Goal: Task Accomplishment & Management: Manage account settings

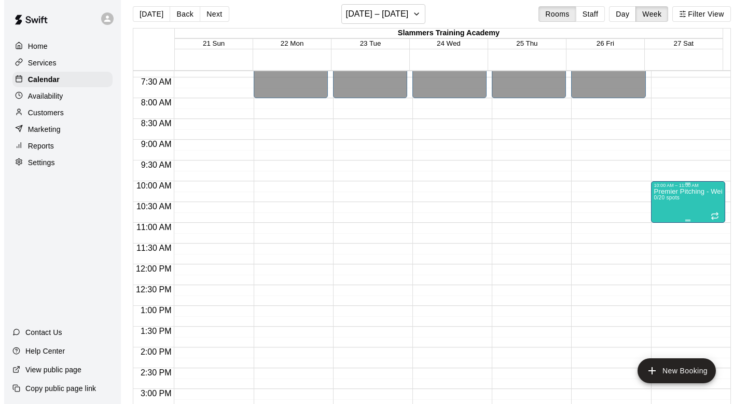
scroll to position [307, 0]
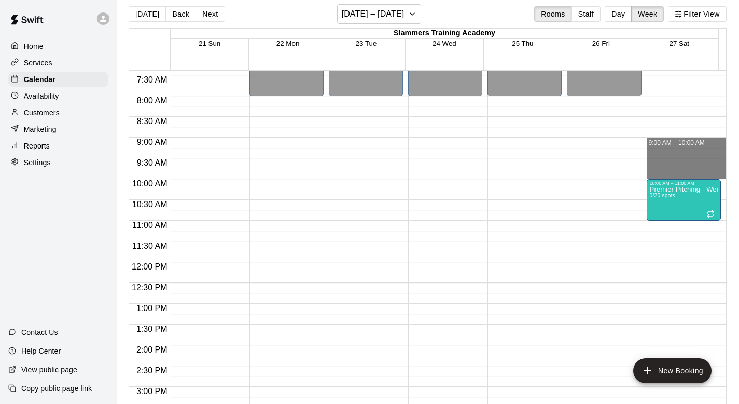
drag, startPoint x: 667, startPoint y: 143, endPoint x: 676, endPoint y: 171, distance: 29.4
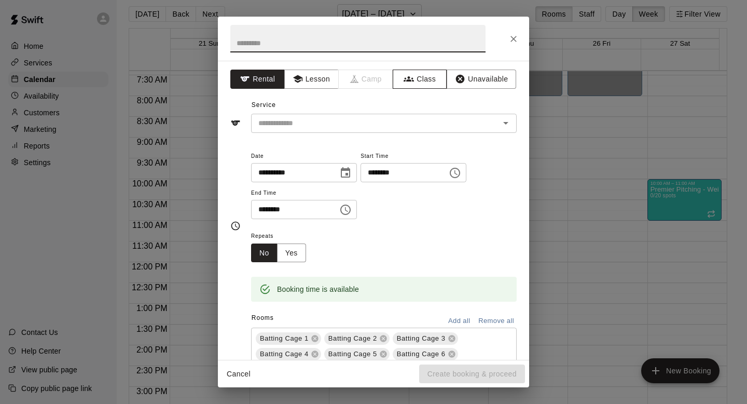
click at [419, 76] on button "Class" at bounding box center [420, 79] width 54 height 19
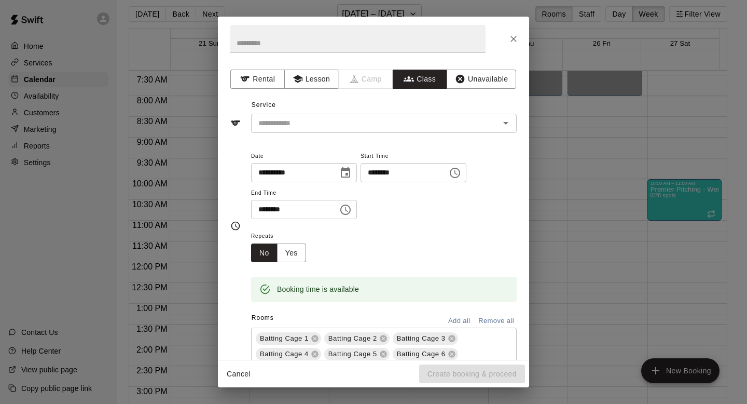
click at [396, 117] on input "text" at bounding box center [375, 123] width 242 height 13
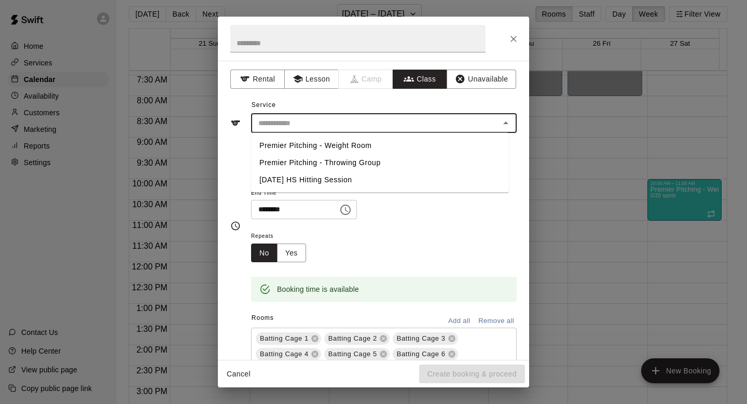
click at [385, 147] on li "Premier Pitching - Weight Room" at bounding box center [380, 145] width 258 height 17
type input "**********"
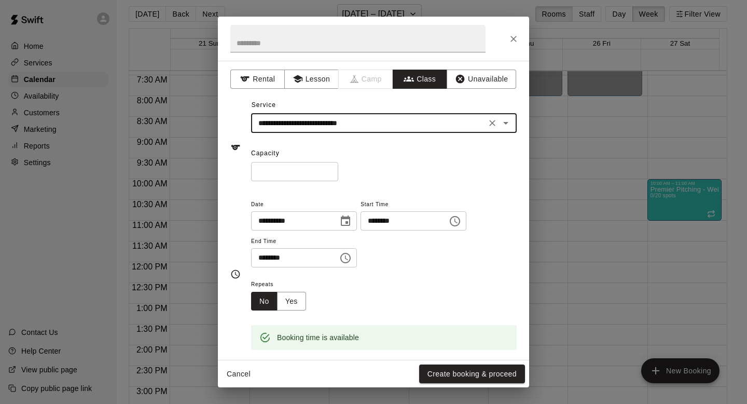
click at [293, 168] on input "*" at bounding box center [294, 171] width 87 height 19
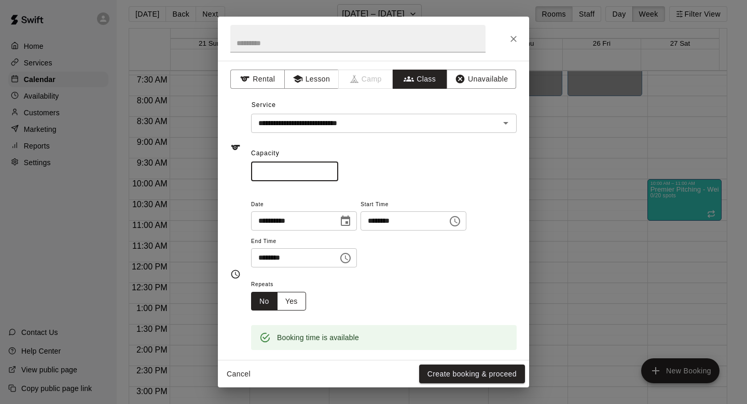
type input "**"
click at [296, 308] on button "Yes" at bounding box center [291, 301] width 29 height 19
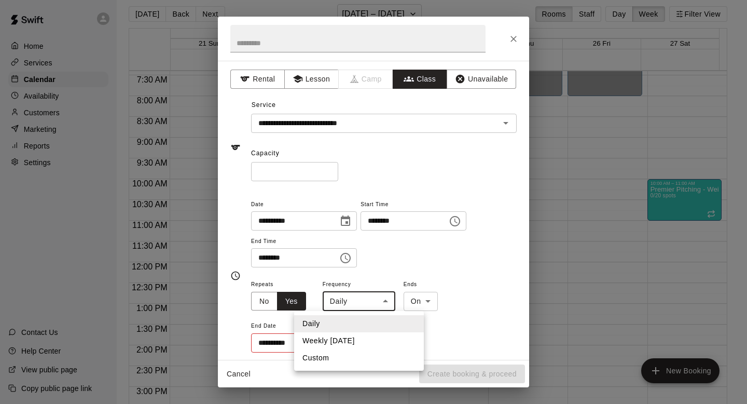
click at [346, 304] on body "Home Services Calendar Availability Customers Marketing Reports Settings Contac…" at bounding box center [373, 202] width 747 height 420
click at [348, 335] on li "Weekly [DATE]" at bounding box center [359, 340] width 130 height 17
type input "******"
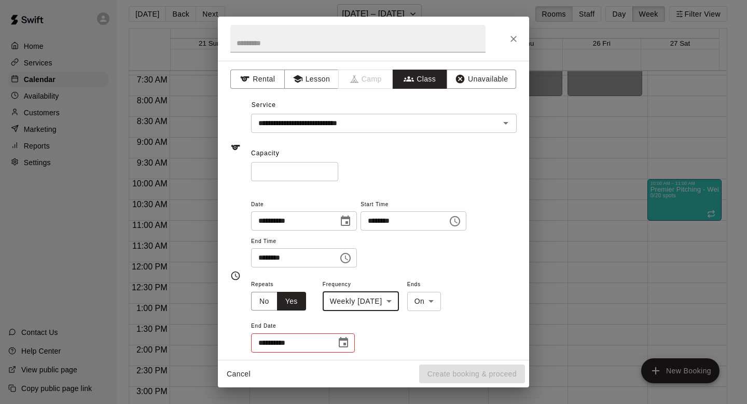
click at [348, 345] on icon "Choose date" at bounding box center [343, 342] width 9 height 10
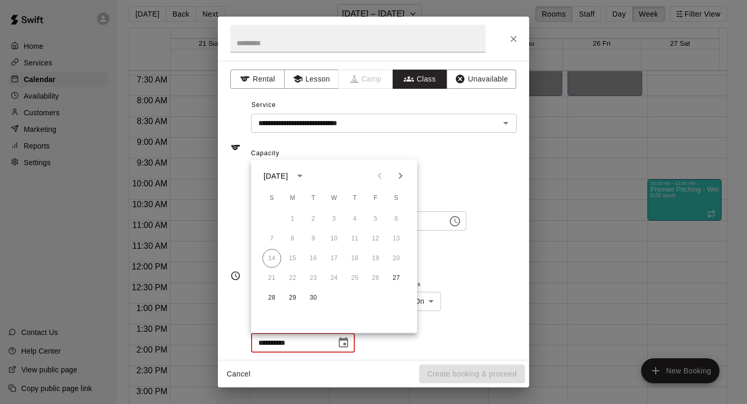
click at [407, 175] on button "Next month" at bounding box center [400, 176] width 21 height 21
click at [406, 177] on icon "Next month" at bounding box center [400, 176] width 12 height 12
click at [392, 215] on button "1" at bounding box center [396, 219] width 19 height 19
type input "**********"
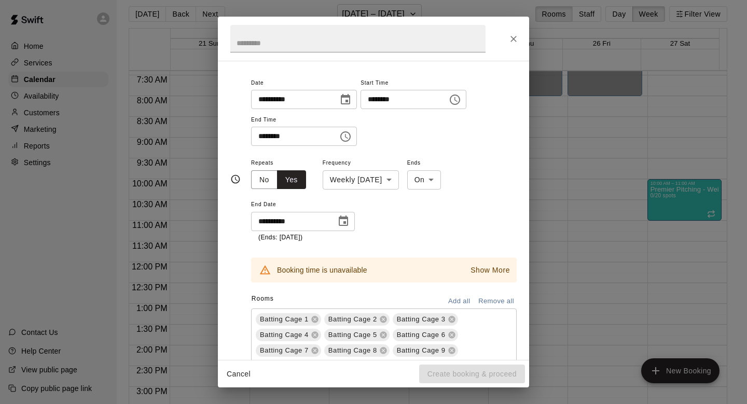
scroll to position [134, 0]
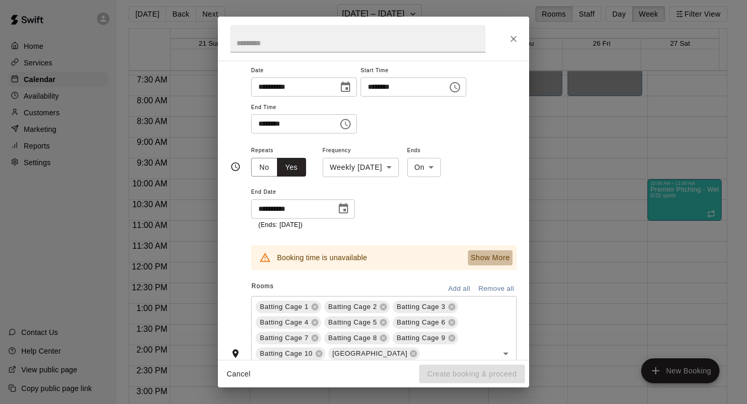
click at [483, 256] on p "Show More" at bounding box center [490, 257] width 39 height 11
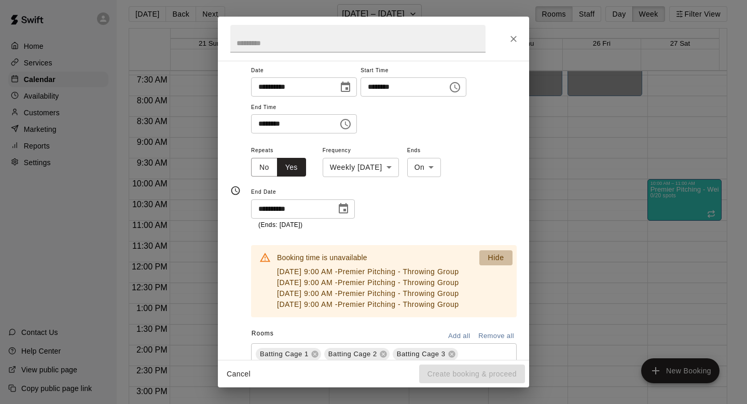
click at [488, 256] on p "Hide" at bounding box center [496, 257] width 16 height 11
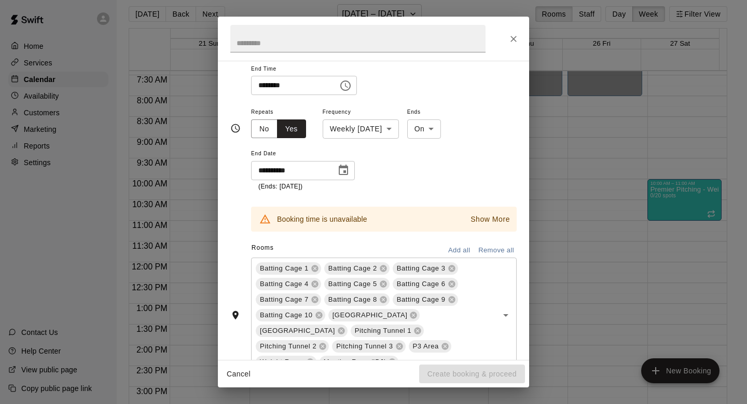
scroll to position [173, 0]
click at [481, 247] on button "Remove all" at bounding box center [496, 250] width 41 height 16
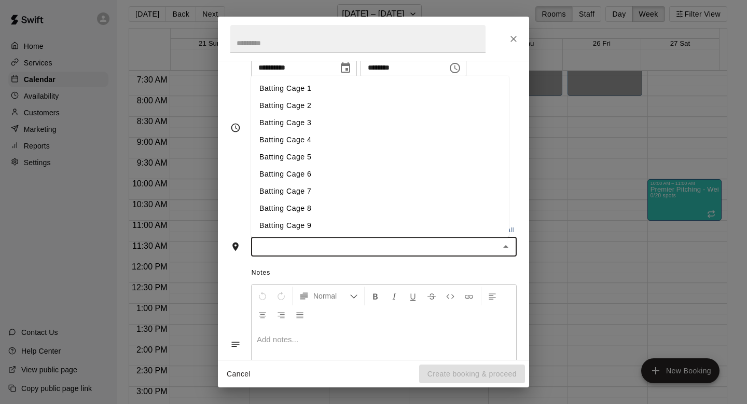
click at [347, 245] on input "text" at bounding box center [375, 246] width 242 height 13
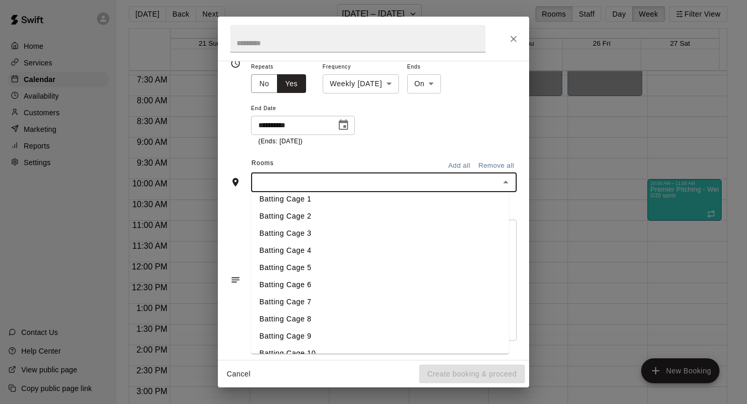
scroll to position [155, 0]
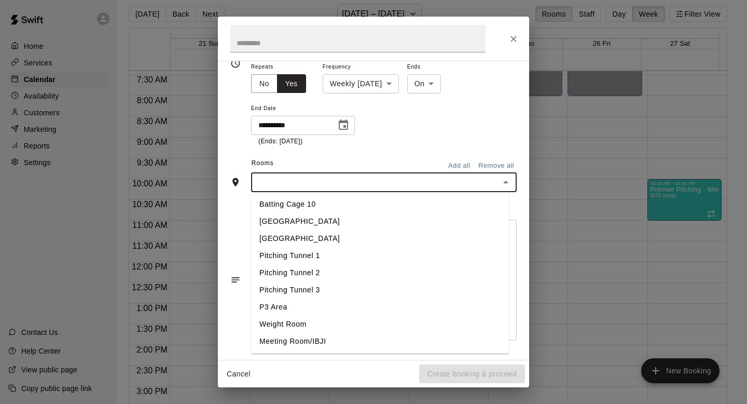
click at [278, 324] on li "Weight Room" at bounding box center [380, 324] width 258 height 17
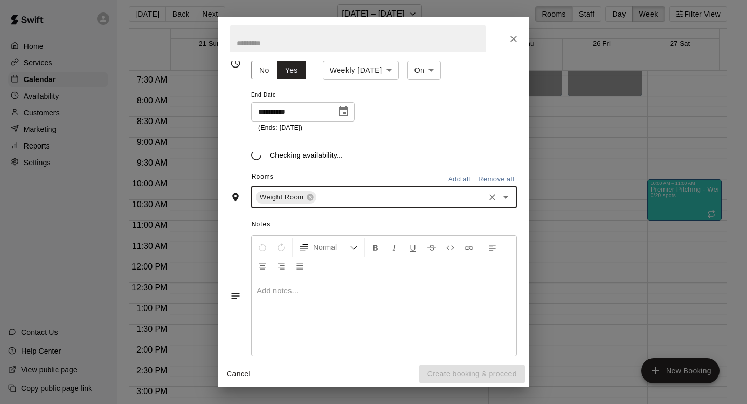
scroll to position [237, 0]
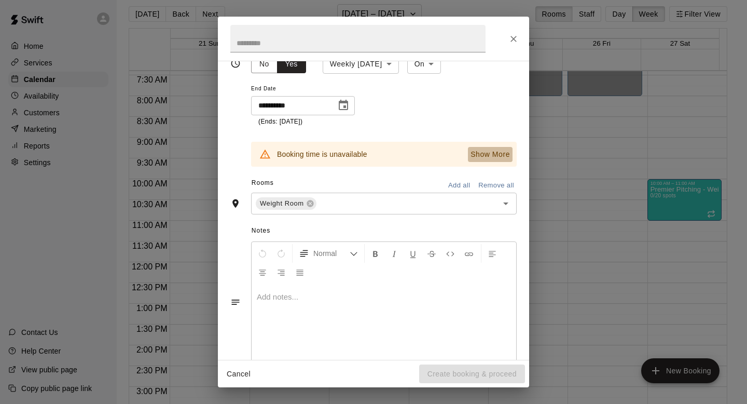
click at [485, 148] on button "Show More" at bounding box center [490, 154] width 45 height 15
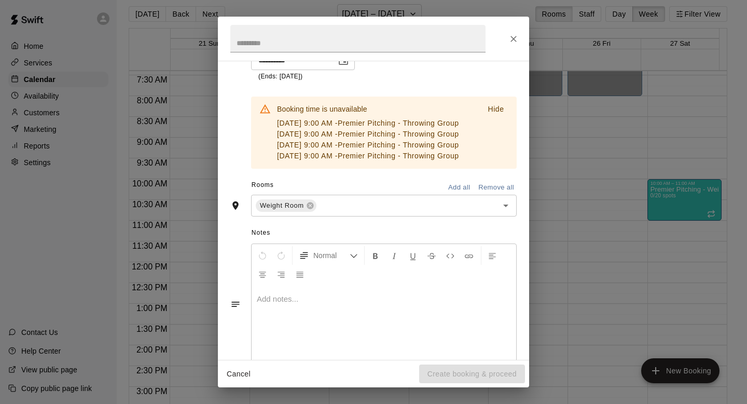
click at [353, 129] on p "[DATE] 9:00 AM - Premier Pitching - Throwing Group" at bounding box center [368, 123] width 182 height 11
click at [366, 120] on p "[DATE] 9:00 AM - Premier Pitching - Throwing Group" at bounding box center [368, 123] width 182 height 11
click at [327, 124] on p "[DATE] 9:00 AM - Premier Pitching - Throwing Group" at bounding box center [368, 123] width 182 height 11
click at [487, 211] on icon "Clear" at bounding box center [492, 205] width 10 height 10
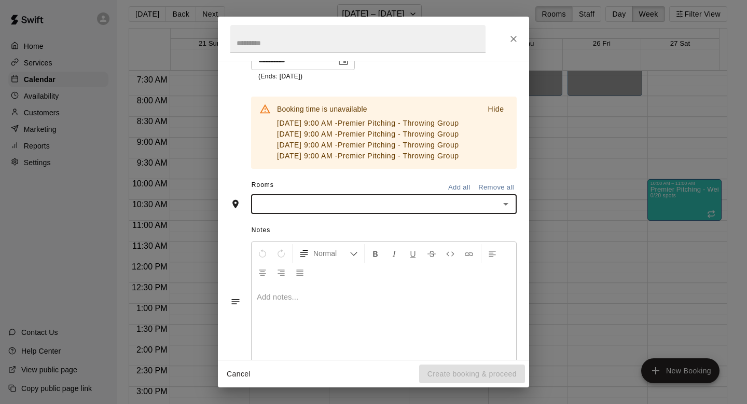
scroll to position [217, 0]
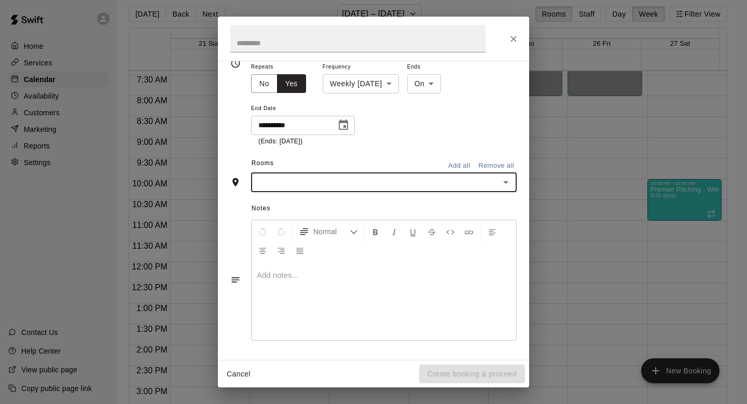
type input "*"
click at [372, 267] on ul "[GEOGRAPHIC_DATA] 1 [GEOGRAPHIC_DATA] 2 [GEOGRAPHIC_DATA] 3 P3 Area" at bounding box center [380, 230] width 258 height 77
click at [369, 264] on li "P3 Area" at bounding box center [380, 256] width 258 height 17
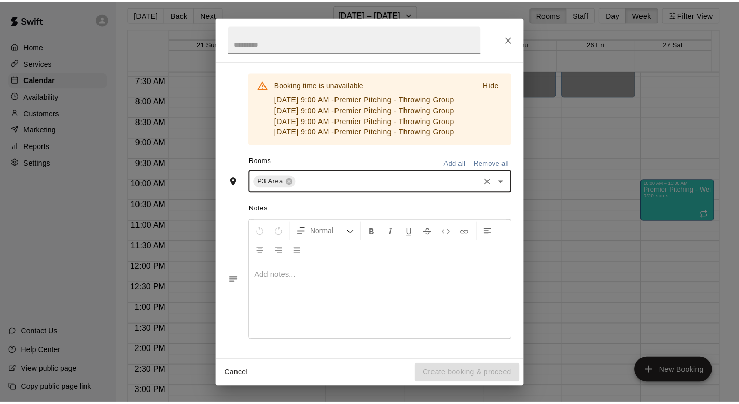
scroll to position [350, 0]
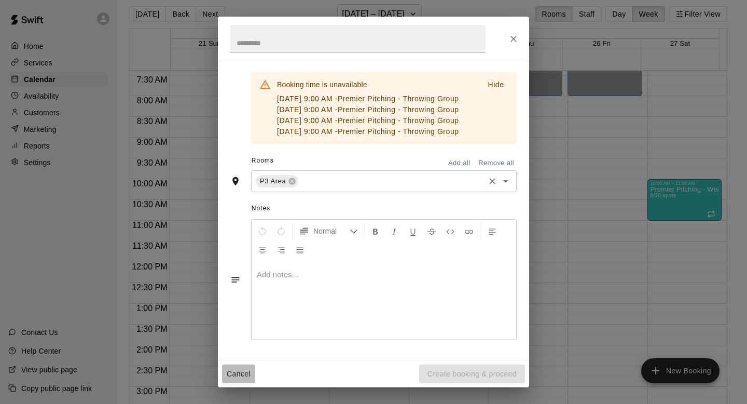
click at [239, 375] on button "Cancel" at bounding box center [238, 373] width 33 height 19
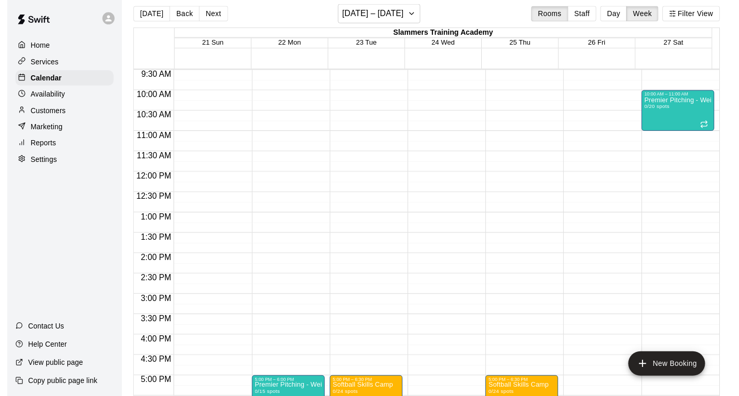
scroll to position [461, 0]
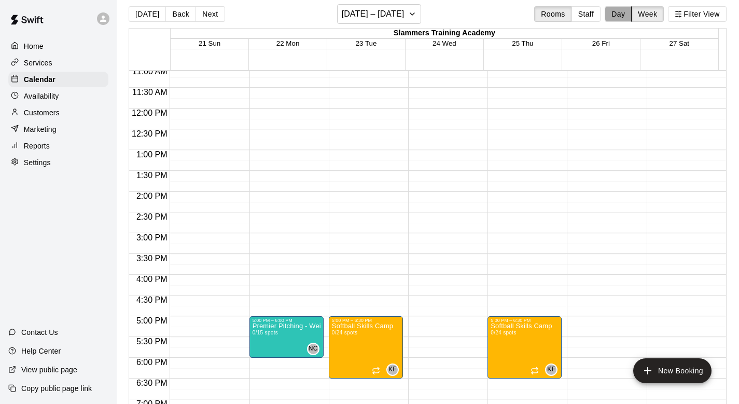
click at [625, 12] on button "Day" at bounding box center [618, 14] width 27 height 16
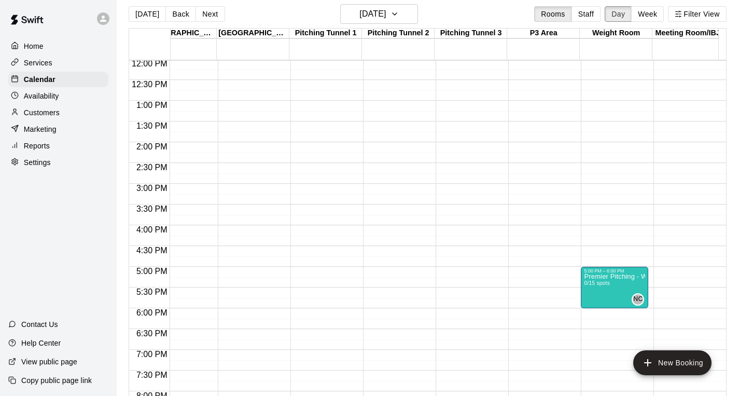
scroll to position [8, 6]
click at [623, 277] on p "Premier Pitching - Weight Room" at bounding box center [614, 277] width 61 height 0
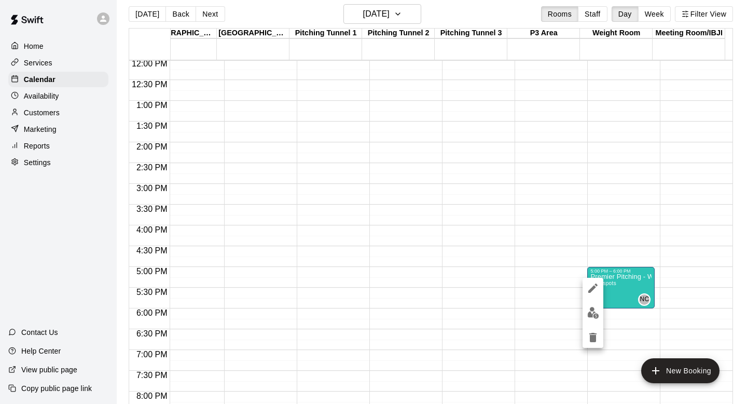
click at [597, 98] on div at bounding box center [373, 202] width 747 height 404
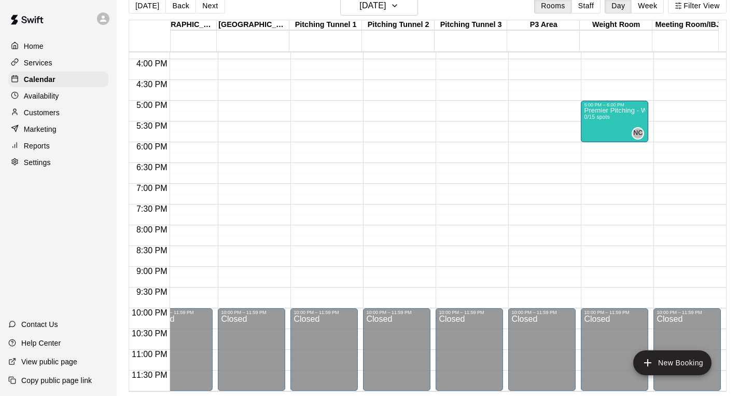
scroll to position [644, 753]
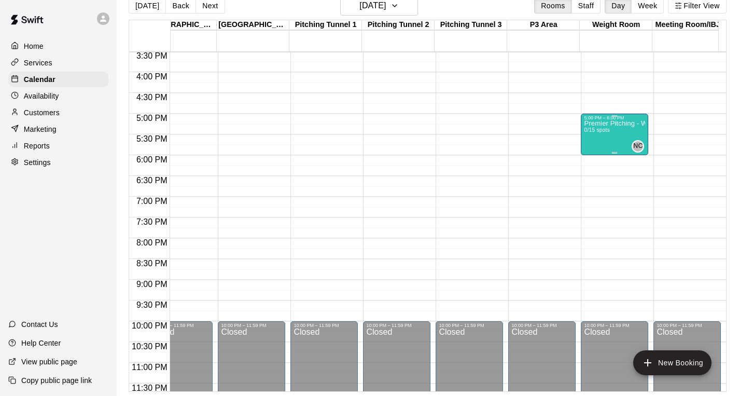
click at [613, 127] on div "Premier Pitching - Weight Room 0/15 spots" at bounding box center [614, 318] width 61 height 396
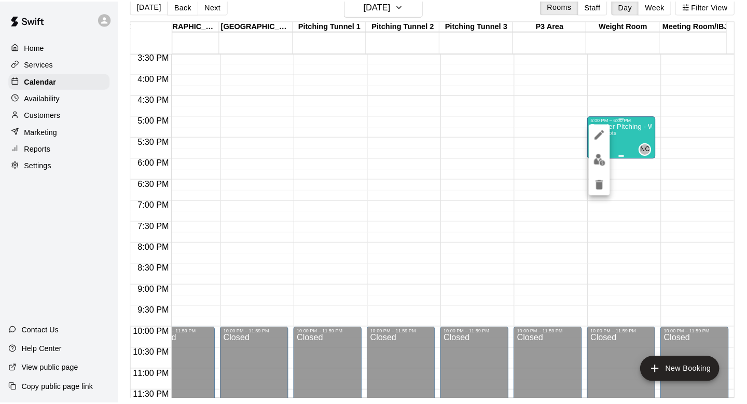
scroll to position [17, 0]
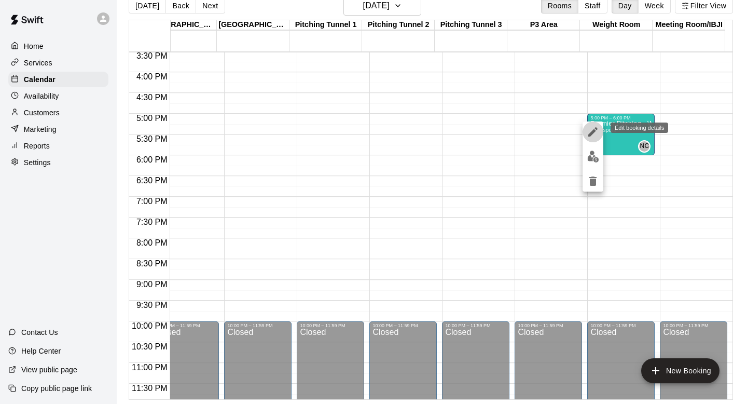
click at [592, 126] on icon "edit" at bounding box center [593, 132] width 12 height 12
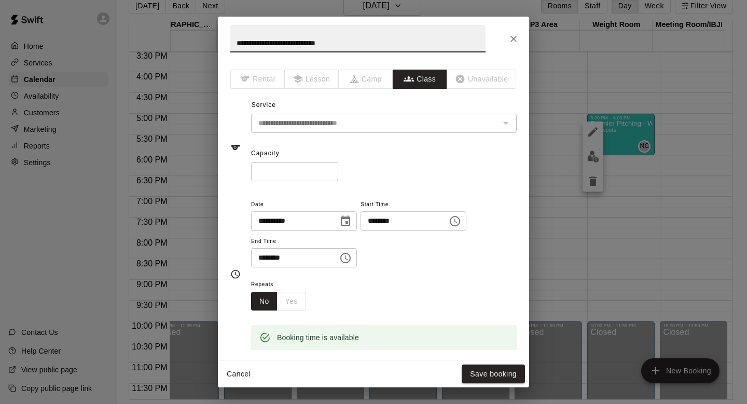
click at [327, 106] on div "**********" at bounding box center [373, 139] width 286 height 84
click at [407, 187] on div "**********" at bounding box center [373, 210] width 311 height 299
click at [499, 375] on button "Save booking" at bounding box center [493, 373] width 63 height 19
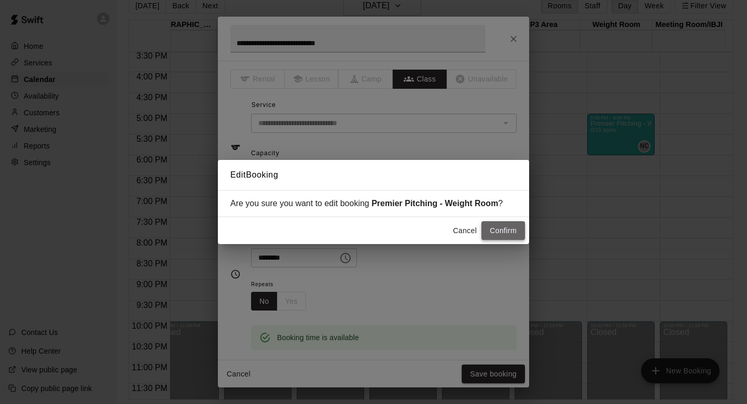
click at [497, 227] on button "Confirm" at bounding box center [504, 230] width 44 height 19
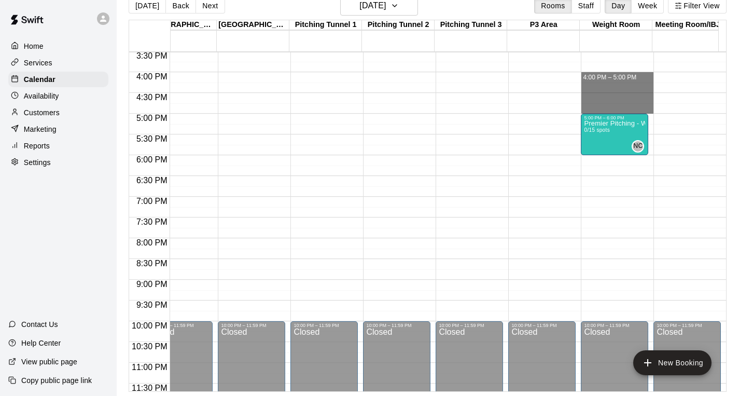
drag, startPoint x: 610, startPoint y: 77, endPoint x: 610, endPoint y: 107, distance: 29.6
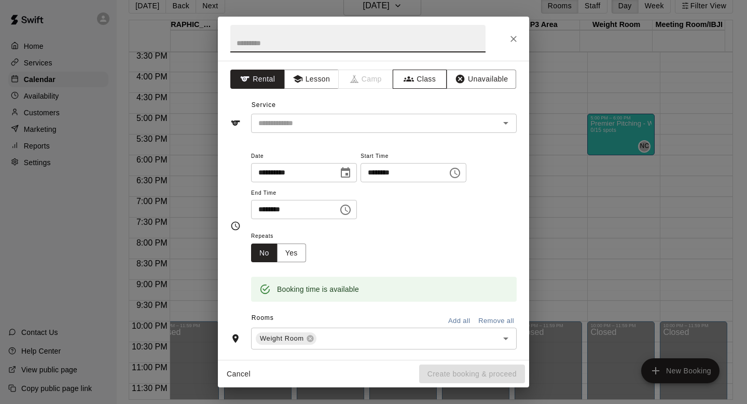
click at [417, 84] on button "Class" at bounding box center [420, 79] width 54 height 19
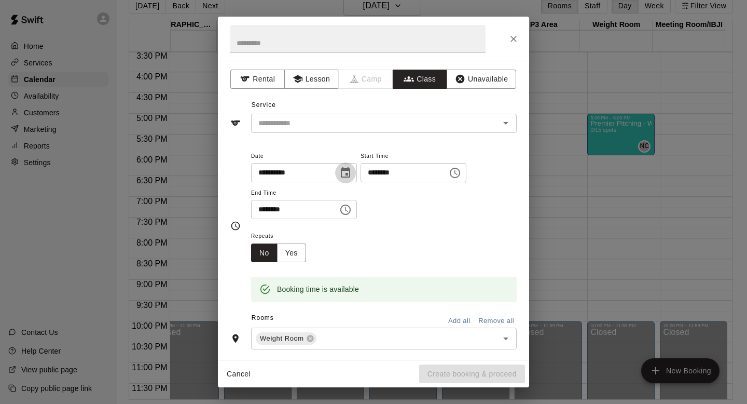
click at [349, 174] on icon "Choose date, selected date is Sep 22, 2025" at bounding box center [345, 172] width 9 height 10
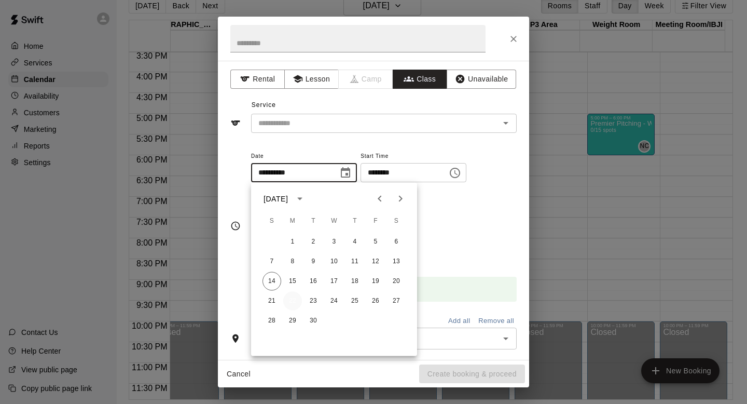
click at [295, 303] on button "22" at bounding box center [292, 301] width 19 height 19
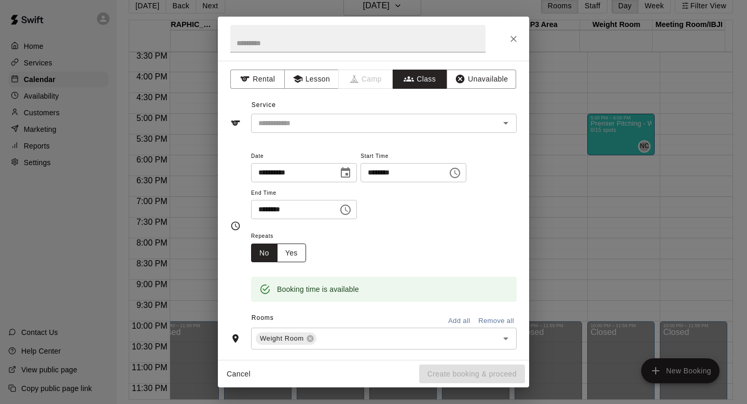
click at [297, 248] on button "Yes" at bounding box center [291, 252] width 29 height 19
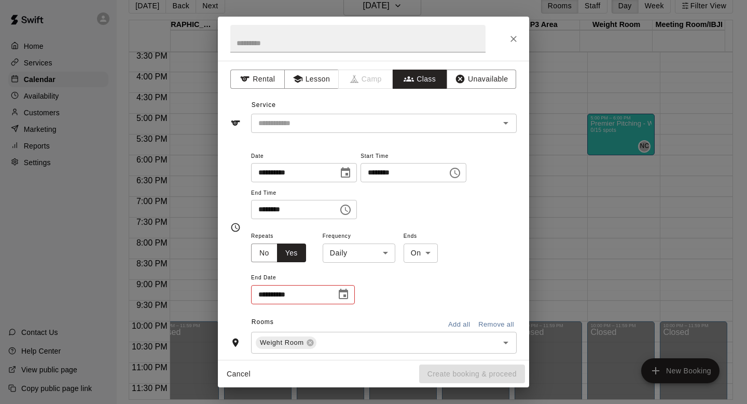
click at [346, 291] on icon "Choose date" at bounding box center [343, 294] width 9 height 10
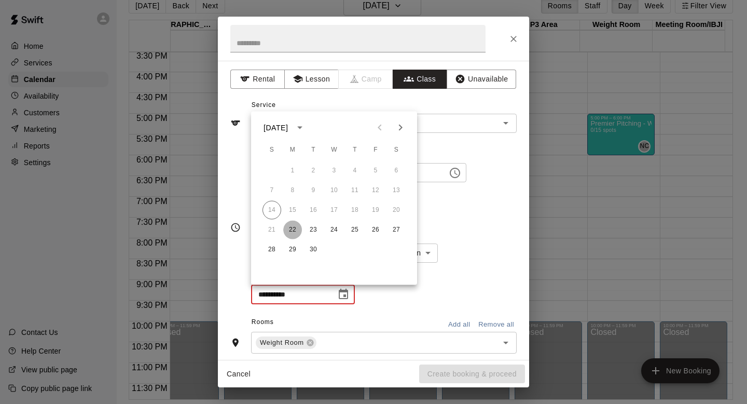
click at [296, 233] on button "22" at bounding box center [292, 230] width 19 height 19
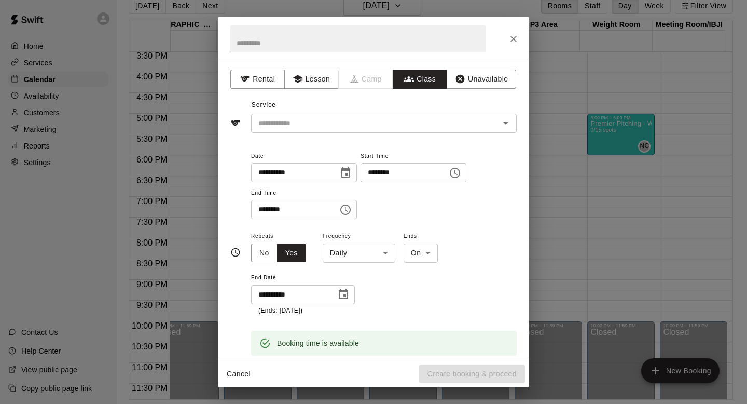
click at [351, 294] on button "Choose date, selected date is Sep 22, 2025" at bounding box center [343, 294] width 21 height 21
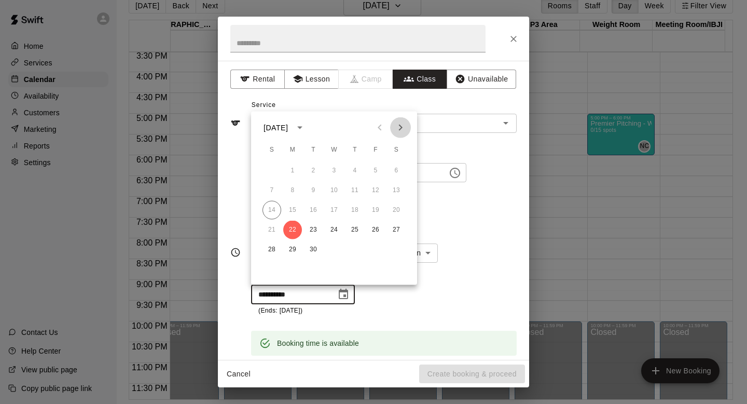
click at [404, 131] on icon "Next month" at bounding box center [400, 127] width 12 height 12
click at [290, 244] on button "27" at bounding box center [292, 249] width 19 height 19
type input "**********"
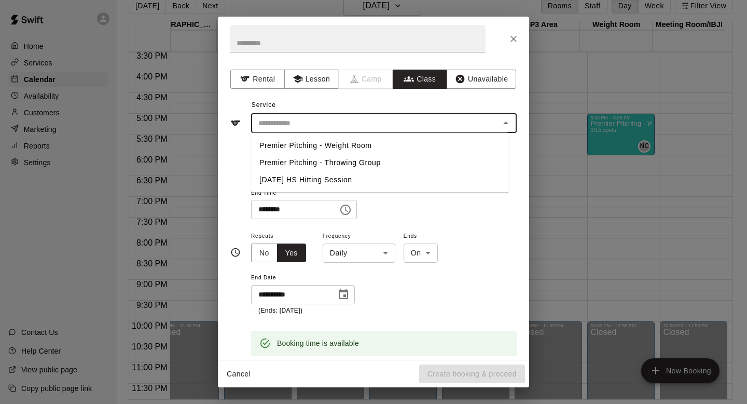
click at [394, 125] on input "text" at bounding box center [375, 123] width 242 height 13
click at [380, 145] on li "Premier Pitching - Weight Room" at bounding box center [380, 145] width 258 height 17
type input "**********"
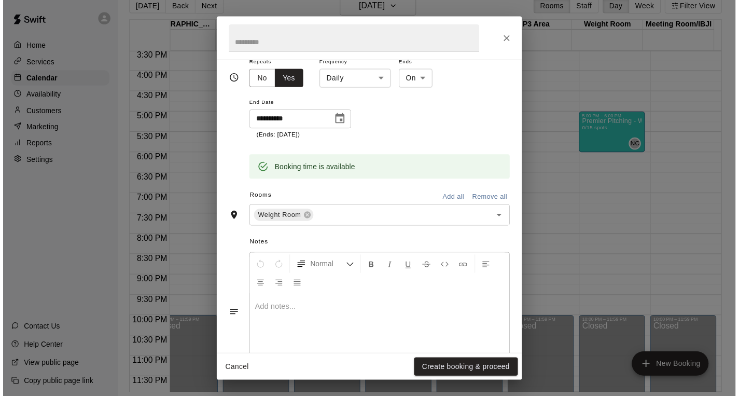
scroll to position [226, 0]
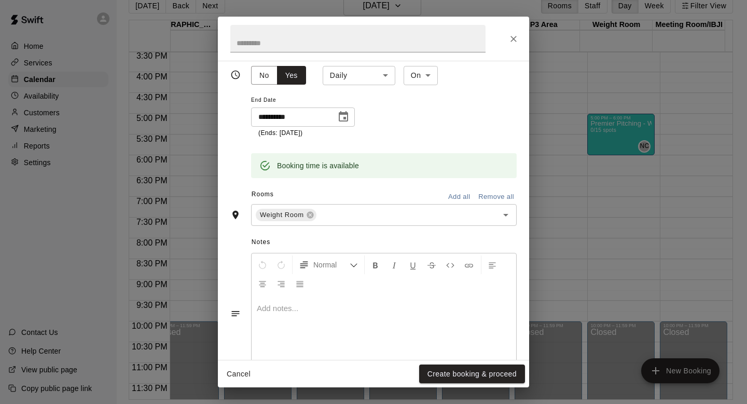
click at [458, 363] on div "Cancel Create booking & proceed" at bounding box center [373, 374] width 311 height 28
click at [460, 374] on button "Create booking & proceed" at bounding box center [472, 373] width 106 height 19
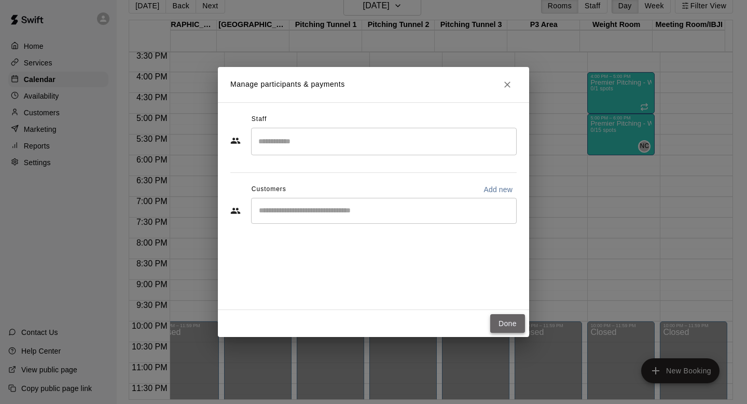
click at [507, 324] on button "Done" at bounding box center [507, 323] width 35 height 19
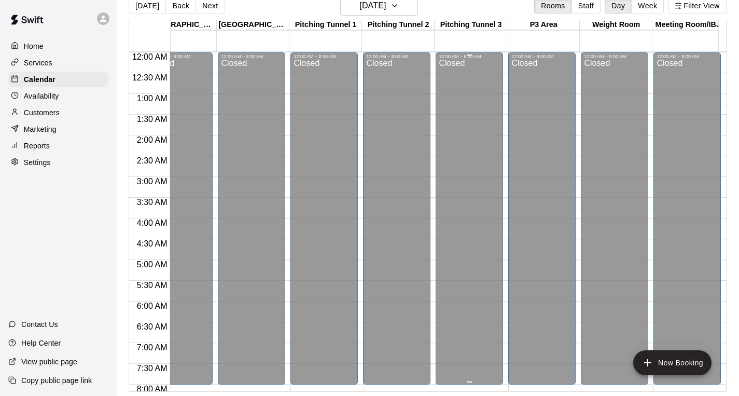
scroll to position [0, 6]
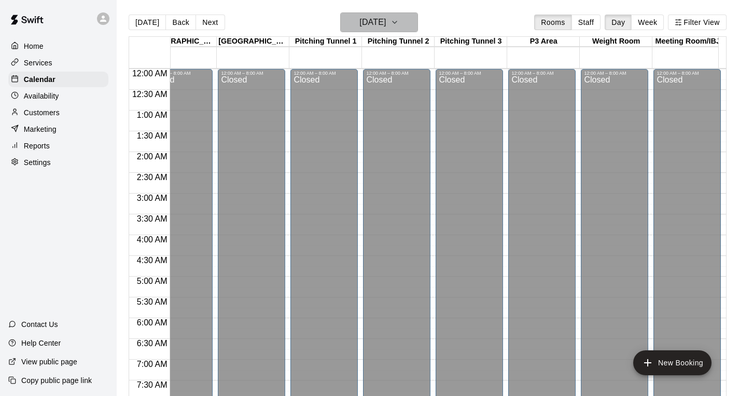
click at [400, 20] on button "[DATE]" at bounding box center [379, 22] width 78 height 20
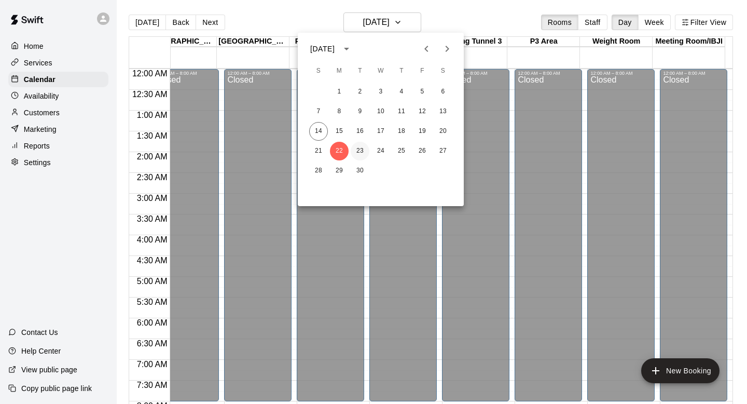
click at [355, 147] on button "23" at bounding box center [360, 151] width 19 height 19
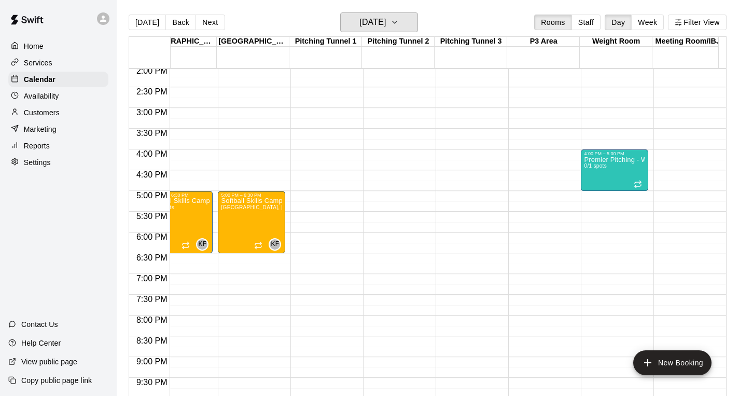
scroll to position [504, 753]
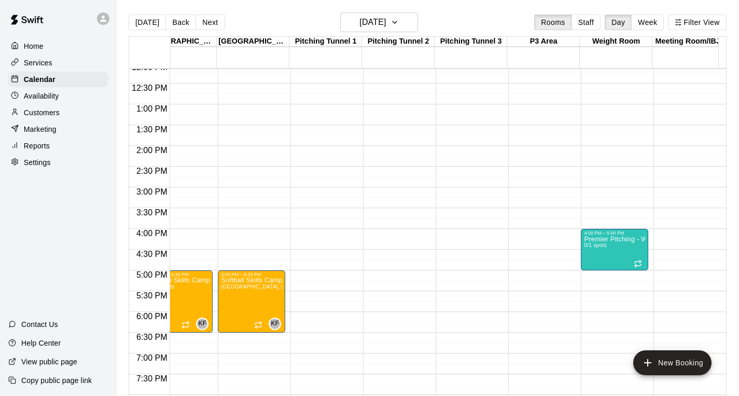
click at [574, 276] on div at bounding box center [545, 275] width 72 height 10
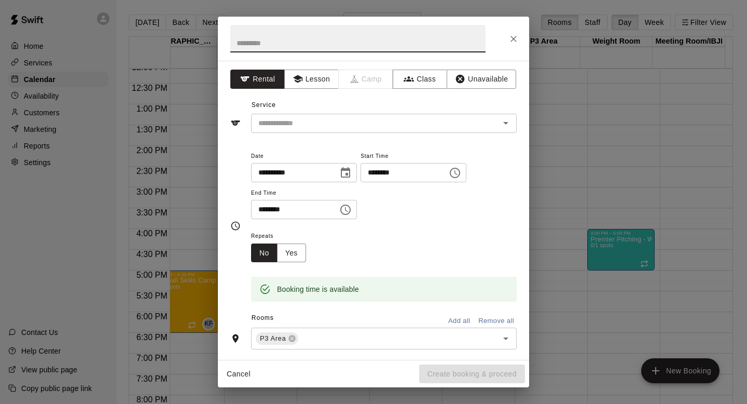
click at [590, 265] on div "**********" at bounding box center [373, 202] width 747 height 404
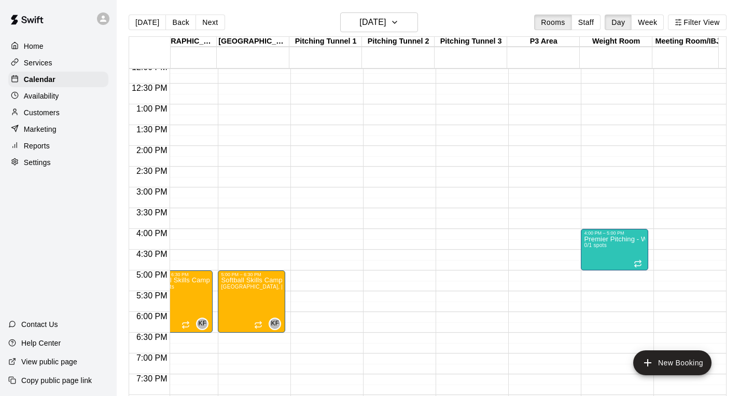
scroll to position [0, 6]
drag, startPoint x: 595, startPoint y: 274, endPoint x: 599, endPoint y: 303, distance: 29.3
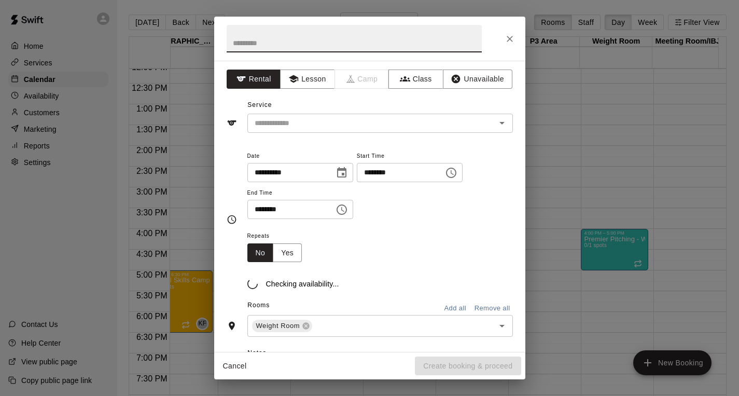
scroll to position [0, 0]
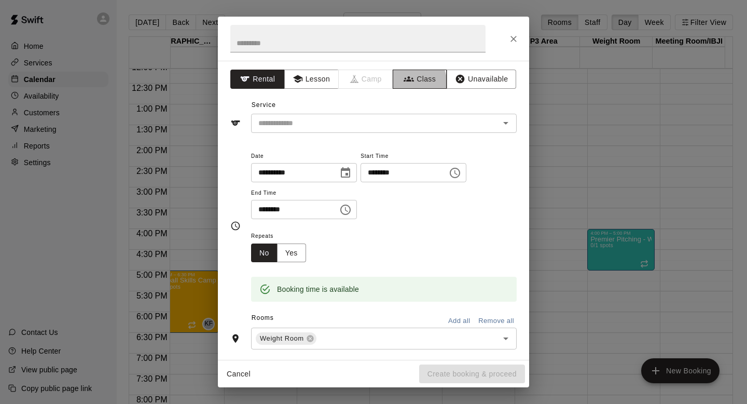
click at [393, 85] on button "Class" at bounding box center [420, 79] width 54 height 19
click at [377, 112] on div "Service ​" at bounding box center [373, 115] width 286 height 36
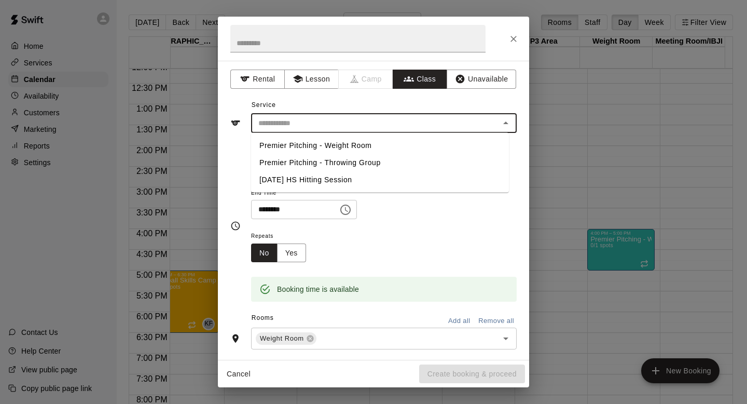
click at [377, 117] on input "text" at bounding box center [375, 123] width 242 height 13
click at [372, 145] on li "Premier Pitching - Weight Room" at bounding box center [380, 145] width 258 height 17
type input "**********"
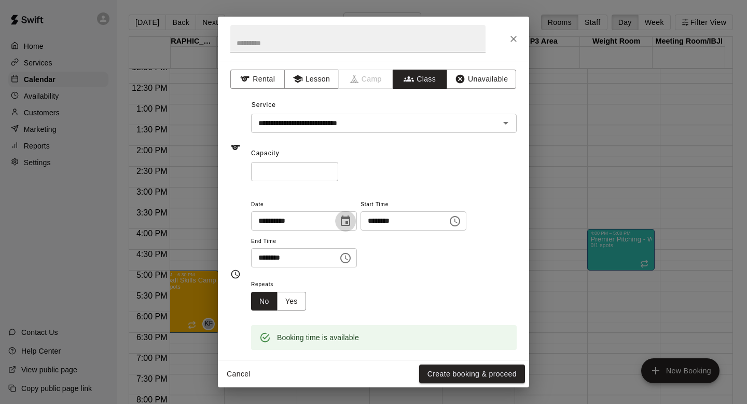
click at [347, 213] on button "Choose date, selected date is Sep 23, 2025" at bounding box center [345, 221] width 21 height 21
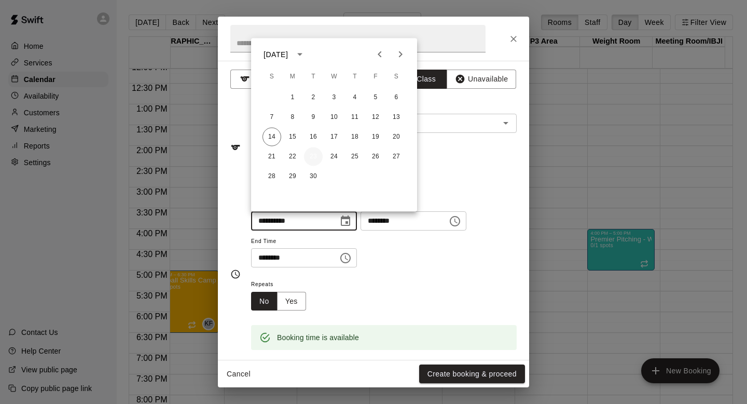
click at [312, 159] on button "23" at bounding box center [313, 156] width 19 height 19
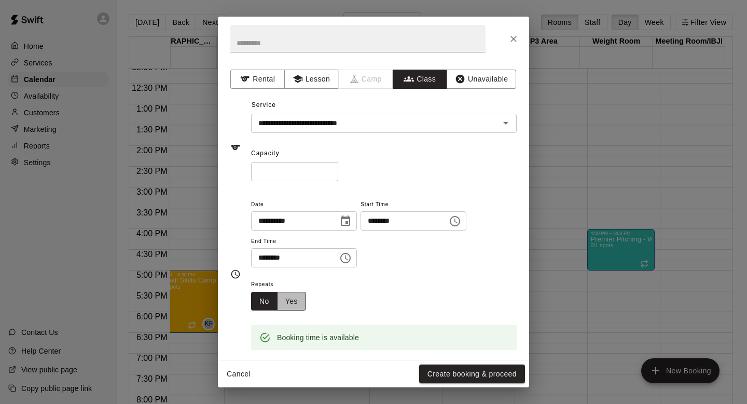
click at [296, 299] on button "Yes" at bounding box center [291, 301] width 29 height 19
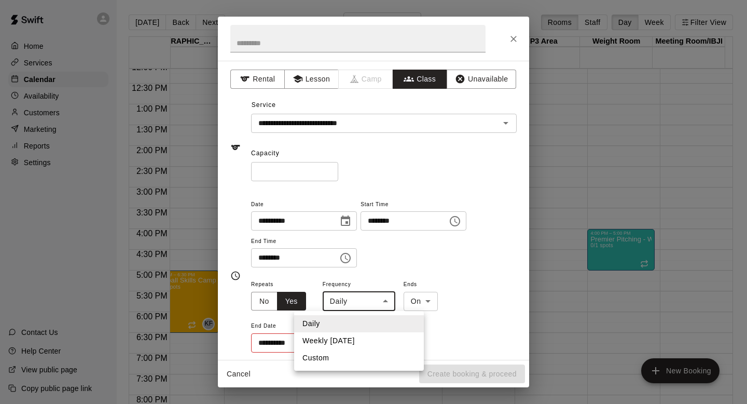
click at [368, 298] on body "Home Services Calendar Availability Customers Marketing Reports Settings Contac…" at bounding box center [373, 210] width 747 height 420
click at [511, 35] on div at bounding box center [373, 202] width 747 height 404
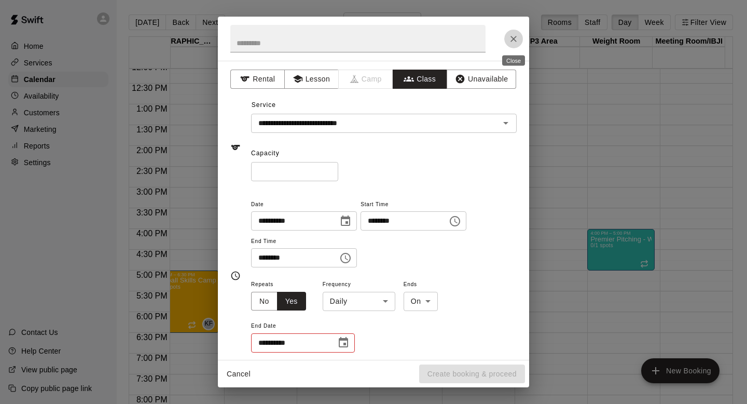
click at [513, 36] on icon "Close" at bounding box center [514, 39] width 10 height 10
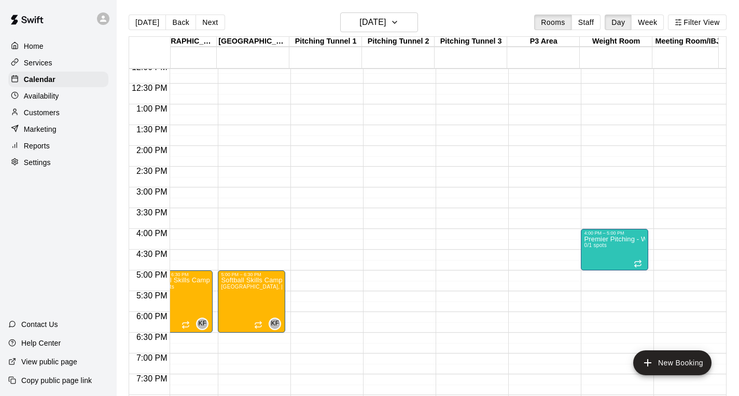
scroll to position [0, 6]
click at [386, 23] on h6 "[DATE]" at bounding box center [373, 22] width 26 height 15
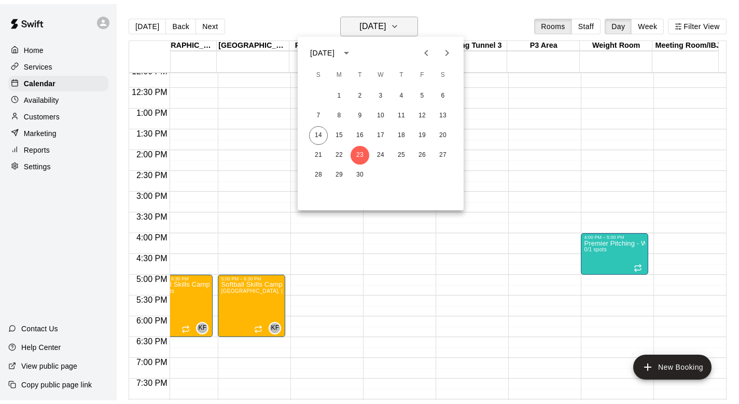
scroll to position [0, 0]
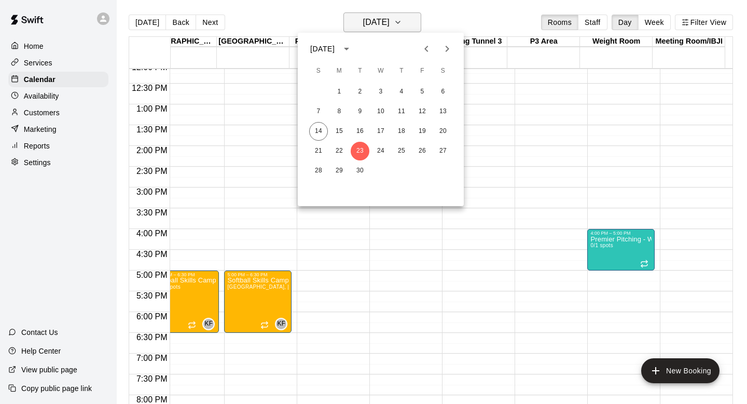
click at [396, 23] on div at bounding box center [373, 202] width 747 height 404
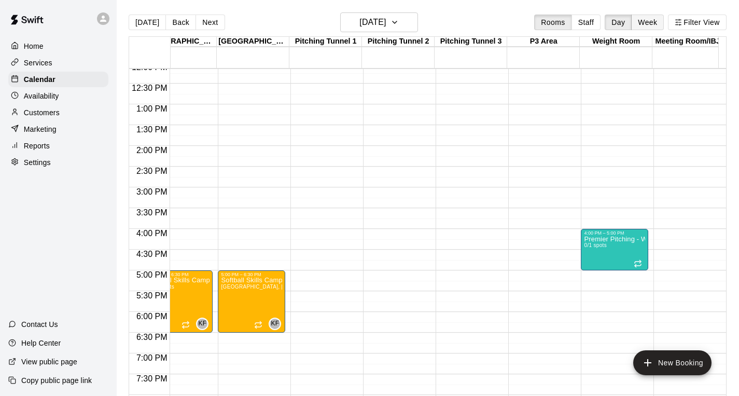
click at [653, 20] on button "Week" at bounding box center [648, 23] width 33 height 16
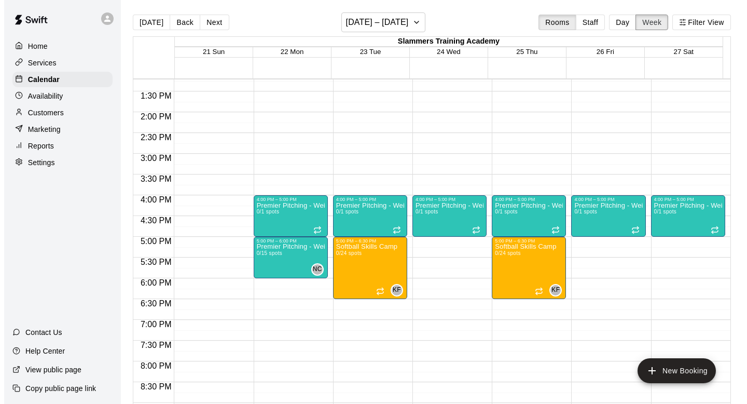
scroll to position [551, 0]
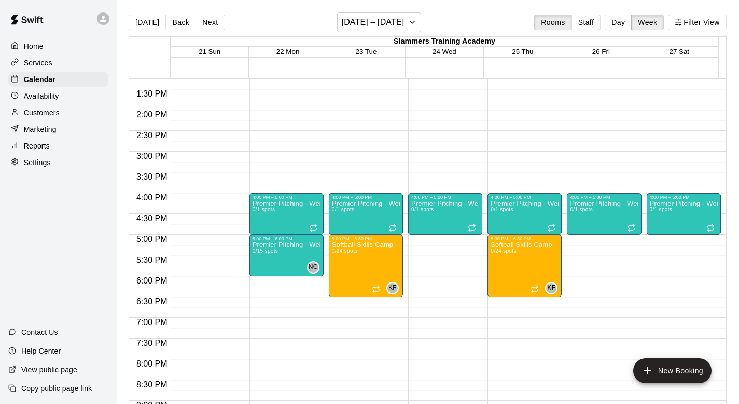
click at [617, 217] on div "Premier Pitching - Weight Room 0/1 spots" at bounding box center [604, 402] width 68 height 404
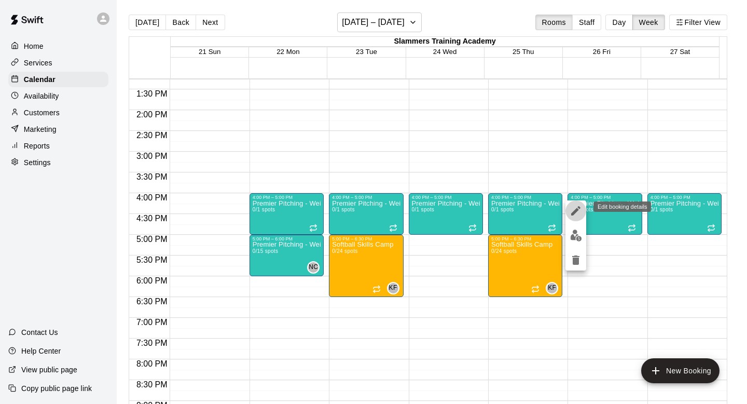
click at [575, 212] on icon "edit" at bounding box center [575, 210] width 9 height 9
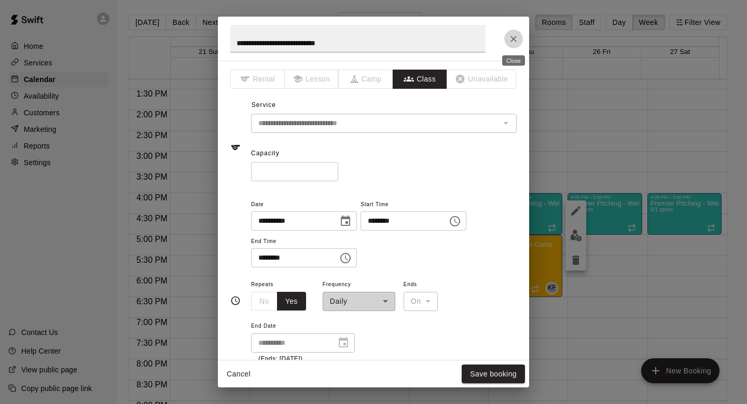
click at [510, 30] on button "Close" at bounding box center [513, 39] width 19 height 19
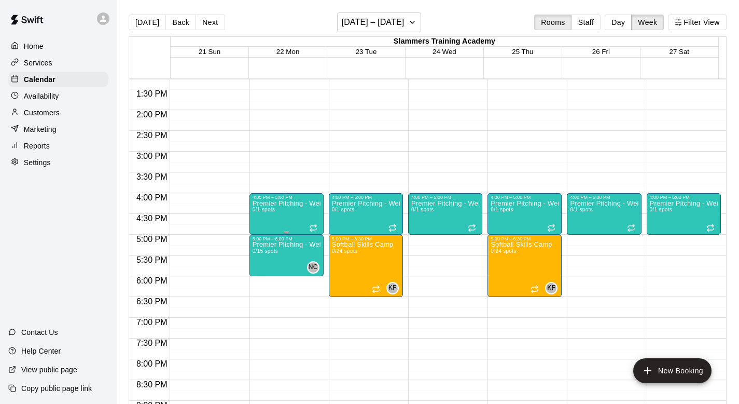
click at [309, 211] on div "Premier Pitching - Weight Room 0/1 spots" at bounding box center [287, 402] width 68 height 404
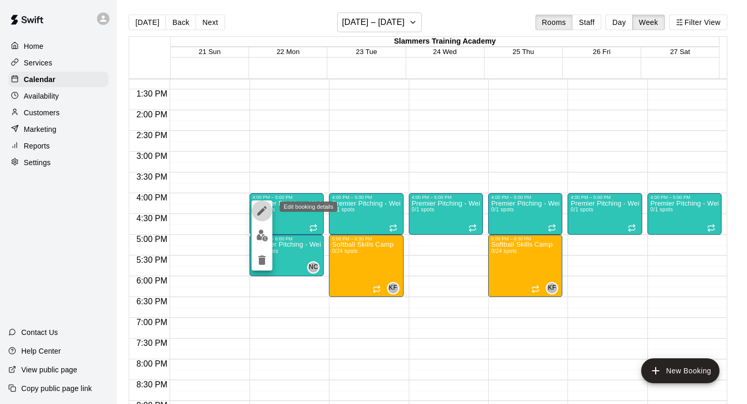
click at [267, 208] on icon "edit" at bounding box center [262, 210] width 12 height 12
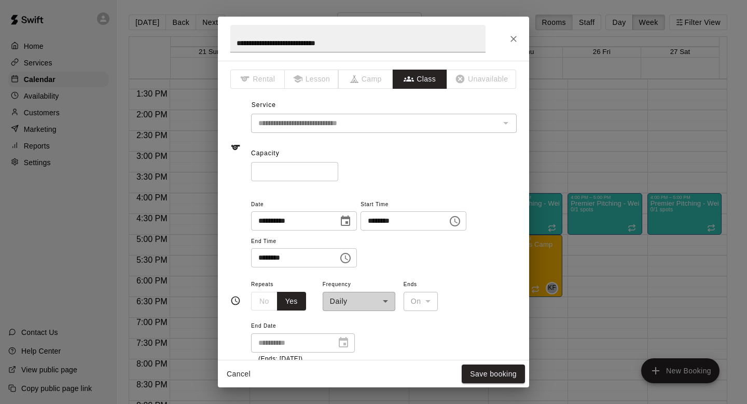
click at [388, 302] on div "**********" at bounding box center [359, 294] width 73 height 33
click at [291, 301] on button "Yes" at bounding box center [291, 301] width 29 height 19
click at [262, 304] on div "No Yes" at bounding box center [278, 301] width 55 height 19
click at [475, 243] on div "**********" at bounding box center [384, 233] width 266 height 70
click at [514, 35] on icon "Close" at bounding box center [514, 39] width 10 height 10
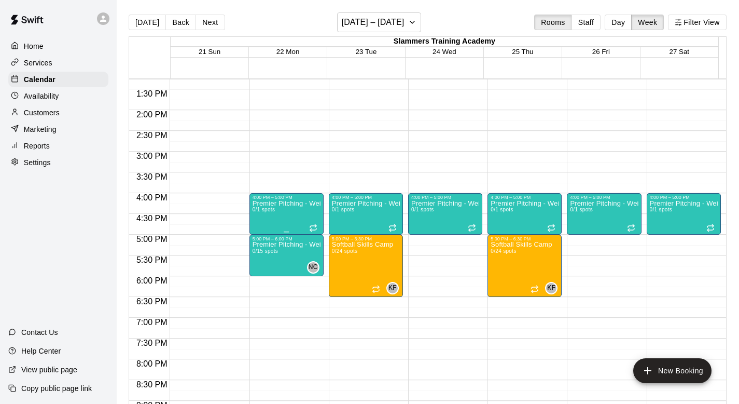
click at [304, 209] on div "Premier Pitching - Weight Room 0/1 spots" at bounding box center [287, 402] width 68 height 404
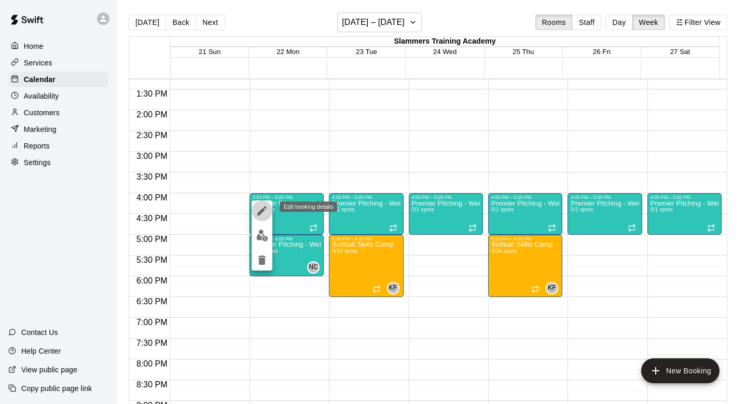
click at [260, 208] on icon "edit" at bounding box center [262, 210] width 12 height 12
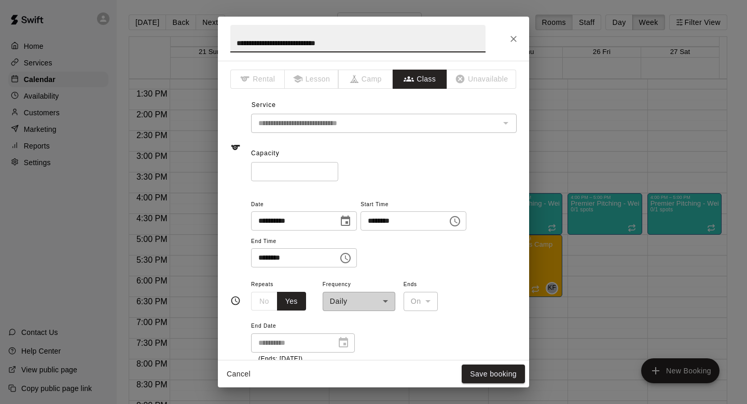
click at [280, 171] on input "*" at bounding box center [294, 171] width 87 height 19
type input "**"
click at [354, 296] on div "**********" at bounding box center [359, 294] width 73 height 33
click at [367, 301] on div "**********" at bounding box center [359, 294] width 73 height 33
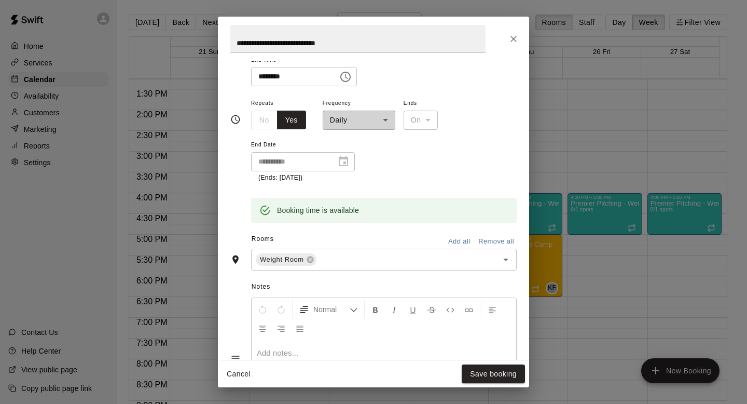
scroll to position [183, 0]
click at [417, 276] on div "Notes Normal Add notes..." at bounding box center [373, 348] width 286 height 159
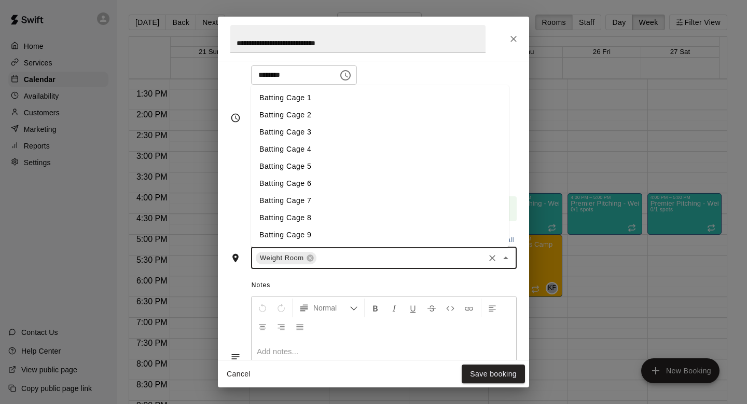
scroll to position [134, 0]
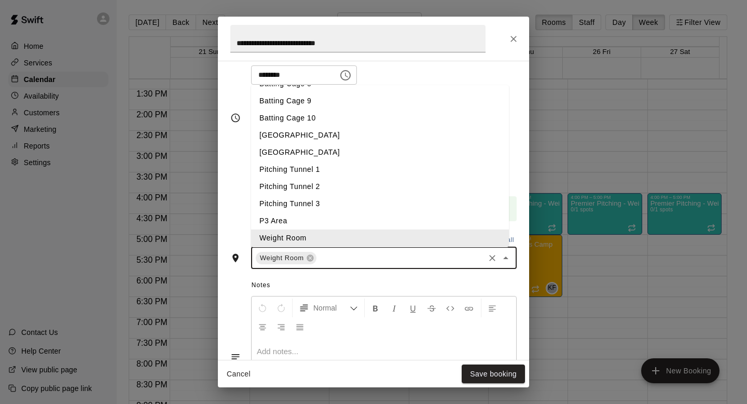
click at [417, 259] on input "text" at bounding box center [400, 257] width 165 height 13
click at [408, 240] on li "Weight Room" at bounding box center [380, 237] width 258 height 17
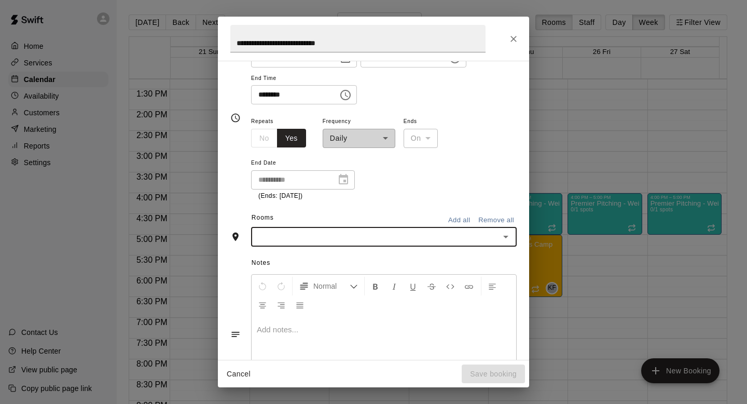
scroll to position [163, 0]
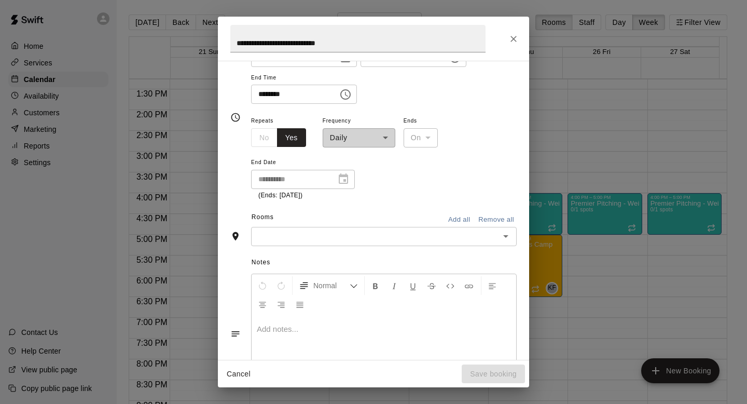
click at [342, 183] on div "**********" at bounding box center [303, 179] width 104 height 19
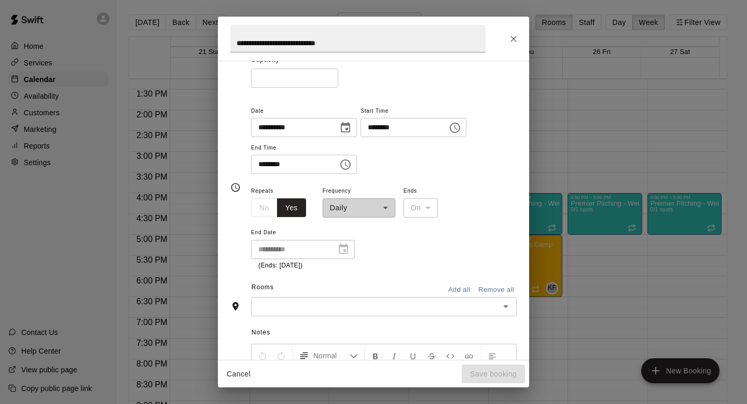
scroll to position [0, 0]
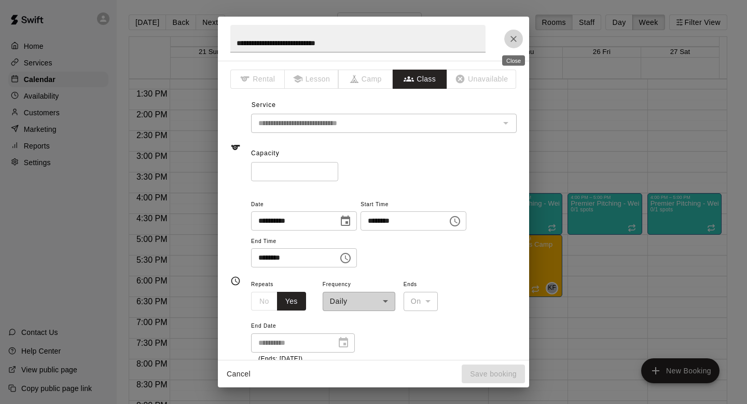
click at [510, 43] on icon "Close" at bounding box center [514, 39] width 10 height 10
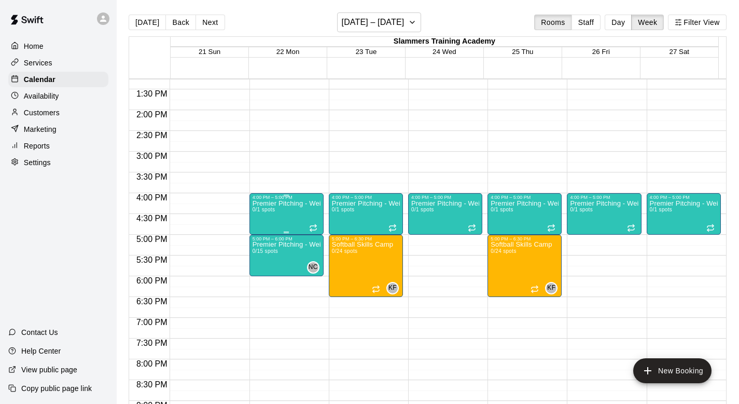
click at [307, 203] on p "Premier Pitching - Weight Room" at bounding box center [287, 203] width 68 height 0
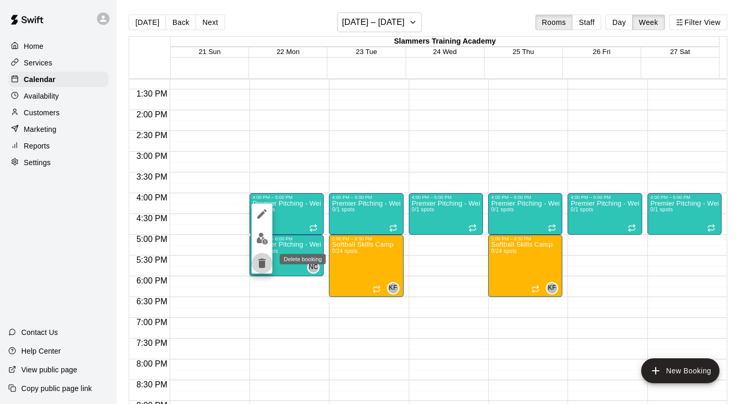
click at [257, 265] on icon "delete" at bounding box center [262, 263] width 12 height 12
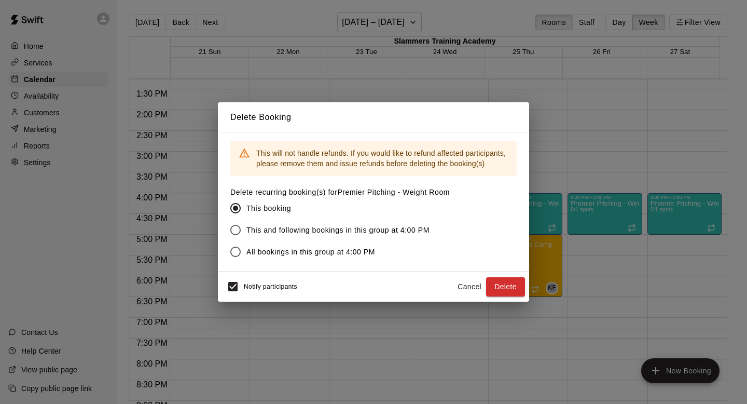
click at [287, 250] on span "All bookings in this group at 4:00 PM" at bounding box center [310, 251] width 129 height 11
click at [487, 281] on button "Delete" at bounding box center [505, 286] width 39 height 19
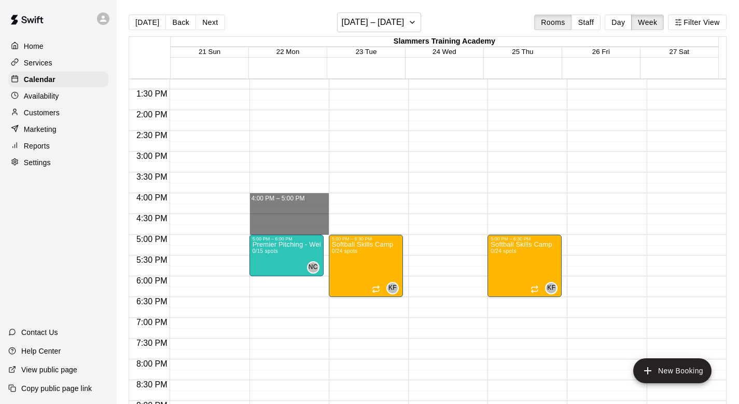
drag, startPoint x: 277, startPoint y: 195, endPoint x: 282, endPoint y: 230, distance: 35.7
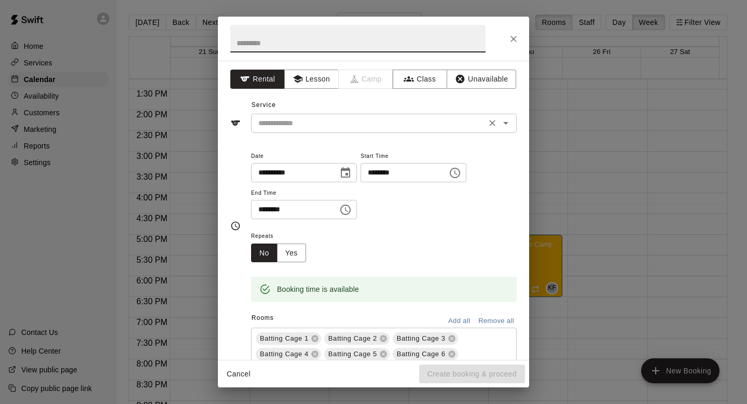
click at [318, 122] on input "text" at bounding box center [368, 123] width 229 height 13
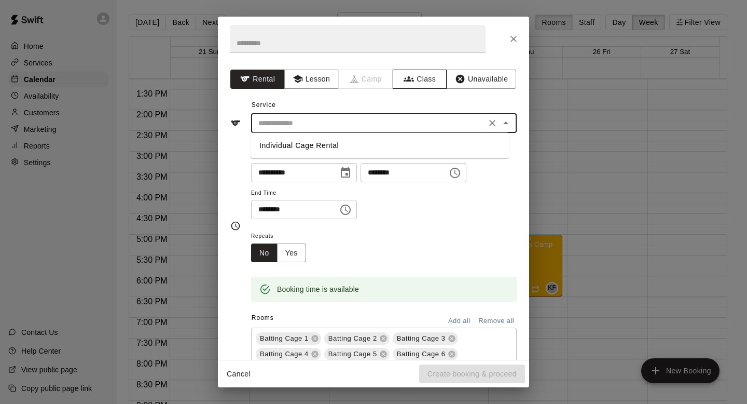
click at [413, 79] on button "Class" at bounding box center [420, 79] width 54 height 19
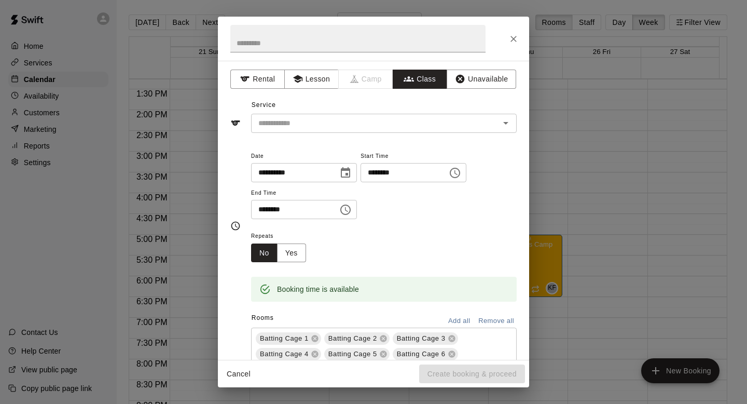
click at [392, 121] on input "text" at bounding box center [375, 123] width 242 height 13
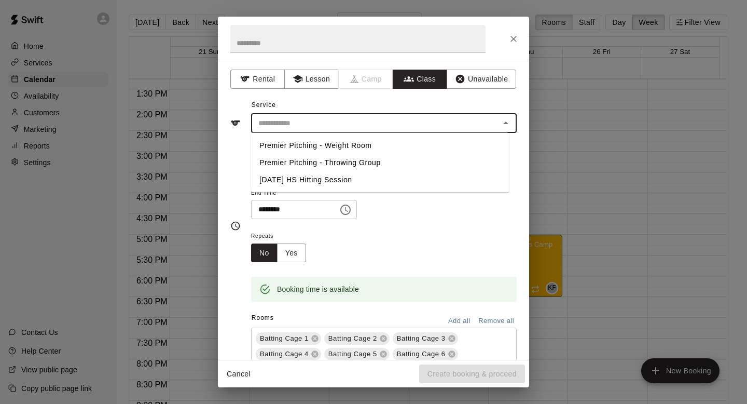
click at [390, 139] on li "Premier Pitching - Weight Room" at bounding box center [380, 145] width 258 height 17
type input "**********"
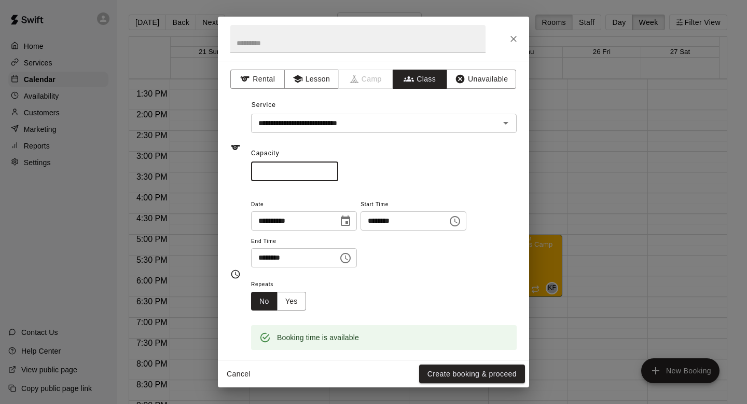
click at [316, 163] on input "*" at bounding box center [294, 171] width 87 height 19
type input "**"
click at [293, 301] on button "Yes" at bounding box center [291, 301] width 29 height 19
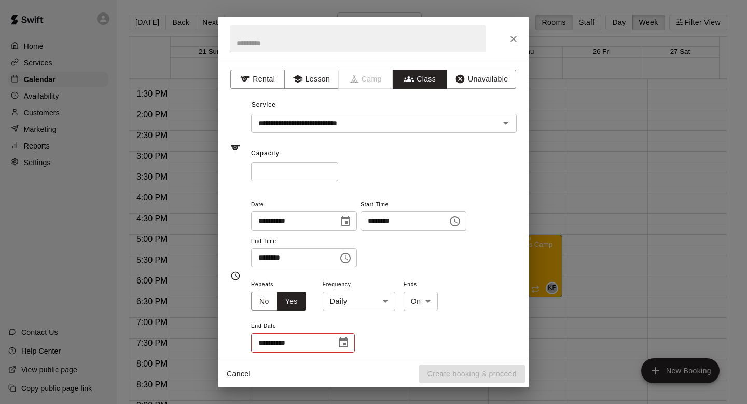
click at [373, 301] on body "Home Services Calendar Availability Customers Marketing Reports Settings Contac…" at bounding box center [373, 210] width 747 height 420
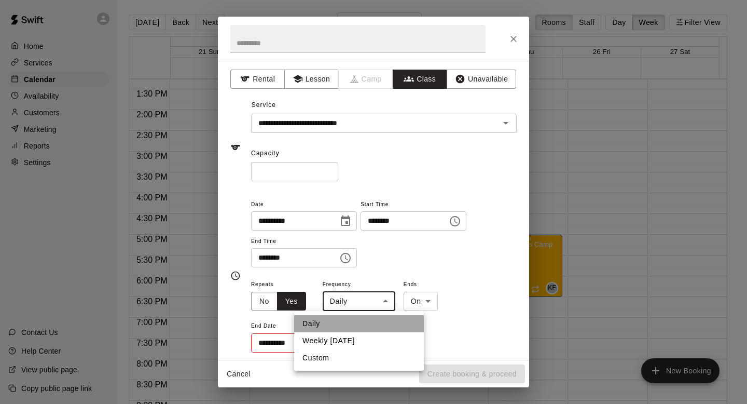
click at [373, 331] on li "Daily" at bounding box center [359, 323] width 130 height 17
click at [360, 299] on body "Home Services Calendar Availability Customers Marketing Reports Settings Contac…" at bounding box center [373, 210] width 747 height 420
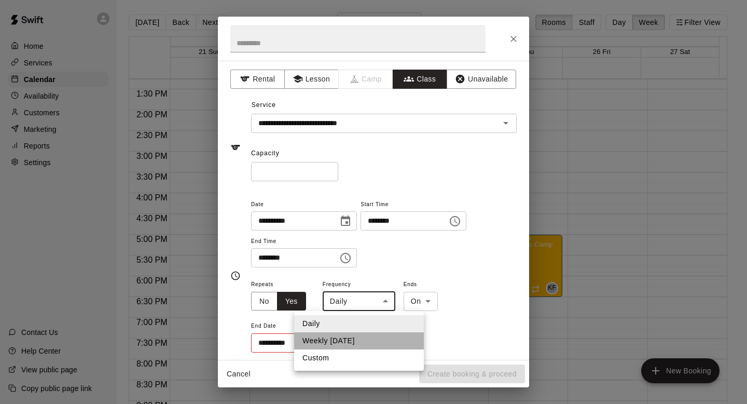
click at [363, 336] on li "Weekly [DATE]" at bounding box center [359, 340] width 130 height 17
type input "******"
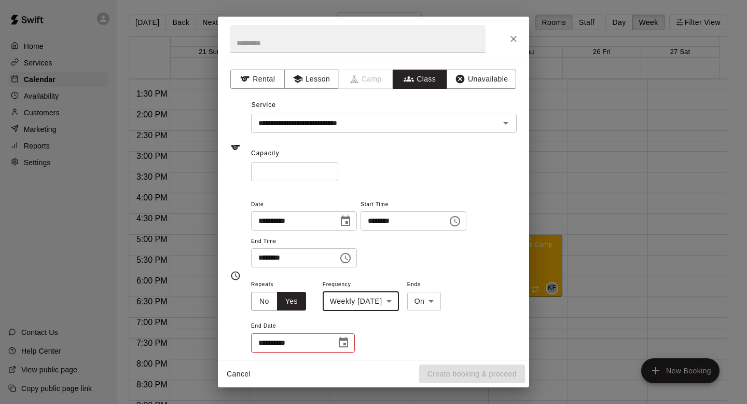
click at [322, 343] on input "**********" at bounding box center [290, 342] width 78 height 19
click at [340, 342] on icon "Choose date" at bounding box center [343, 342] width 12 height 12
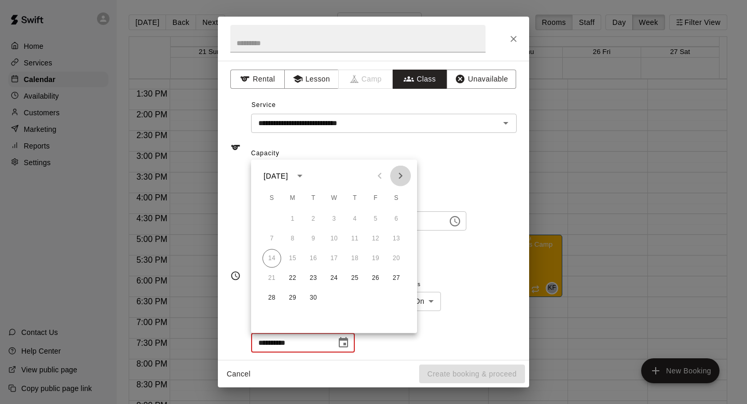
click at [407, 171] on button "Next month" at bounding box center [400, 176] width 21 height 21
click at [293, 290] on button "27" at bounding box center [292, 298] width 19 height 19
type input "**********"
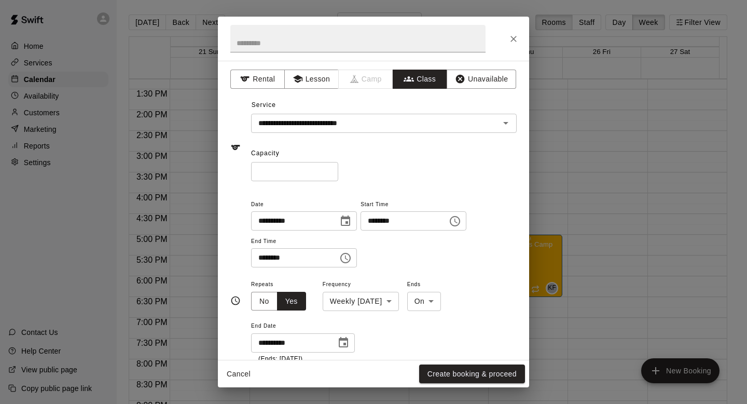
click at [493, 284] on div "**********" at bounding box center [384, 321] width 266 height 86
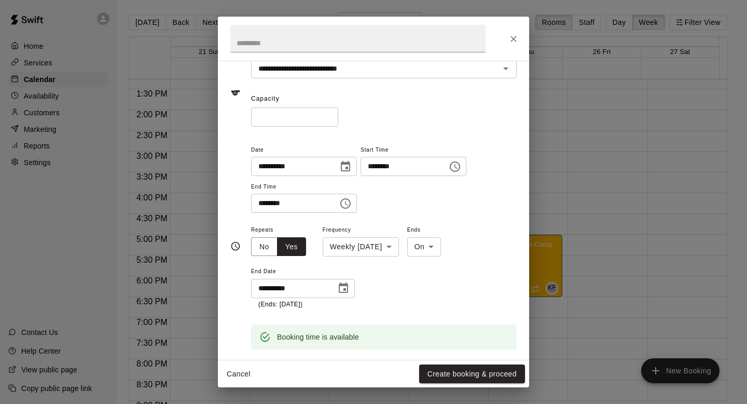
scroll to position [56, 0]
click at [478, 377] on button "Create booking & proceed" at bounding box center [472, 373] width 106 height 19
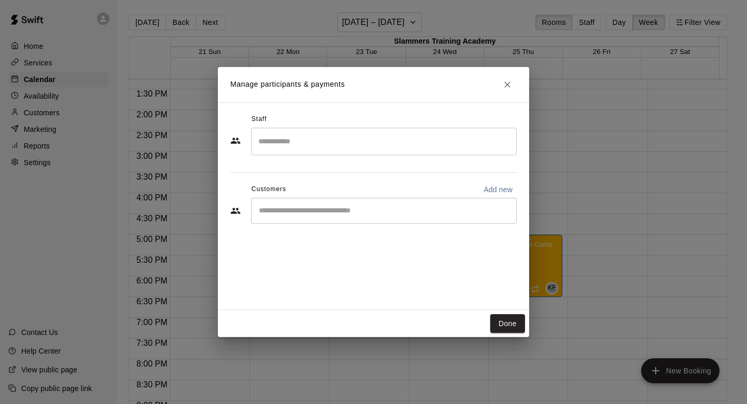
click at [322, 150] on div "​" at bounding box center [384, 142] width 266 height 28
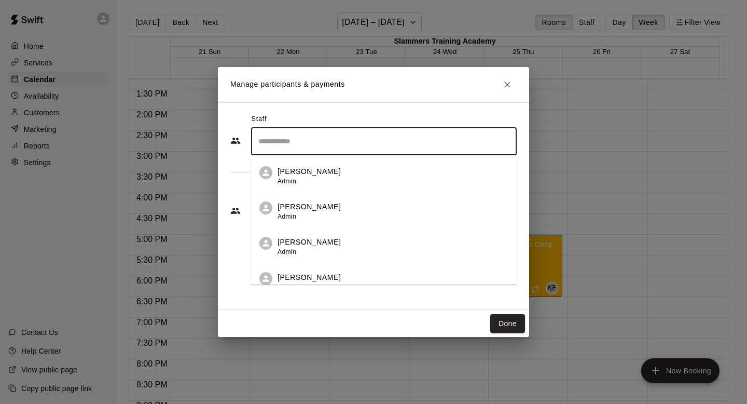
click at [314, 232] on li "[PERSON_NAME] Admin" at bounding box center [384, 243] width 266 height 35
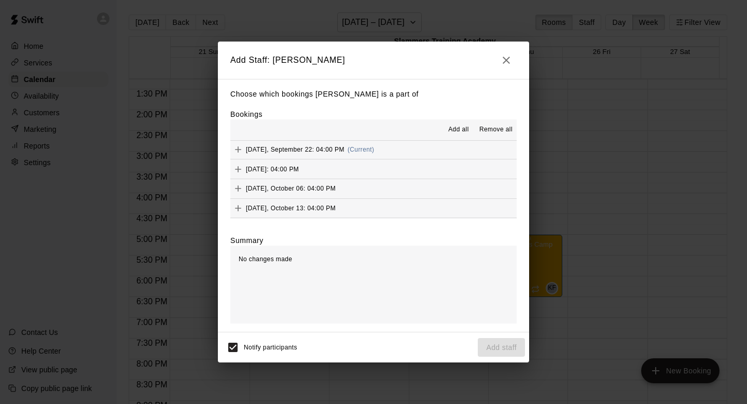
scroll to position [39, 0]
click at [461, 130] on span "Add all" at bounding box center [458, 130] width 21 height 10
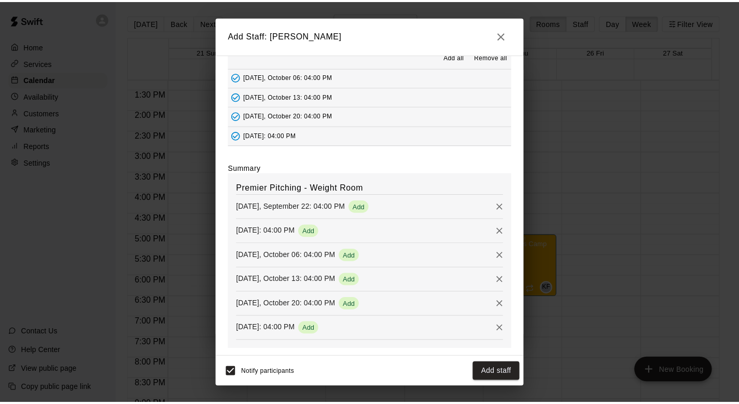
scroll to position [0, 0]
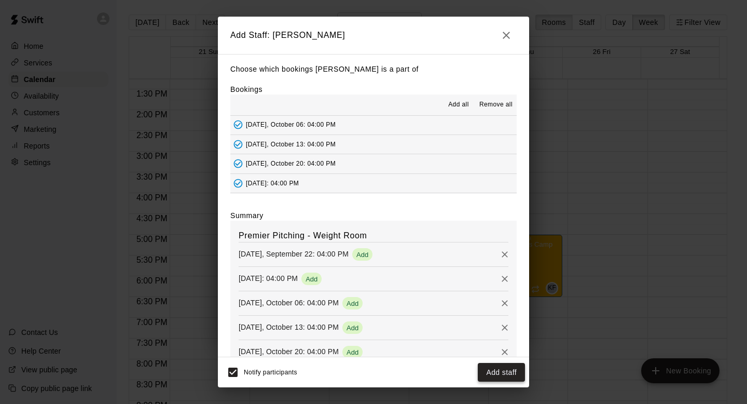
click at [501, 377] on button "Add staff" at bounding box center [501, 372] width 47 height 19
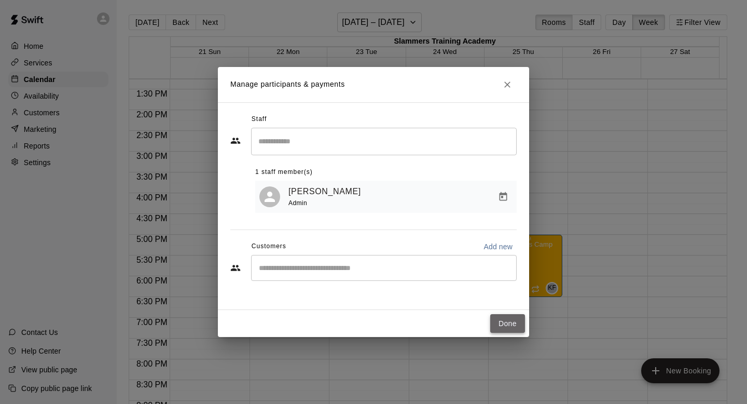
click at [504, 326] on button "Done" at bounding box center [507, 323] width 35 height 19
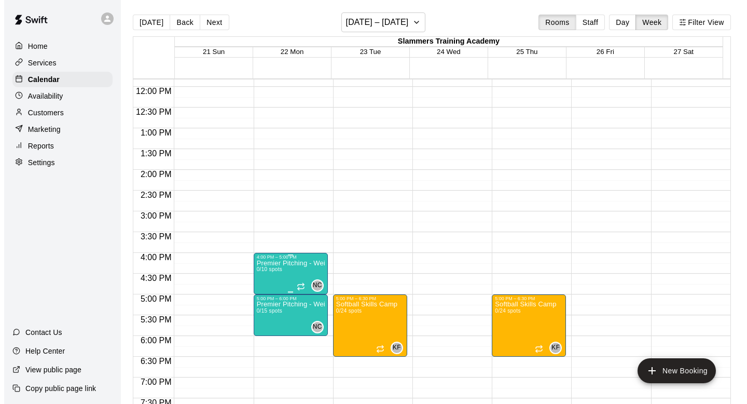
scroll to position [493, 0]
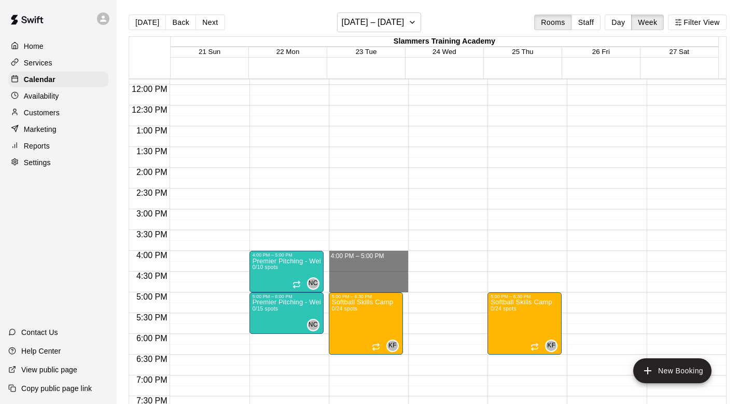
drag, startPoint x: 358, startPoint y: 252, endPoint x: 371, endPoint y: 285, distance: 36.3
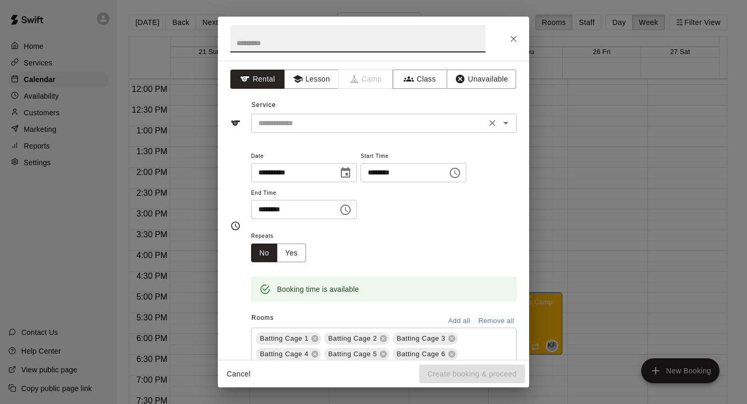
click at [308, 130] on div "​" at bounding box center [384, 123] width 266 height 19
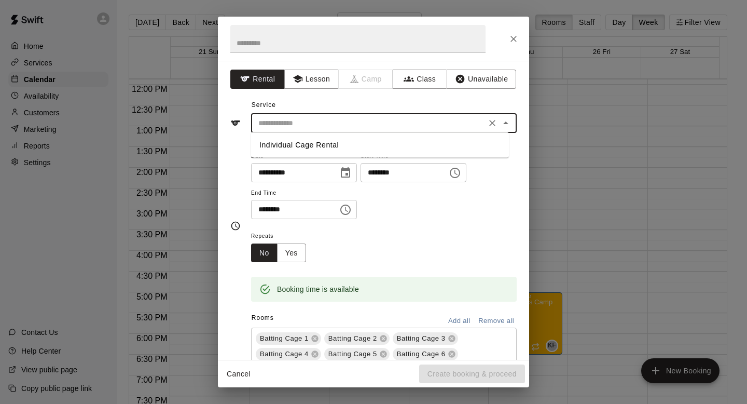
scroll to position [17, 0]
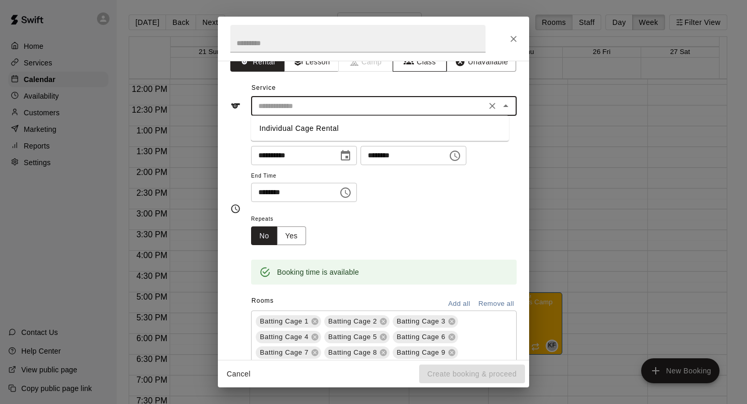
click at [417, 65] on button "Class" at bounding box center [420, 61] width 54 height 19
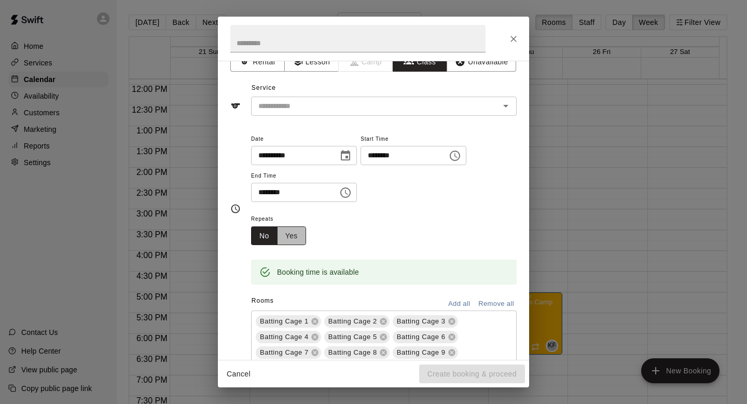
click at [293, 232] on button "Yes" at bounding box center [291, 235] width 29 height 19
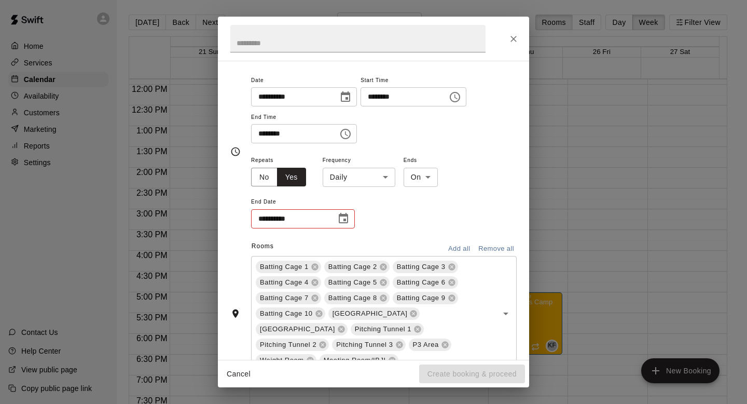
scroll to position [141, 0]
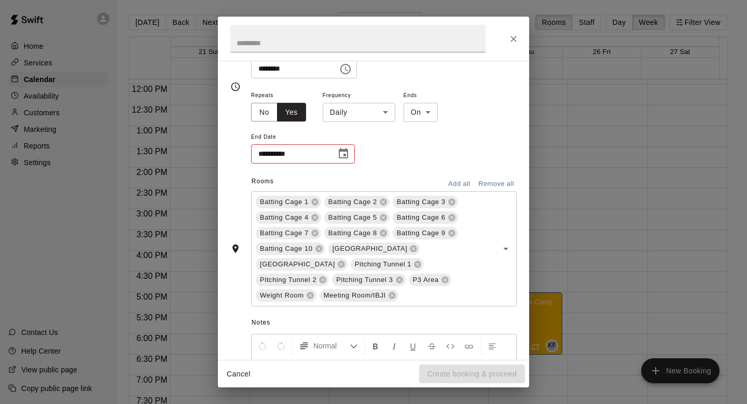
click at [491, 185] on button "Remove all" at bounding box center [496, 184] width 41 height 16
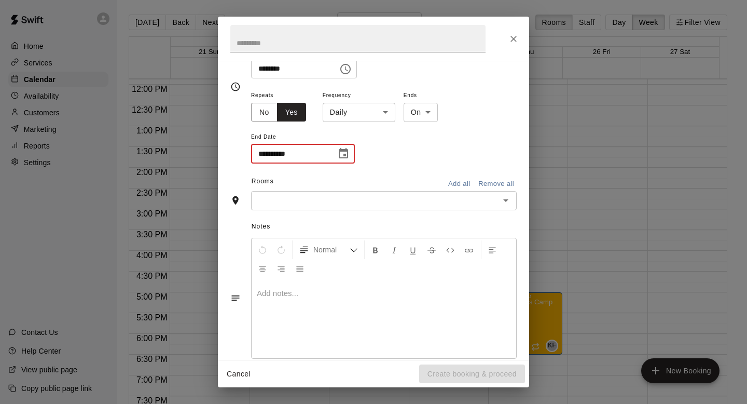
click at [295, 150] on input "**********" at bounding box center [290, 153] width 78 height 19
click at [353, 151] on button "Choose date" at bounding box center [343, 153] width 21 height 21
click at [349, 106] on body "Home Services Calendar Availability Customers Marketing Reports Settings Contac…" at bounding box center [373, 210] width 747 height 420
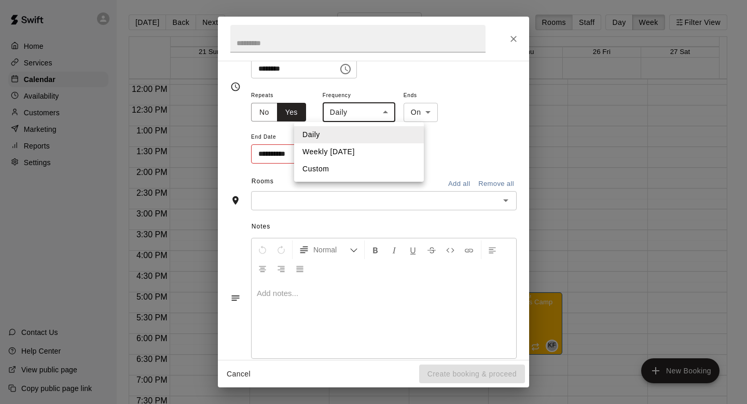
click at [351, 150] on li "Weekly [DATE]" at bounding box center [359, 151] width 130 height 17
type input "******"
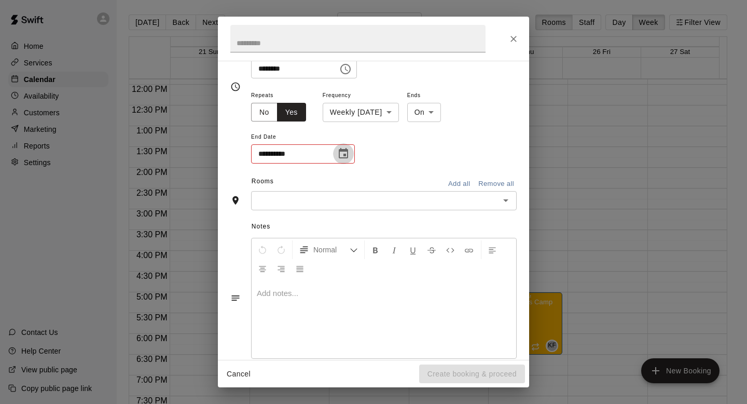
click at [342, 153] on icon "Choose date" at bounding box center [343, 153] width 12 height 12
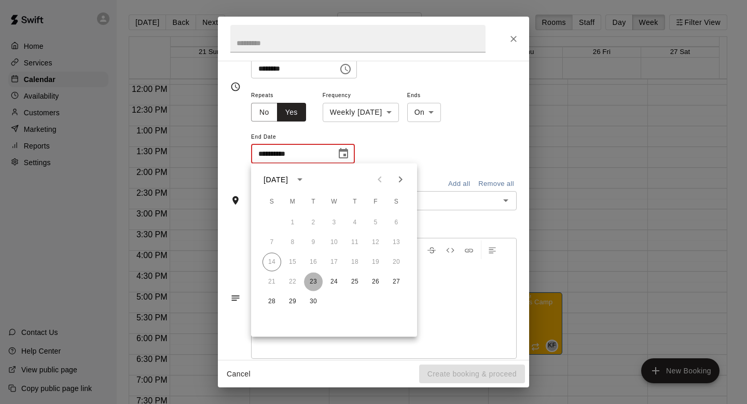
click at [317, 280] on button "23" at bounding box center [313, 281] width 19 height 19
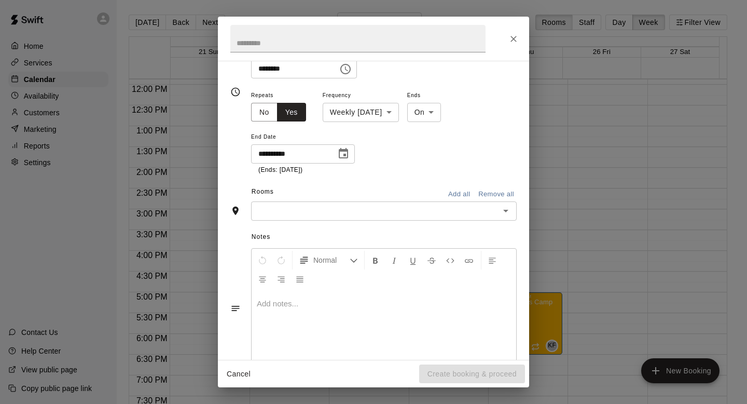
scroll to position [146, 0]
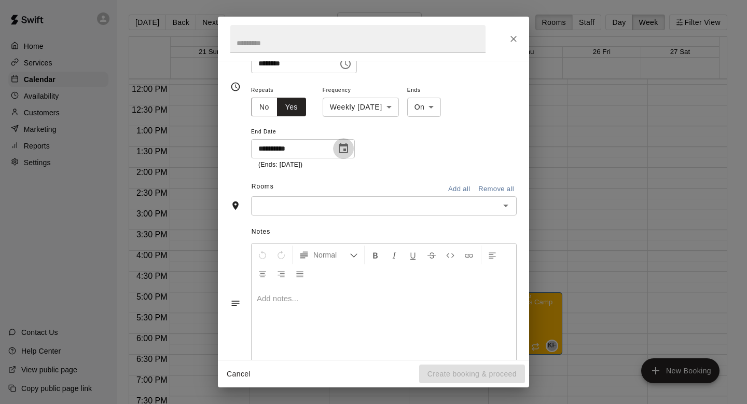
click at [339, 149] on icon "Choose date, selected date is Sep 23, 2025" at bounding box center [343, 148] width 9 height 10
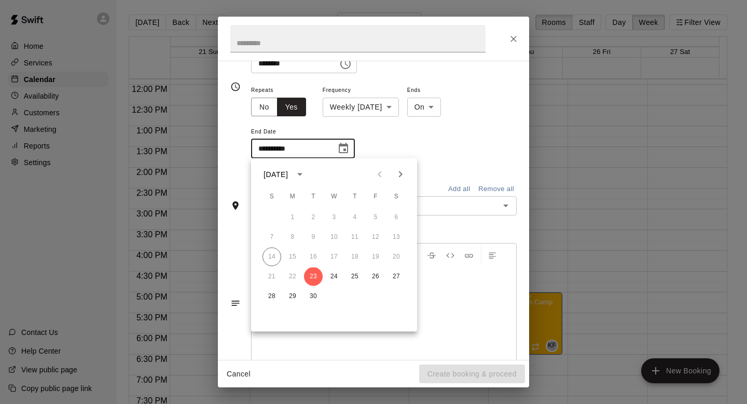
click at [400, 174] on icon "Next month" at bounding box center [400, 174] width 12 height 12
click at [313, 291] on button "28" at bounding box center [313, 296] width 19 height 19
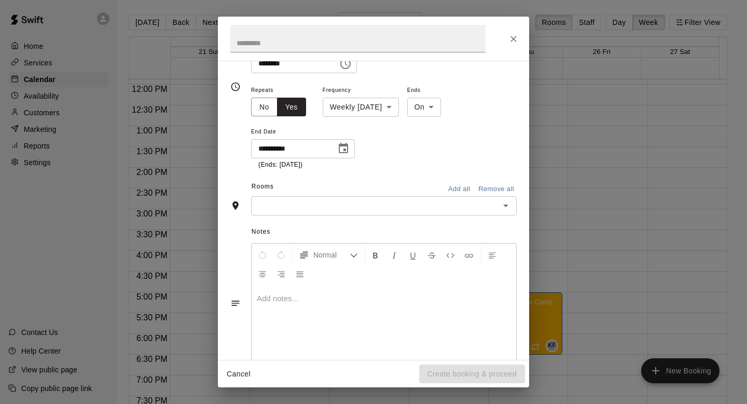
type input "**********"
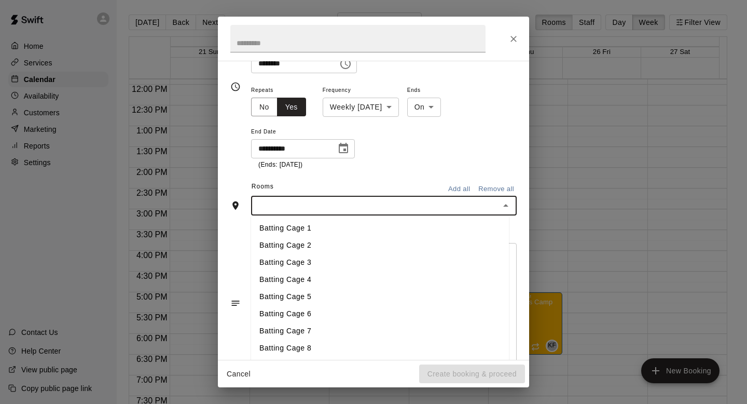
click at [369, 202] on input "text" at bounding box center [375, 205] width 242 height 13
click at [340, 348] on li "Weight Room" at bounding box center [380, 347] width 258 height 17
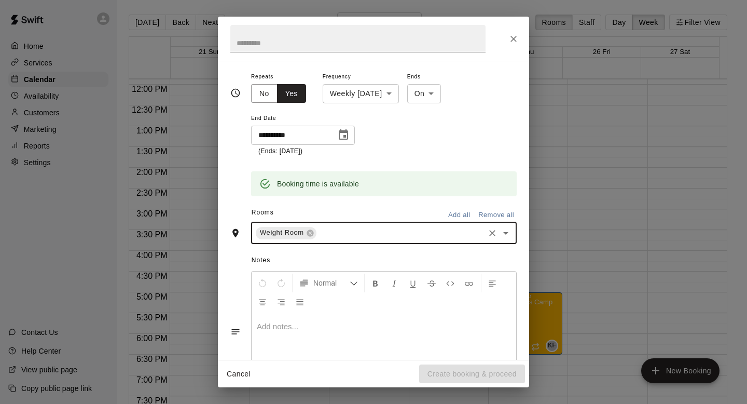
scroll to position [166, 0]
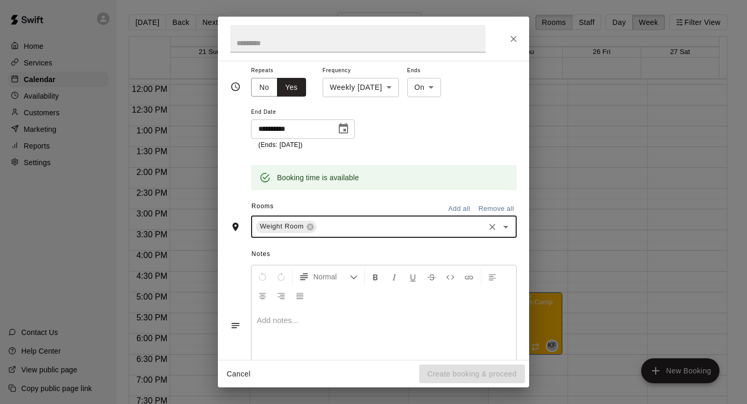
click at [397, 173] on div "Booking time is available" at bounding box center [384, 177] width 266 height 25
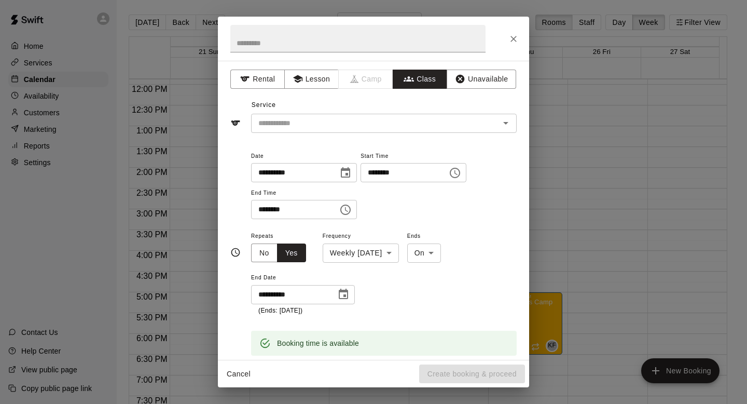
scroll to position [1, 0]
click at [378, 124] on input "text" at bounding box center [375, 122] width 242 height 13
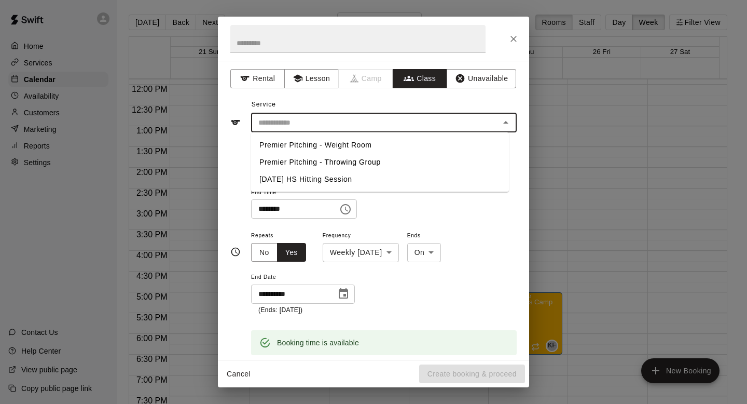
click at [376, 142] on li "Premier Pitching - Weight Room" at bounding box center [380, 144] width 258 height 17
type input "**********"
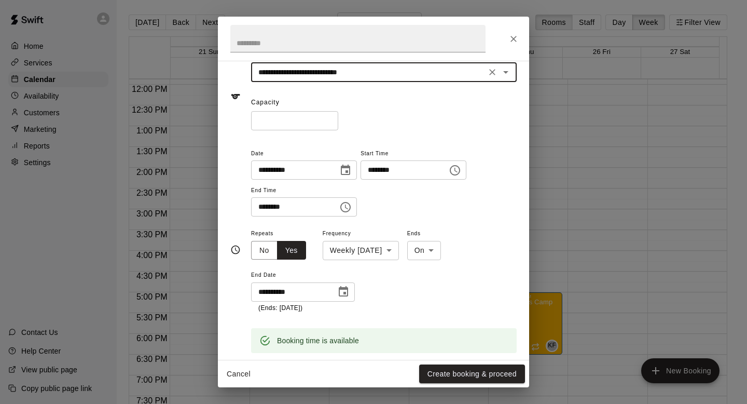
scroll to position [50, 0]
click at [454, 373] on button "Create booking & proceed" at bounding box center [472, 373] width 106 height 19
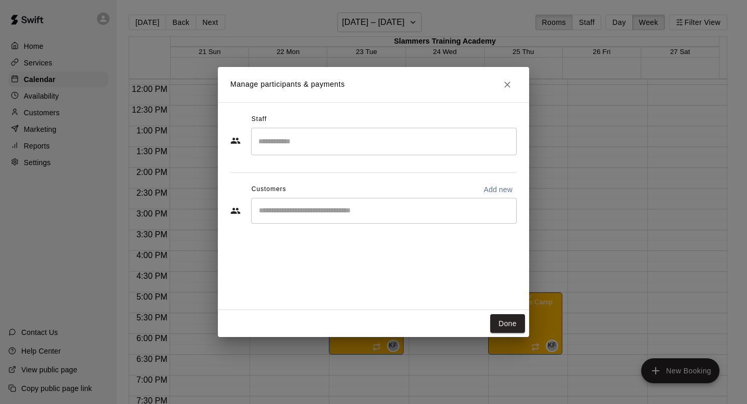
click at [348, 147] on input "Search staff" at bounding box center [384, 141] width 256 height 18
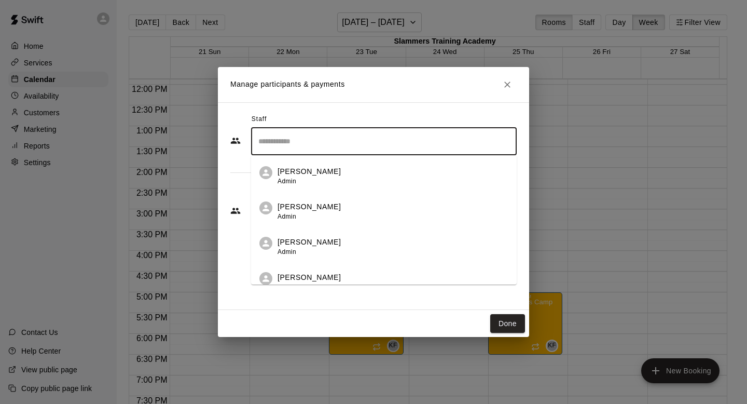
click at [344, 238] on div "[PERSON_NAME] Admin" at bounding box center [393, 247] width 231 height 20
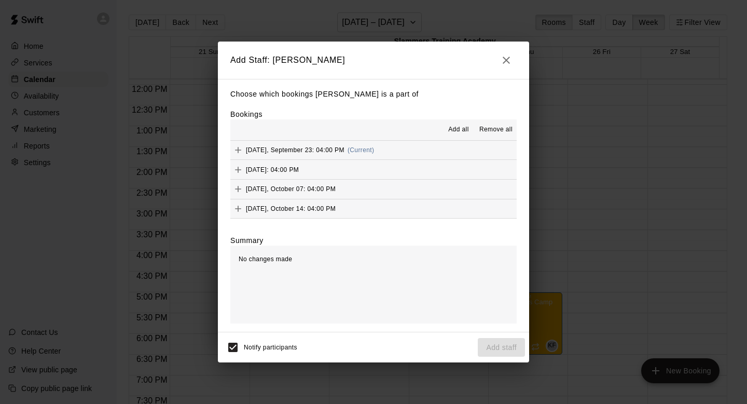
click at [461, 130] on span "Add all" at bounding box center [458, 130] width 21 height 10
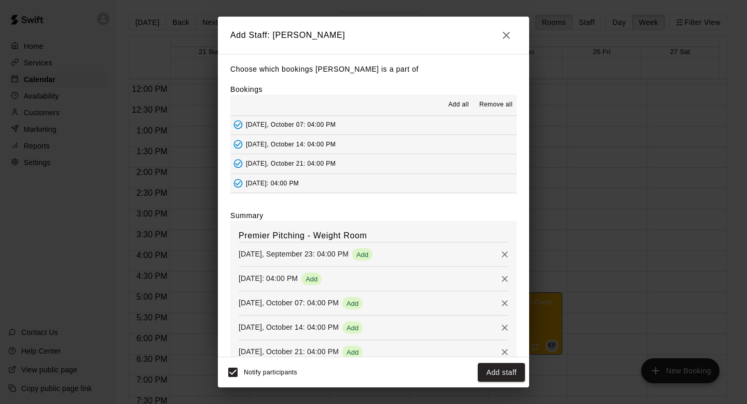
scroll to position [49, 0]
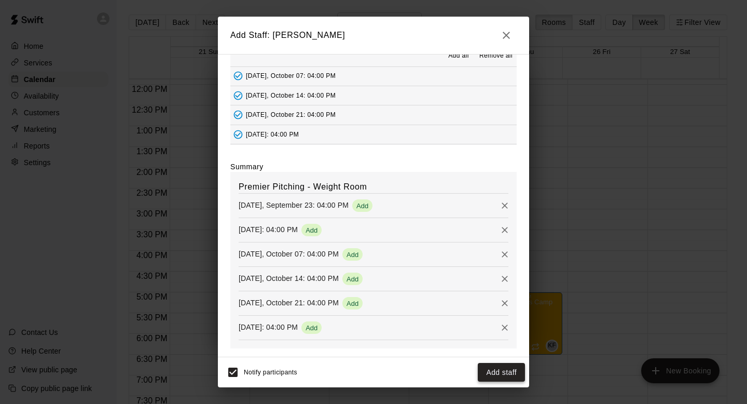
click at [501, 373] on button "Add staff" at bounding box center [501, 372] width 47 height 19
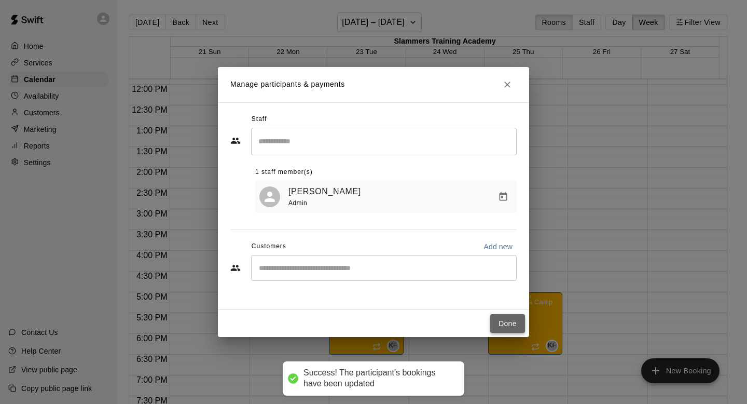
click at [495, 314] on button "Done" at bounding box center [507, 323] width 35 height 19
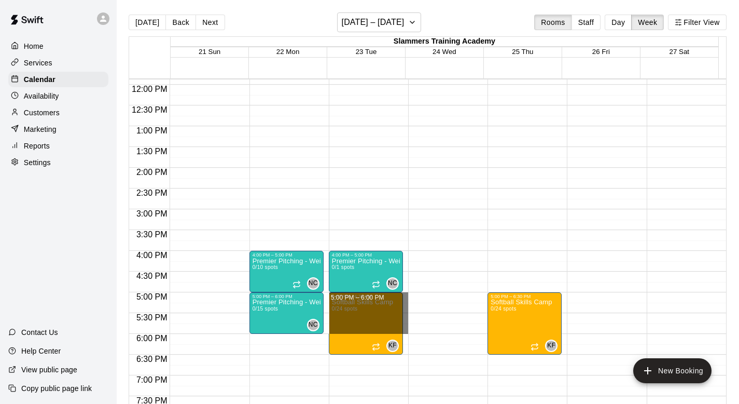
drag, startPoint x: 404, startPoint y: 294, endPoint x: 407, endPoint y: 332, distance: 38.5
click at [407, 332] on div "12:00 AM 12:30 AM 1:00 AM 1:30 AM 2:00 AM 2:30 AM 3:00 AM 3:30 AM 4:00 AM 4:30 …" at bounding box center [427, 246] width 597 height 337
drag, startPoint x: 404, startPoint y: 295, endPoint x: 405, endPoint y: 331, distance: 35.3
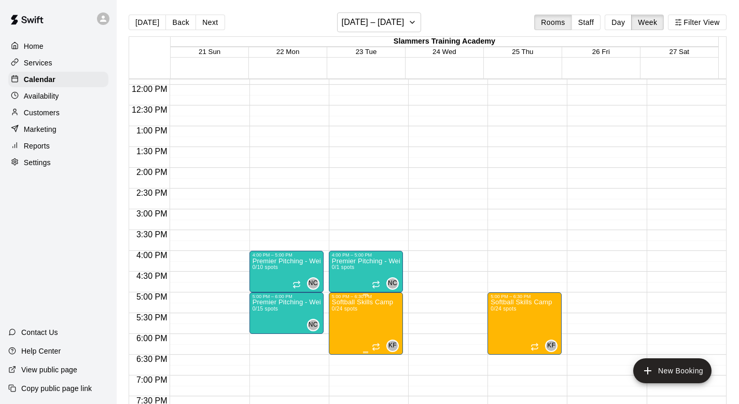
click at [360, 292] on div "5:00 PM – 6:30 PM Softball Skills Camp 0/24 spots KF 0" at bounding box center [366, 323] width 74 height 62
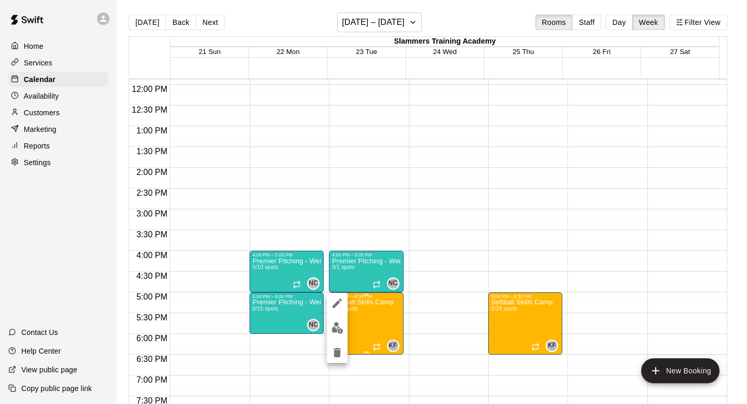
click at [360, 292] on div at bounding box center [373, 202] width 747 height 404
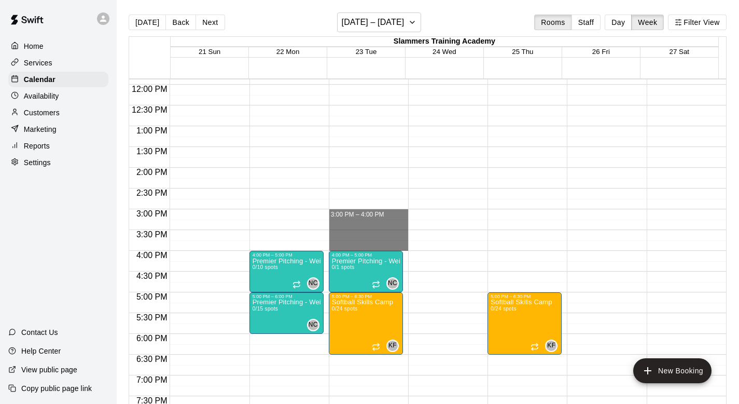
drag, startPoint x: 361, startPoint y: 211, endPoint x: 373, endPoint y: 244, distance: 34.8
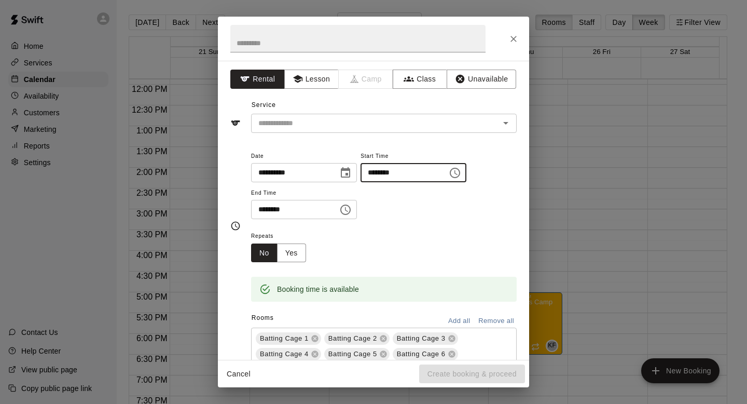
click at [414, 175] on input "********" at bounding box center [401, 172] width 80 height 19
click at [461, 172] on icon "Choose time, selected time is 3:00 PM" at bounding box center [455, 173] width 12 height 12
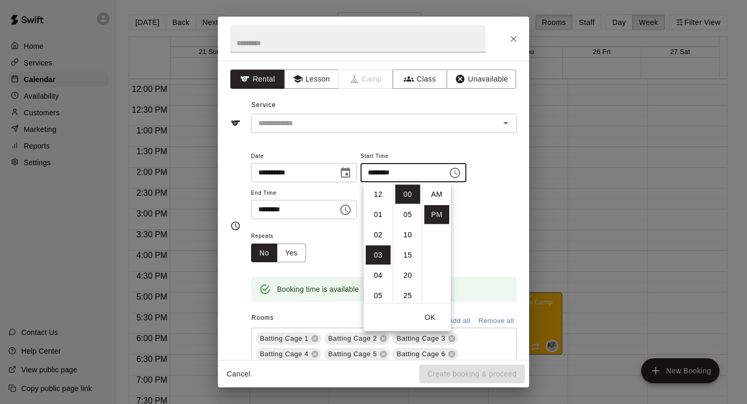
scroll to position [19, 0]
click at [377, 230] on li "05" at bounding box center [378, 234] width 25 height 19
type input "********"
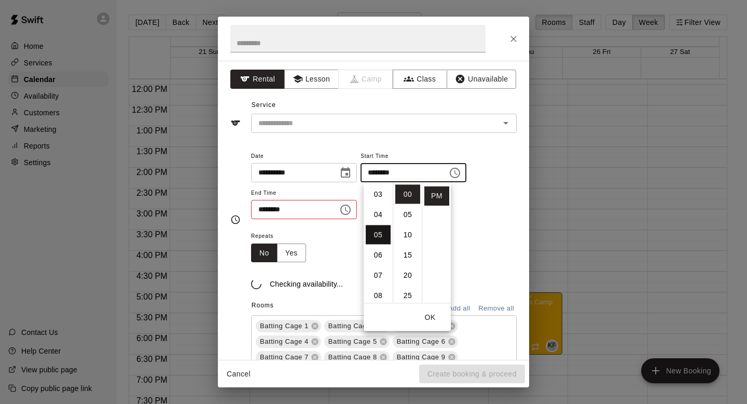
scroll to position [101, 0]
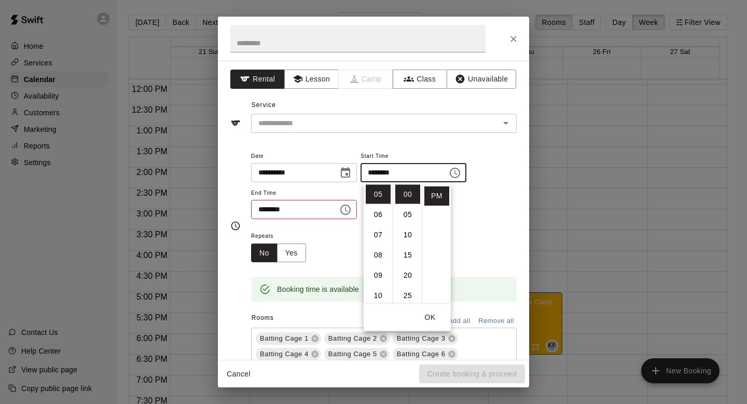
click at [347, 205] on icon "Choose time, selected time is 4:00 PM" at bounding box center [345, 209] width 10 height 10
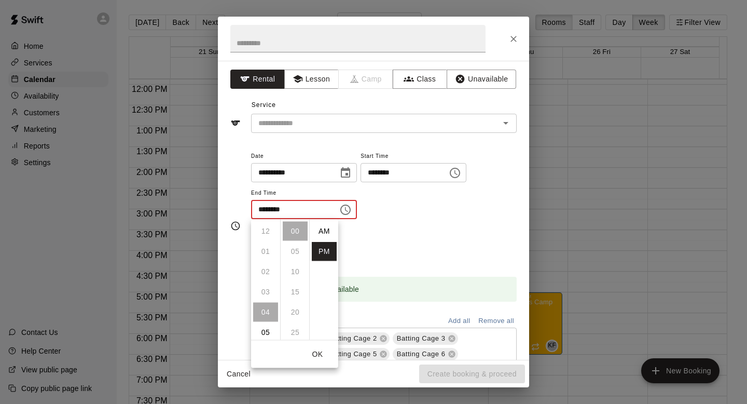
scroll to position [19, 0]
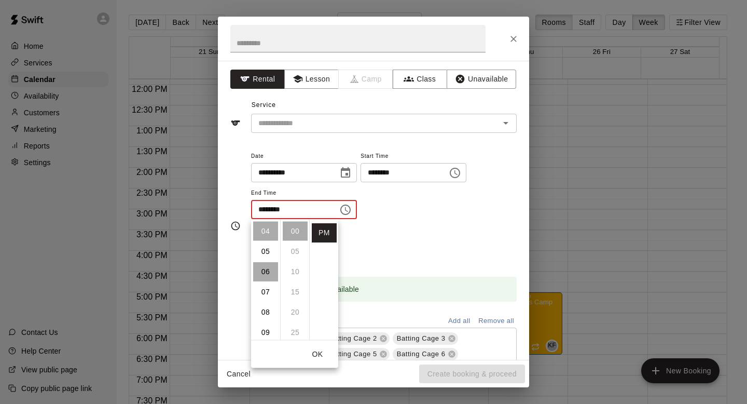
click at [266, 274] on li "06" at bounding box center [265, 271] width 25 height 19
type input "********"
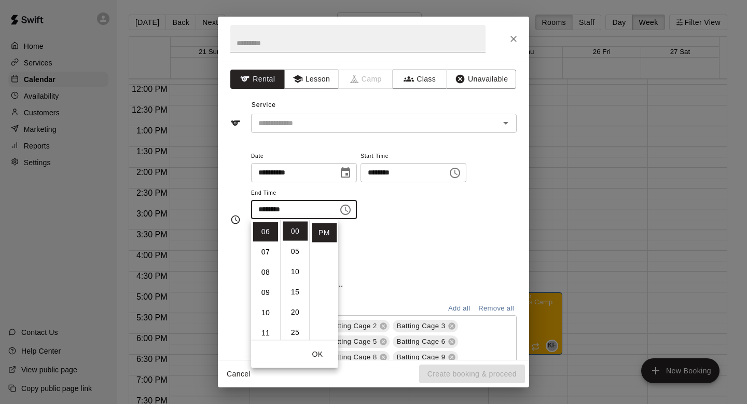
scroll to position [121, 0]
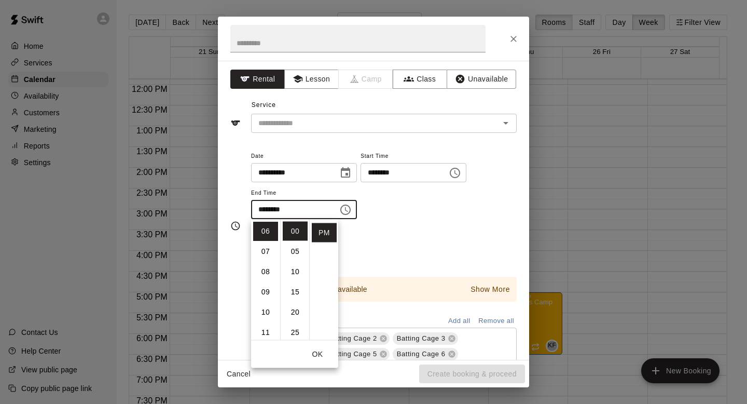
click at [391, 242] on div "Repeats No Yes" at bounding box center [384, 245] width 266 height 33
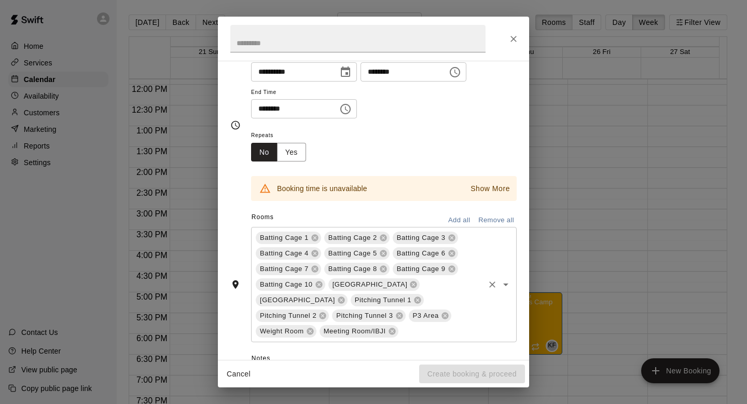
scroll to position [102, 0]
click at [495, 217] on button "Remove all" at bounding box center [496, 219] width 41 height 16
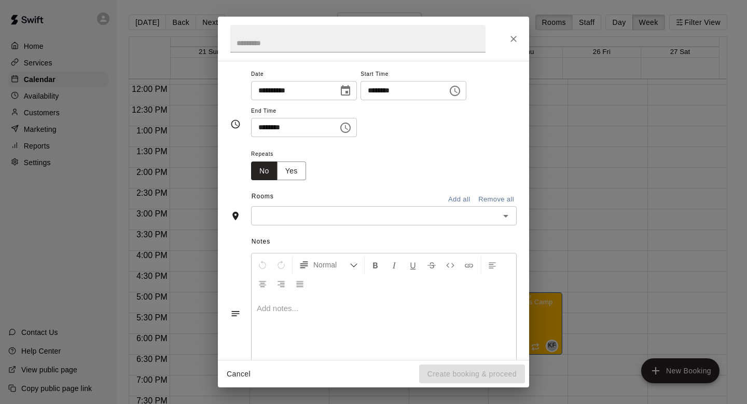
click at [389, 219] on input "text" at bounding box center [375, 215] width 242 height 13
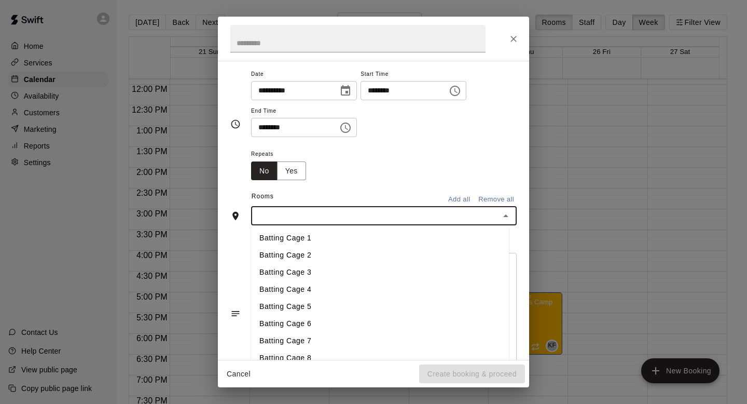
scroll to position [155, 0]
click at [345, 352] on li "Weight Room" at bounding box center [380, 356] width 258 height 17
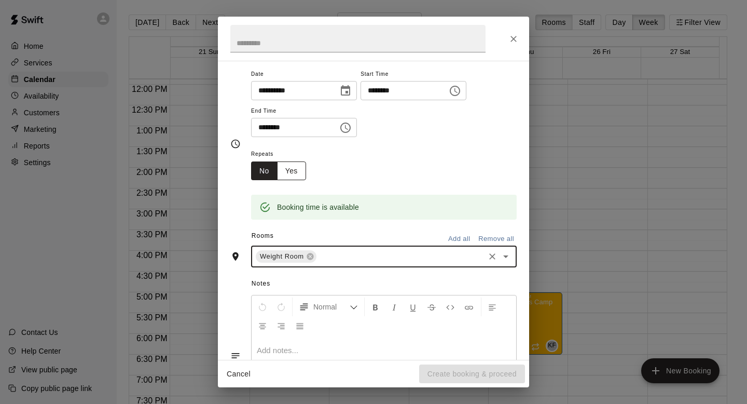
click at [290, 166] on button "Yes" at bounding box center [291, 170] width 29 height 19
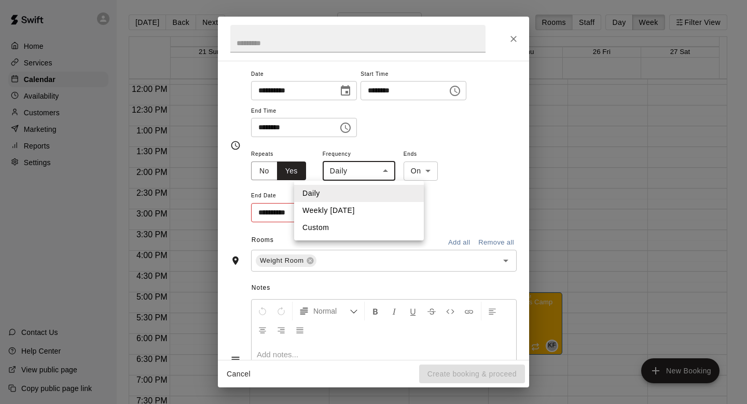
click at [376, 173] on body "Home Services Calendar Availability Customers Marketing Reports Settings Contac…" at bounding box center [373, 210] width 747 height 420
click at [364, 209] on li "Weekly [DATE]" at bounding box center [359, 210] width 130 height 17
type input "******"
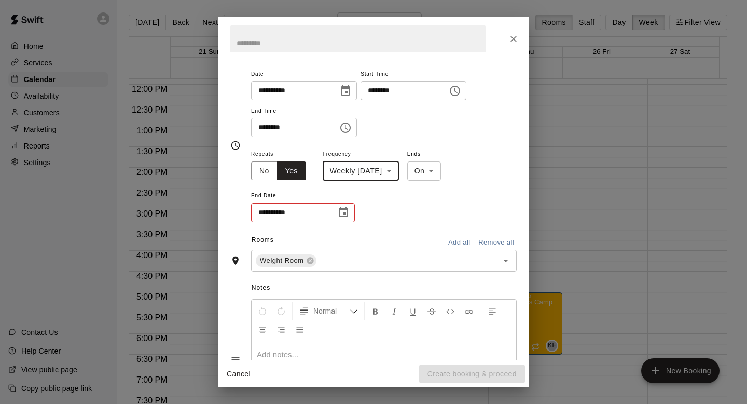
click at [336, 211] on button "Choose date" at bounding box center [343, 212] width 21 height 21
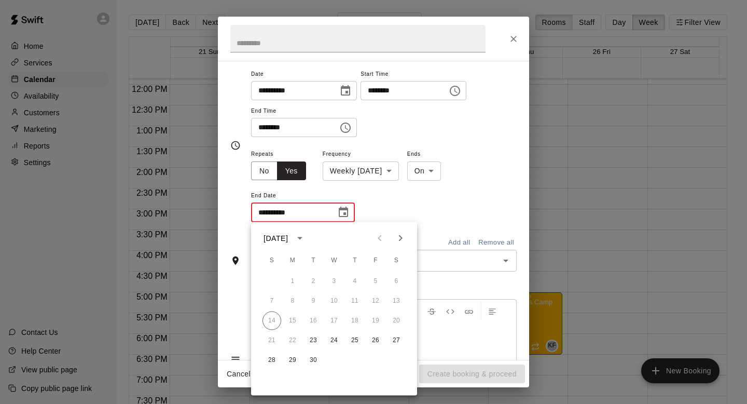
click at [404, 206] on div "**********" at bounding box center [384, 185] width 266 height 76
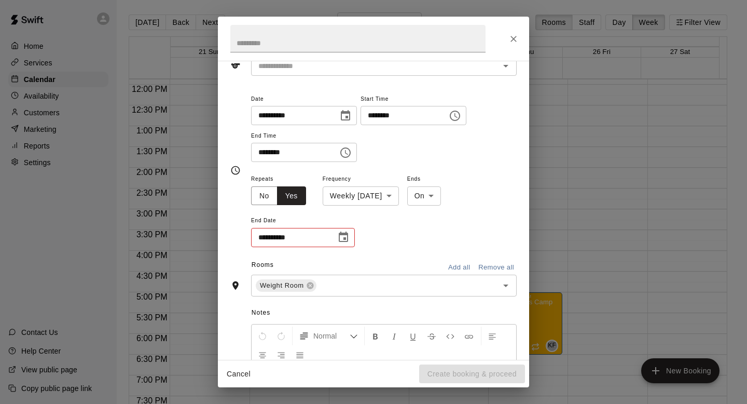
scroll to position [0, 0]
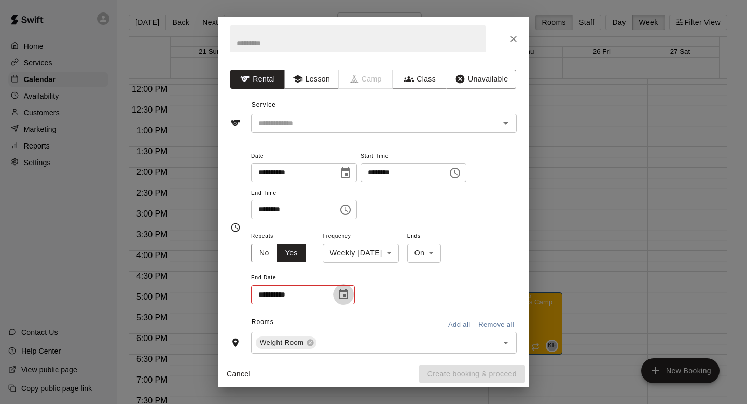
click at [341, 296] on icon "Choose date" at bounding box center [343, 294] width 12 height 12
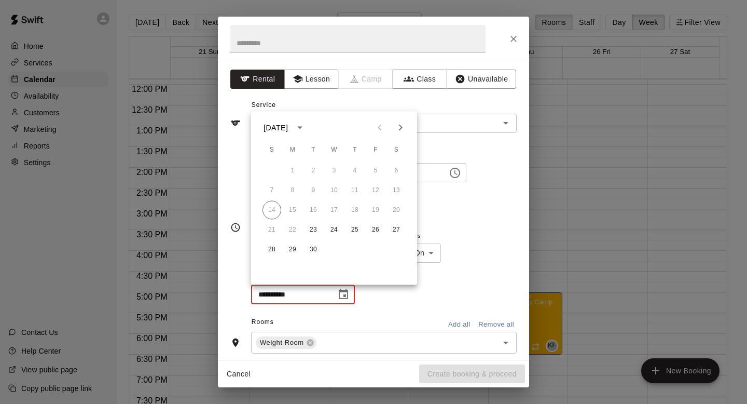
click at [400, 129] on icon "Next month" at bounding box center [401, 128] width 4 height 6
click at [319, 250] on button "28" at bounding box center [313, 249] width 19 height 19
type input "**********"
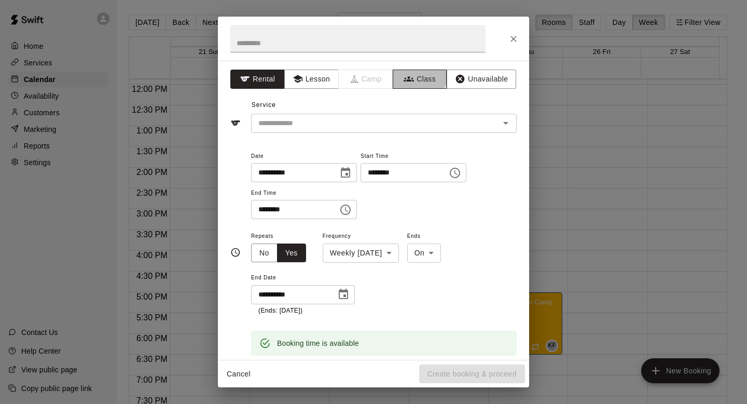
click at [405, 77] on icon "button" at bounding box center [409, 79] width 10 height 10
click at [404, 112] on div "Service ​" at bounding box center [373, 115] width 286 height 36
click at [405, 116] on div "​" at bounding box center [384, 123] width 266 height 19
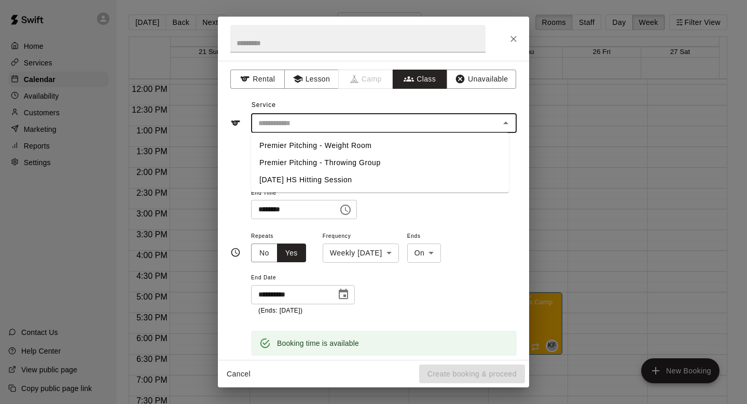
click at [392, 149] on li "Premier Pitching - Weight Room" at bounding box center [380, 145] width 258 height 17
type input "**********"
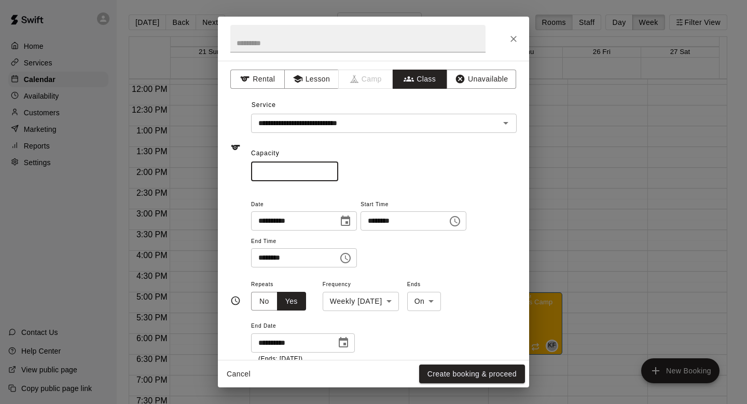
click at [303, 166] on input "*" at bounding box center [294, 171] width 87 height 19
type input "**"
click at [432, 150] on div "Capacity ** ​" at bounding box center [384, 163] width 266 height 36
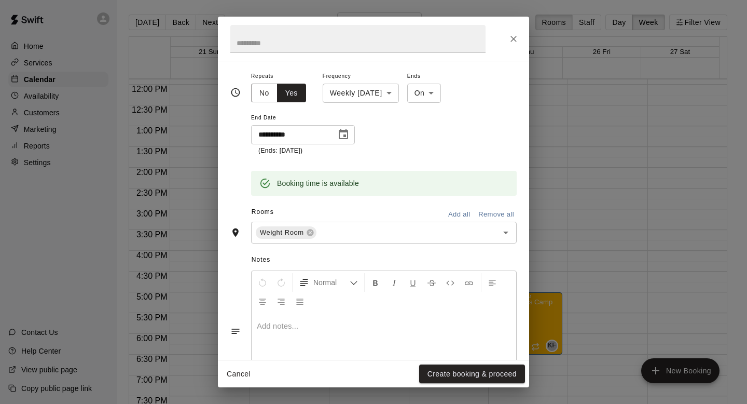
scroll to position [259, 0]
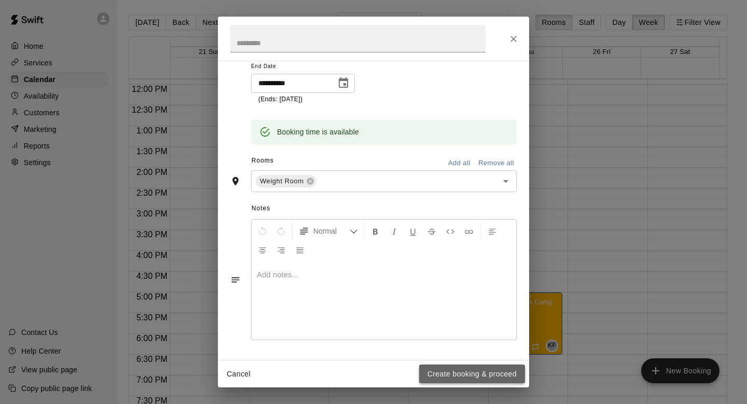
click at [465, 375] on button "Create booking & proceed" at bounding box center [472, 373] width 106 height 19
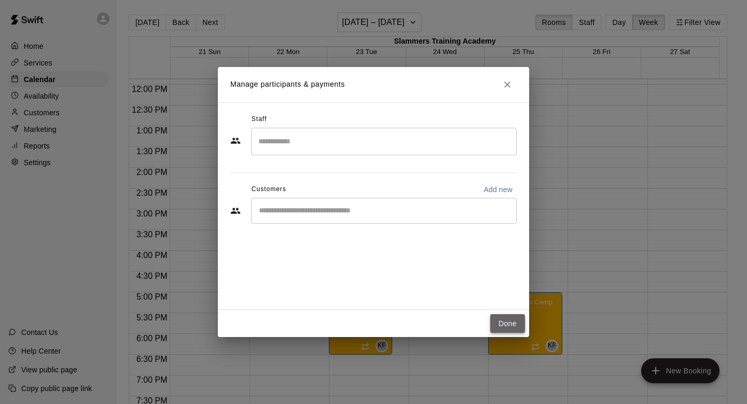
click at [511, 319] on button "Done" at bounding box center [507, 323] width 35 height 19
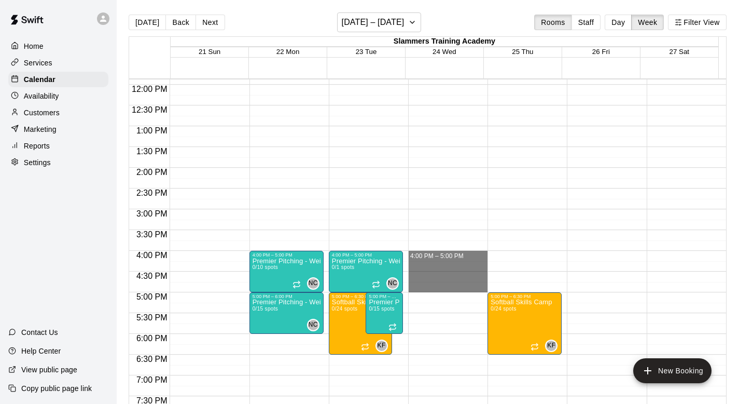
drag, startPoint x: 436, startPoint y: 258, endPoint x: 450, endPoint y: 287, distance: 32.7
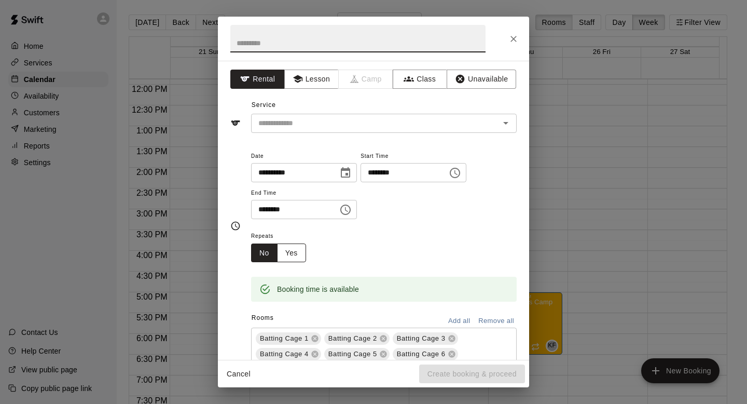
click at [287, 257] on button "Yes" at bounding box center [291, 252] width 29 height 19
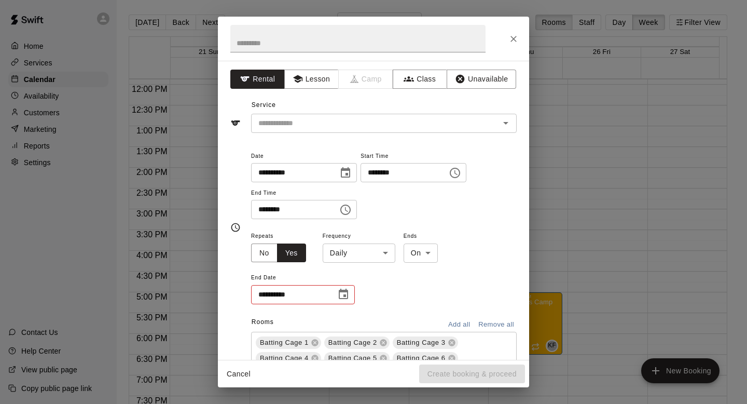
click at [385, 248] on body "Home Services Calendar Availability Customers Marketing Reports Settings Contac…" at bounding box center [373, 210] width 747 height 420
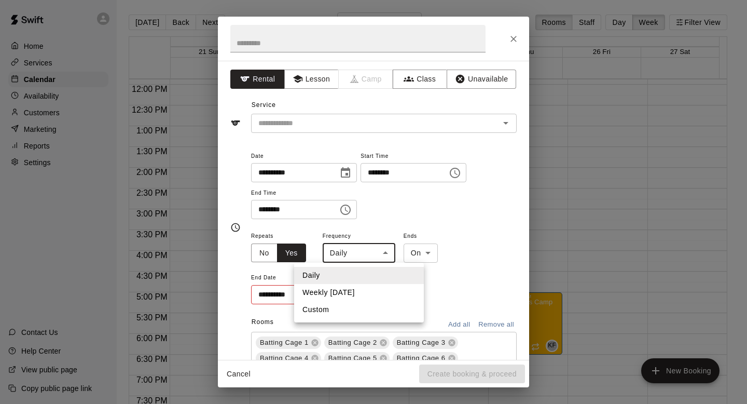
click at [376, 288] on li "Weekly [DATE]" at bounding box center [359, 292] width 130 height 17
type input "******"
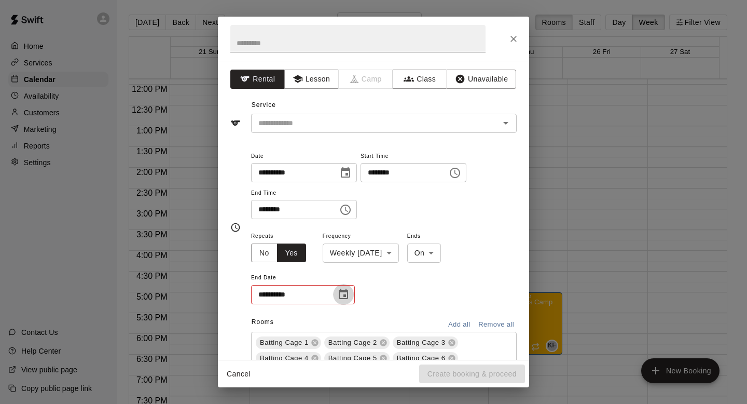
click at [347, 291] on icon "Choose date" at bounding box center [343, 294] width 9 height 10
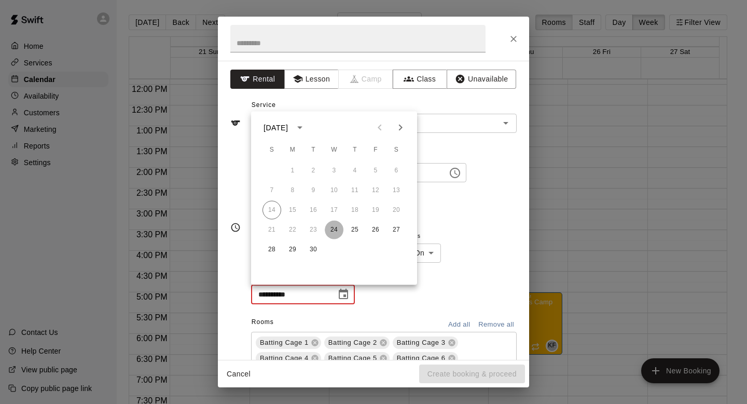
click at [334, 229] on button "24" at bounding box center [334, 230] width 19 height 19
type input "**********"
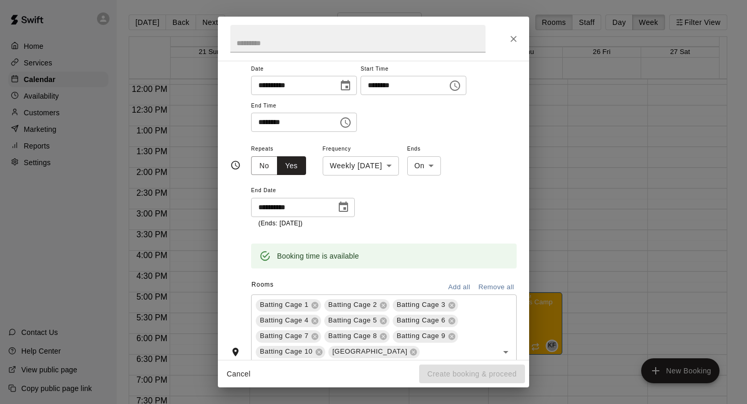
scroll to position [88, 0]
click at [484, 282] on button "Remove all" at bounding box center [496, 286] width 41 height 16
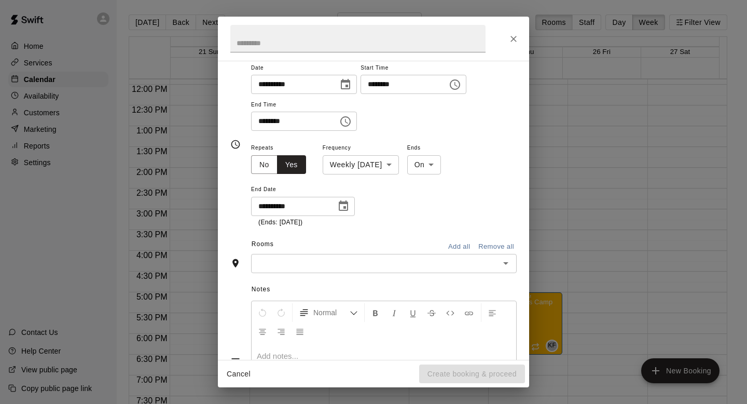
scroll to position [68, 0]
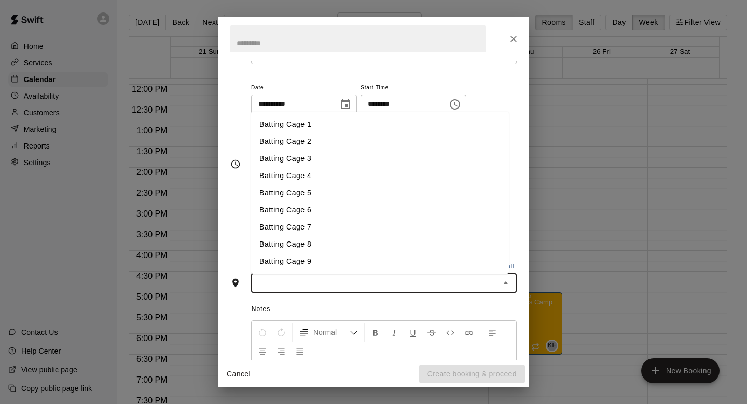
click at [340, 282] on input "text" at bounding box center [375, 283] width 242 height 13
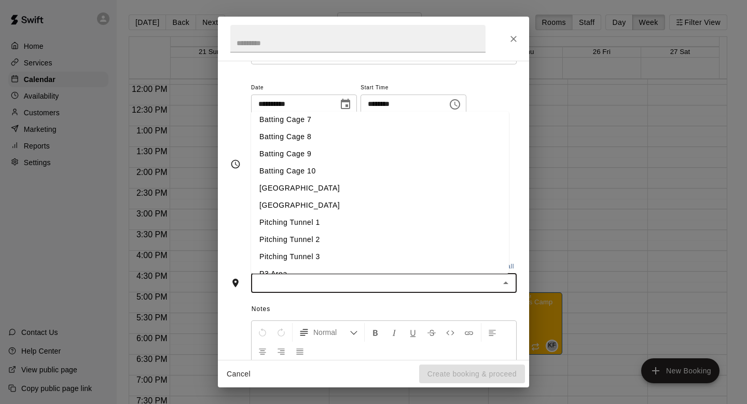
scroll to position [155, 0]
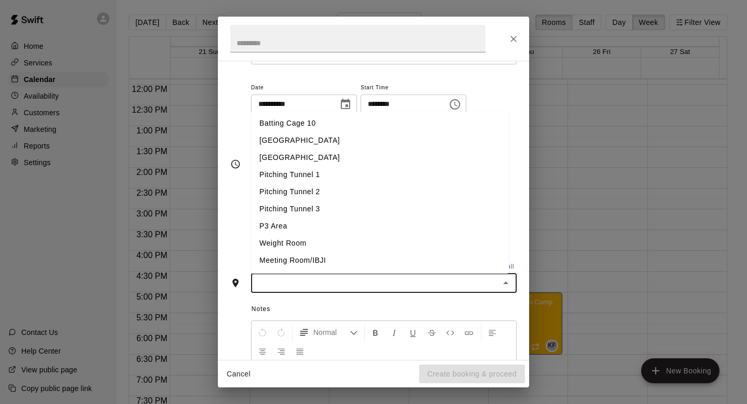
click at [310, 240] on li "Weight Room" at bounding box center [380, 243] width 258 height 17
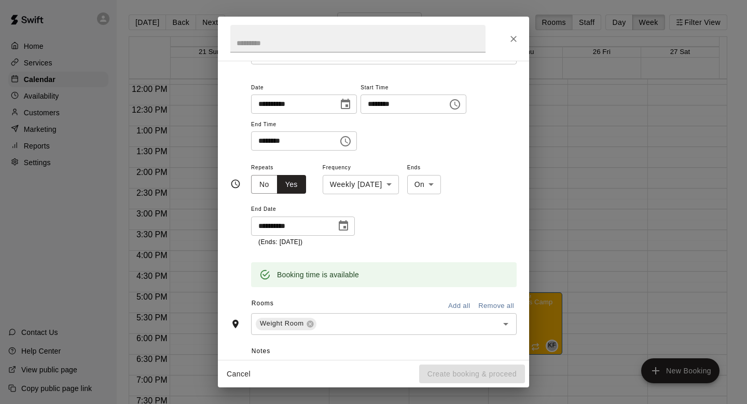
click at [448, 230] on div "**********" at bounding box center [384, 204] width 266 height 86
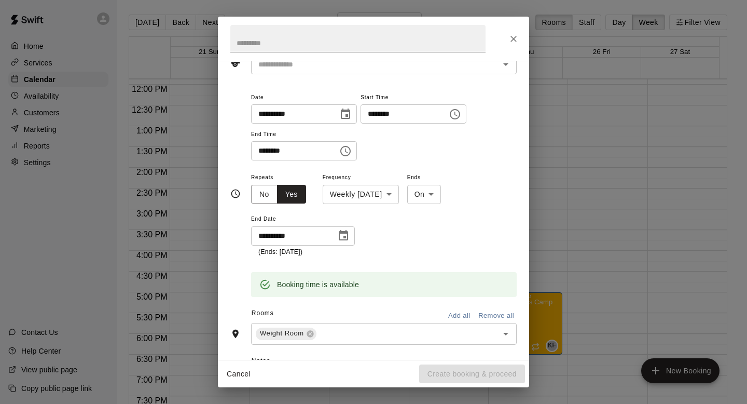
scroll to position [0, 0]
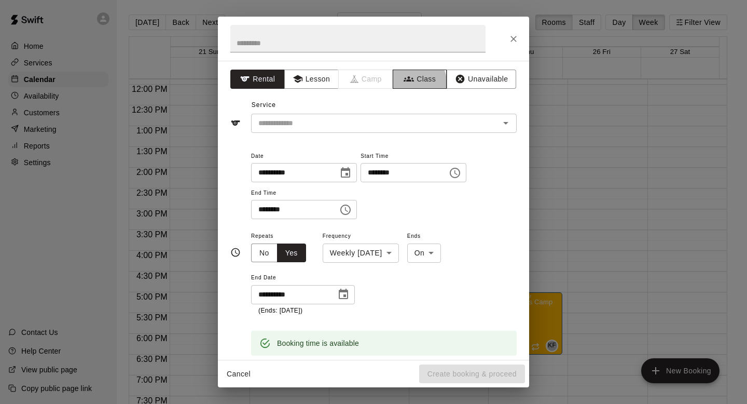
click at [409, 81] on button "Class" at bounding box center [420, 79] width 54 height 19
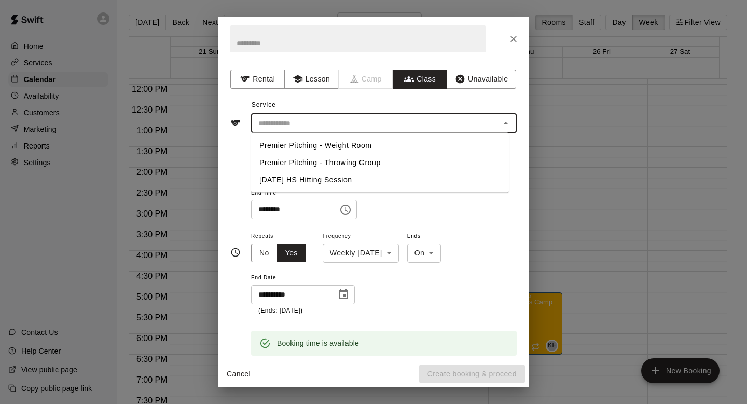
click at [412, 128] on input "text" at bounding box center [375, 123] width 242 height 13
click at [409, 145] on li "Premier Pitching - Weight Room" at bounding box center [380, 145] width 258 height 17
type input "**********"
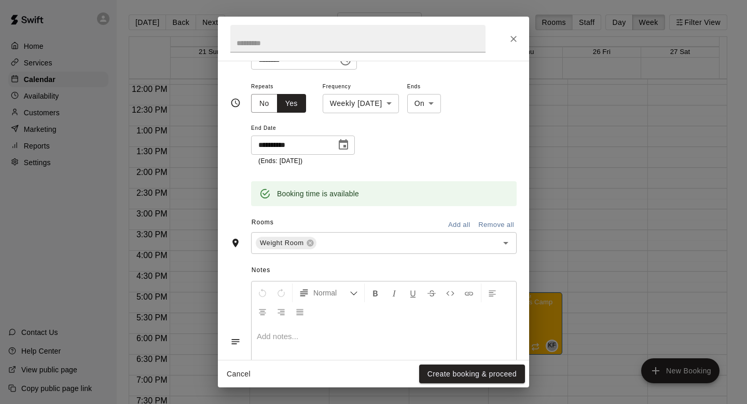
scroll to position [197, 0]
click at [483, 369] on button "Create booking & proceed" at bounding box center [472, 373] width 106 height 19
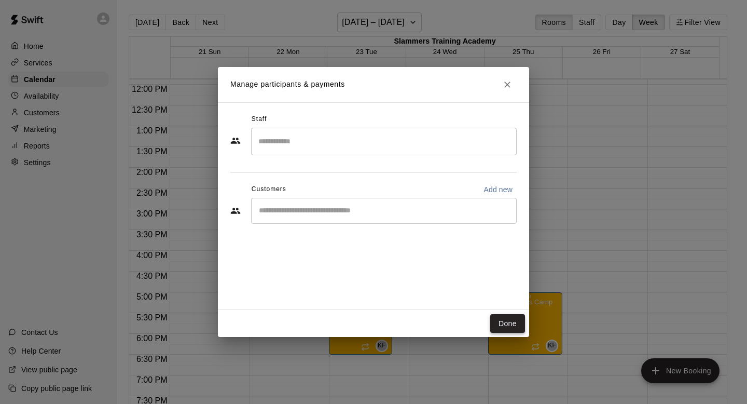
click at [510, 319] on button "Done" at bounding box center [507, 323] width 35 height 19
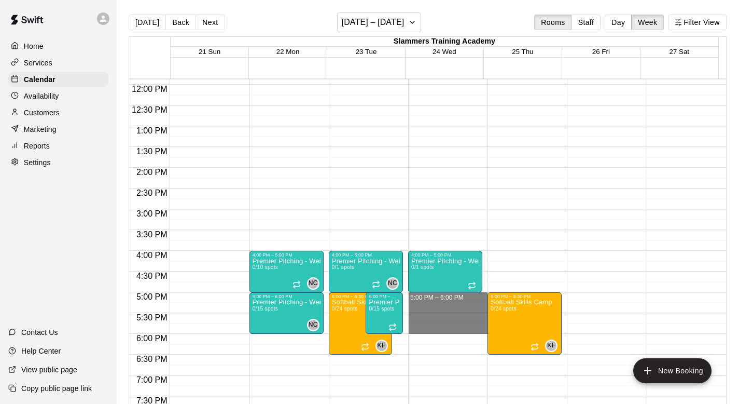
drag, startPoint x: 449, startPoint y: 299, endPoint x: 456, endPoint y: 325, distance: 27.3
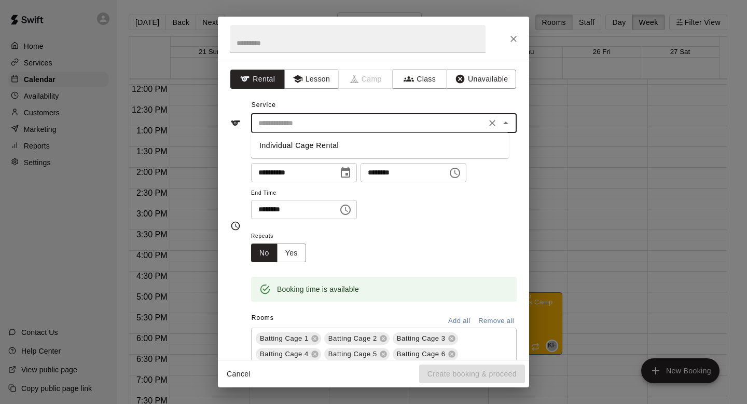
click at [385, 129] on input "text" at bounding box center [368, 123] width 229 height 13
click at [384, 143] on li "Individual Cage Rental" at bounding box center [380, 145] width 258 height 17
type input "**********"
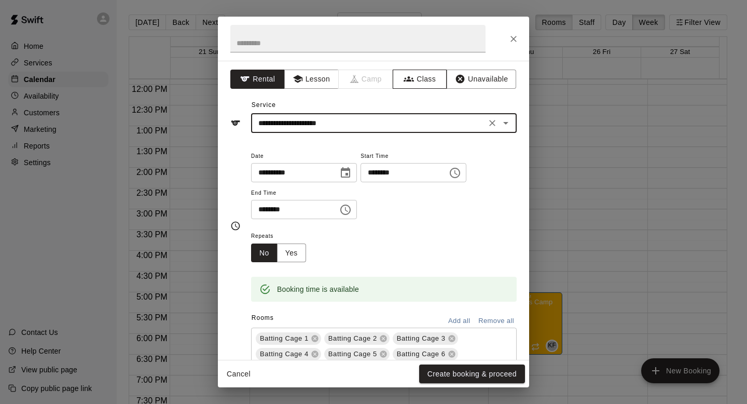
click at [415, 83] on button "Class" at bounding box center [420, 79] width 54 height 19
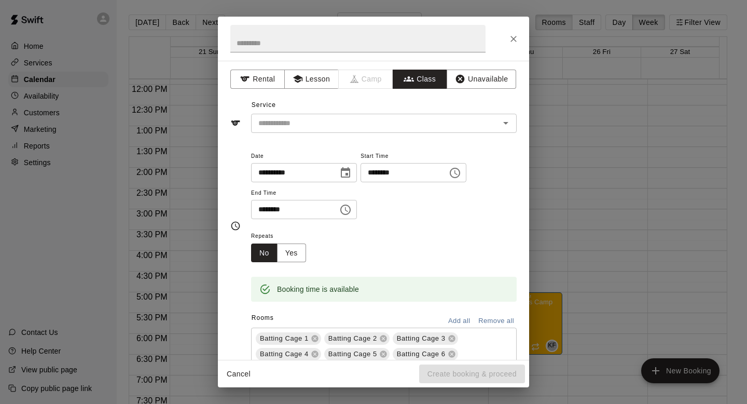
click at [413, 126] on input "text" at bounding box center [375, 123] width 242 height 13
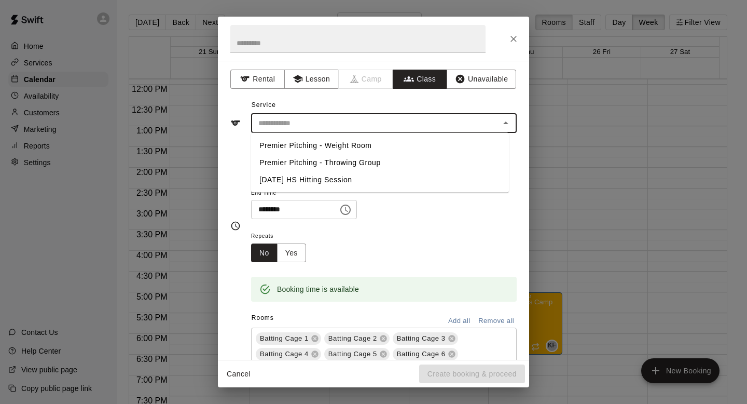
click at [413, 143] on li "Premier Pitching - Weight Room" at bounding box center [380, 145] width 258 height 17
type input "**********"
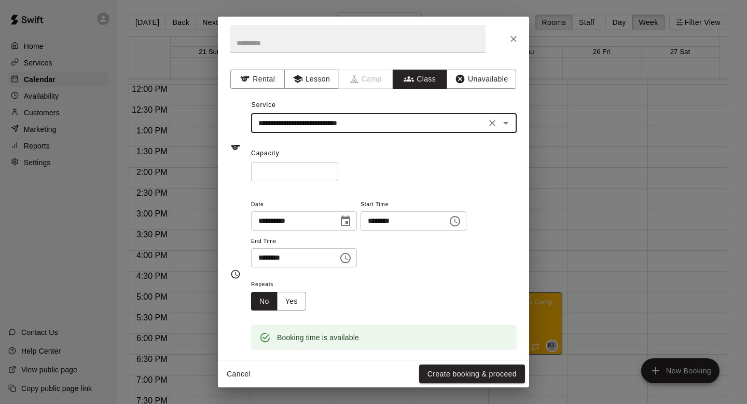
click at [312, 164] on input "*" at bounding box center [294, 171] width 87 height 19
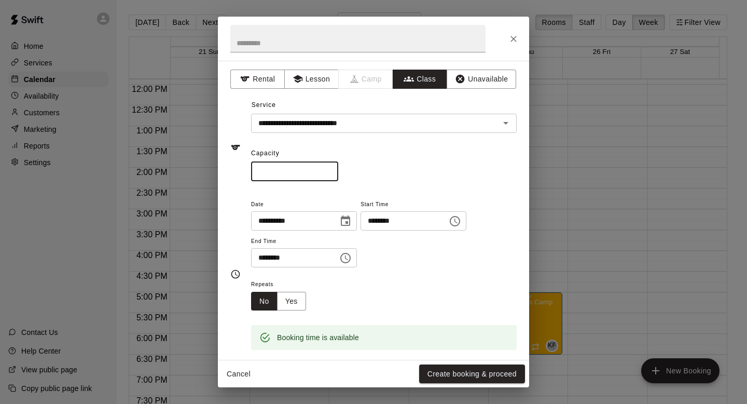
type input "**"
click at [395, 179] on div "** ​" at bounding box center [384, 171] width 266 height 19
click at [296, 299] on button "Yes" at bounding box center [291, 301] width 29 height 19
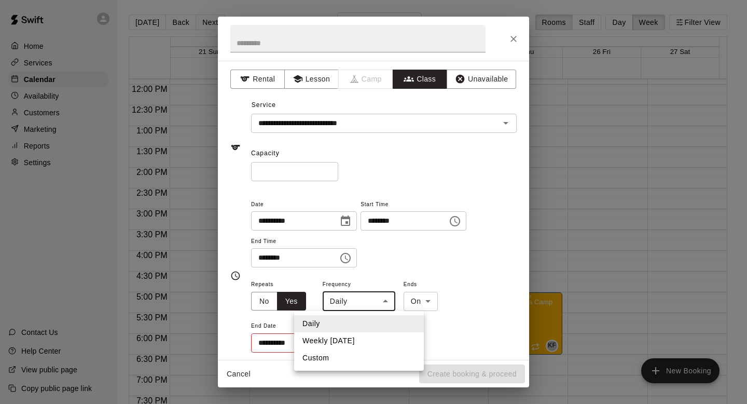
click at [380, 306] on body "Home Services Calendar Availability Customers Marketing Reports Settings Contac…" at bounding box center [373, 210] width 747 height 420
click at [378, 336] on li "Weekly [DATE]" at bounding box center [359, 340] width 130 height 17
type input "******"
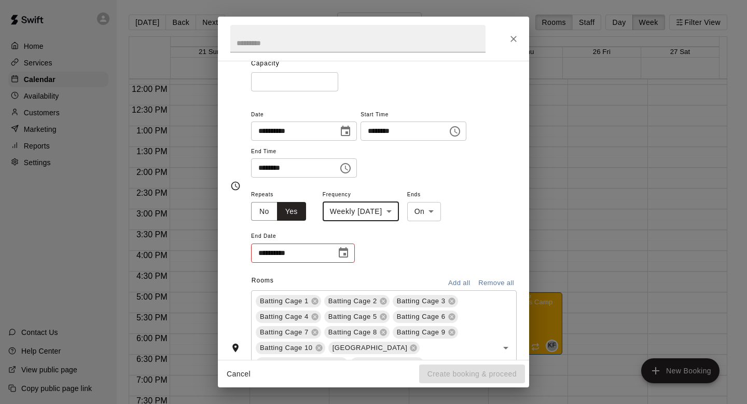
scroll to position [94, 0]
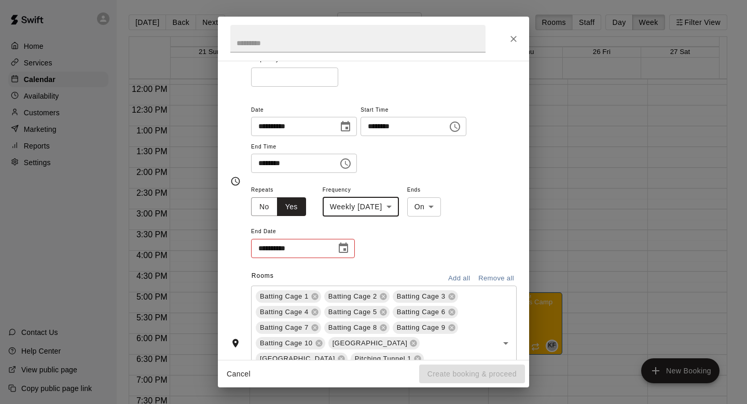
click at [479, 275] on button "Remove all" at bounding box center [496, 278] width 41 height 16
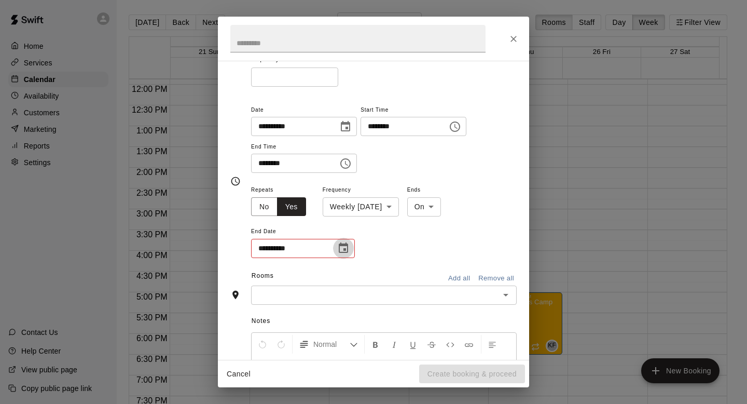
click at [340, 248] on icon "Choose date" at bounding box center [343, 248] width 12 height 12
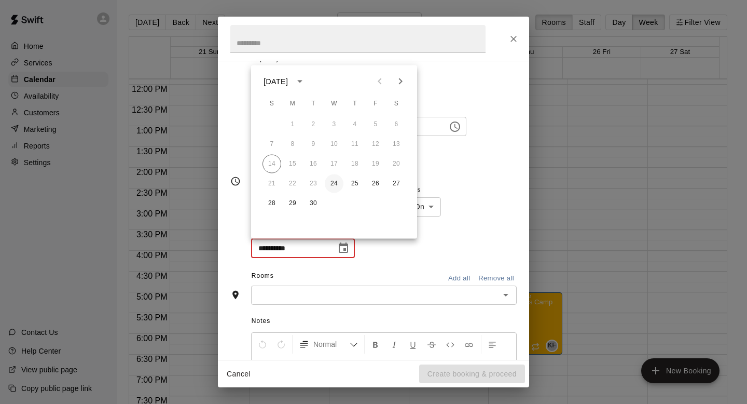
click at [336, 181] on button "24" at bounding box center [334, 183] width 19 height 19
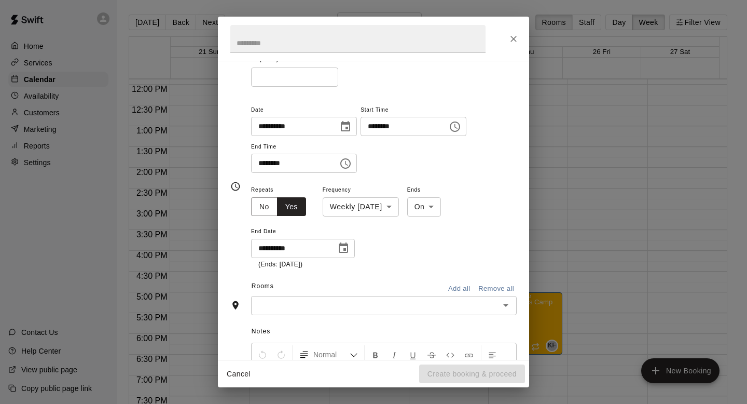
click at [347, 250] on icon "Choose date, selected date is Sep 24, 2025" at bounding box center [343, 247] width 9 height 10
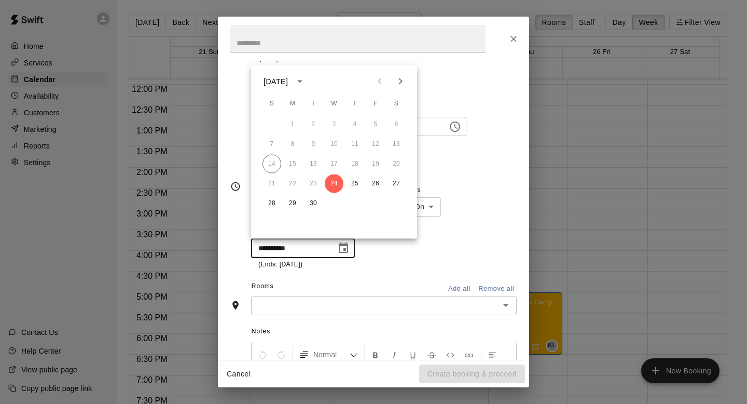
click at [395, 81] on icon "Next month" at bounding box center [400, 81] width 12 height 12
click at [337, 200] on button "29" at bounding box center [334, 203] width 19 height 19
type input "**********"
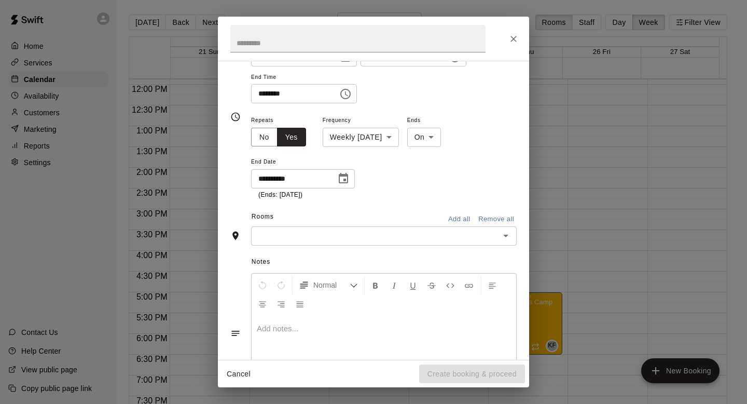
scroll to position [198, 0]
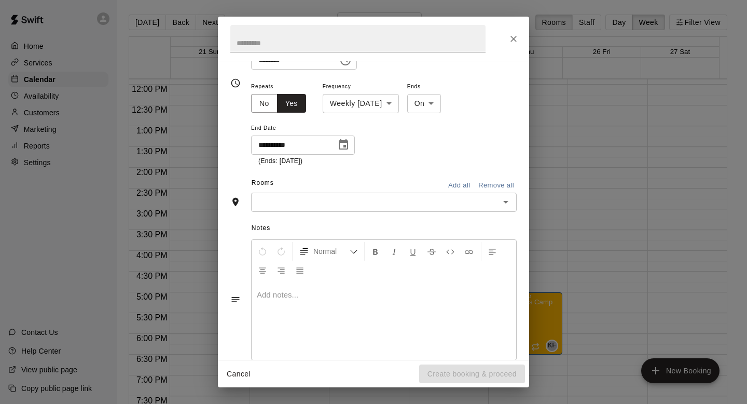
click at [382, 201] on input "text" at bounding box center [375, 202] width 242 height 13
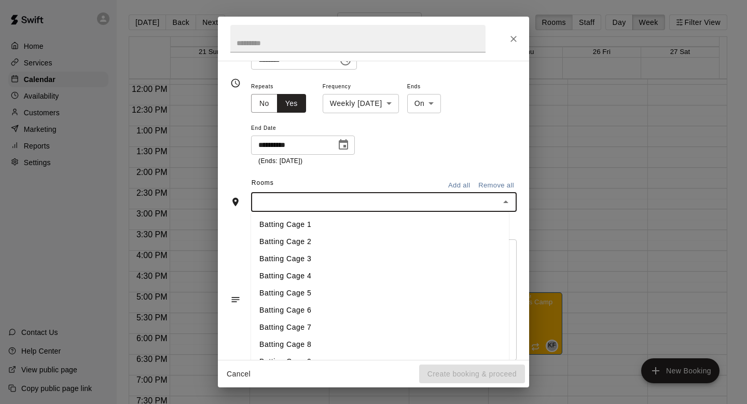
scroll to position [155, 0]
click at [385, 339] on li "Weight Room" at bounding box center [380, 343] width 258 height 17
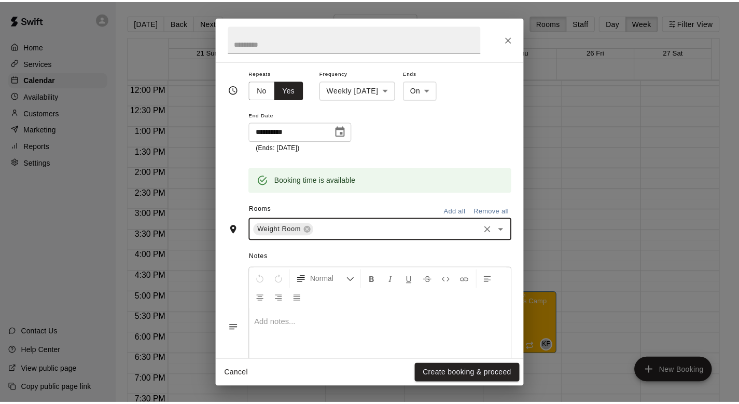
scroll to position [217, 0]
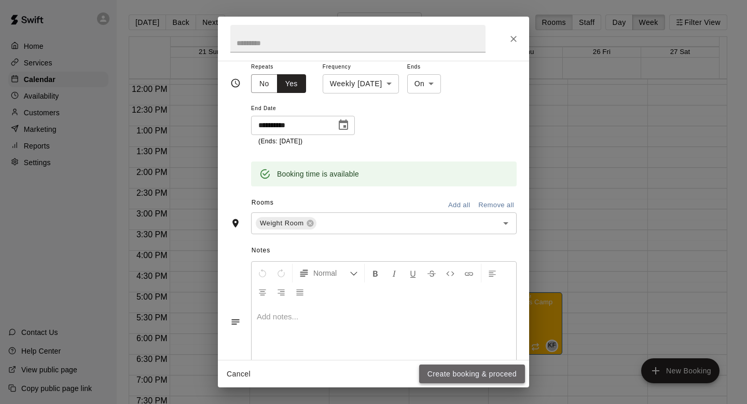
click at [461, 368] on button "Create booking & proceed" at bounding box center [472, 373] width 106 height 19
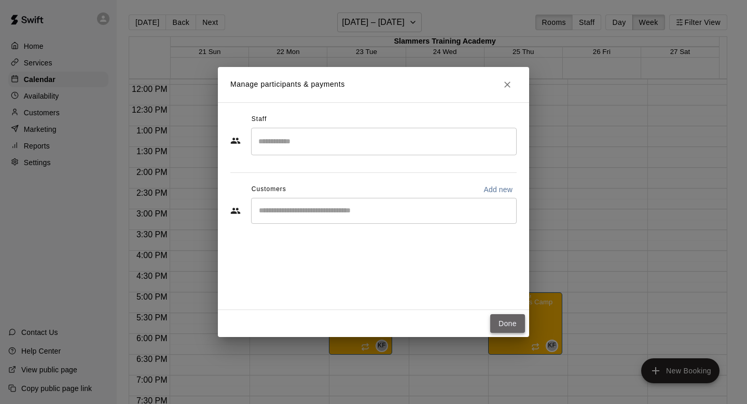
click at [505, 323] on button "Done" at bounding box center [507, 323] width 35 height 19
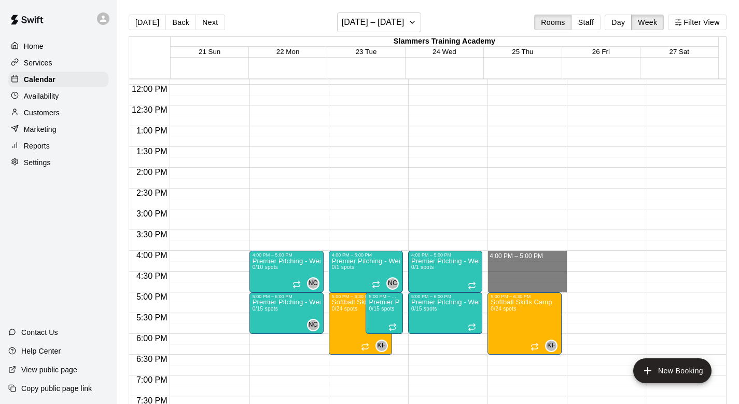
drag, startPoint x: 517, startPoint y: 256, endPoint x: 525, endPoint y: 286, distance: 31.7
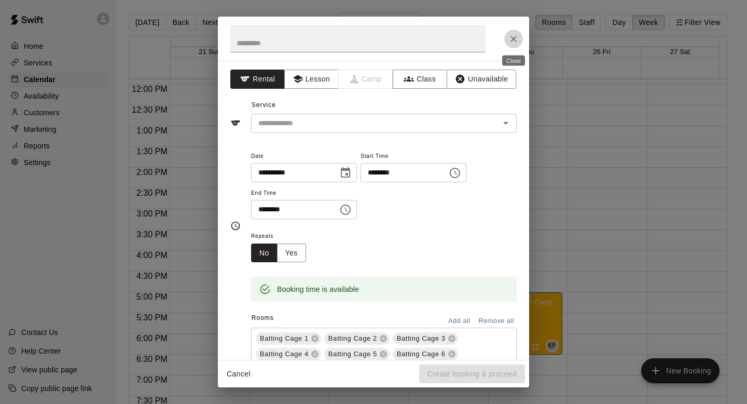
click at [510, 37] on icon "Close" at bounding box center [514, 39] width 10 height 10
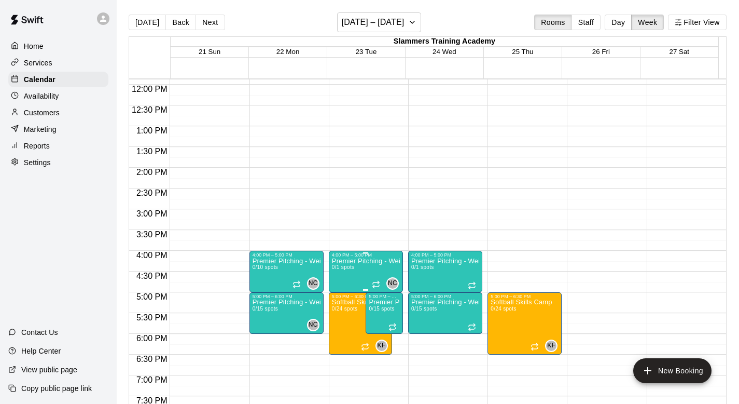
click at [368, 254] on div "4:00 PM – 5:00 PM" at bounding box center [366, 254] width 68 height 5
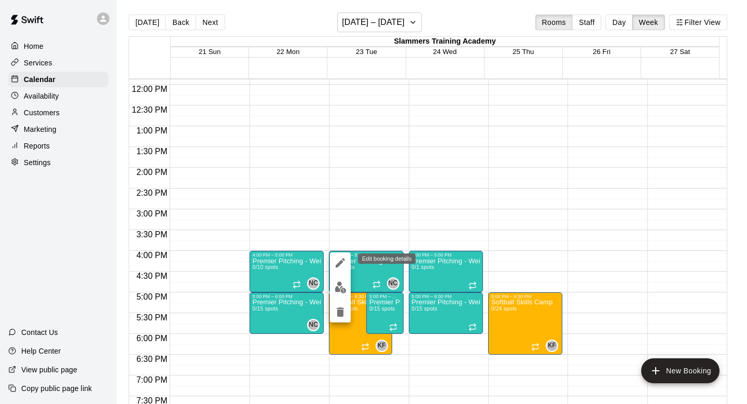
click at [332, 258] on button "edit" at bounding box center [340, 262] width 21 height 21
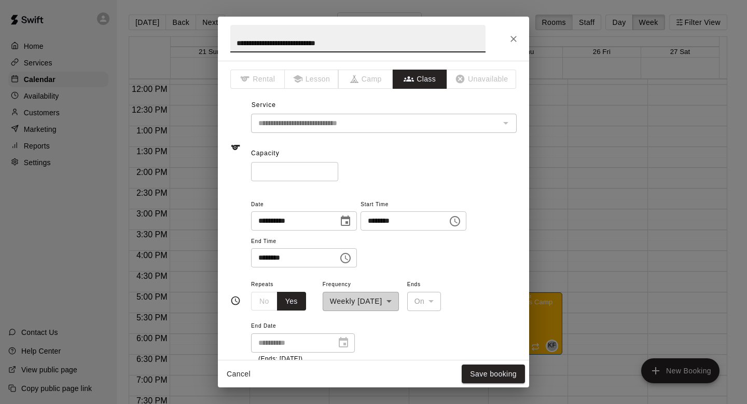
click at [279, 169] on input "*" at bounding box center [294, 171] width 87 height 19
type input "**"
click at [483, 373] on button "Save booking" at bounding box center [493, 373] width 63 height 19
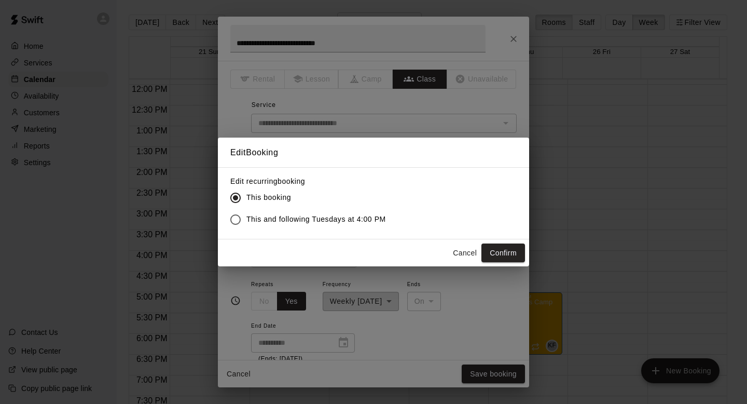
click at [355, 225] on label "This and following Tuesdays at 4:00 PM" at bounding box center [305, 220] width 161 height 22
click at [509, 252] on button "Confirm" at bounding box center [504, 252] width 44 height 19
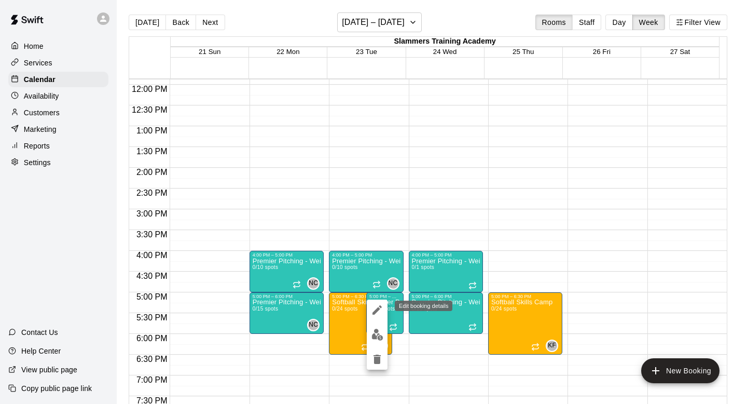
click at [372, 304] on icon "edit" at bounding box center [377, 310] width 12 height 12
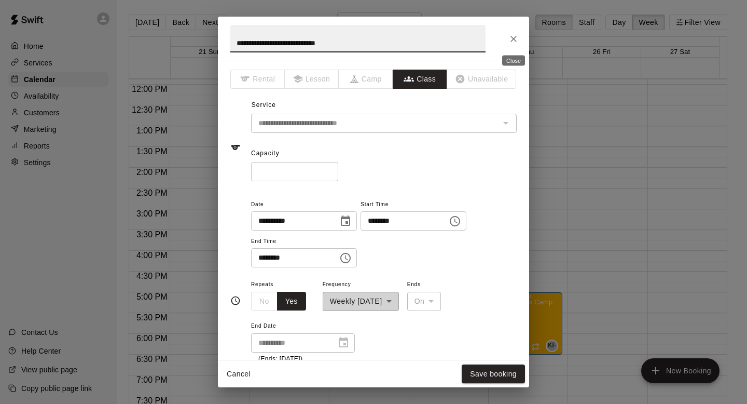
click at [511, 45] on button "Close" at bounding box center [513, 39] width 19 height 19
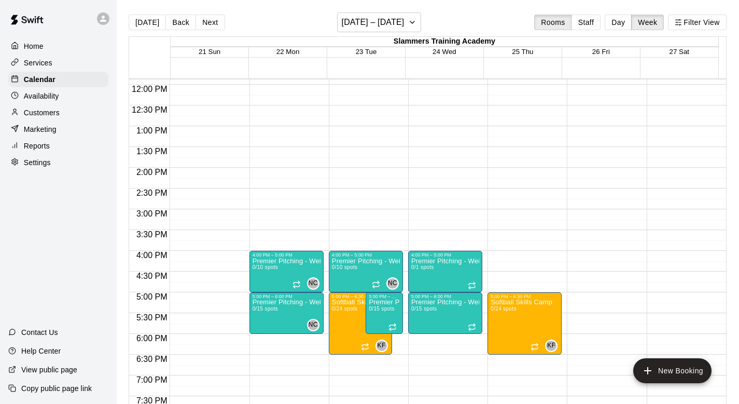
click at [469, 241] on div "12:00 AM – 8:00 AM Closed 4:00 PM – 5:00 PM Premier Pitching - Weight Room 0/1 …" at bounding box center [445, 84] width 74 height 996
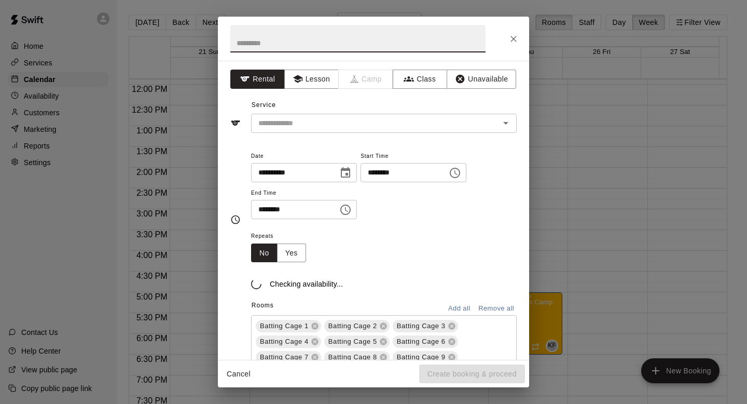
click at [462, 266] on div "Checking availability..." at bounding box center [384, 275] width 266 height 27
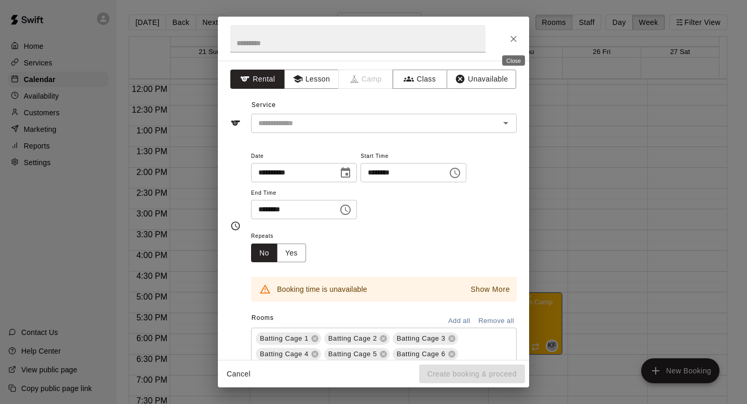
click at [513, 34] on icon "Close" at bounding box center [514, 39] width 10 height 10
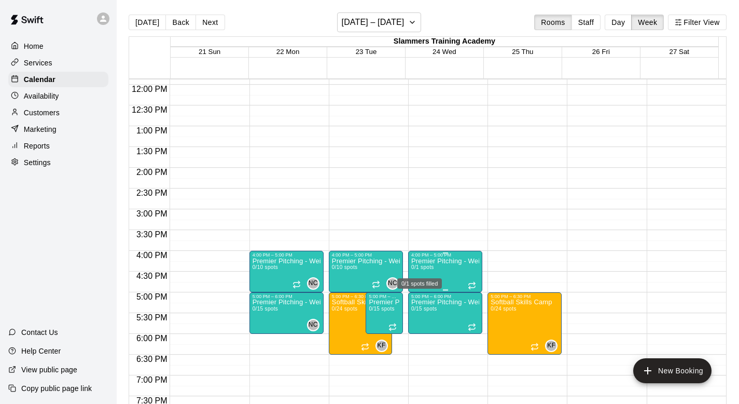
click at [429, 267] on span "0/1 spots" at bounding box center [423, 267] width 23 height 6
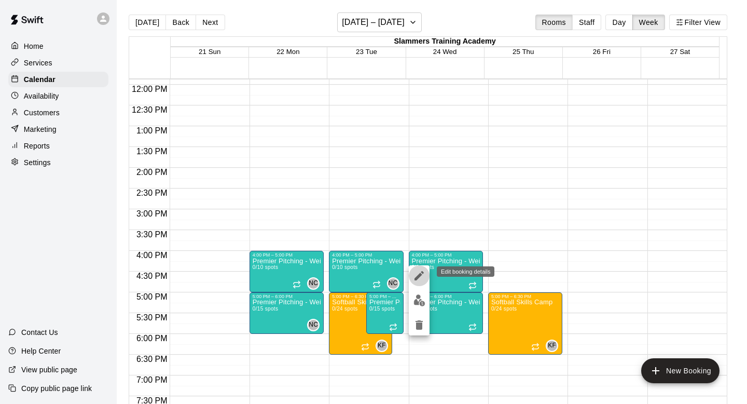
click at [419, 277] on icon "edit" at bounding box center [419, 275] width 9 height 9
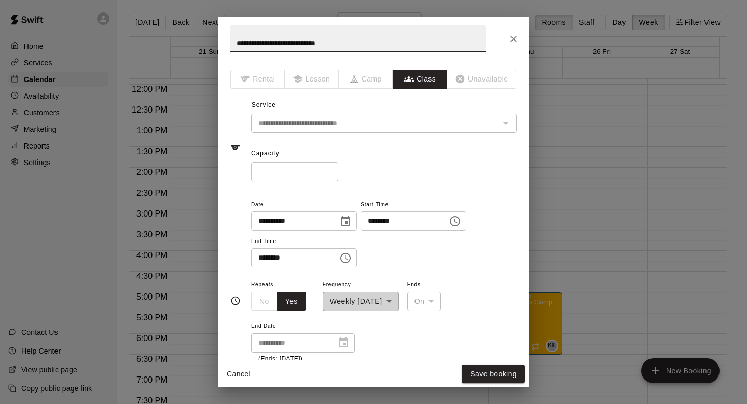
click at [300, 171] on input "*" at bounding box center [294, 171] width 87 height 19
type input "**"
click at [499, 367] on button "Save booking" at bounding box center [493, 373] width 63 height 19
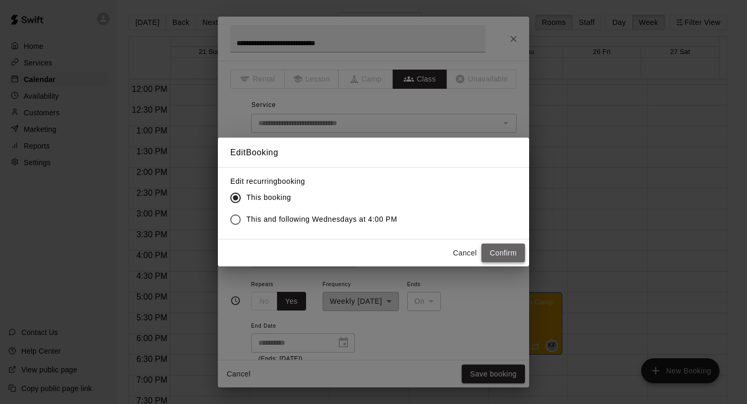
click at [509, 249] on button "Confirm" at bounding box center [504, 252] width 44 height 19
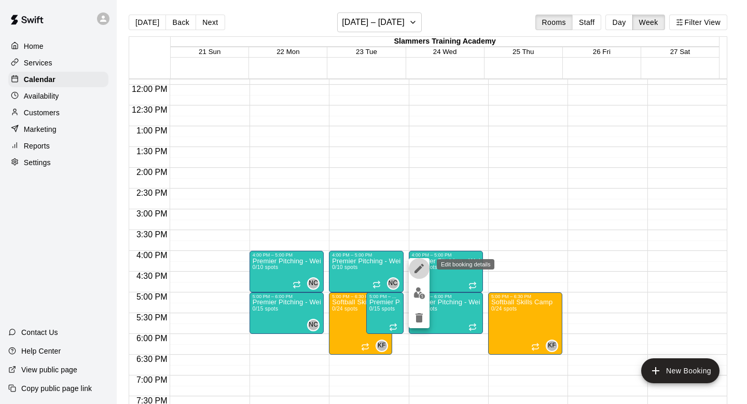
click at [415, 264] on icon "edit" at bounding box center [419, 268] width 12 height 12
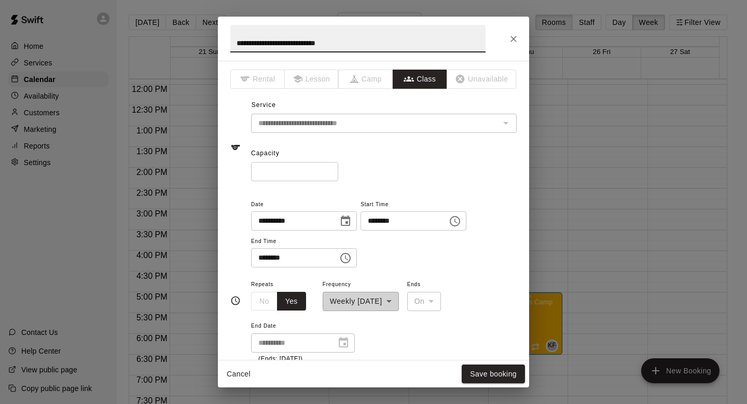
click at [286, 169] on input "**" at bounding box center [294, 171] width 87 height 19
type input "**"
click at [483, 376] on button "Save booking" at bounding box center [493, 373] width 63 height 19
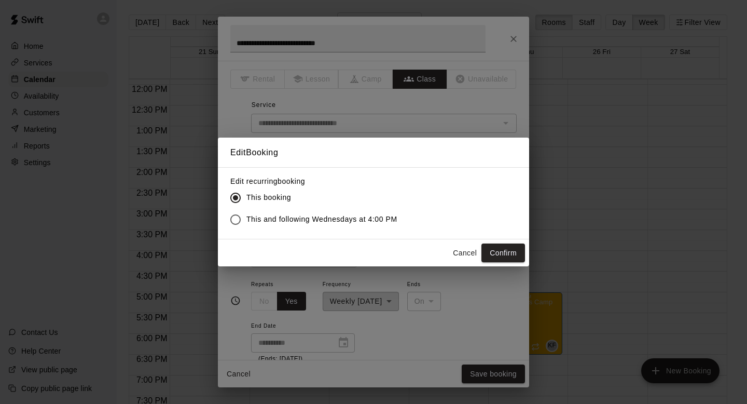
click at [334, 221] on span "This and following Wednesdays at 4:00 PM" at bounding box center [321, 219] width 151 height 11
click at [506, 251] on button "Confirm" at bounding box center [504, 252] width 44 height 19
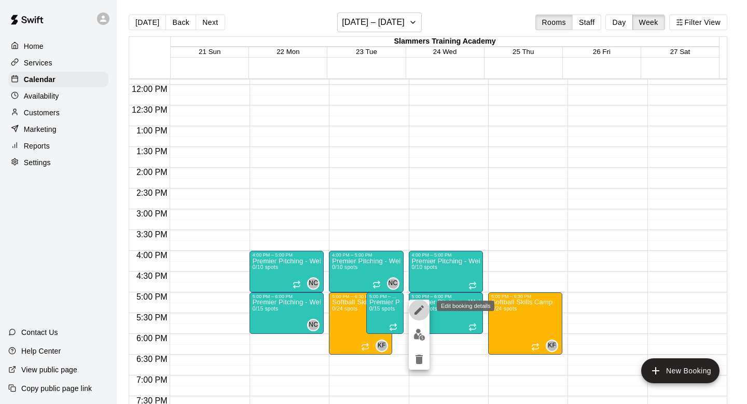
click at [417, 316] on button "edit" at bounding box center [419, 309] width 21 height 21
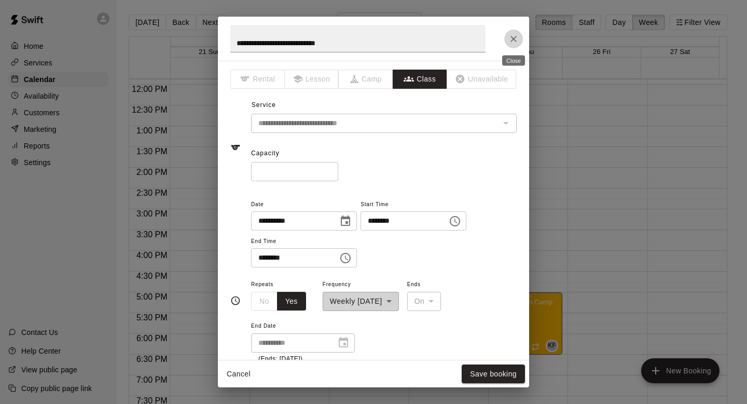
click at [516, 37] on icon "Close" at bounding box center [514, 39] width 10 height 10
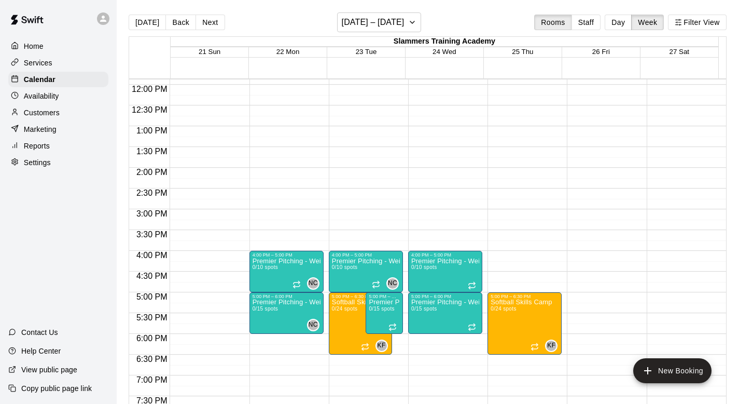
click at [383, 145] on div "12:00 AM – 8:00 AM Closed 4:00 PM – 5:00 PM Premier Pitching - Weight Room 0/10…" at bounding box center [366, 84] width 74 height 996
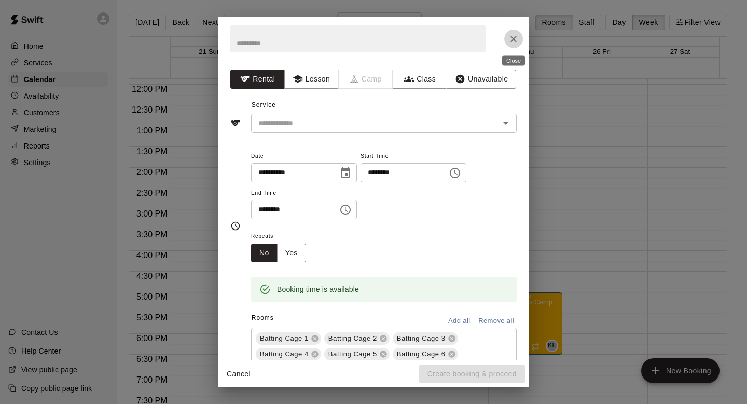
click at [516, 42] on icon "Close" at bounding box center [514, 39] width 10 height 10
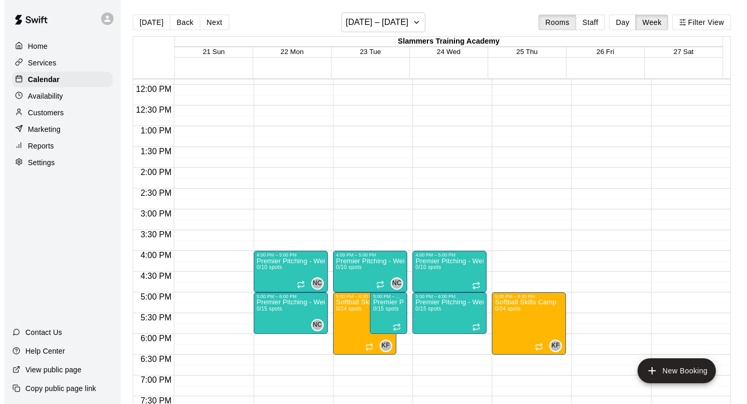
scroll to position [488, 0]
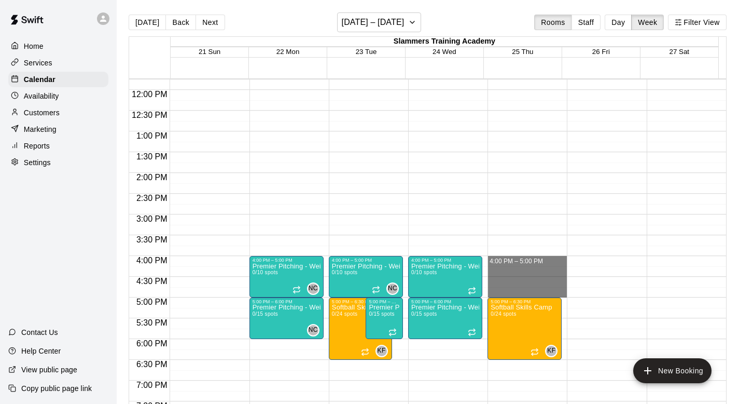
drag, startPoint x: 513, startPoint y: 262, endPoint x: 517, endPoint y: 292, distance: 30.3
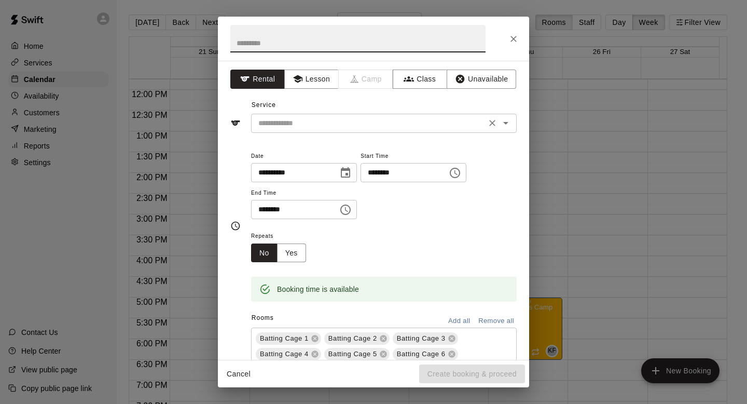
click at [311, 130] on div "​" at bounding box center [384, 123] width 266 height 19
click at [421, 76] on button "Class" at bounding box center [420, 79] width 54 height 19
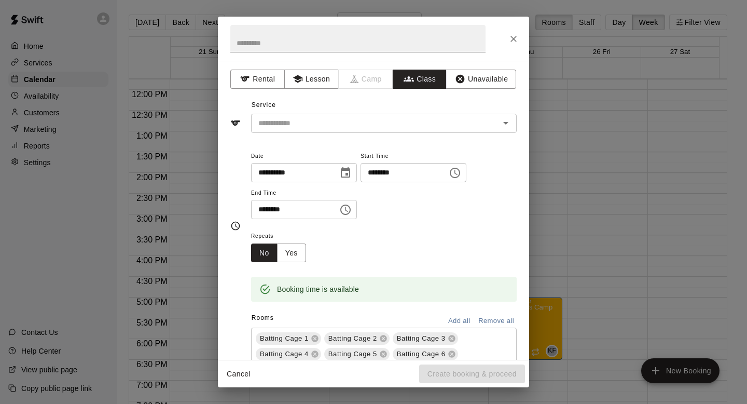
click at [421, 76] on button "Class" at bounding box center [420, 79] width 54 height 19
click at [392, 124] on input "text" at bounding box center [375, 123] width 242 height 13
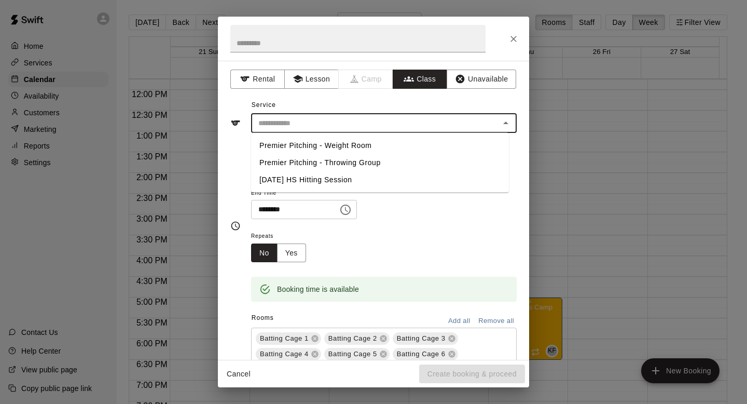
click at [386, 143] on li "Premier Pitching - Weight Room" at bounding box center [380, 145] width 258 height 17
type input "**********"
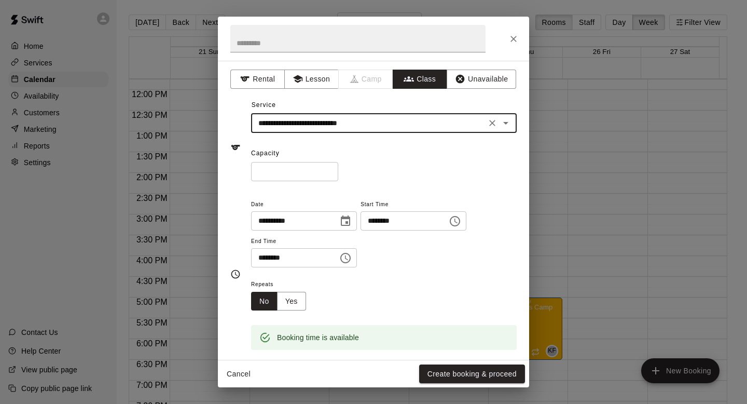
click at [309, 167] on input "*" at bounding box center [294, 171] width 87 height 19
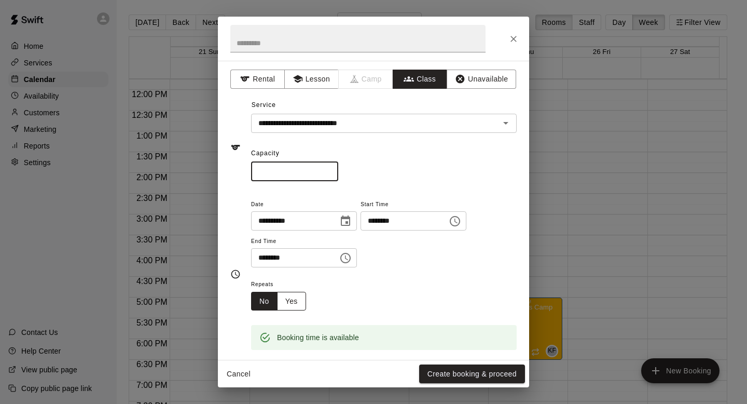
type input "**"
click at [289, 300] on button "Yes" at bounding box center [291, 301] width 29 height 19
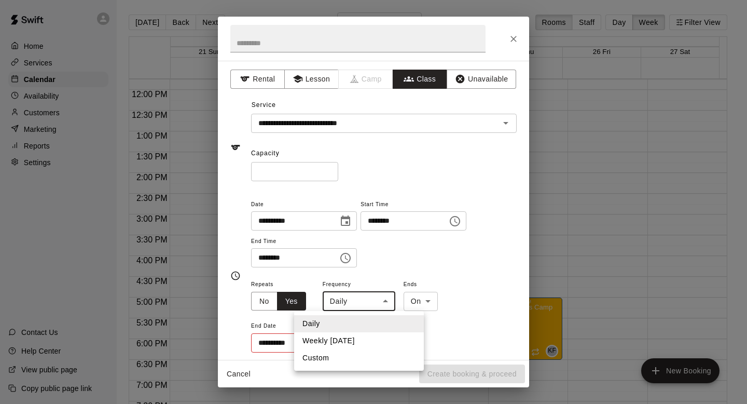
click at [348, 298] on body "Home Services Calendar Availability Customers Marketing Reports Settings Contac…" at bounding box center [373, 210] width 747 height 420
click at [356, 339] on li "Weekly [DATE]" at bounding box center [359, 340] width 130 height 17
type input "******"
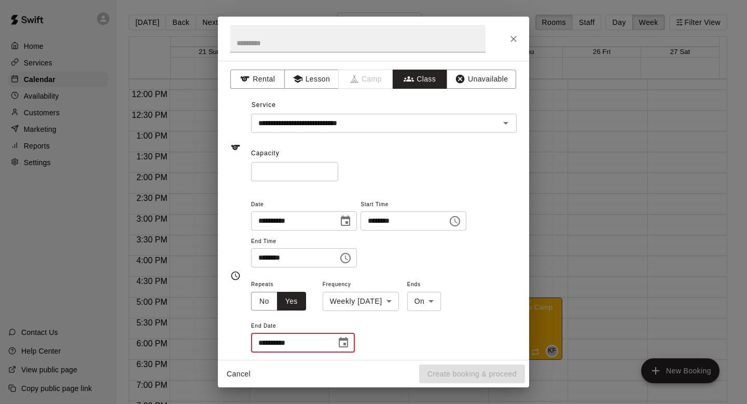
click at [325, 342] on input "**********" at bounding box center [290, 342] width 78 height 19
click at [342, 345] on icon "Choose date" at bounding box center [343, 342] width 12 height 12
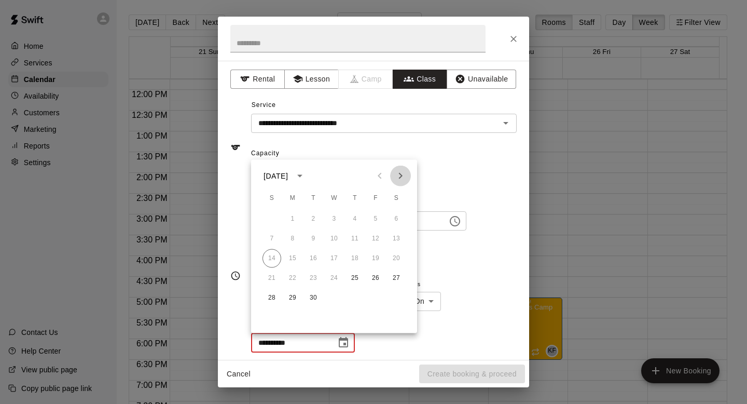
click at [401, 173] on icon "Next month" at bounding box center [400, 176] width 12 height 12
click at [358, 300] on button "30" at bounding box center [355, 298] width 19 height 19
type input "**********"
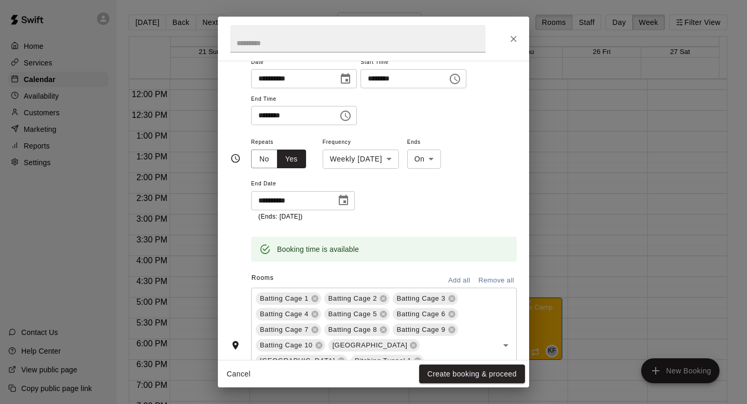
scroll to position [144, 0]
click at [477, 276] on button "Remove all" at bounding box center [496, 279] width 41 height 16
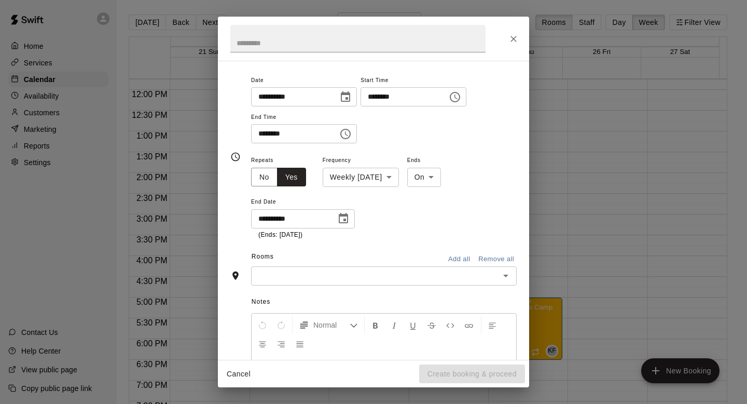
click at [414, 277] on input "text" at bounding box center [375, 275] width 242 height 13
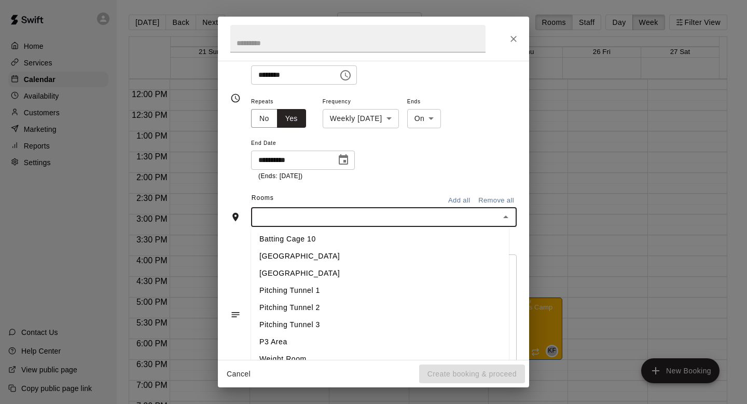
scroll to position [214, 0]
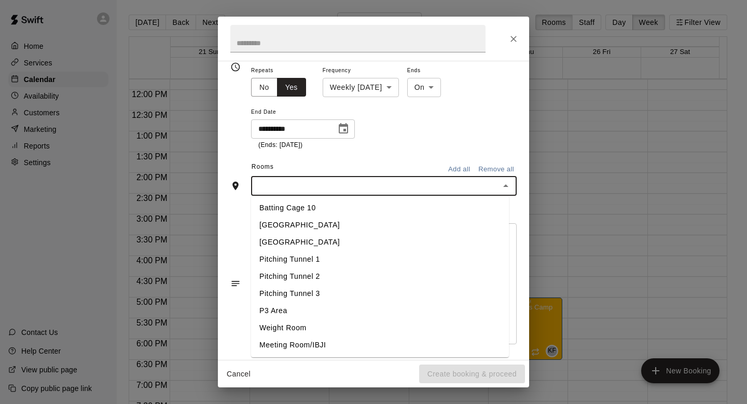
click at [300, 332] on li "Weight Room" at bounding box center [380, 327] width 258 height 17
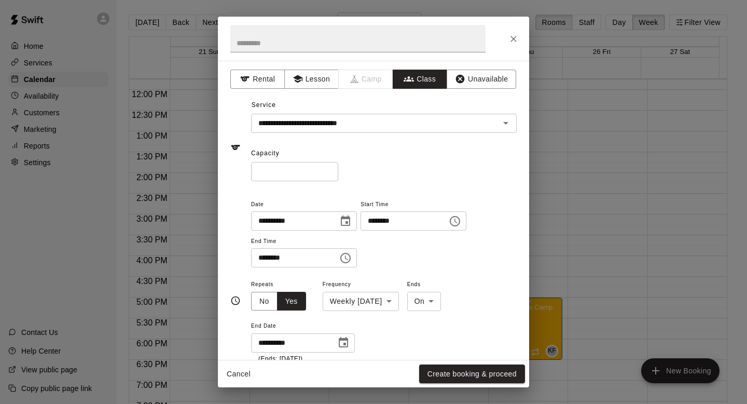
scroll to position [259, 0]
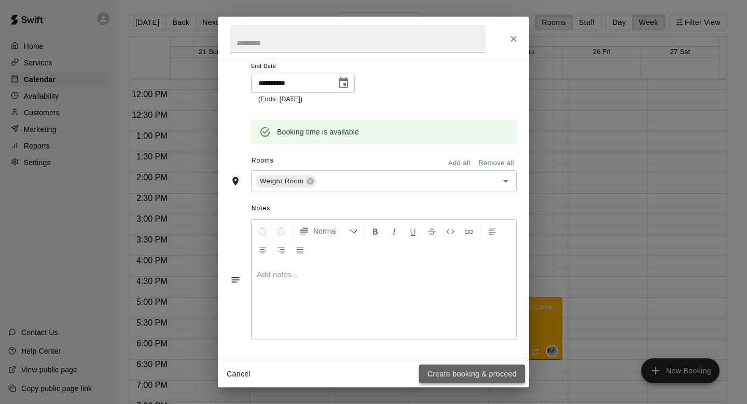
click at [455, 373] on button "Create booking & proceed" at bounding box center [472, 373] width 106 height 19
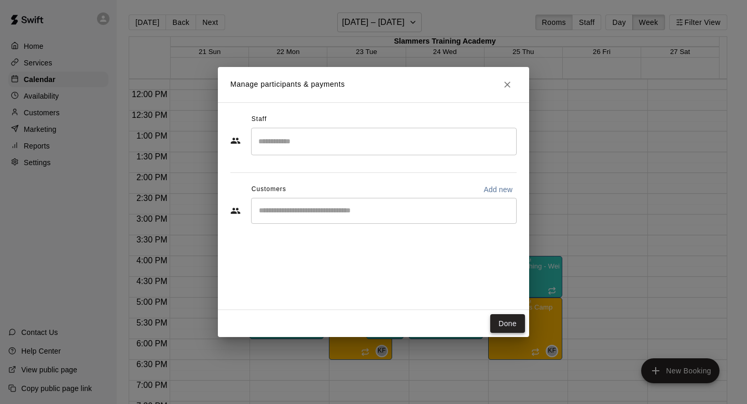
click at [508, 324] on button "Done" at bounding box center [507, 323] width 35 height 19
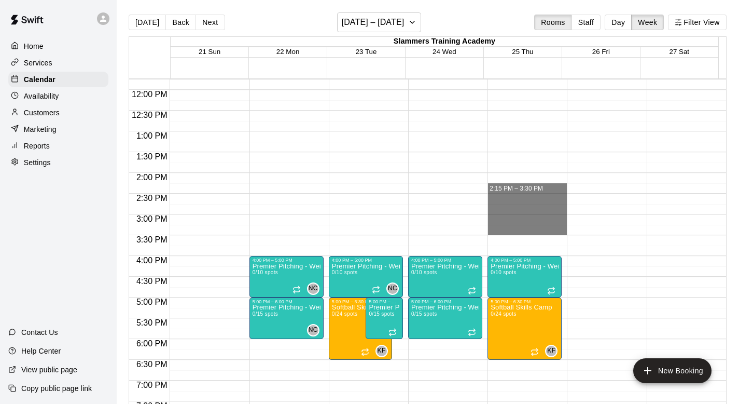
drag, startPoint x: 528, startPoint y: 189, endPoint x: 540, endPoint y: 229, distance: 42.2
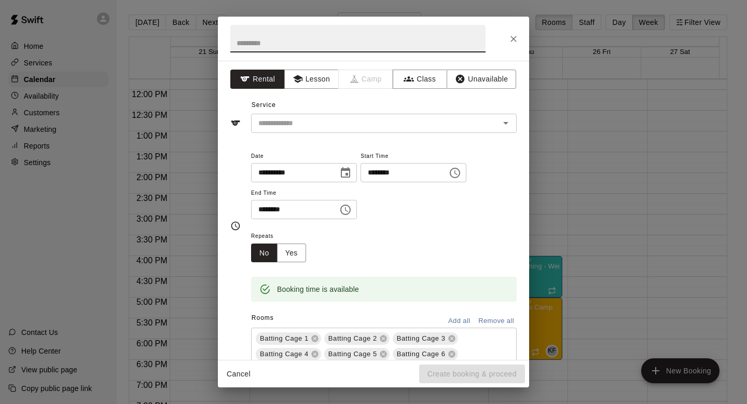
scroll to position [2, 0]
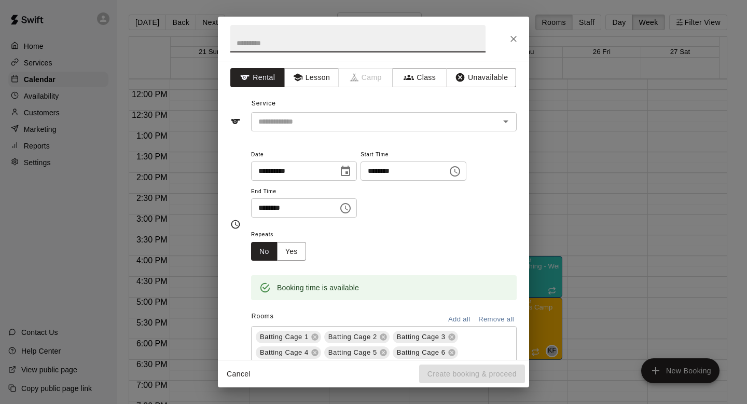
click at [460, 173] on icon "Choose time, selected time is 2:15 PM" at bounding box center [455, 171] width 12 height 12
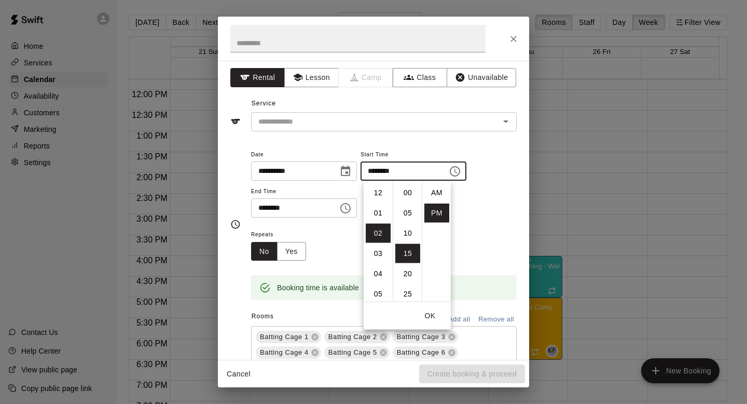
scroll to position [19, 0]
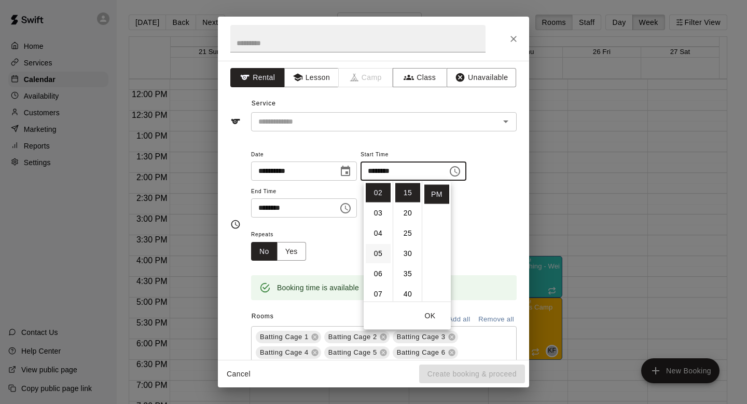
click at [379, 254] on li "05" at bounding box center [378, 253] width 25 height 19
click at [410, 196] on li "00" at bounding box center [407, 192] width 25 height 19
type input "********"
click at [350, 206] on icon "Choose time, selected time is 3:30 PM" at bounding box center [345, 208] width 12 height 12
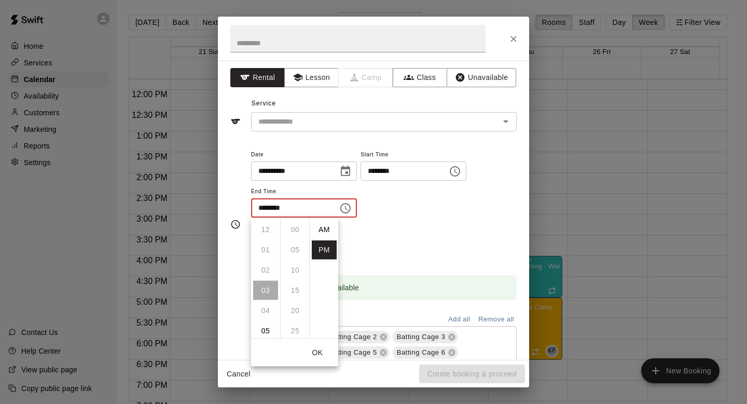
scroll to position [19, 0]
click at [265, 290] on li "06" at bounding box center [265, 290] width 25 height 19
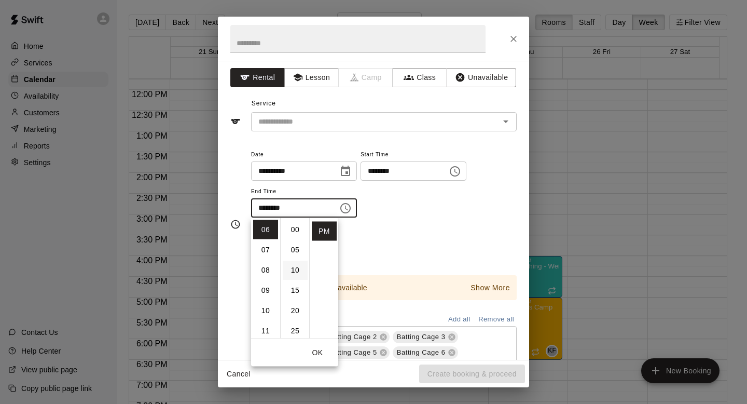
scroll to position [1, 0]
click at [296, 223] on li "00" at bounding box center [295, 228] width 25 height 19
type input "********"
click at [385, 243] on div "Repeats No Yes" at bounding box center [384, 244] width 266 height 33
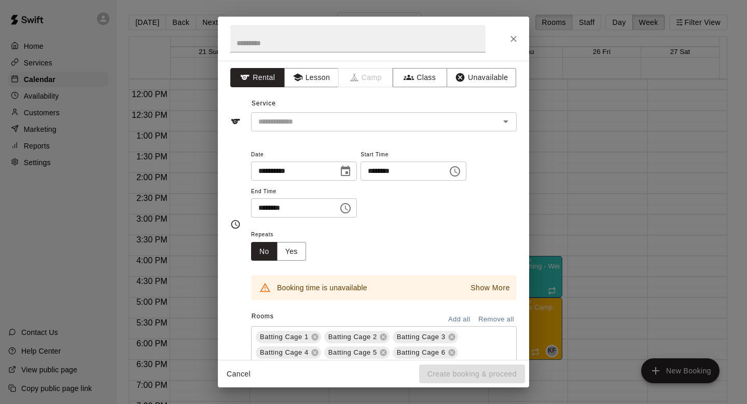
click at [486, 318] on button "Remove all" at bounding box center [496, 319] width 41 height 16
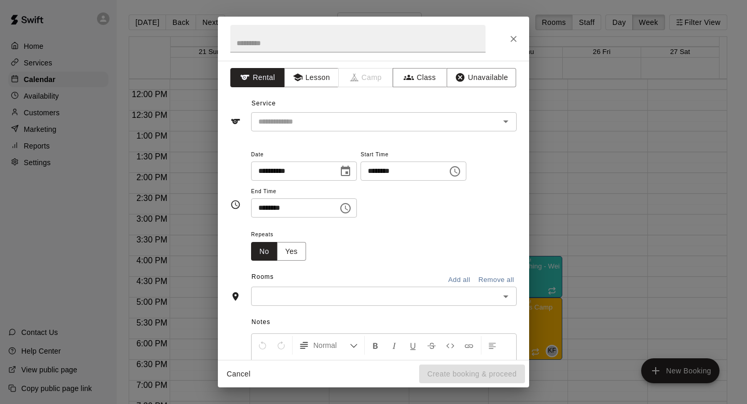
click at [389, 296] on input "text" at bounding box center [375, 296] width 242 height 13
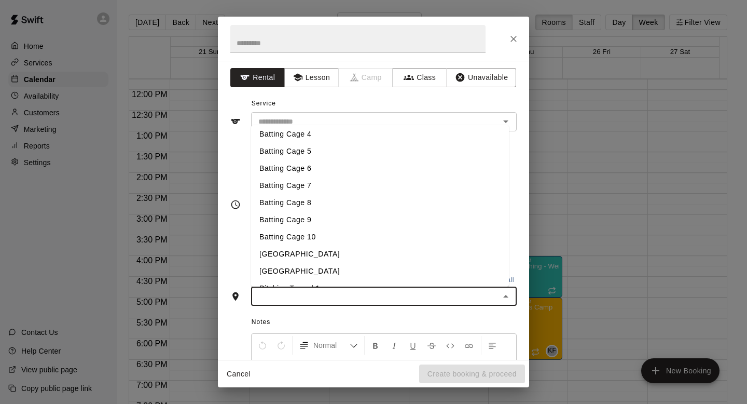
scroll to position [149, 0]
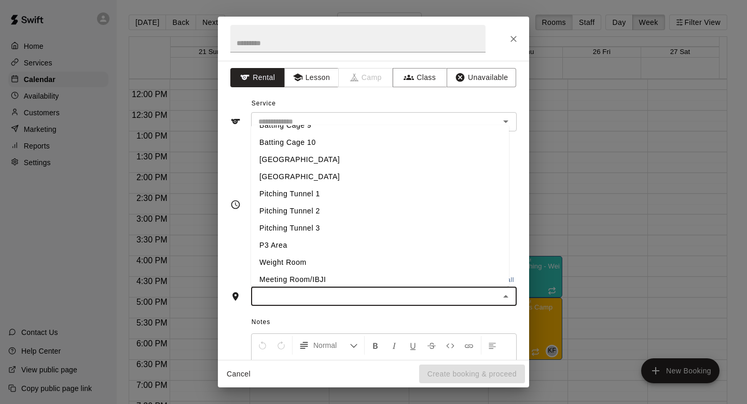
click at [334, 260] on li "Weight Room" at bounding box center [380, 262] width 258 height 17
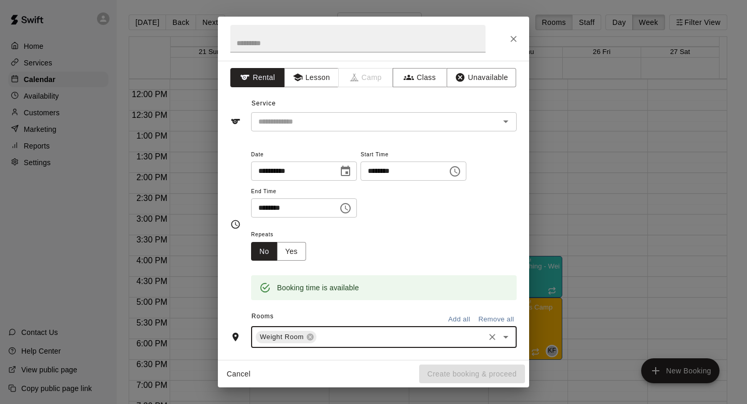
click at [298, 262] on div "Booking time is available" at bounding box center [384, 279] width 266 height 39
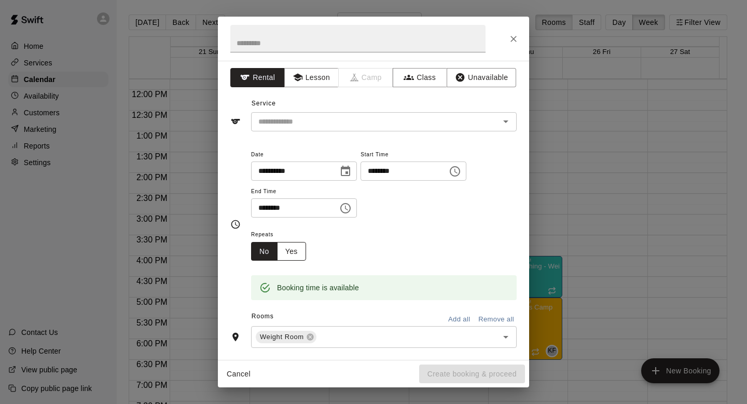
click at [292, 256] on button "Yes" at bounding box center [291, 251] width 29 height 19
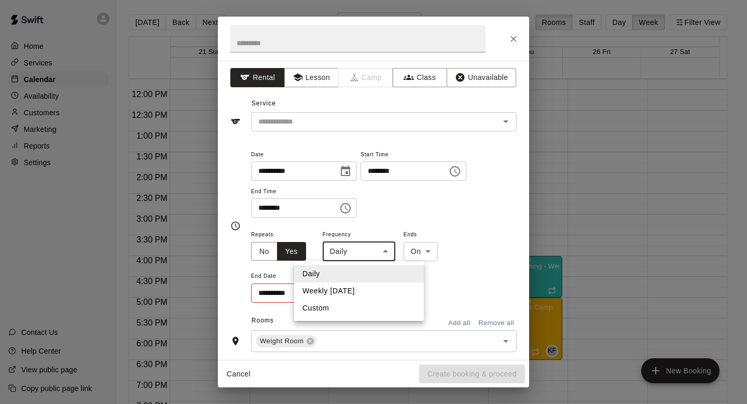
click at [361, 249] on body "Home Services Calendar Availability Customers Marketing Reports Settings Contac…" at bounding box center [373, 210] width 747 height 420
click at [360, 286] on li "Weekly [DATE]" at bounding box center [359, 290] width 130 height 17
type input "******"
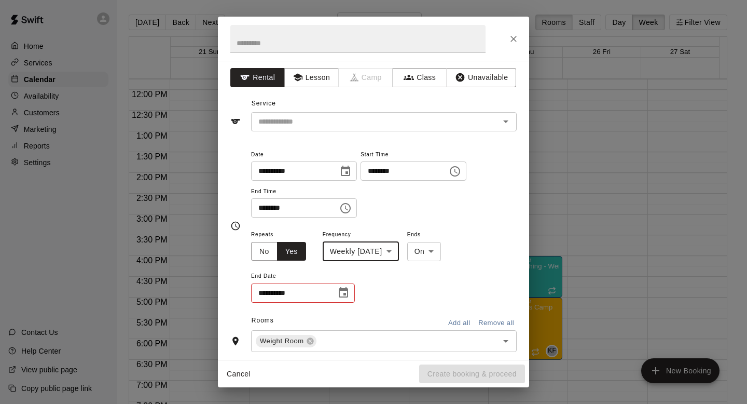
click at [326, 290] on input "**********" at bounding box center [290, 292] width 78 height 19
click at [341, 292] on icon "Choose date" at bounding box center [343, 292] width 12 height 12
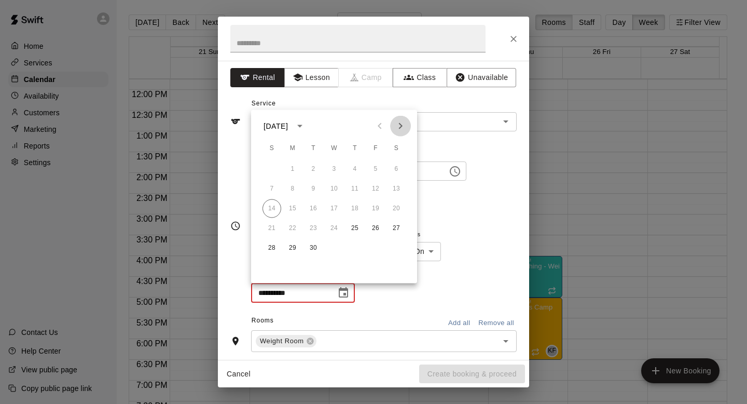
click at [400, 122] on icon "Next month" at bounding box center [400, 126] width 12 height 12
click at [355, 244] on button "30" at bounding box center [355, 248] width 19 height 19
type input "**********"
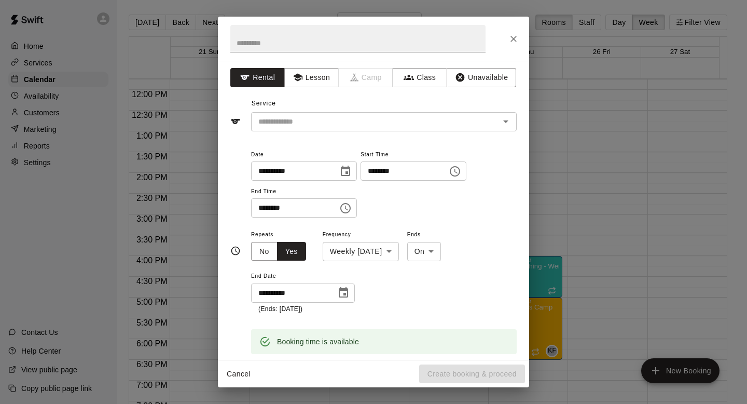
scroll to position [211, 0]
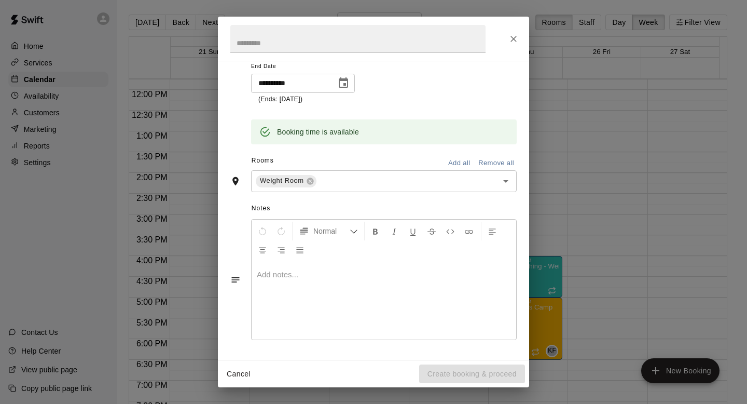
click at [421, 280] on div at bounding box center [384, 301] width 265 height 78
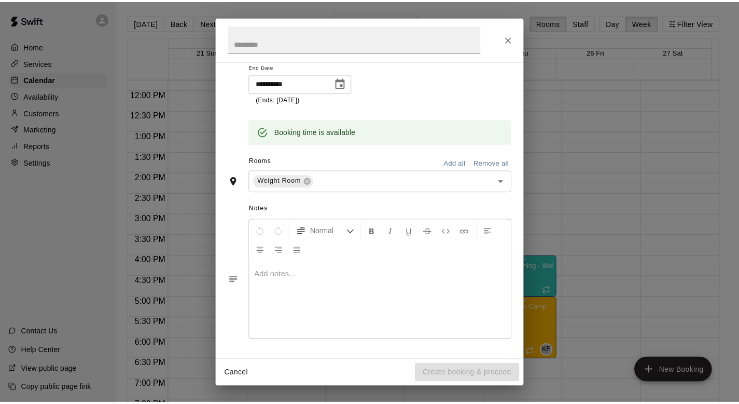
scroll to position [0, 0]
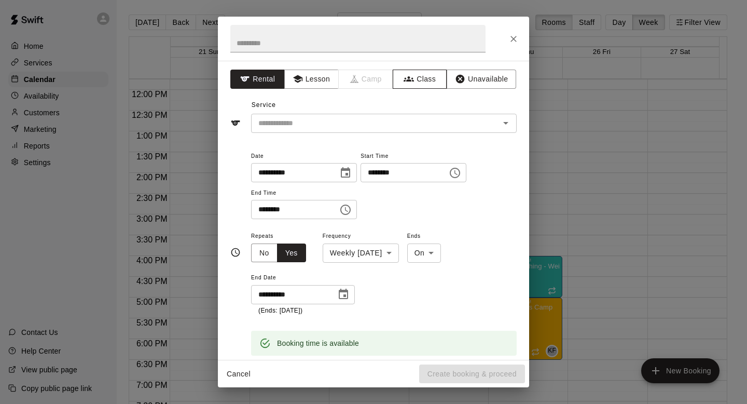
click at [419, 85] on button "Class" at bounding box center [420, 79] width 54 height 19
click at [420, 122] on input "text" at bounding box center [375, 123] width 242 height 13
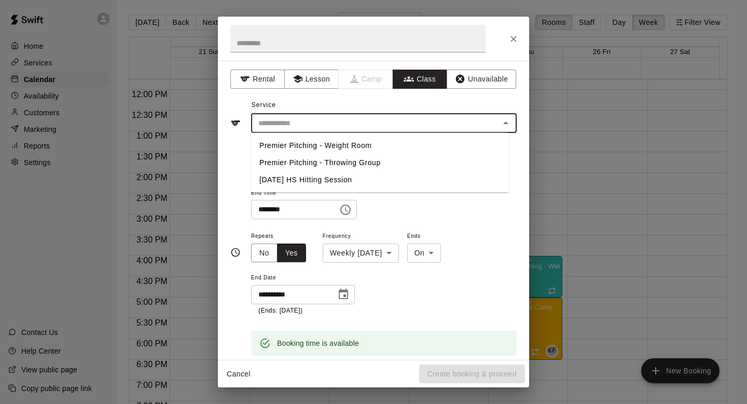
click at [415, 143] on li "Premier Pitching - Weight Room" at bounding box center [380, 145] width 258 height 17
type input "**********"
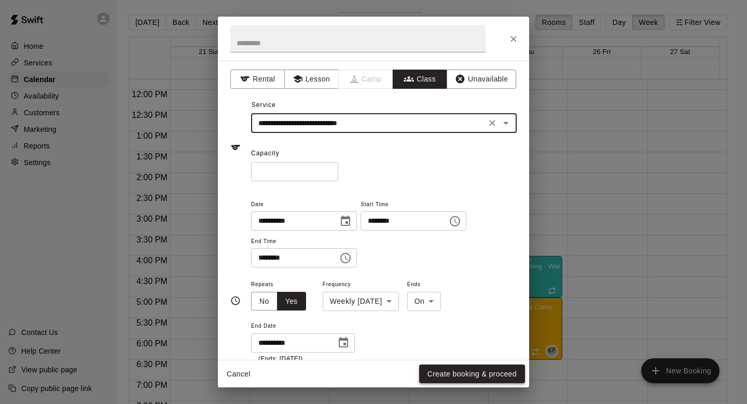
click at [483, 371] on button "Create booking & proceed" at bounding box center [472, 373] width 106 height 19
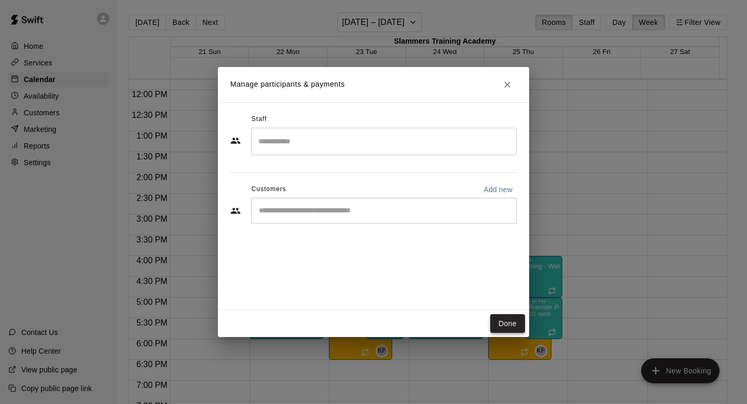
click at [511, 325] on button "Done" at bounding box center [507, 323] width 35 height 19
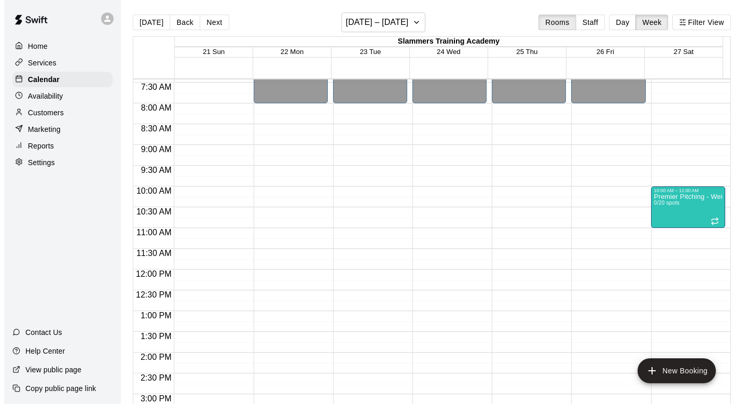
scroll to position [369, 0]
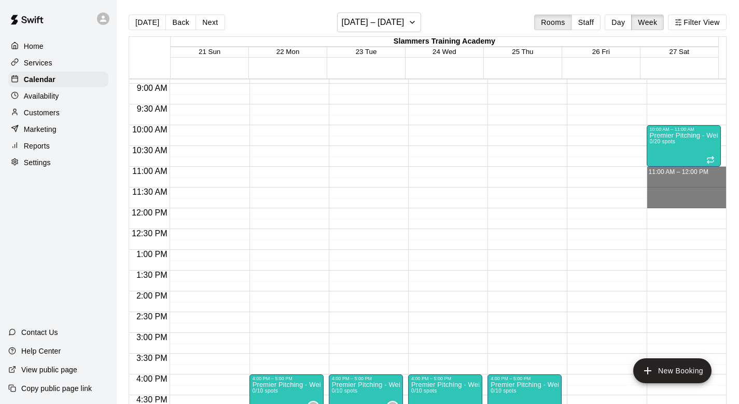
drag, startPoint x: 661, startPoint y: 173, endPoint x: 666, endPoint y: 202, distance: 29.6
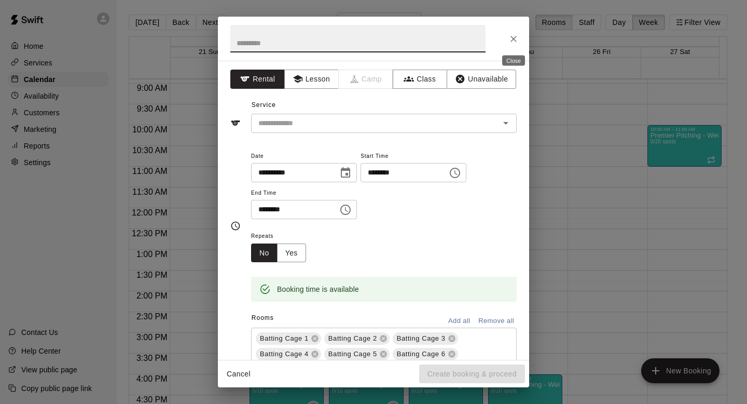
click at [509, 38] on icon "Close" at bounding box center [514, 39] width 10 height 10
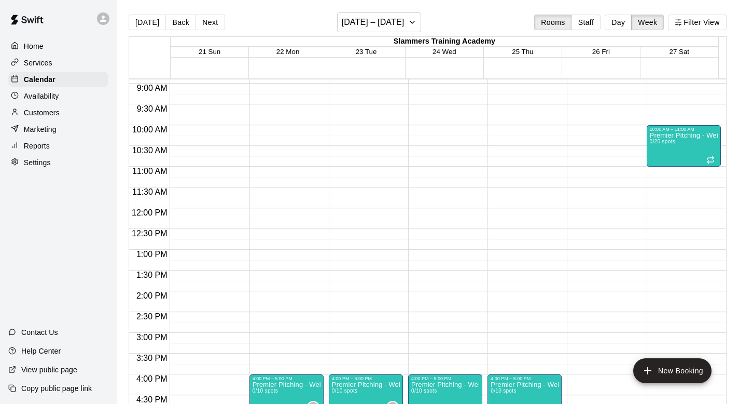
click at [680, 92] on div "12:00 AM – 7:00 AM Closed 10:00 AM – 11:00 AM Premier Pitching - Weight Room 0/…" at bounding box center [684, 208] width 74 height 996
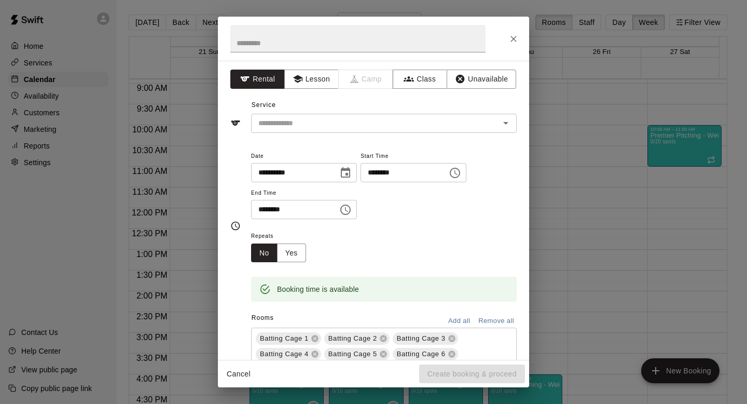
click at [678, 88] on div "**********" at bounding box center [373, 202] width 747 height 404
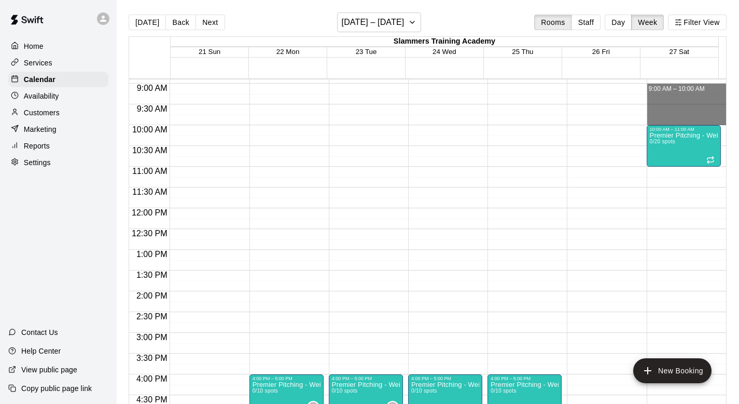
drag, startPoint x: 646, startPoint y: 85, endPoint x: 663, endPoint y: 118, distance: 37.8
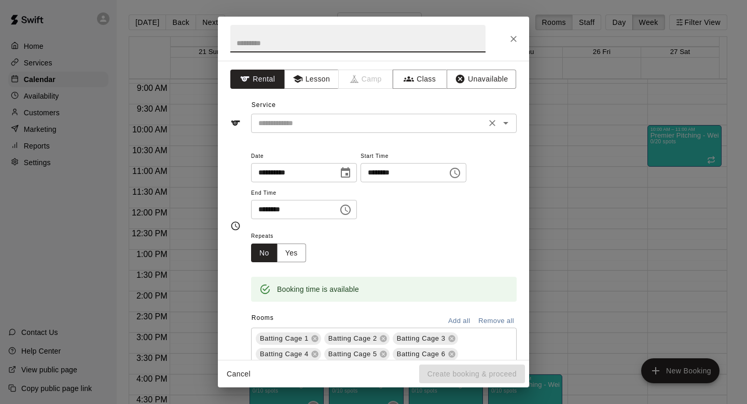
click at [324, 121] on input "text" at bounding box center [368, 123] width 229 height 13
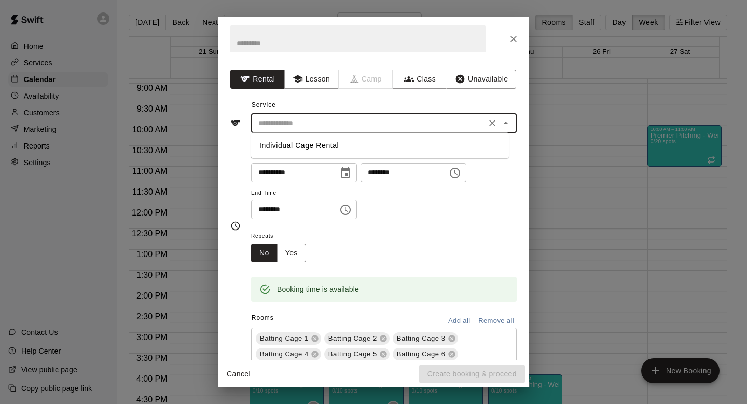
click at [321, 147] on li "Individual Cage Rental" at bounding box center [380, 145] width 258 height 17
type input "**********"
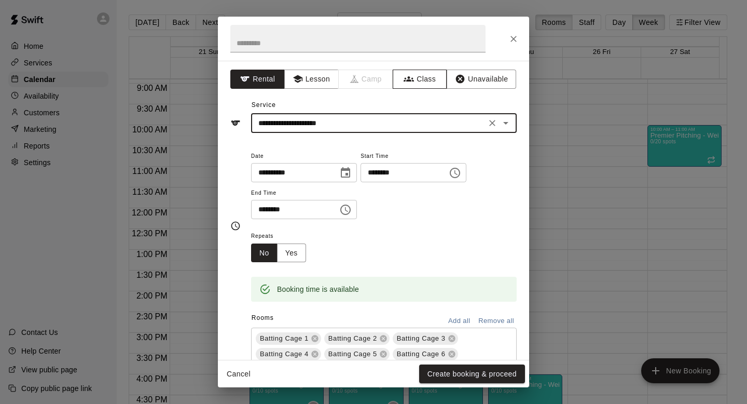
click at [426, 73] on button "Class" at bounding box center [420, 79] width 54 height 19
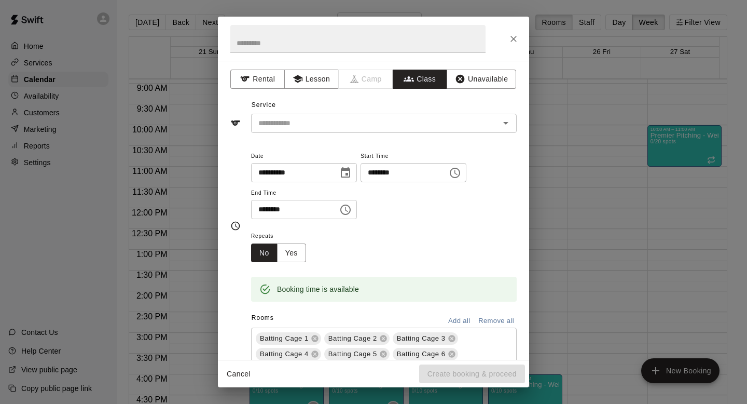
click at [410, 125] on input "text" at bounding box center [375, 123] width 242 height 13
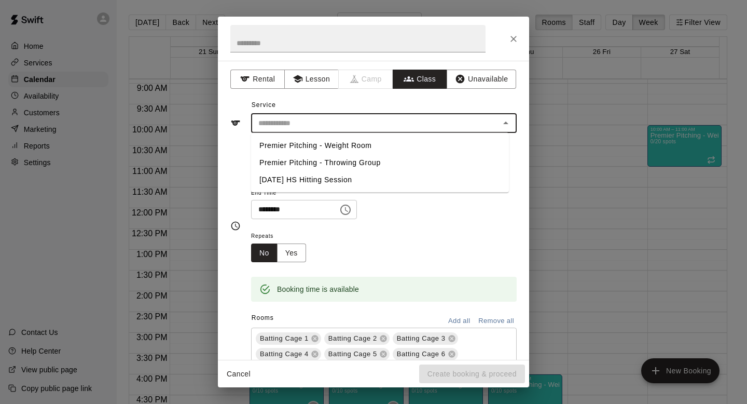
click at [404, 150] on li "Premier Pitching - Weight Room" at bounding box center [380, 145] width 258 height 17
type input "**********"
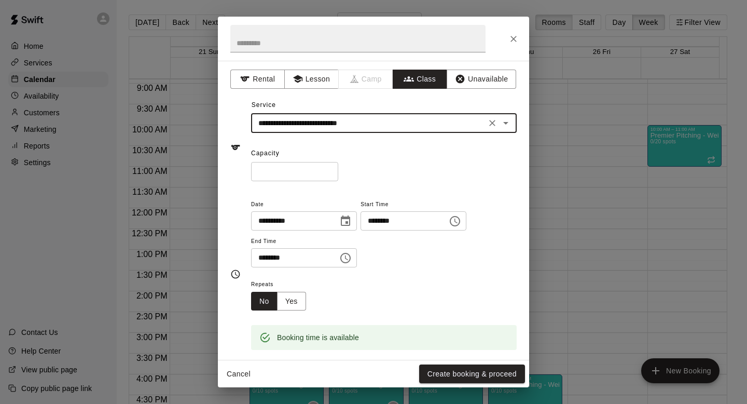
click at [308, 174] on input "*" at bounding box center [294, 171] width 87 height 19
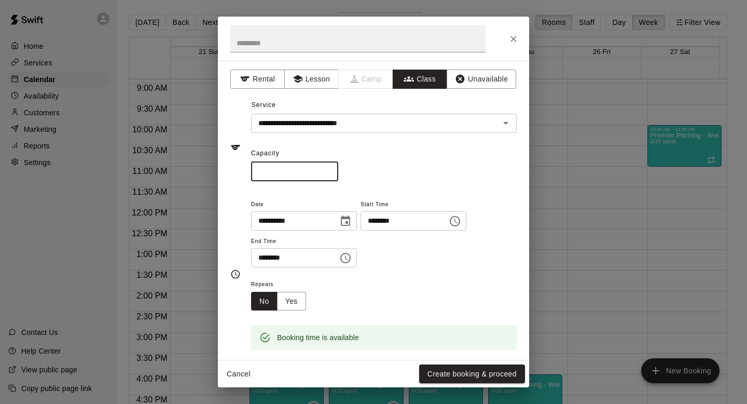
type input "**"
click at [349, 230] on button "Choose date, selected date is Sep 27, 2025" at bounding box center [345, 221] width 21 height 21
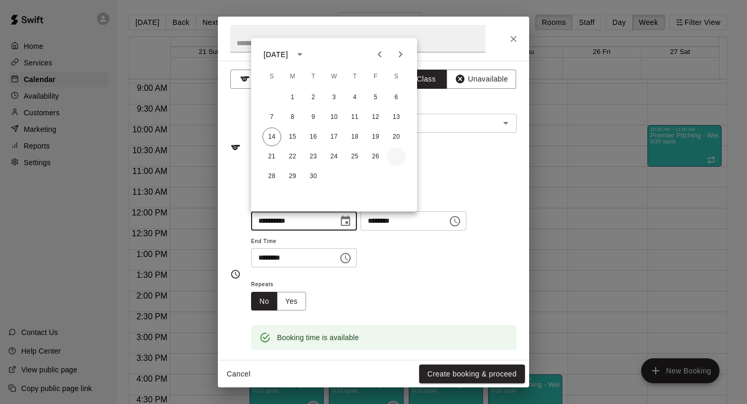
click at [402, 153] on button "27" at bounding box center [396, 156] width 19 height 19
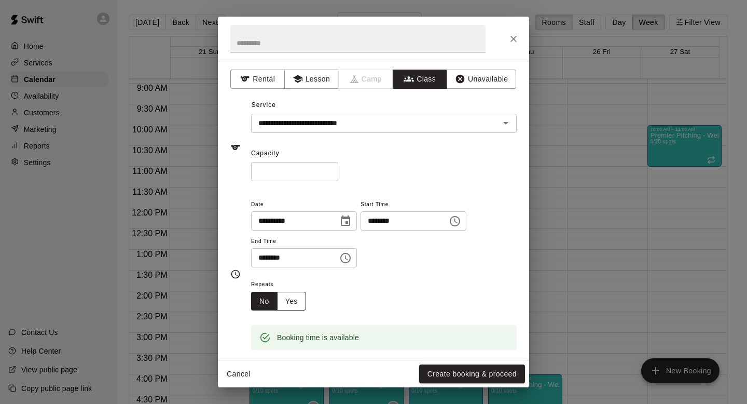
click at [285, 297] on button "Yes" at bounding box center [291, 301] width 29 height 19
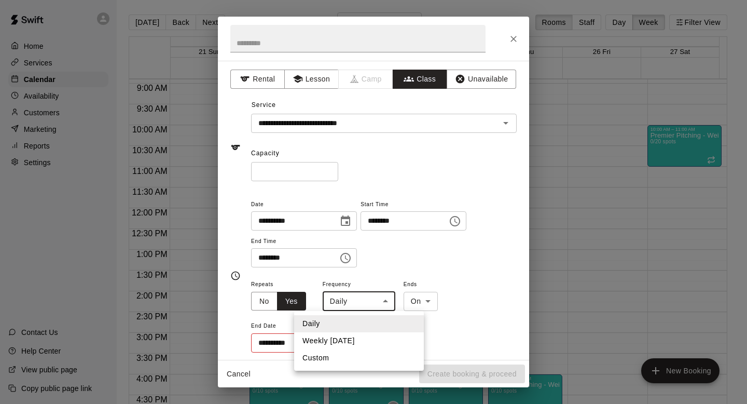
click at [361, 302] on body "Home Services Calendar Availability Customers Marketing Reports Settings Contac…" at bounding box center [373, 210] width 747 height 420
click at [364, 340] on li "Weekly [DATE]" at bounding box center [359, 340] width 130 height 17
type input "******"
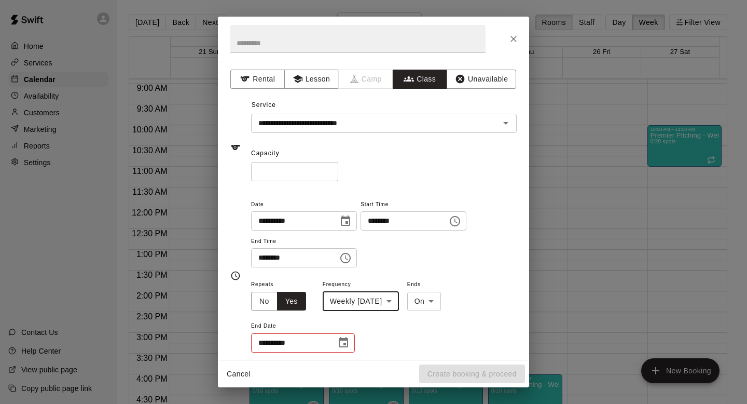
click at [460, 225] on icon "Choose time, selected time is 9:00 AM" at bounding box center [455, 221] width 10 height 10
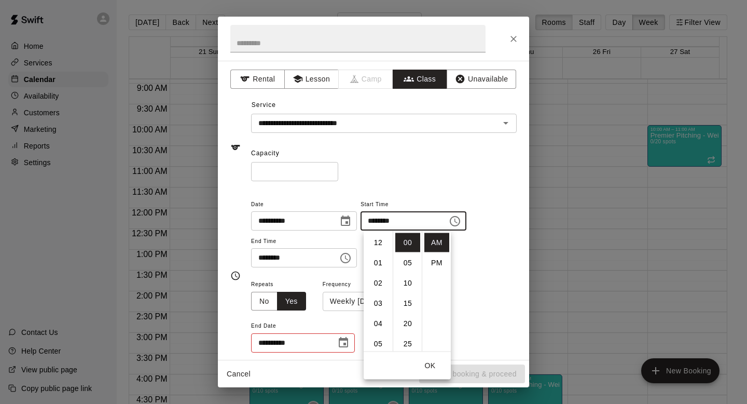
scroll to position [182, 0]
click at [448, 179] on div "** ​" at bounding box center [384, 171] width 266 height 19
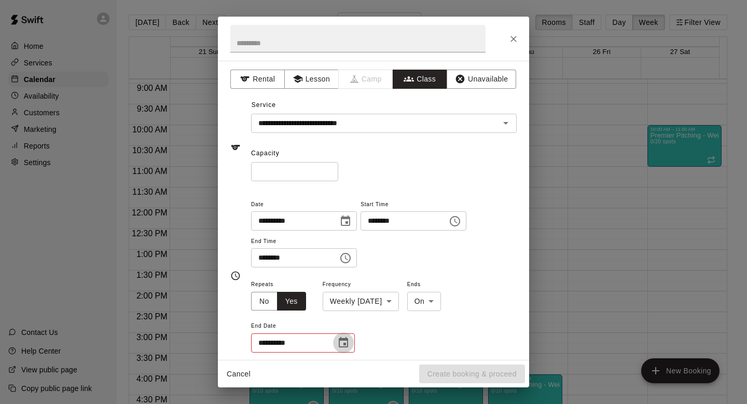
click at [337, 342] on button "Choose date" at bounding box center [343, 342] width 21 height 21
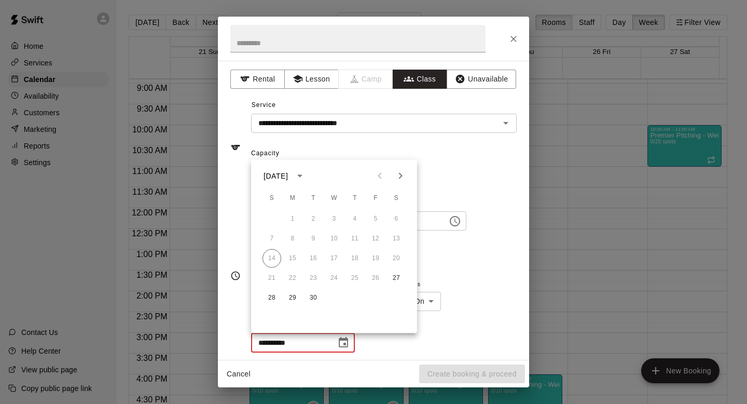
click at [400, 174] on icon "Next month" at bounding box center [400, 176] width 12 height 12
click at [398, 216] on button "1" at bounding box center [396, 219] width 19 height 19
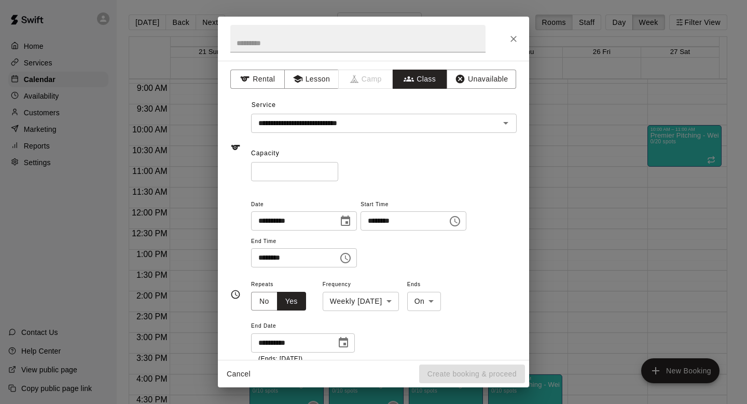
type input "**********"
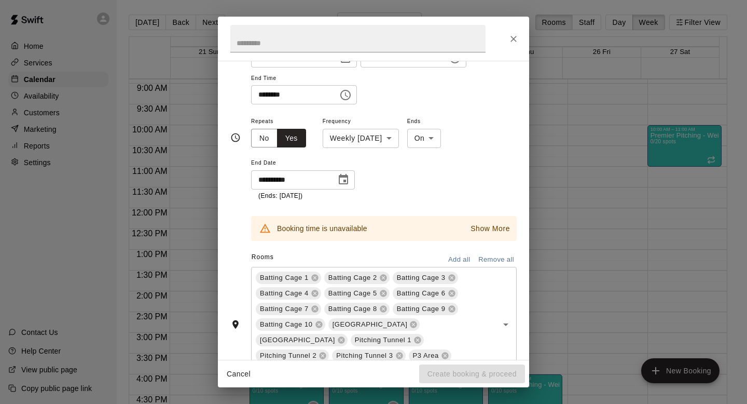
scroll to position [227, 0]
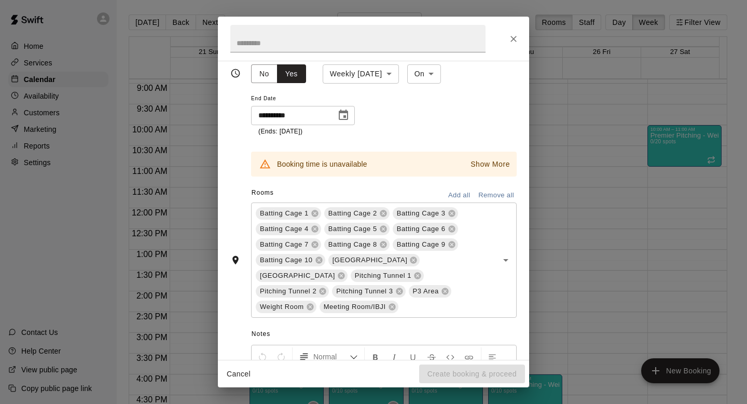
click at [482, 195] on button "Remove all" at bounding box center [496, 195] width 41 height 16
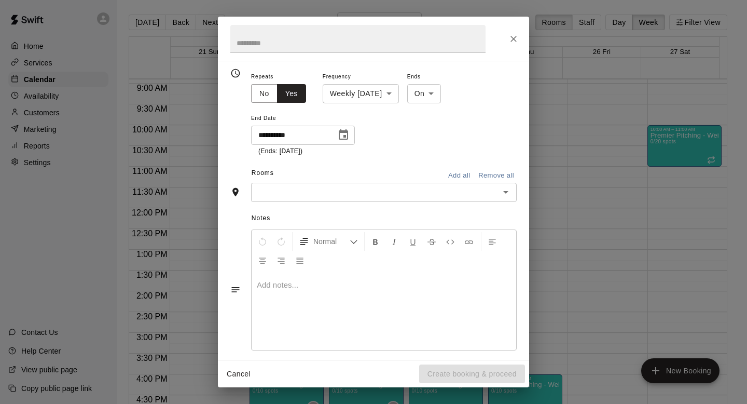
click at [441, 192] on input "text" at bounding box center [375, 192] width 242 height 13
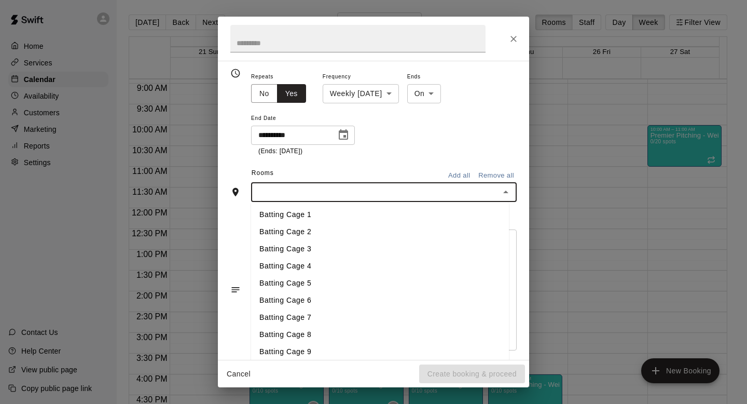
scroll to position [155, 0]
click at [385, 334] on li "Weight Room" at bounding box center [380, 333] width 258 height 17
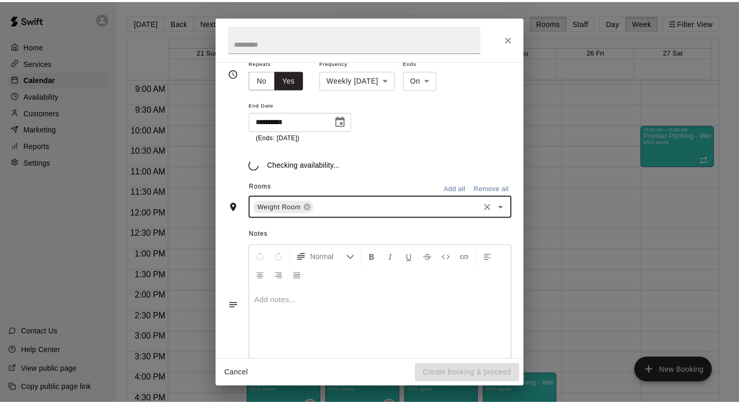
scroll to position [227, 0]
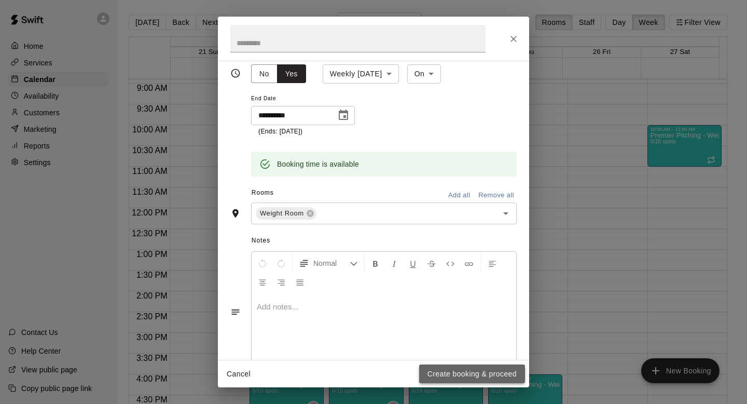
click at [472, 371] on button "Create booking & proceed" at bounding box center [472, 373] width 106 height 19
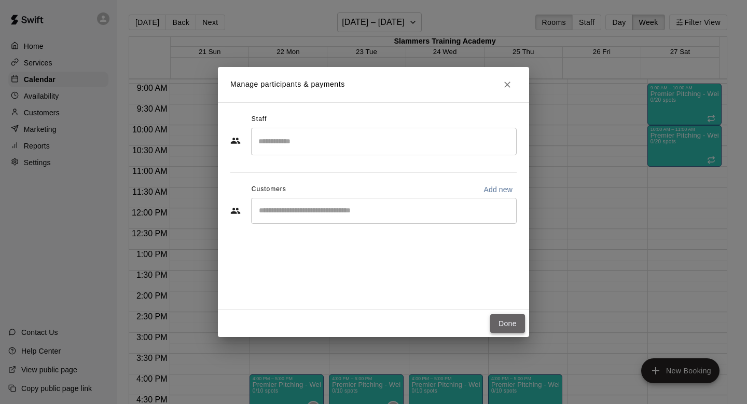
click at [513, 318] on button "Done" at bounding box center [507, 323] width 35 height 19
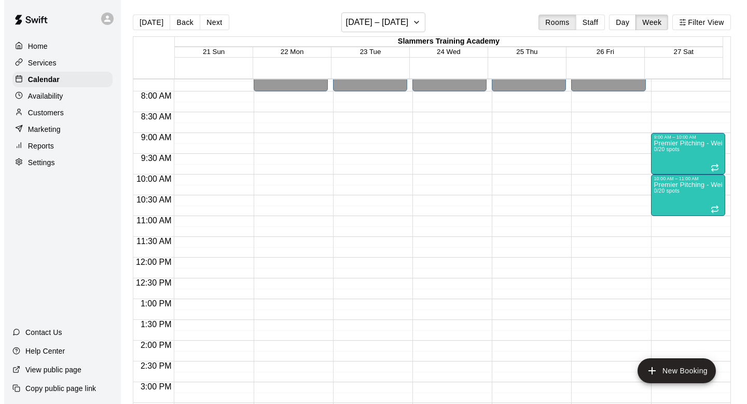
scroll to position [322, 0]
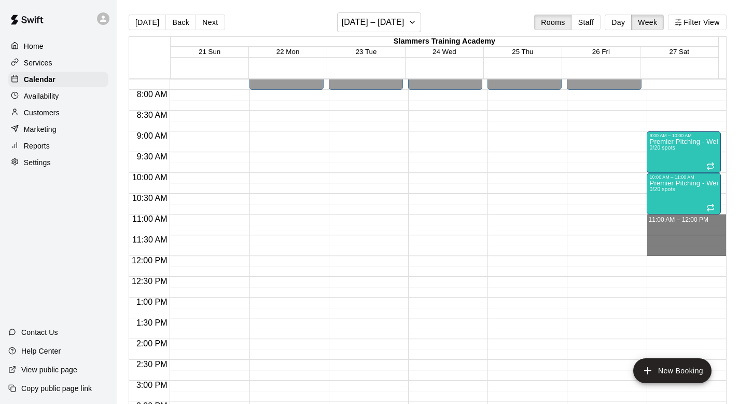
drag, startPoint x: 675, startPoint y: 219, endPoint x: 687, endPoint y: 253, distance: 35.6
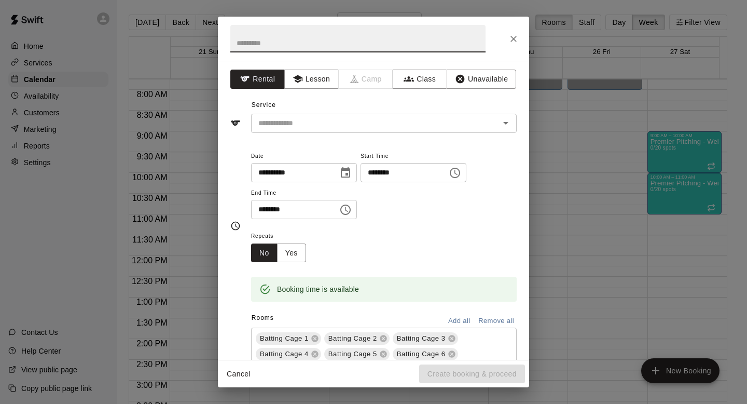
click at [349, 168] on icon "Choose date, selected date is Sep 27, 2025" at bounding box center [345, 172] width 9 height 10
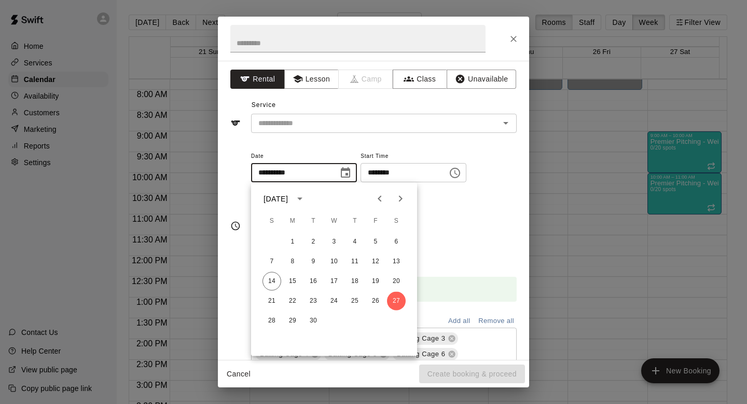
click at [438, 182] on input "********" at bounding box center [401, 172] width 80 height 19
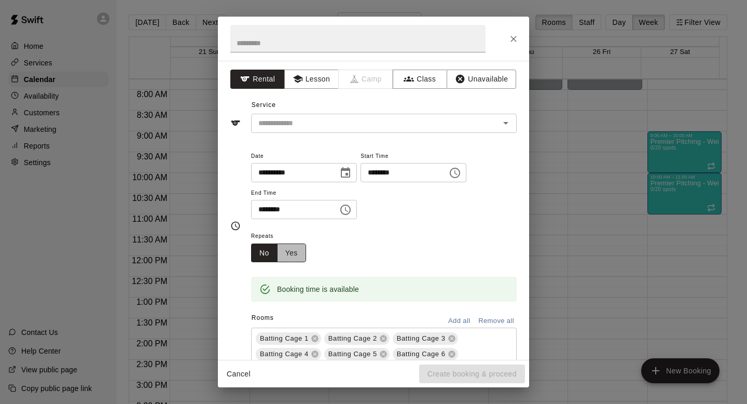
click at [292, 249] on button "Yes" at bounding box center [291, 252] width 29 height 19
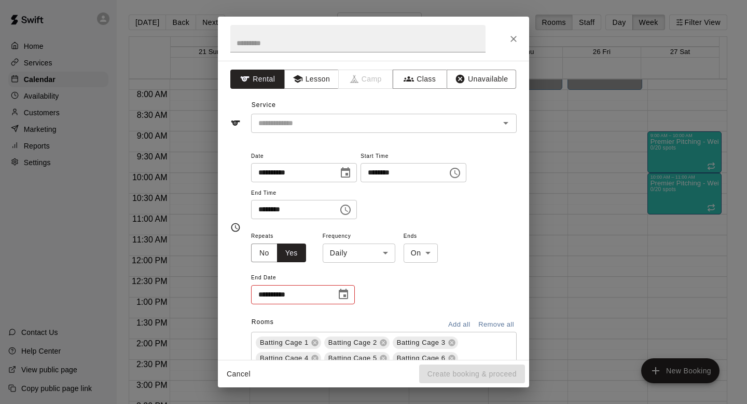
click at [372, 246] on body "Home Services Calendar Availability Customers Marketing Reports Settings Contac…" at bounding box center [373, 210] width 747 height 420
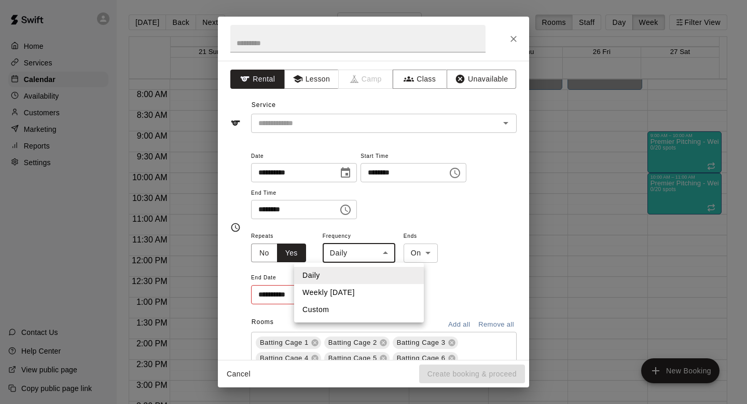
click at [376, 292] on li "Weekly [DATE]" at bounding box center [359, 292] width 130 height 17
type input "******"
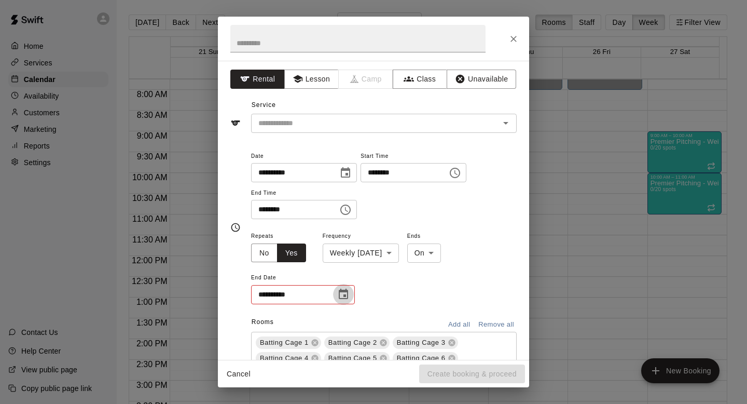
click at [336, 300] on button "Choose date" at bounding box center [343, 294] width 21 height 21
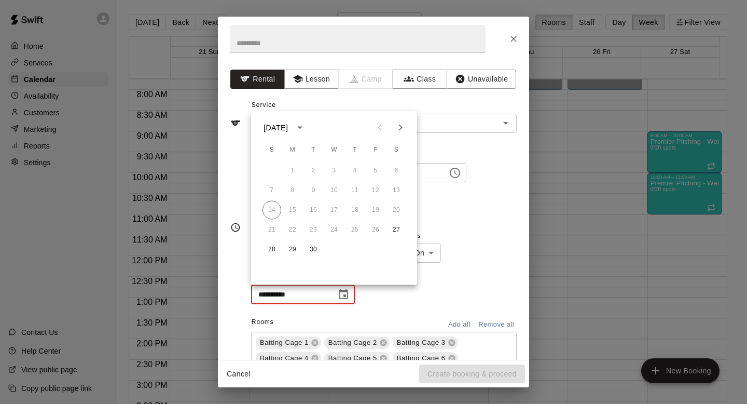
click at [404, 125] on icon "Next month" at bounding box center [400, 127] width 12 height 12
click at [396, 121] on icon "Next month" at bounding box center [400, 127] width 12 height 12
click at [399, 168] on button "1" at bounding box center [396, 170] width 19 height 19
type input "**********"
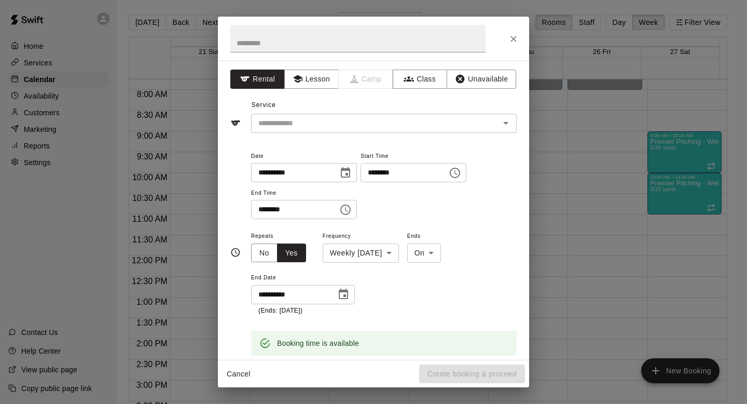
click at [478, 210] on div "**********" at bounding box center [384, 184] width 266 height 70
click at [414, 122] on input "text" at bounding box center [368, 123] width 229 height 13
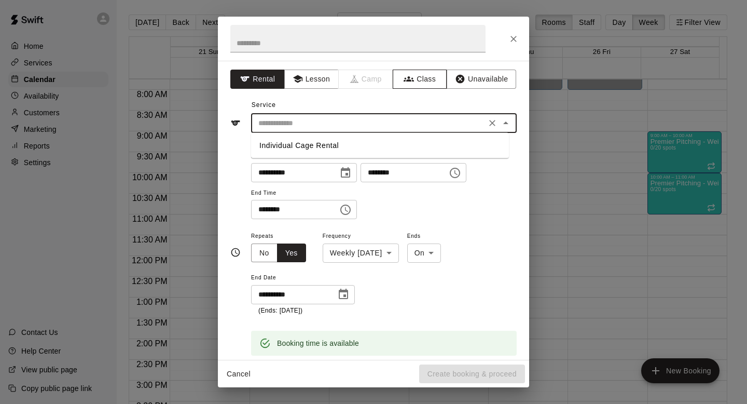
click at [399, 73] on button "Class" at bounding box center [420, 79] width 54 height 19
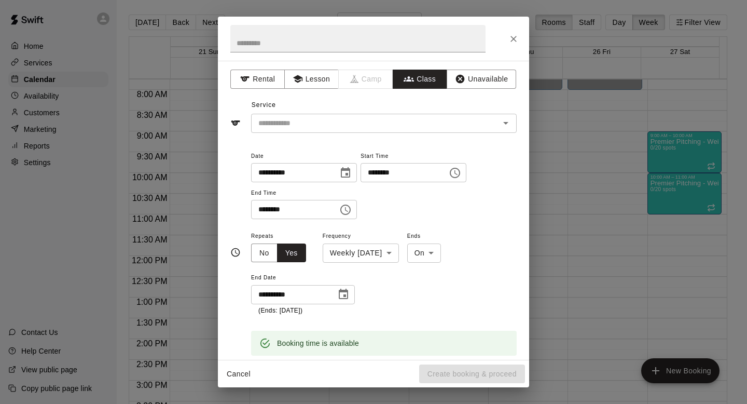
click at [392, 126] on input "text" at bounding box center [375, 123] width 242 height 13
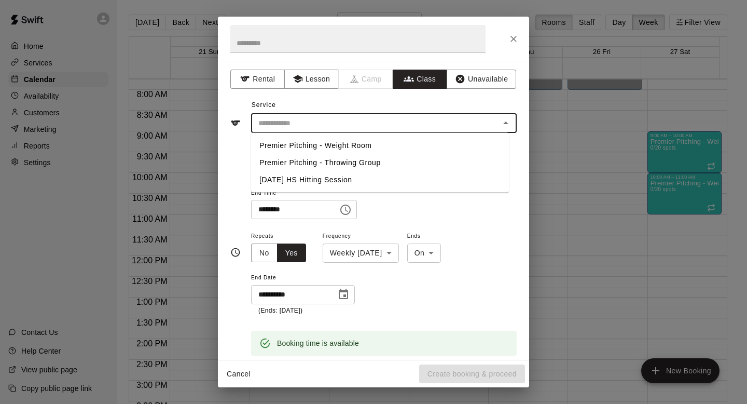
click at [384, 139] on li "Premier Pitching - Weight Room" at bounding box center [380, 145] width 258 height 17
type input "**********"
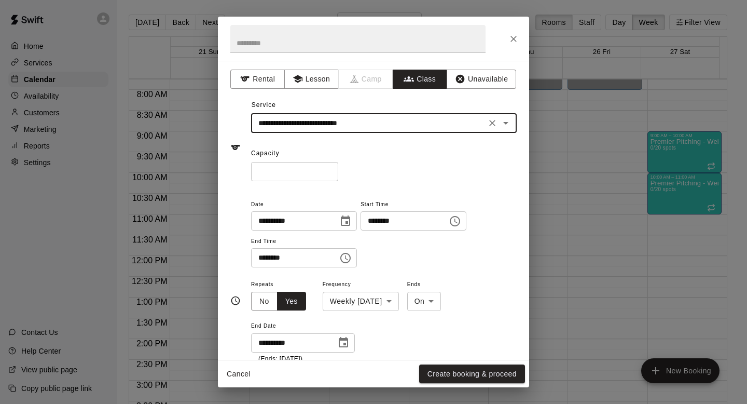
click at [283, 172] on input "*" at bounding box center [294, 171] width 87 height 19
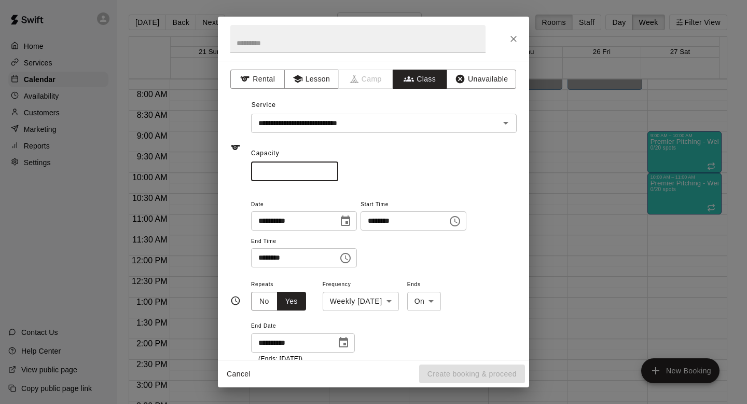
click at [278, 167] on input "number" at bounding box center [294, 171] width 87 height 19
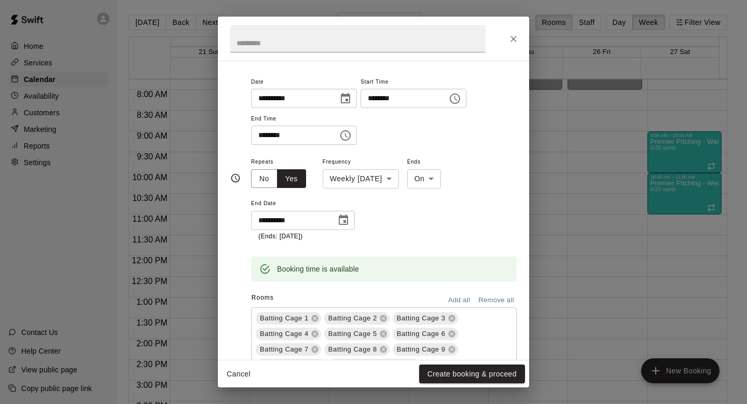
scroll to position [127, 0]
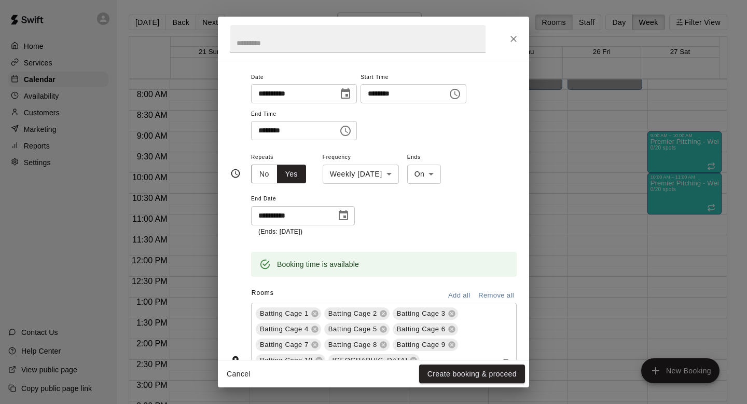
type input "**"
click at [485, 294] on button "Remove all" at bounding box center [496, 295] width 41 height 16
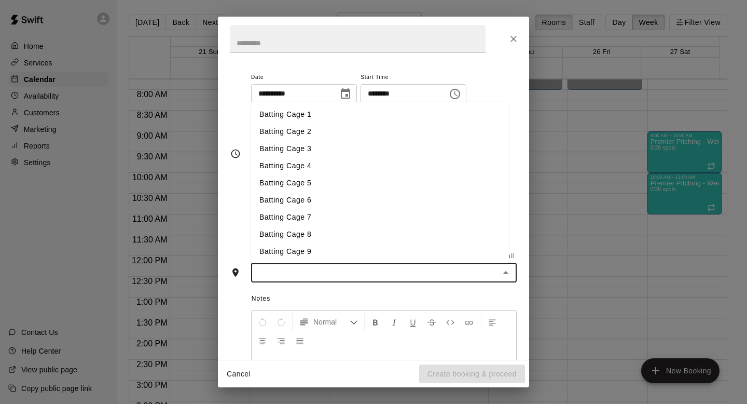
click at [388, 269] on input "text" at bounding box center [375, 272] width 242 height 13
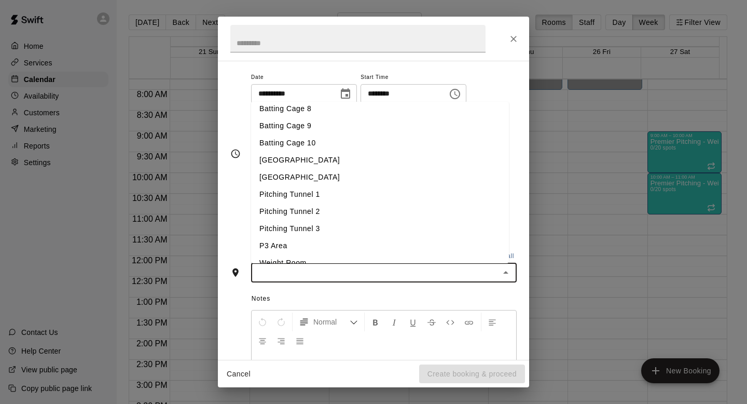
scroll to position [155, 0]
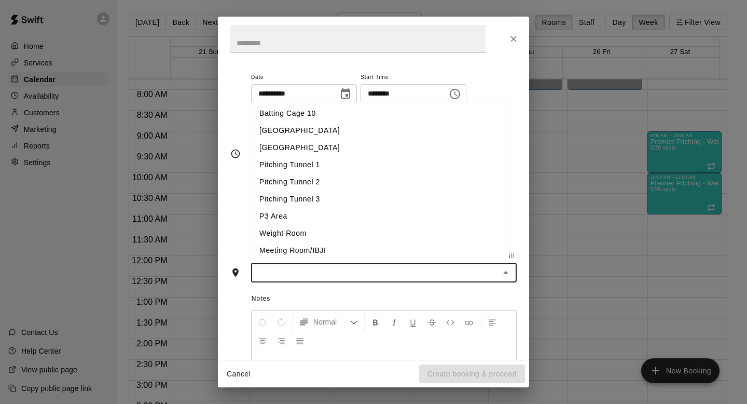
click at [313, 229] on li "Weight Room" at bounding box center [380, 233] width 258 height 17
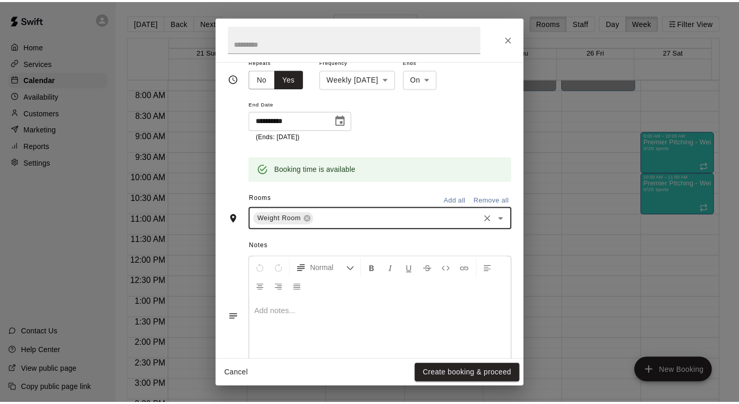
scroll to position [259, 0]
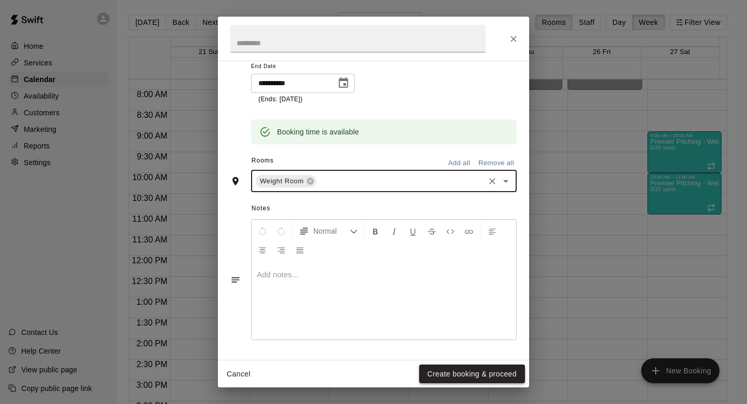
click at [473, 373] on button "Create booking & proceed" at bounding box center [472, 373] width 106 height 19
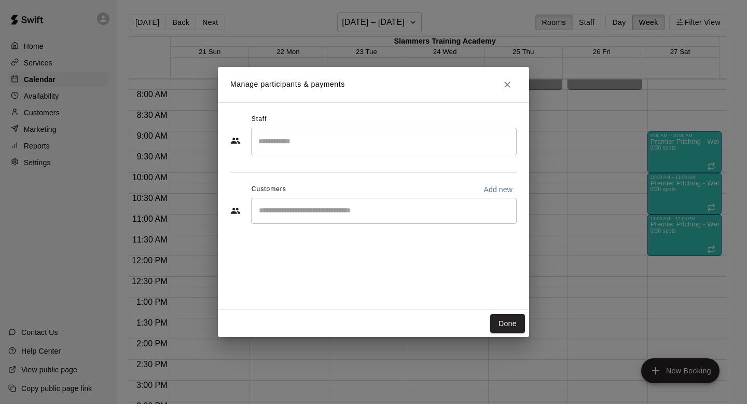
click at [512, 334] on div "Done" at bounding box center [373, 324] width 311 height 28
click at [509, 325] on button "Done" at bounding box center [507, 323] width 35 height 19
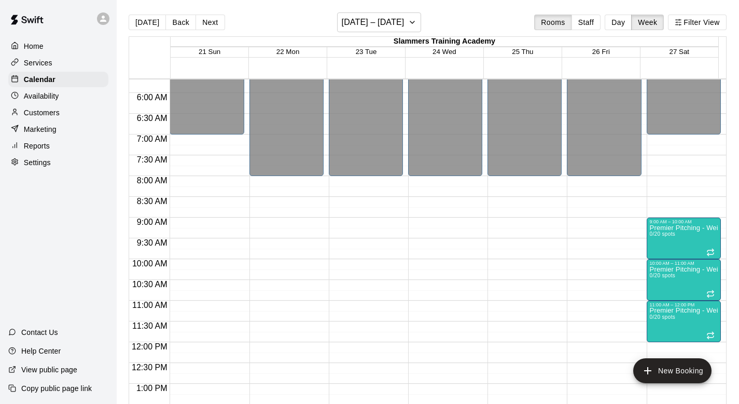
scroll to position [42, 0]
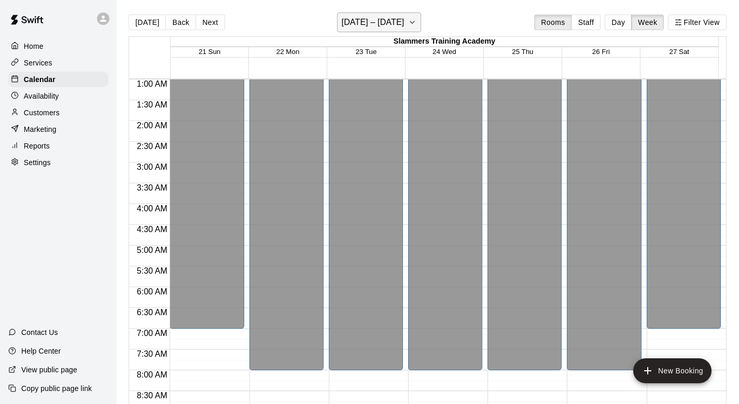
click at [412, 20] on icon "button" at bounding box center [412, 22] width 8 height 12
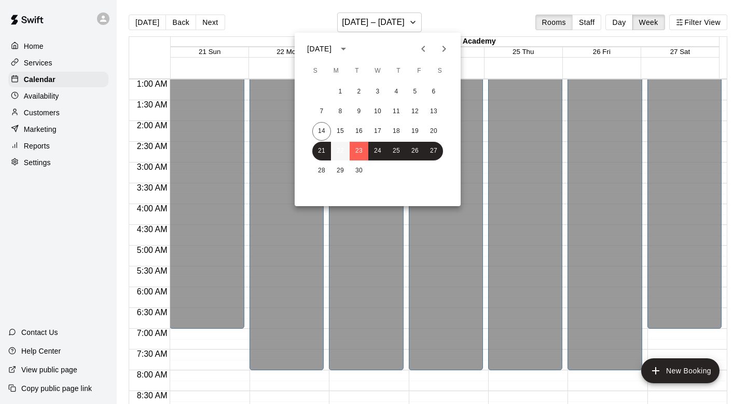
click at [345, 146] on button "22" at bounding box center [340, 151] width 19 height 19
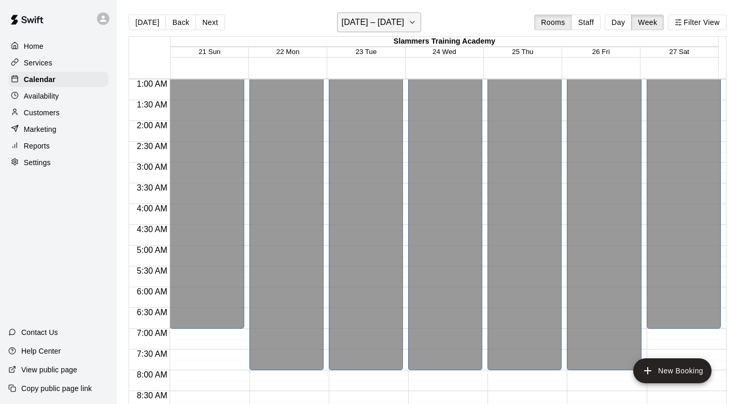
click at [417, 21] on icon "button" at bounding box center [412, 22] width 8 height 12
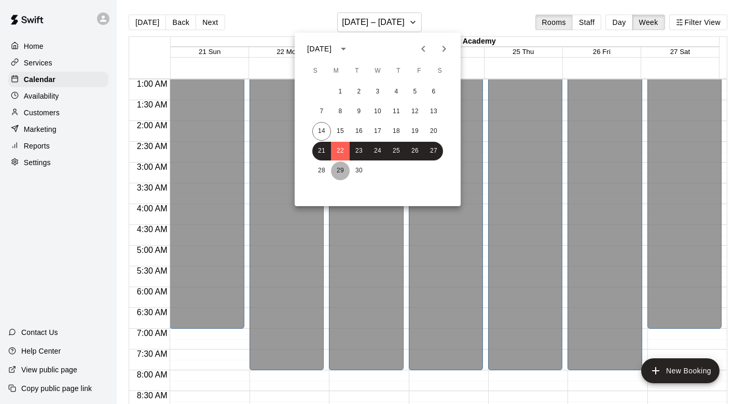
click at [338, 166] on button "29" at bounding box center [340, 170] width 19 height 19
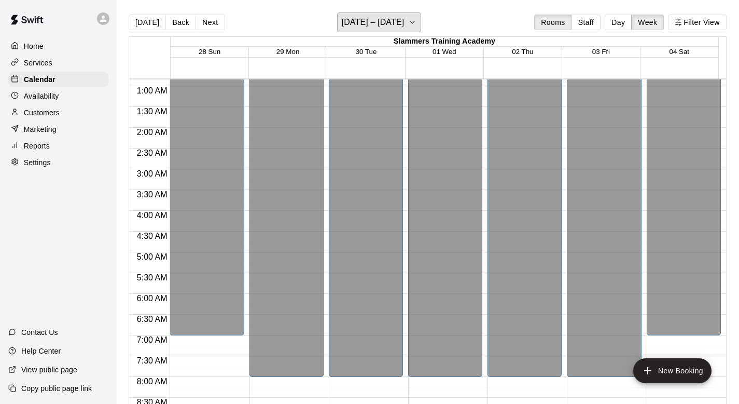
scroll to position [1, 0]
click at [421, 33] on div "[DATE] Back Next [DATE] – [DATE] Rooms Staff Day Week Filter View" at bounding box center [428, 24] width 598 height 24
click at [405, 18] on h6 "[DATE] – [DATE]" at bounding box center [373, 22] width 63 height 15
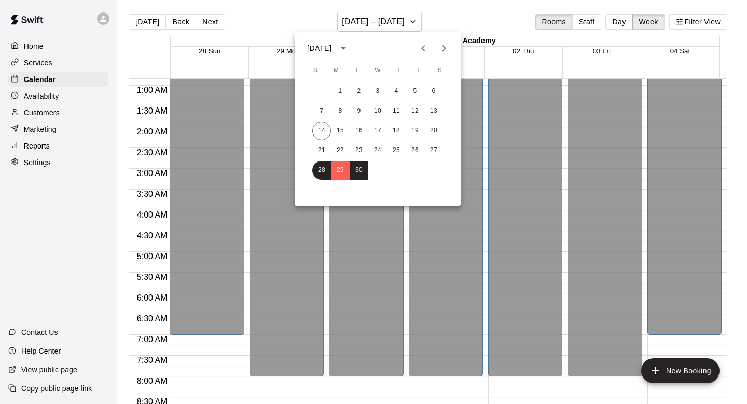
click at [440, 45] on icon "Next month" at bounding box center [444, 48] width 12 height 12
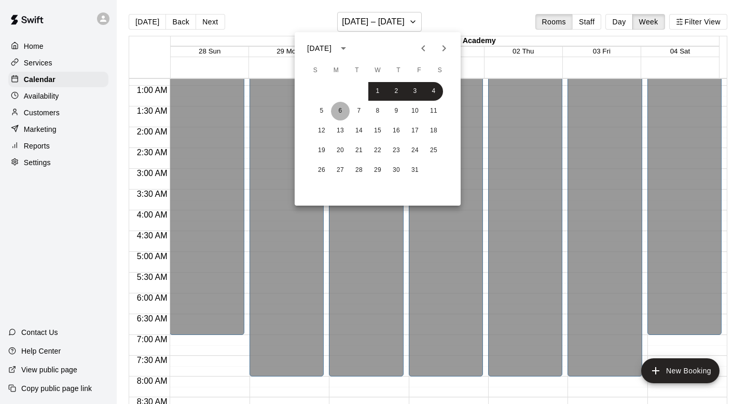
click at [334, 110] on button "6" at bounding box center [340, 111] width 19 height 19
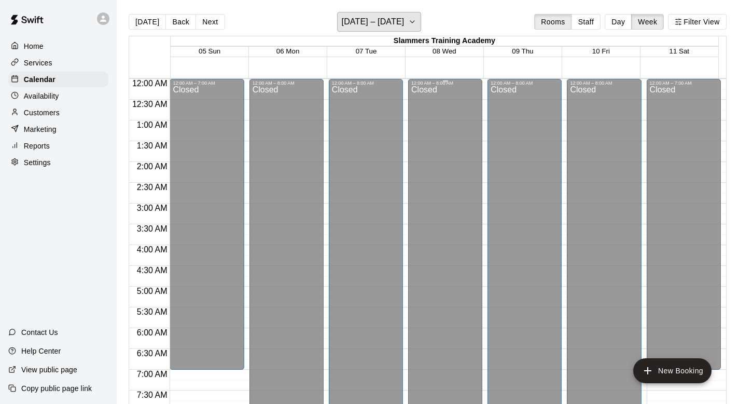
scroll to position [0, 0]
click at [408, 21] on icon "button" at bounding box center [412, 22] width 8 height 12
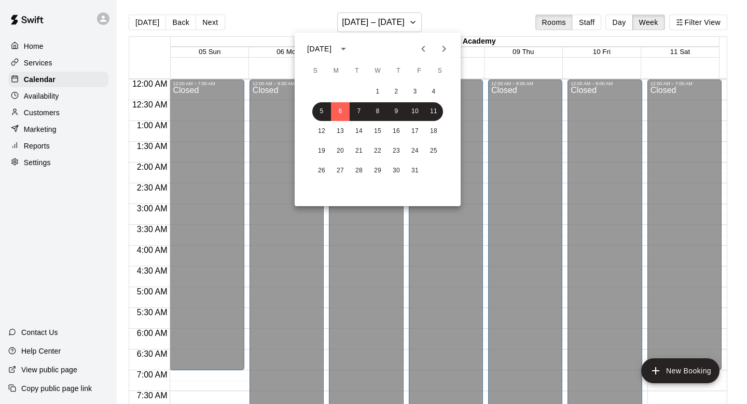
click at [137, 194] on div at bounding box center [373, 202] width 747 height 404
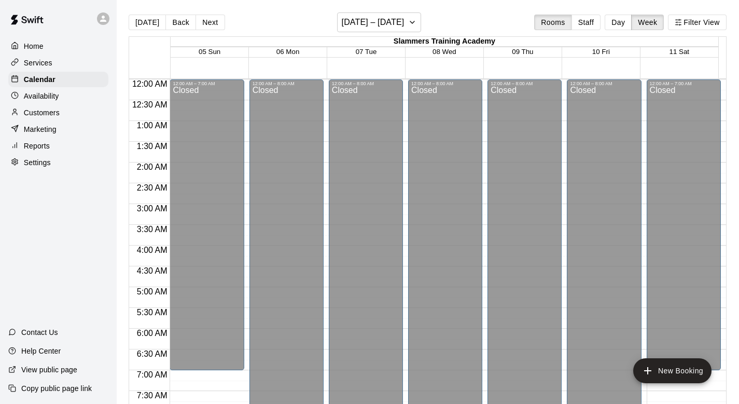
click at [57, 95] on p "Availability" at bounding box center [41, 96] width 35 height 10
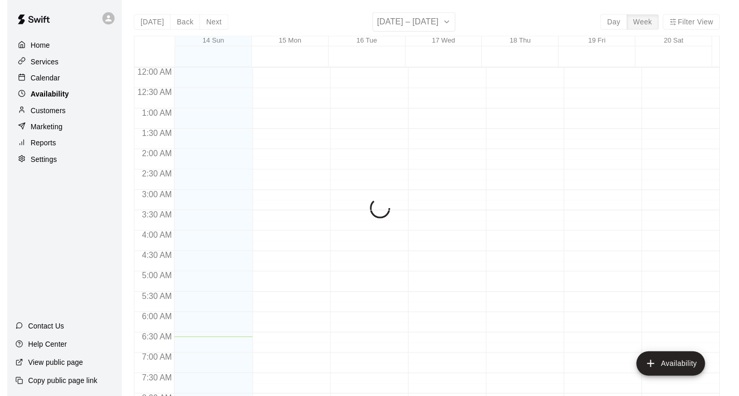
scroll to position [275, 0]
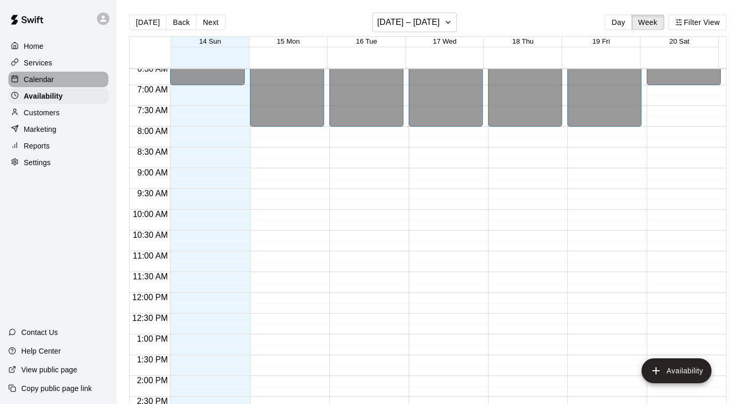
click at [51, 79] on p "Calendar" at bounding box center [39, 79] width 30 height 10
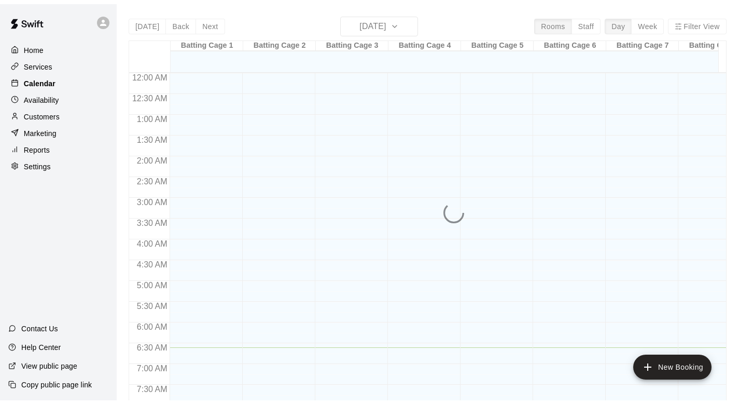
scroll to position [275, 0]
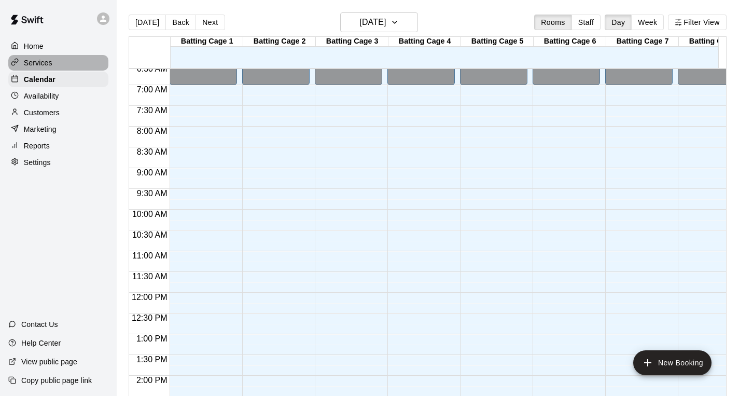
click at [49, 67] on div "Services" at bounding box center [58, 63] width 100 height 16
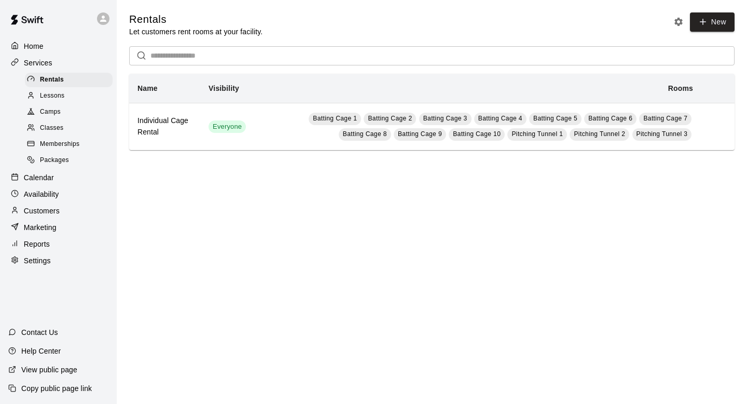
click at [57, 127] on span "Classes" at bounding box center [51, 128] width 23 height 10
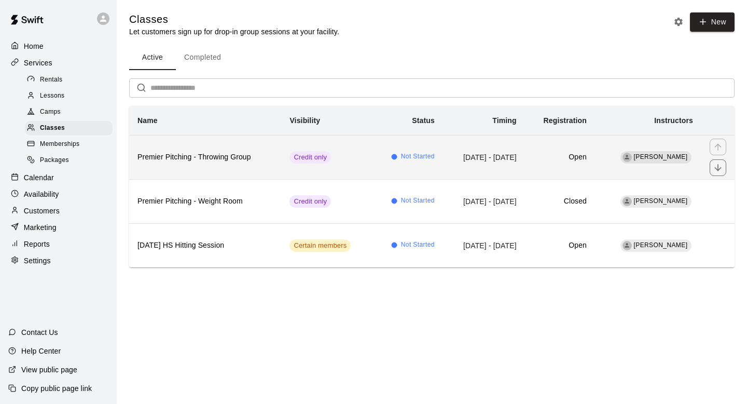
click at [475, 155] on td "[DATE] - [DATE]" at bounding box center [484, 157] width 82 height 44
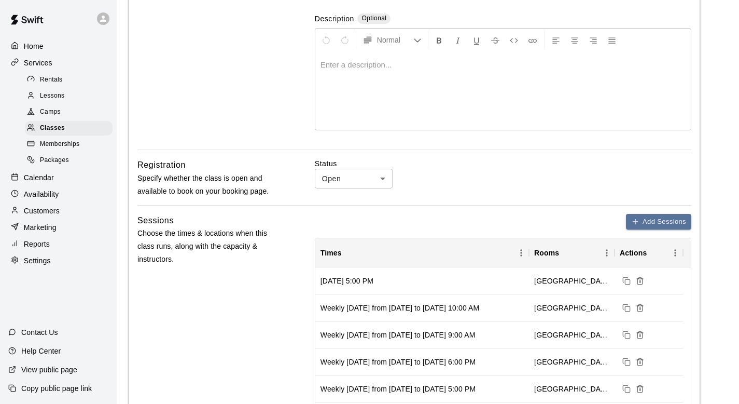
scroll to position [197, 0]
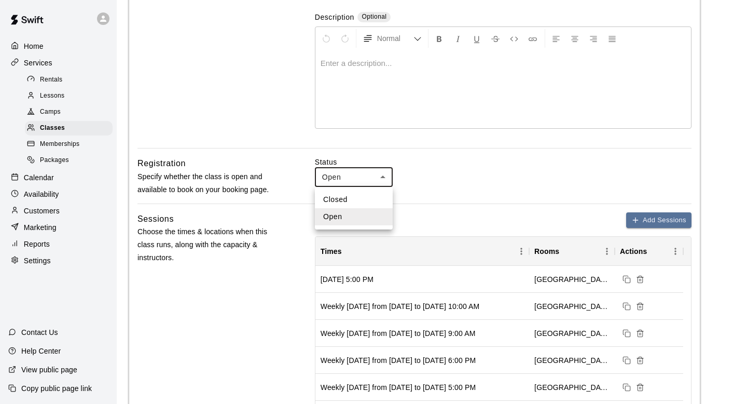
click at [379, 172] on body "**********" at bounding box center [373, 330] width 747 height 1055
click at [371, 202] on li "Closed" at bounding box center [354, 199] width 78 height 17
type input "******"
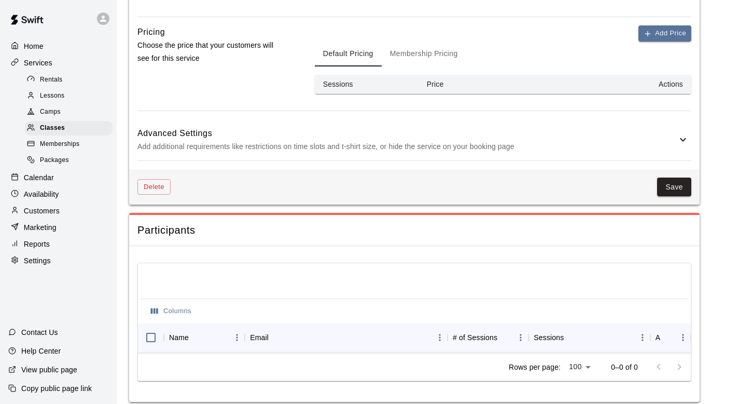
scroll to position [640, 0]
click at [689, 131] on div "Advanced Settings Add additional requirements like restrictions on time slots a…" at bounding box center [415, 140] width 554 height 41
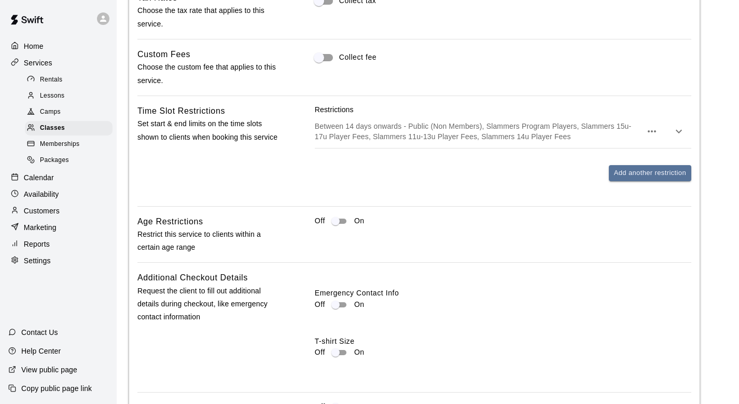
scroll to position [821, 0]
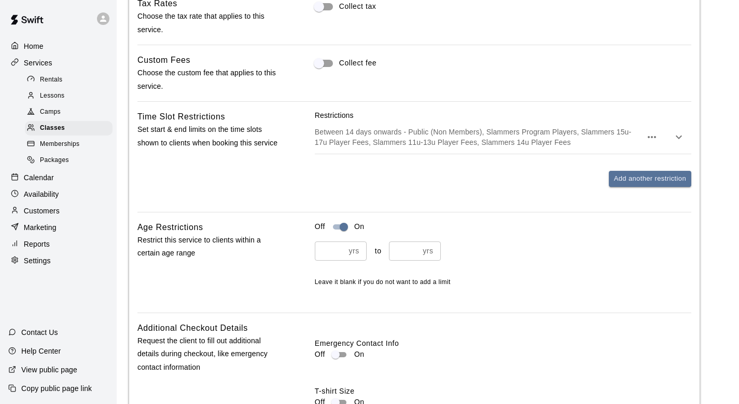
click at [358, 250] on p "yrs" at bounding box center [354, 250] width 10 height 11
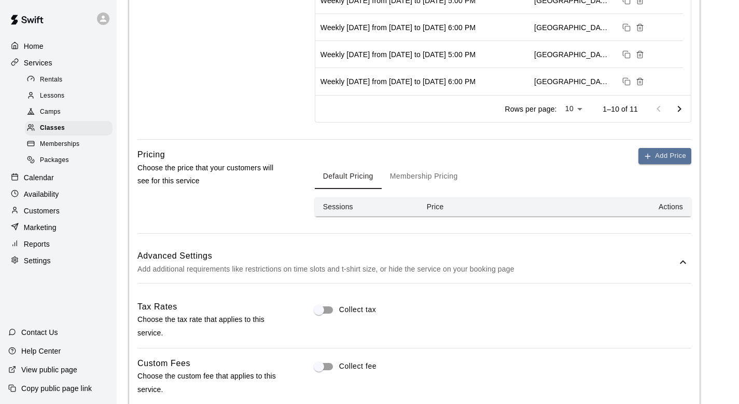
scroll to position [498, 0]
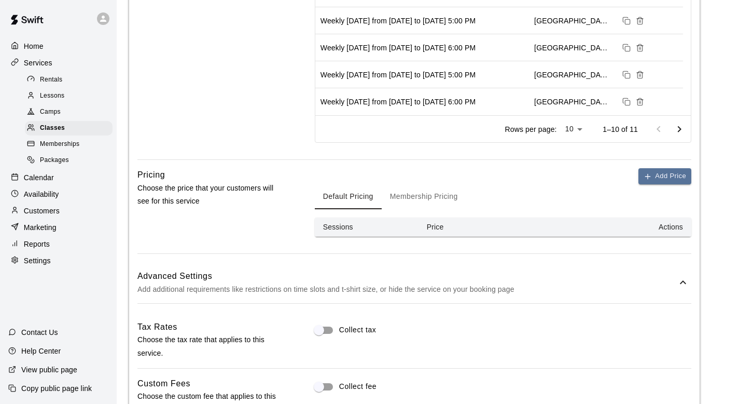
click at [688, 270] on div "Advanced Settings Add additional requirements like restrictions on time slots a…" at bounding box center [415, 282] width 554 height 41
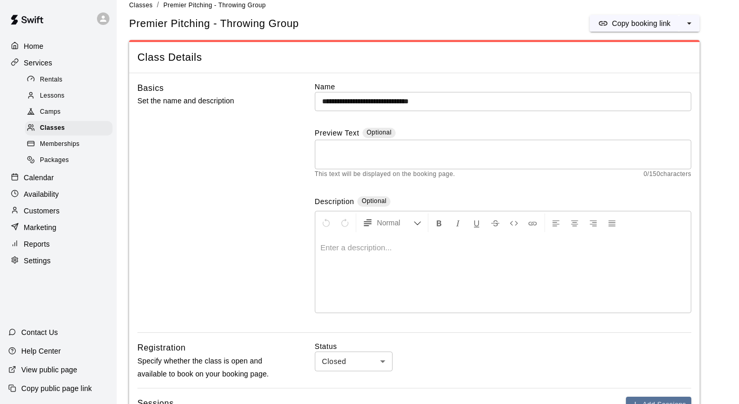
scroll to position [0, 0]
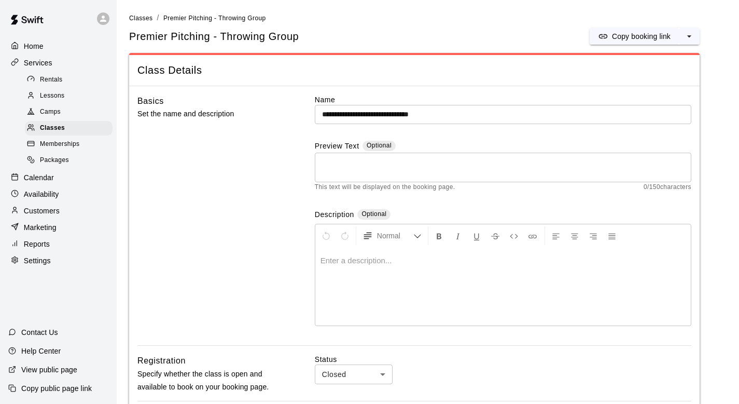
click at [40, 59] on p "Services" at bounding box center [38, 63] width 29 height 10
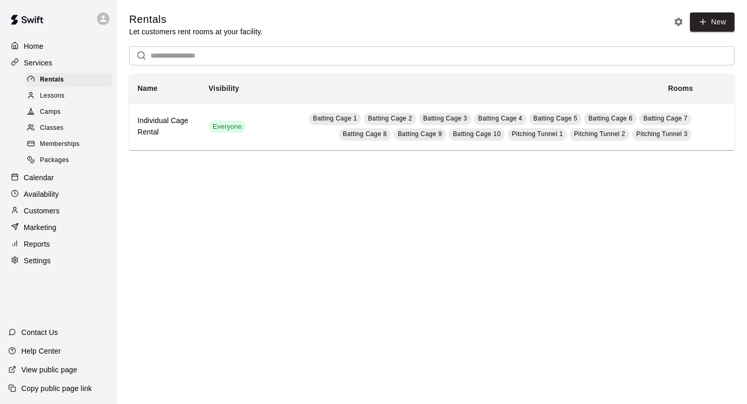
click at [73, 92] on div "Lessons" at bounding box center [69, 96] width 88 height 15
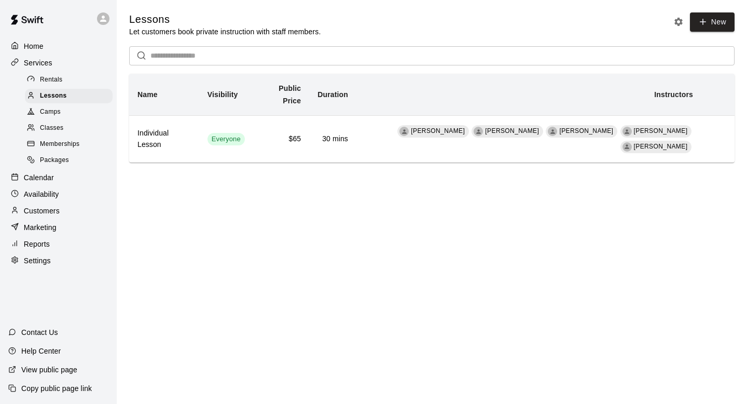
click at [71, 111] on div "Camps" at bounding box center [69, 112] width 88 height 15
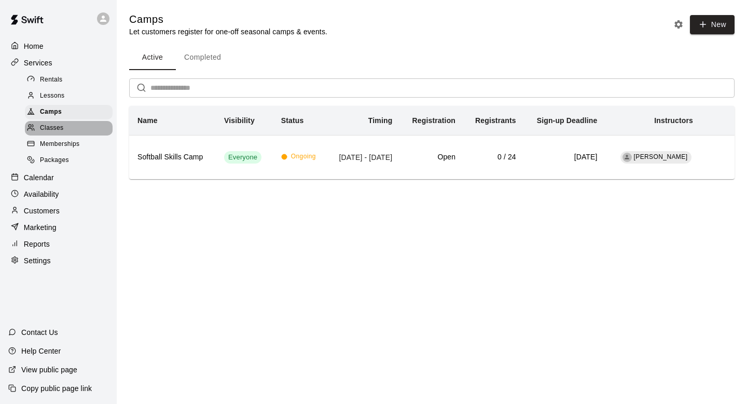
click at [69, 133] on div "Classes" at bounding box center [69, 128] width 88 height 15
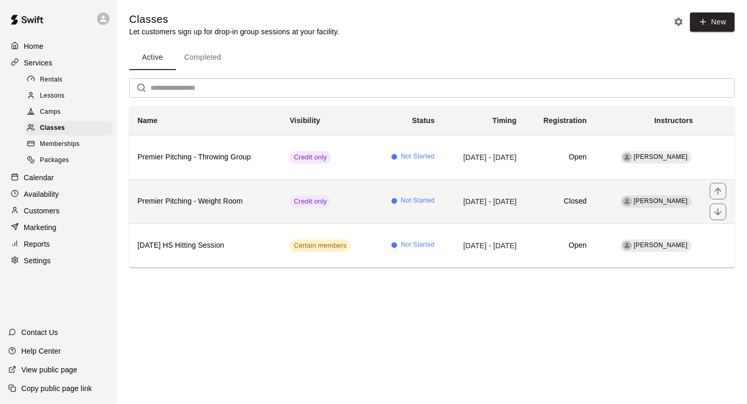
click at [625, 201] on td "[PERSON_NAME]" at bounding box center [648, 201] width 106 height 44
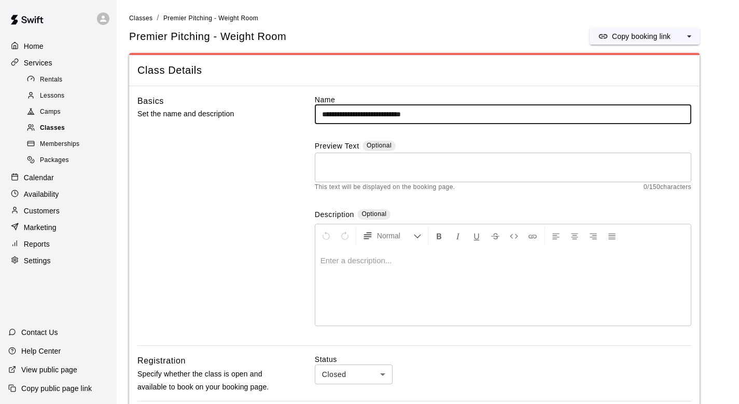
click at [52, 126] on span "Classes" at bounding box center [52, 128] width 25 height 10
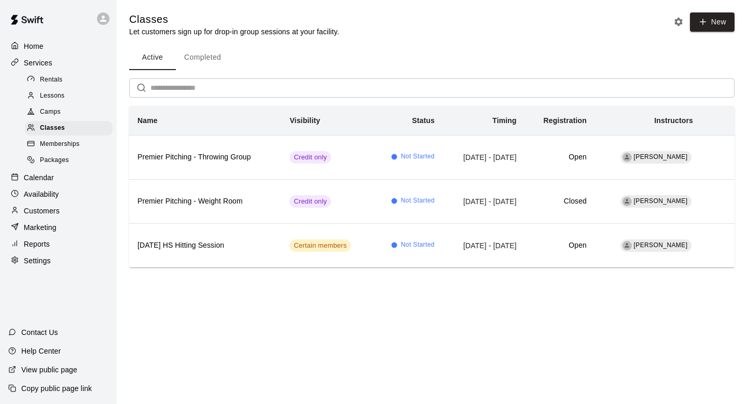
click at [51, 183] on div "Calendar" at bounding box center [58, 178] width 100 height 16
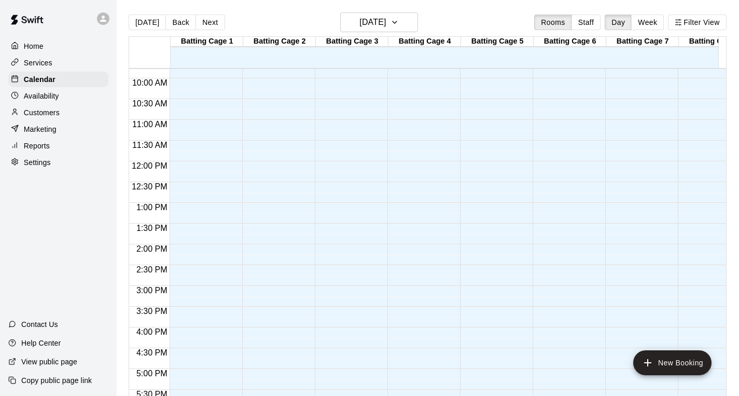
scroll to position [407, 0]
click at [404, 33] on div "[DATE] Back [DATE][DATE] Rooms Staff Day Week Filter View" at bounding box center [428, 24] width 598 height 24
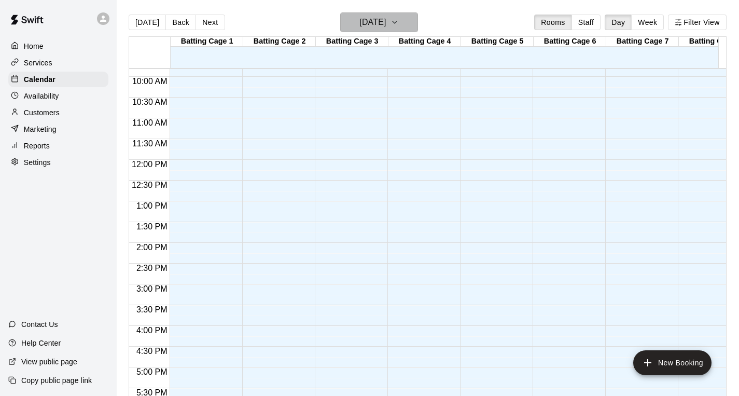
click at [386, 23] on h6 "[DATE]" at bounding box center [373, 22] width 26 height 15
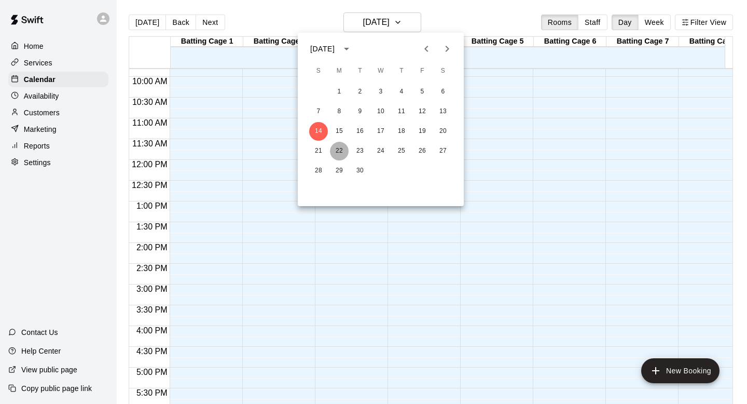
click at [345, 146] on button "22" at bounding box center [339, 151] width 19 height 19
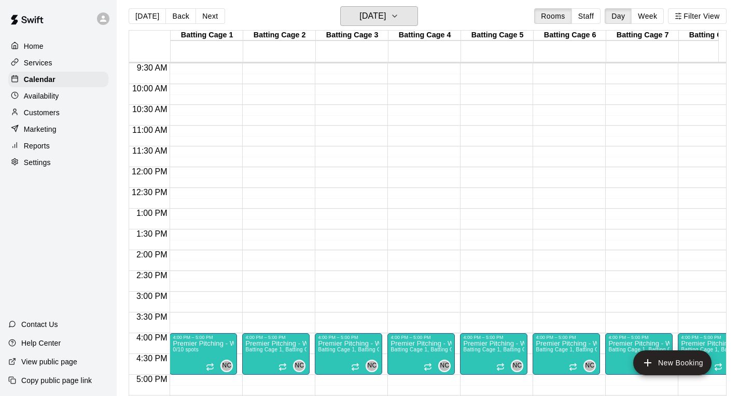
scroll to position [378, 0]
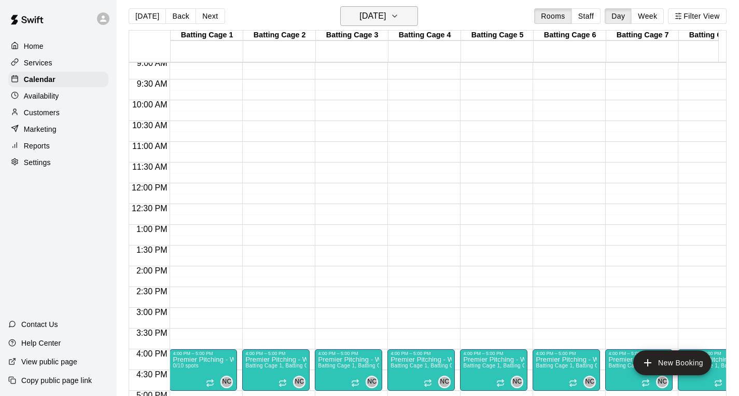
click at [418, 10] on button "[DATE]" at bounding box center [379, 16] width 78 height 20
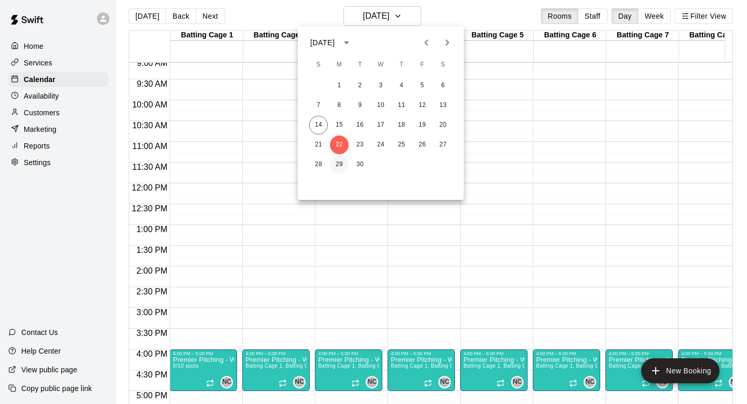
click at [337, 168] on button "29" at bounding box center [339, 164] width 19 height 19
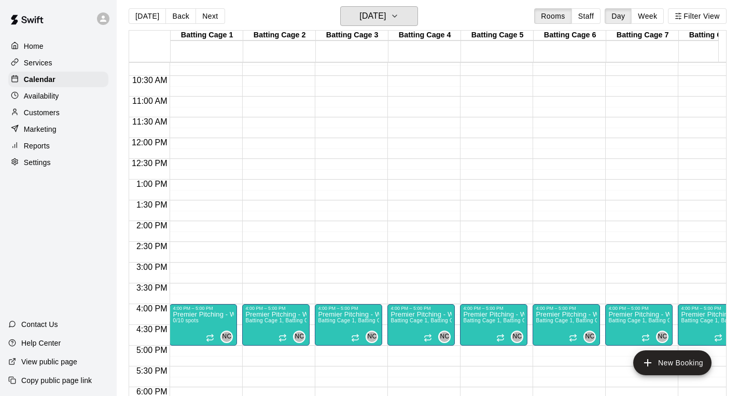
scroll to position [249, 0]
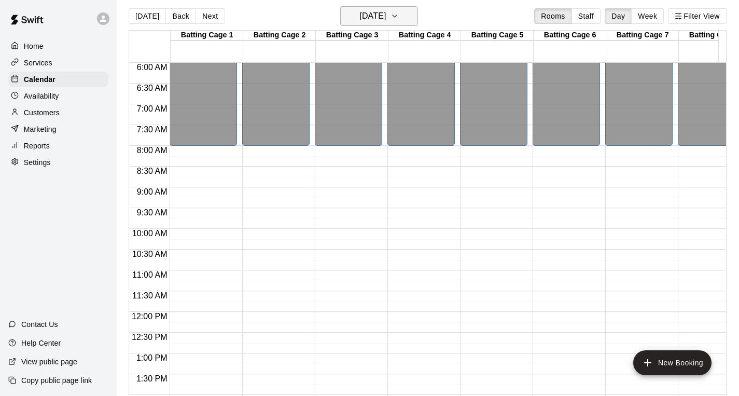
click at [386, 18] on h6 "[DATE]" at bounding box center [373, 16] width 26 height 15
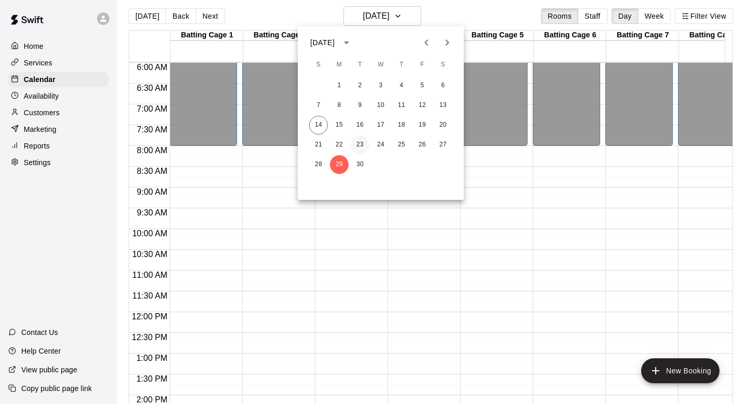
click at [356, 141] on button "23" at bounding box center [360, 144] width 19 height 19
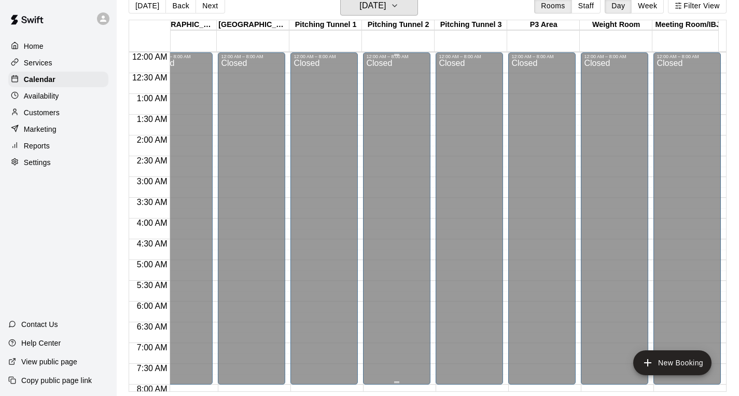
scroll to position [3, 753]
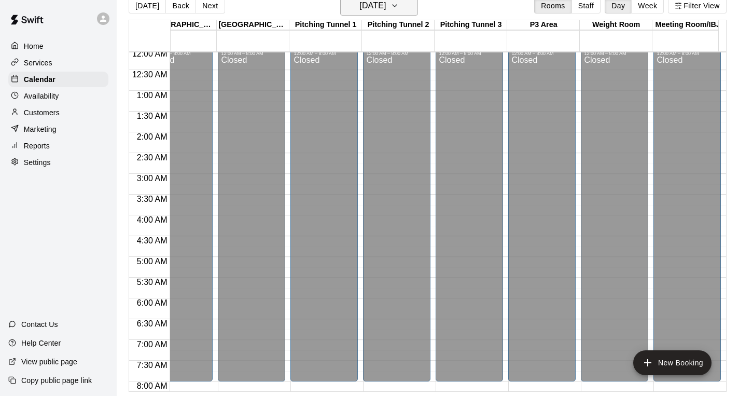
click at [386, 4] on h6 "[DATE]" at bounding box center [373, 5] width 26 height 15
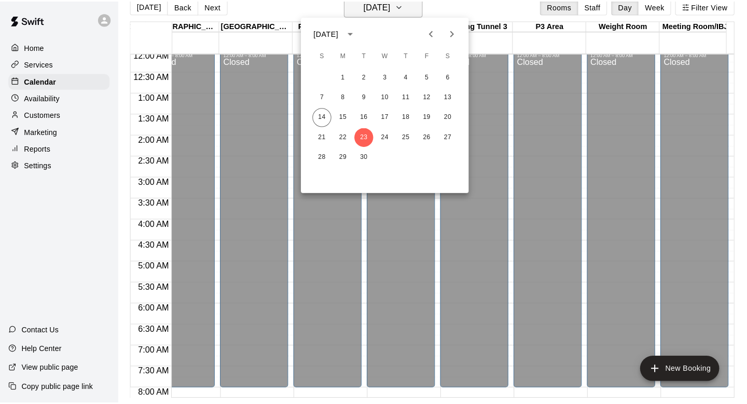
scroll to position [17, 0]
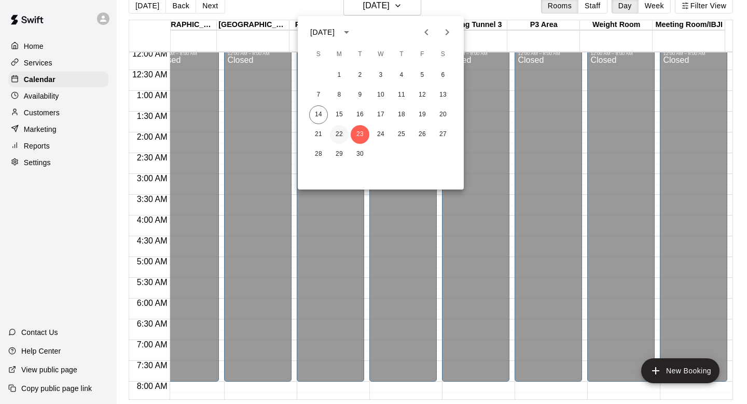
click at [344, 130] on button "22" at bounding box center [339, 134] width 19 height 19
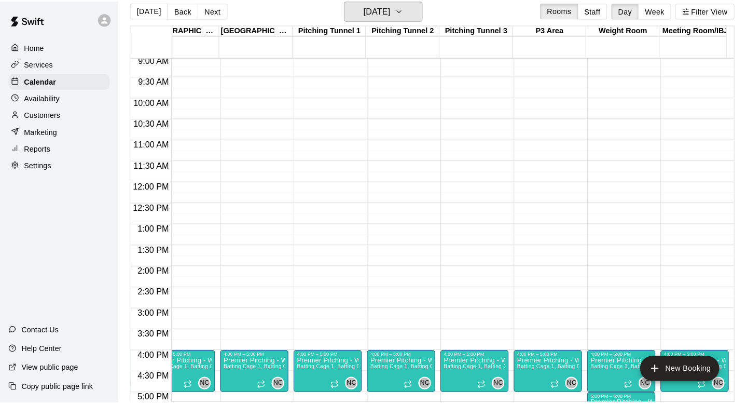
scroll to position [0, 0]
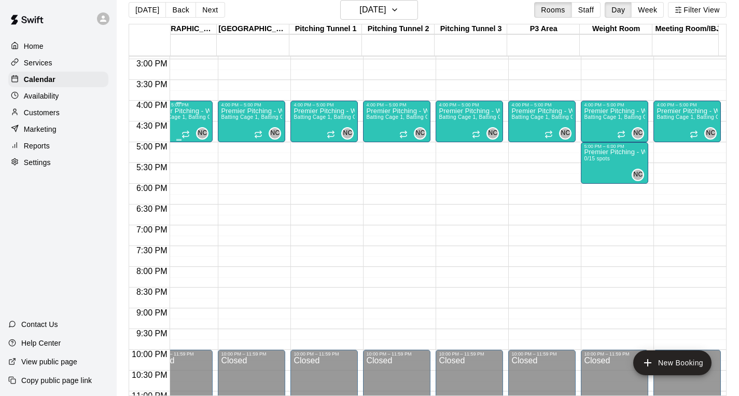
click at [183, 105] on div "4:00 PM – 5:00 PM" at bounding box center [178, 104] width 61 height 5
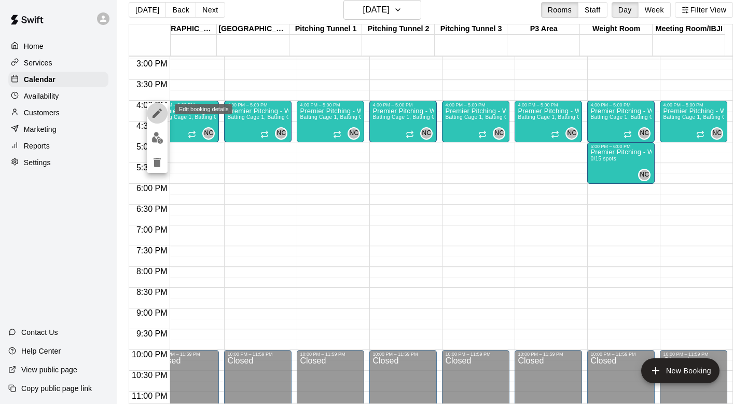
click at [155, 108] on icon "edit" at bounding box center [157, 113] width 12 height 12
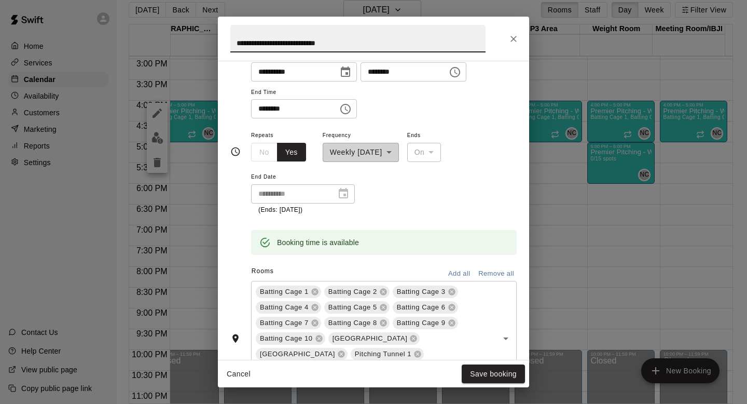
scroll to position [233, 0]
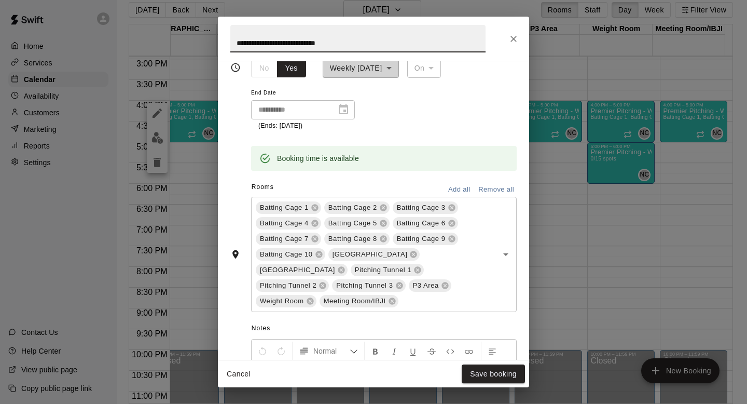
click at [492, 187] on button "Remove all" at bounding box center [496, 190] width 41 height 16
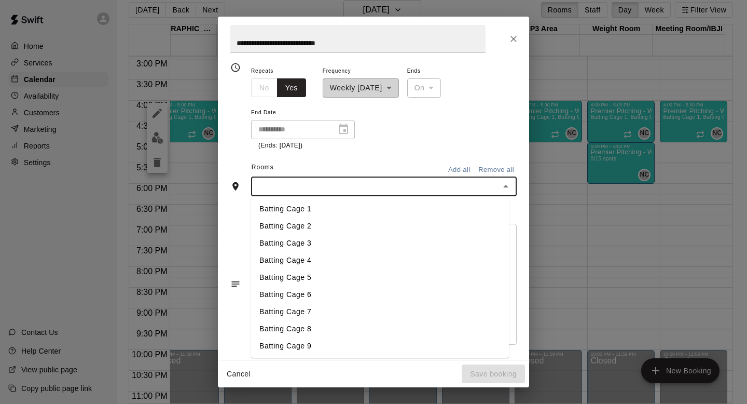
click at [358, 185] on input "text" at bounding box center [375, 186] width 242 height 13
click at [316, 325] on li "Weight Room" at bounding box center [380, 328] width 258 height 17
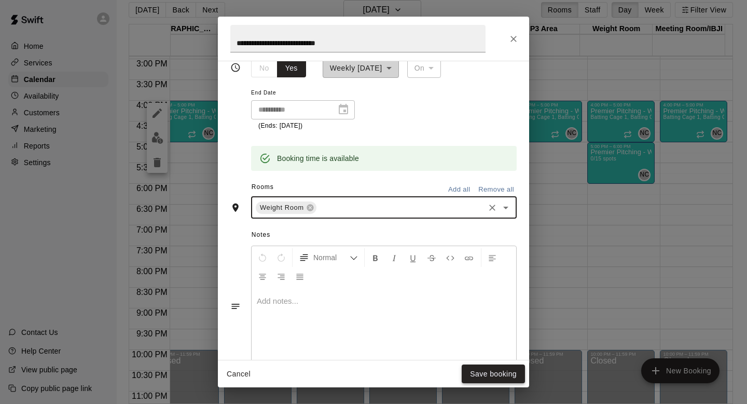
click at [497, 373] on button "Save booking" at bounding box center [493, 373] width 63 height 19
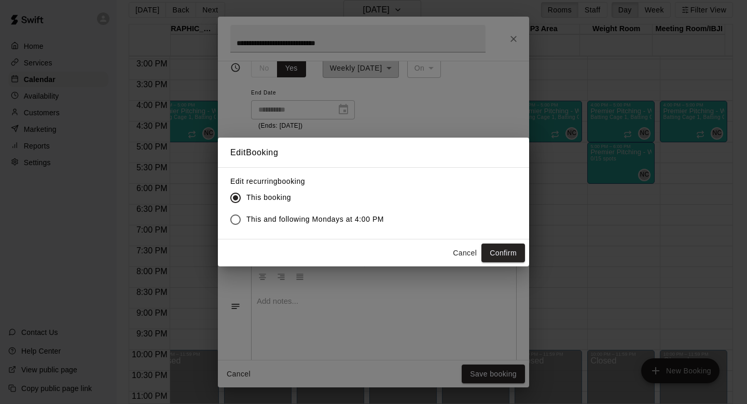
click at [323, 222] on span "This and following Mondays at 4:00 PM" at bounding box center [315, 219] width 138 height 11
click at [502, 252] on button "Confirm" at bounding box center [504, 252] width 44 height 19
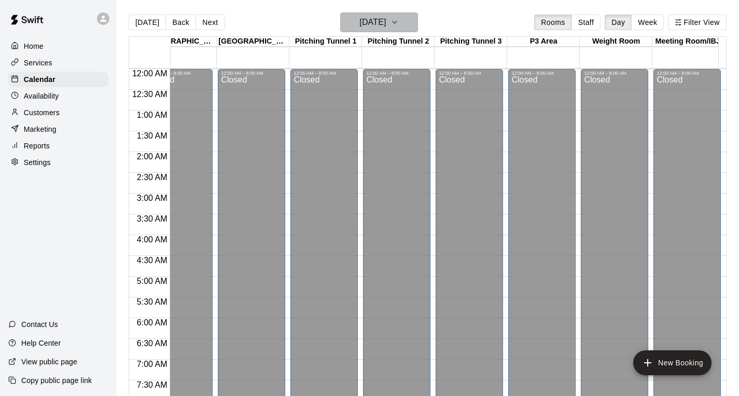
click at [386, 18] on h6 "[DATE]" at bounding box center [373, 22] width 26 height 15
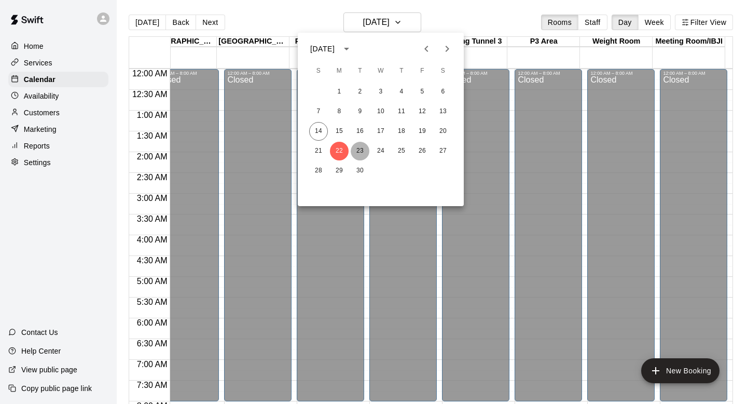
click at [355, 150] on button "23" at bounding box center [360, 151] width 19 height 19
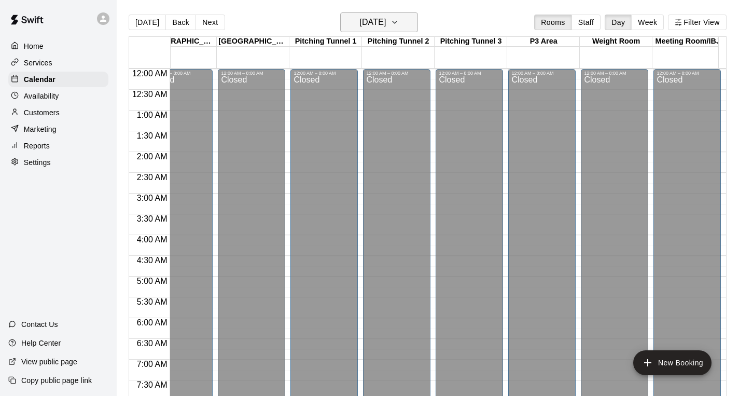
click at [363, 22] on h6 "[DATE]" at bounding box center [373, 22] width 26 height 15
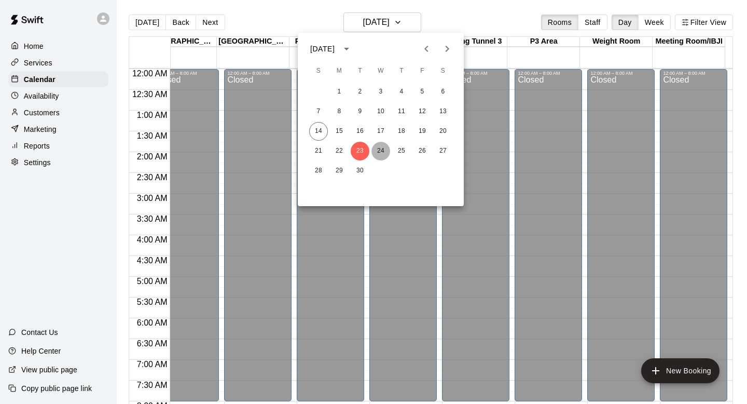
click at [379, 143] on button "24" at bounding box center [381, 151] width 19 height 19
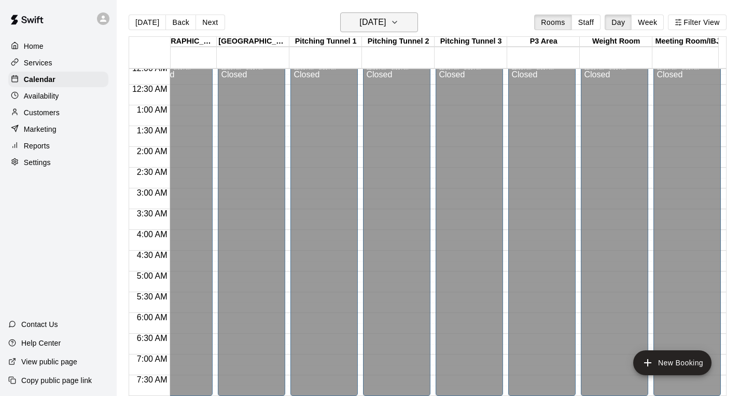
click at [414, 16] on button "[DATE]" at bounding box center [379, 22] width 78 height 20
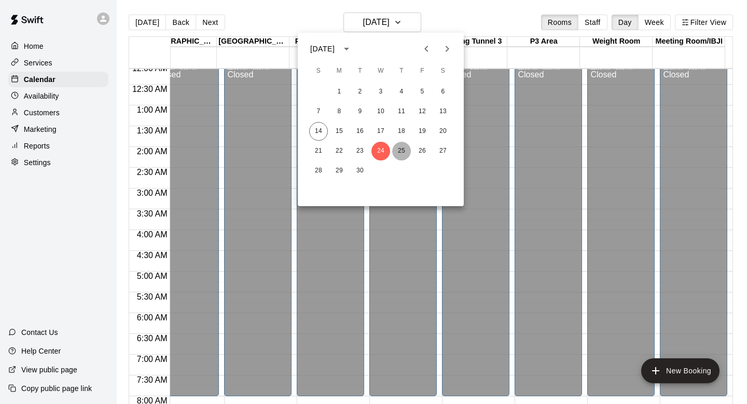
click at [399, 153] on button "25" at bounding box center [401, 151] width 19 height 19
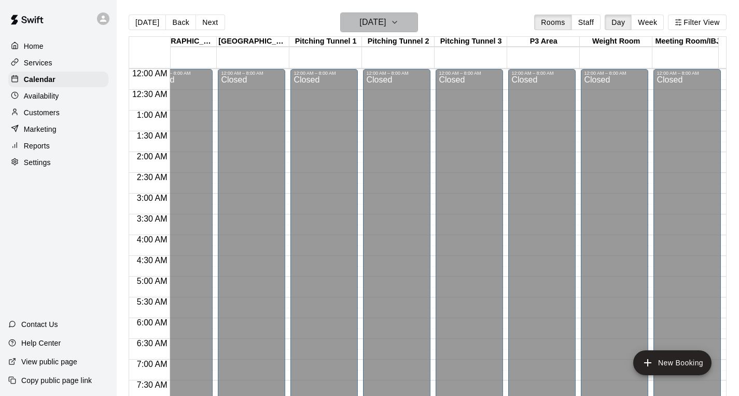
click at [399, 23] on icon "button" at bounding box center [395, 22] width 8 height 12
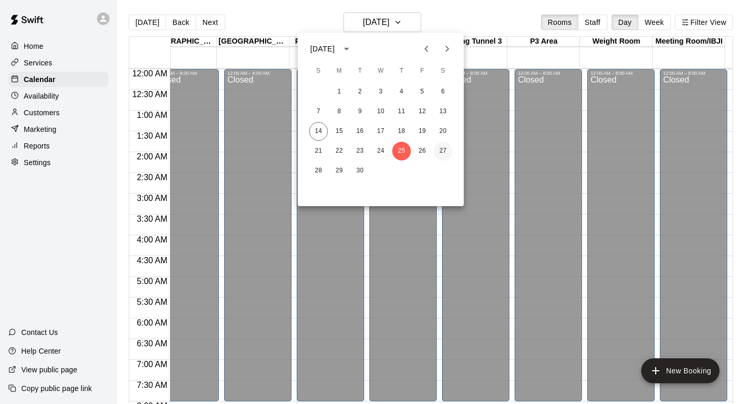
click at [443, 144] on button "27" at bounding box center [443, 151] width 19 height 19
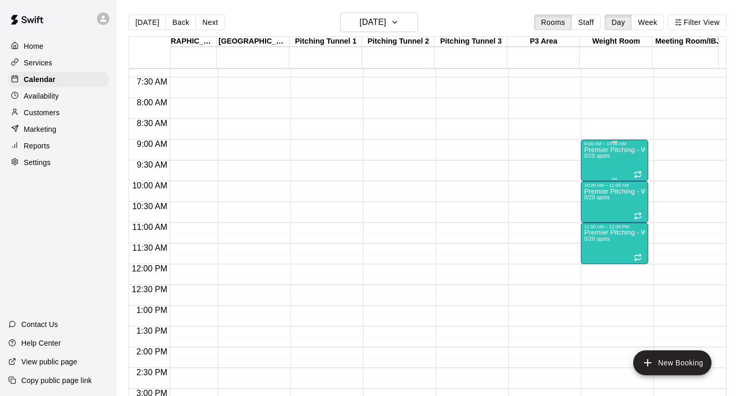
click at [611, 150] on p "Premier Pitching - Weight Room" at bounding box center [614, 150] width 61 height 0
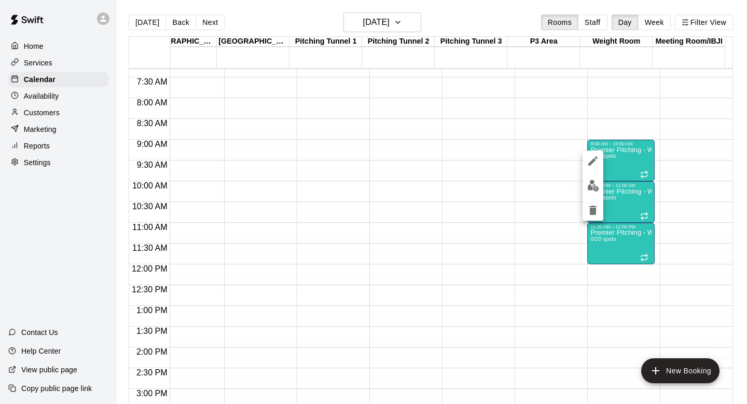
click at [569, 108] on div at bounding box center [373, 202] width 747 height 404
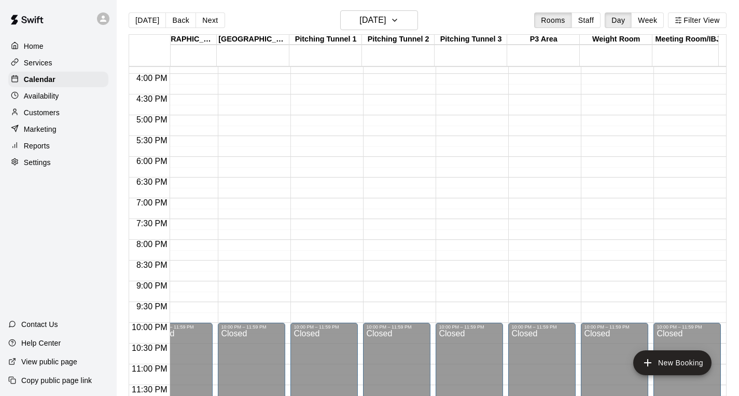
scroll to position [0, 0]
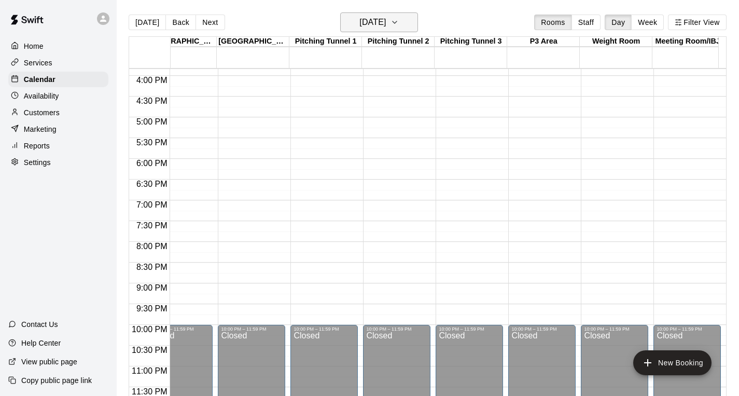
click at [386, 21] on h6 "[DATE]" at bounding box center [373, 22] width 26 height 15
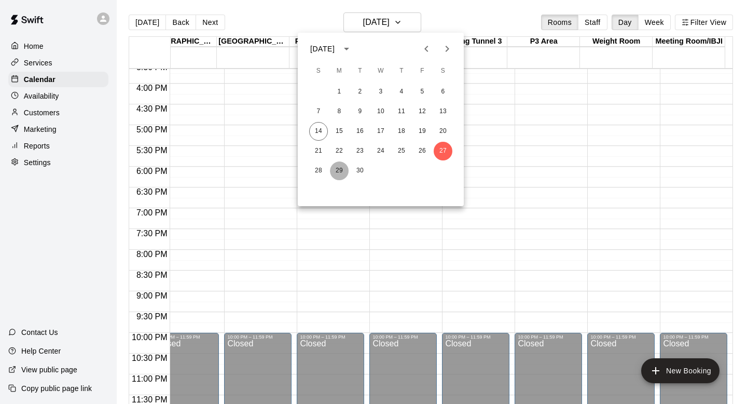
click at [337, 172] on button "29" at bounding box center [339, 170] width 19 height 19
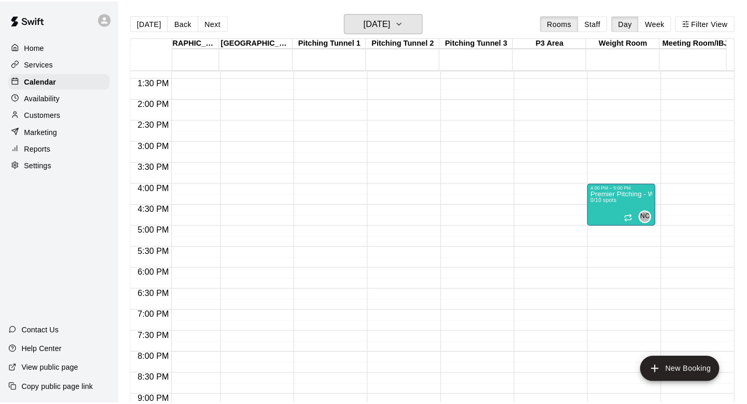
scroll to position [552, 753]
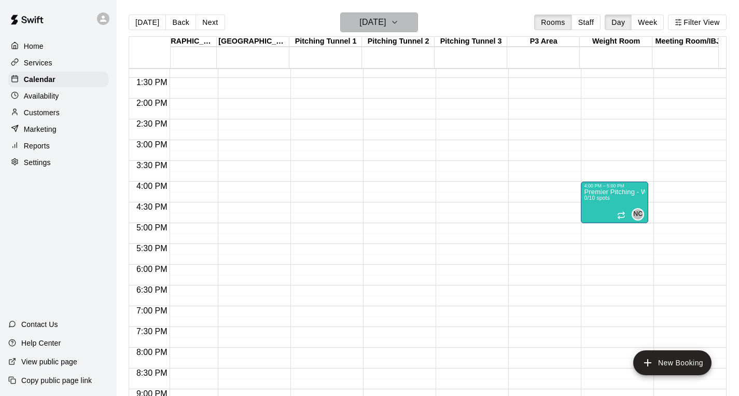
click at [386, 20] on h6 "[DATE]" at bounding box center [373, 22] width 26 height 15
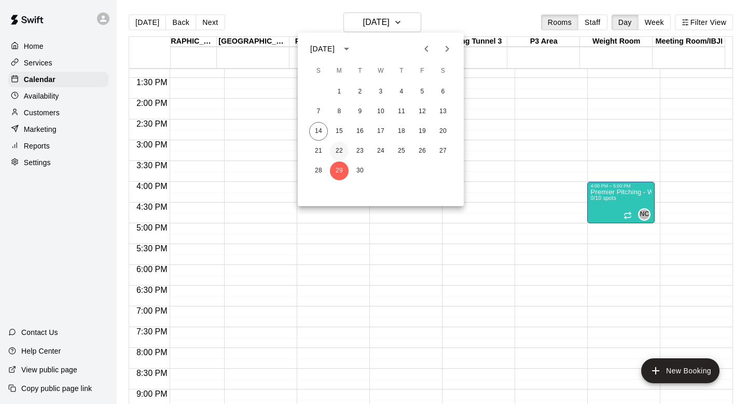
click at [339, 147] on button "22" at bounding box center [339, 151] width 19 height 19
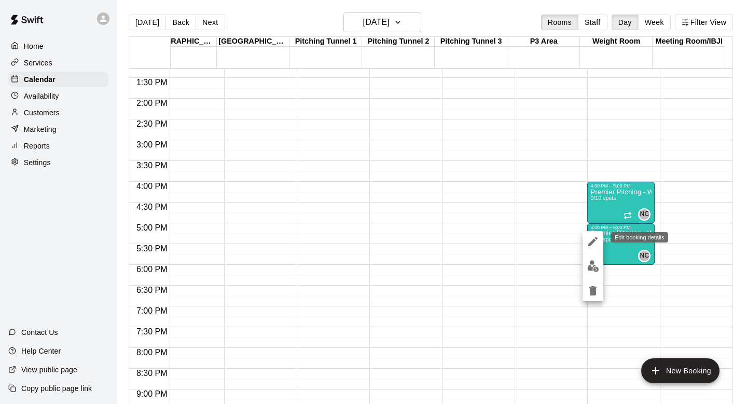
click at [584, 239] on button "edit" at bounding box center [593, 241] width 21 height 21
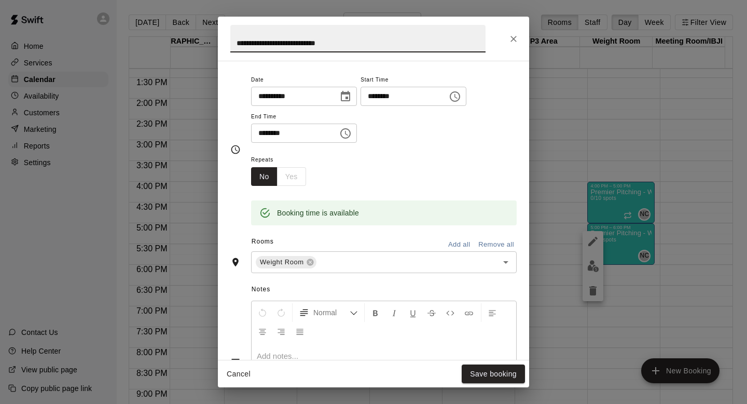
scroll to position [125, 0]
click at [296, 180] on div "No Yes" at bounding box center [278, 176] width 55 height 19
click at [293, 177] on div "No Yes" at bounding box center [278, 176] width 55 height 19
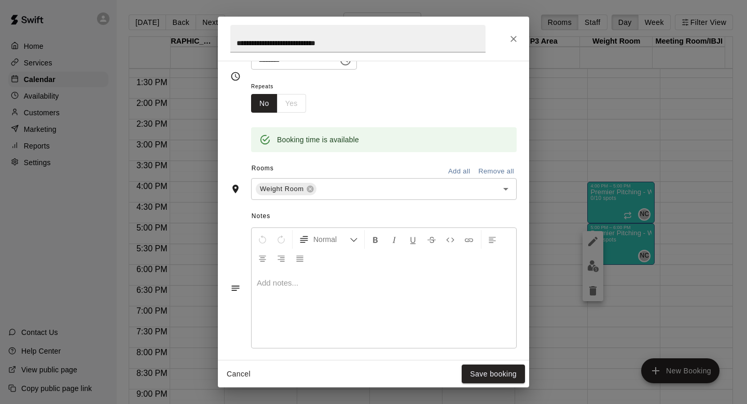
scroll to position [292, 0]
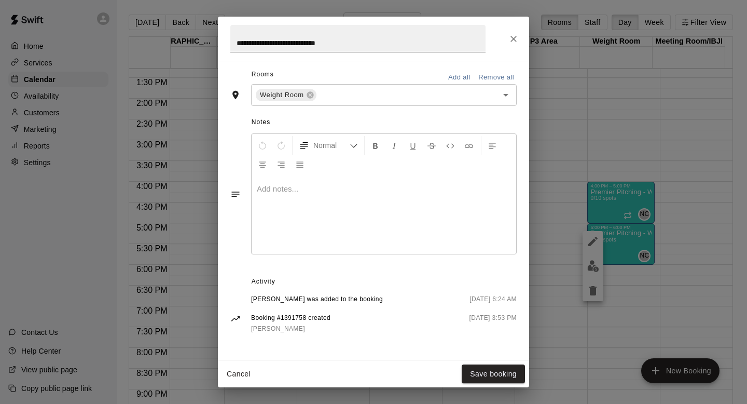
click at [394, 182] on div at bounding box center [384, 215] width 265 height 78
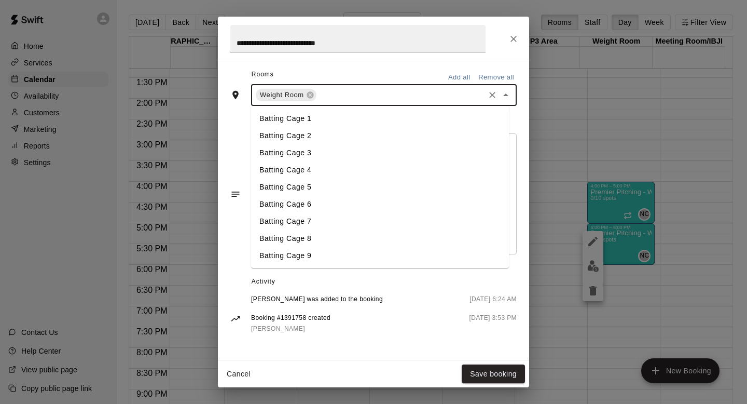
click at [321, 99] on input "text" at bounding box center [400, 95] width 165 height 13
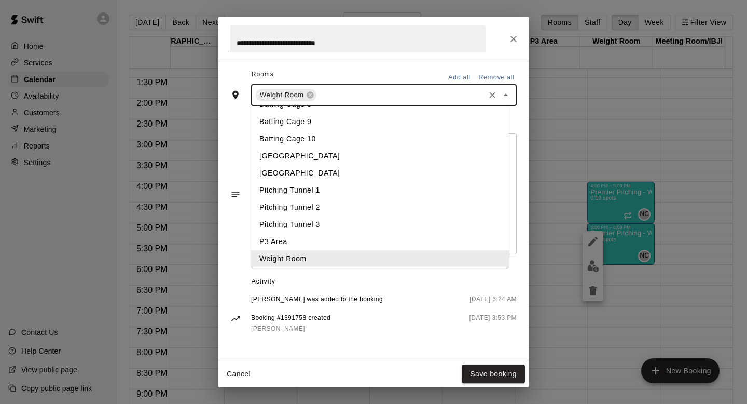
click at [286, 260] on li "Weight Room" at bounding box center [380, 258] width 258 height 17
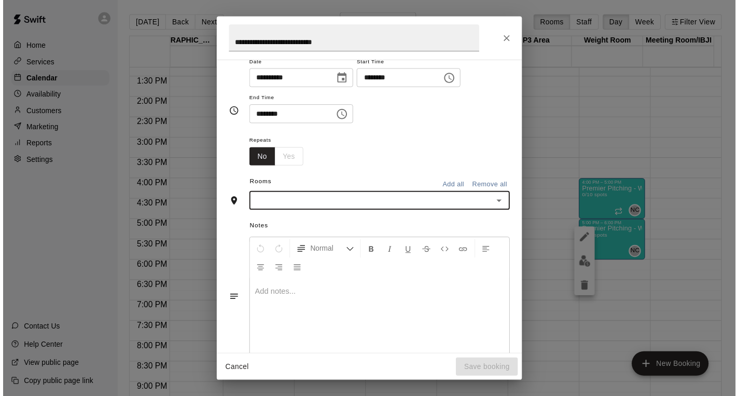
scroll to position [140, 0]
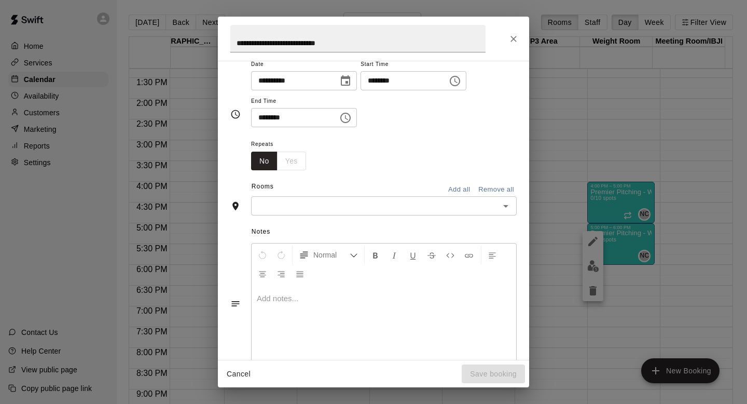
click at [286, 162] on div "No Yes" at bounding box center [278, 161] width 55 height 19
click at [518, 37] on icon "Close" at bounding box center [514, 39] width 10 height 10
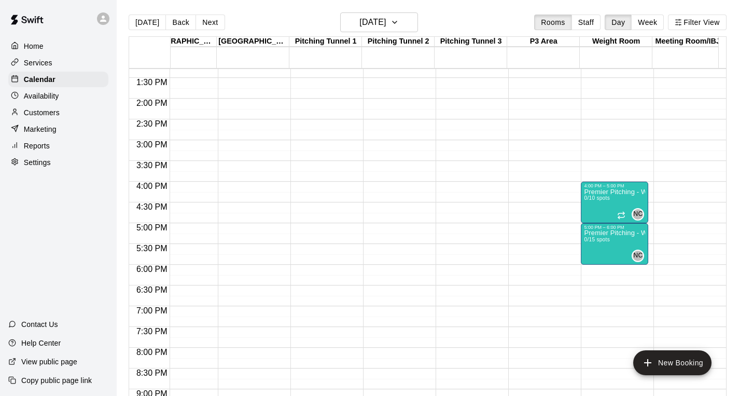
click at [412, 12] on main "[DATE] Back [DATE][DATE] Rooms Staff Day Week Filter View Batting Cage 1 22 Mon…" at bounding box center [428, 206] width 623 height 413
click at [386, 28] on h6 "[DATE]" at bounding box center [373, 22] width 26 height 15
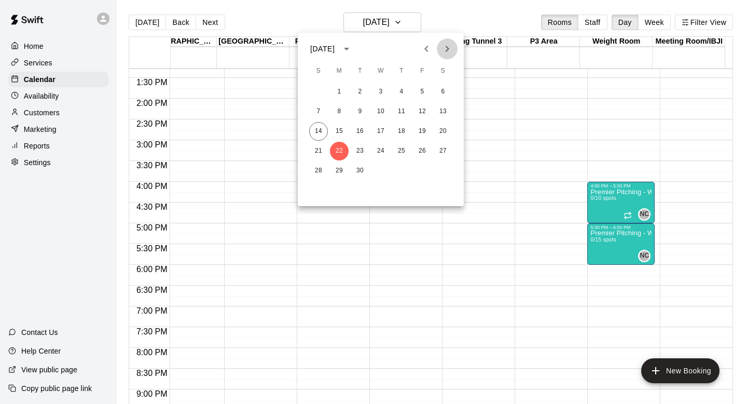
click at [446, 48] on icon "Next month" at bounding box center [447, 49] width 12 height 12
click at [359, 112] on button "7" at bounding box center [360, 111] width 19 height 19
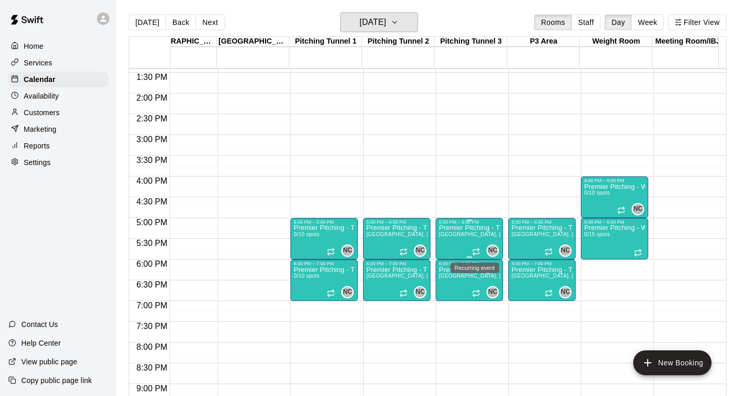
scroll to position [558, 753]
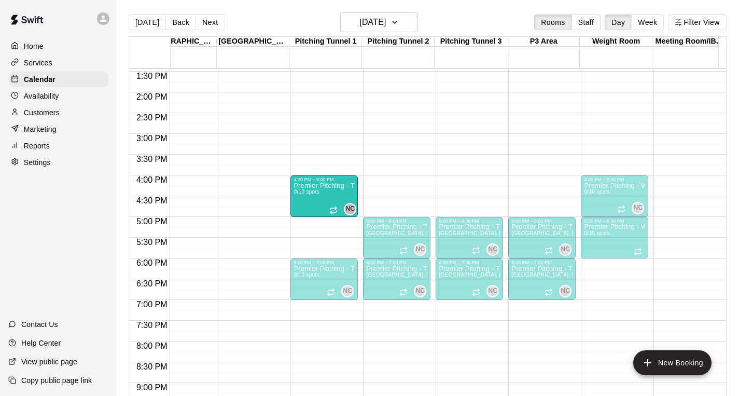
drag, startPoint x: 318, startPoint y: 232, endPoint x: 319, endPoint y: 196, distance: 35.8
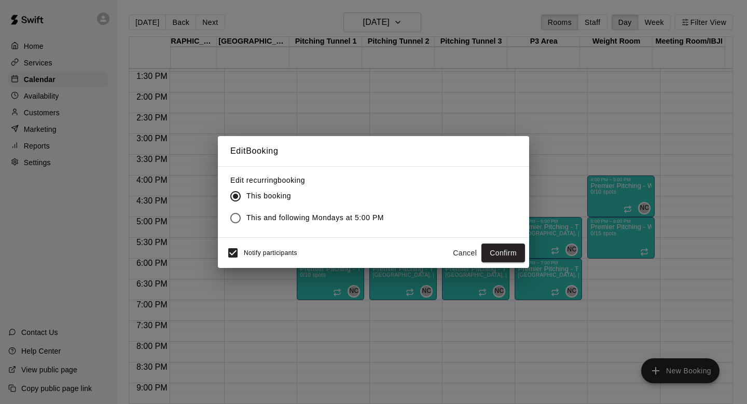
click at [335, 218] on span "This and following Mondays at 5:00 PM" at bounding box center [315, 217] width 138 height 11
click at [500, 255] on button "Confirm" at bounding box center [504, 252] width 44 height 19
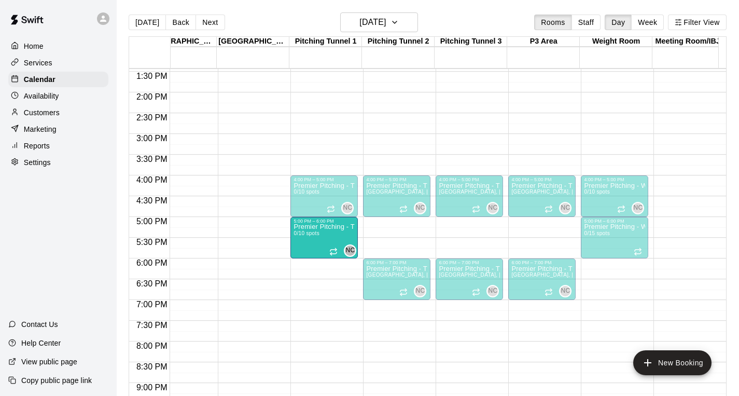
drag, startPoint x: 306, startPoint y: 279, endPoint x: 309, endPoint y: 240, distance: 38.5
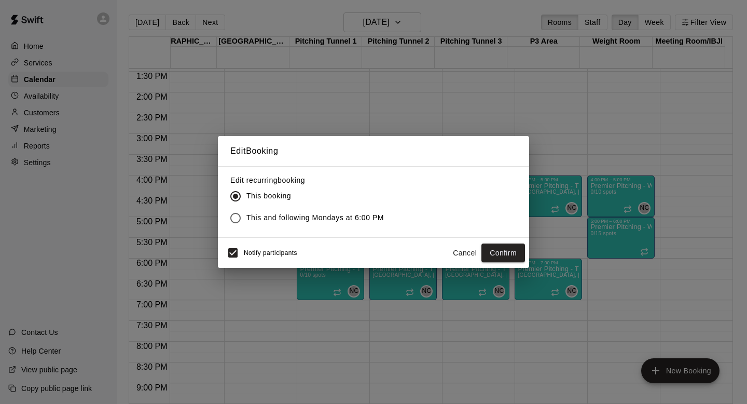
click at [311, 218] on span "This and following Mondays at 6:00 PM" at bounding box center [315, 217] width 138 height 11
click at [513, 253] on button "Confirm" at bounding box center [504, 252] width 44 height 19
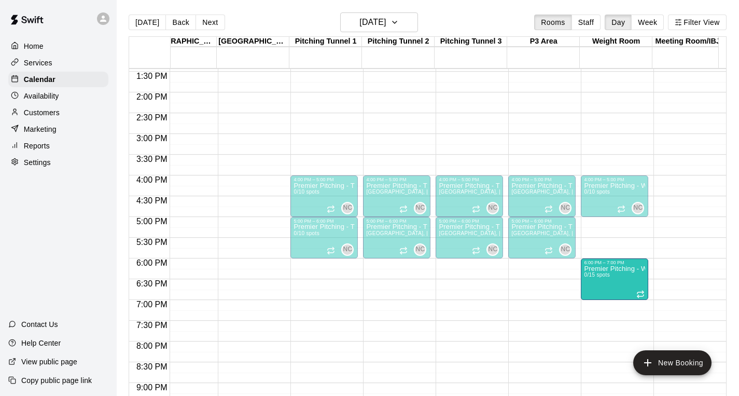
drag, startPoint x: 627, startPoint y: 246, endPoint x: 634, endPoint y: 292, distance: 46.2
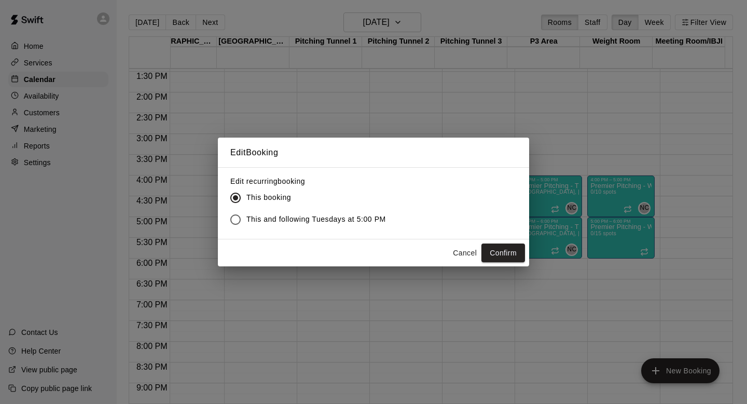
click at [371, 221] on span "This and following Tuesdays at 5:00 PM" at bounding box center [316, 219] width 140 height 11
click at [493, 246] on button "Confirm" at bounding box center [504, 252] width 44 height 19
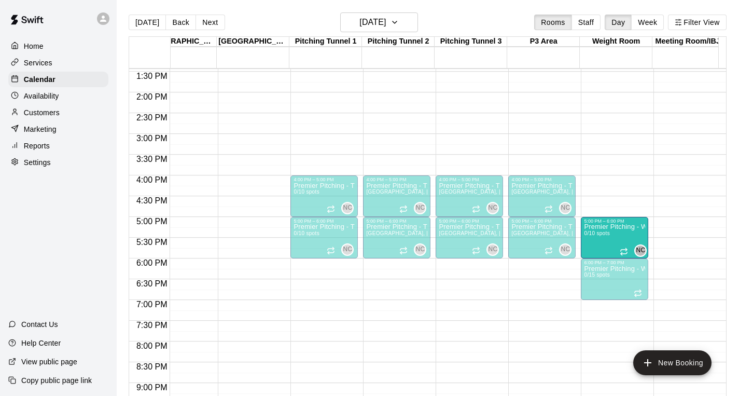
drag, startPoint x: 615, startPoint y: 197, endPoint x: 618, endPoint y: 244, distance: 47.8
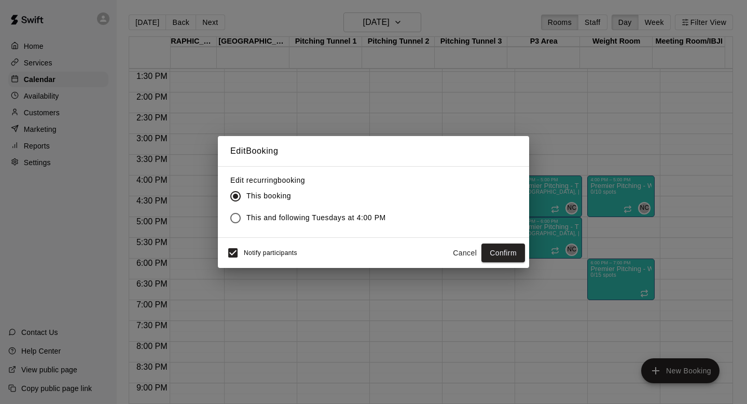
click at [333, 217] on span "This and following Tuesdays at 4:00 PM" at bounding box center [316, 217] width 140 height 11
click at [497, 250] on button "Confirm" at bounding box center [504, 252] width 44 height 19
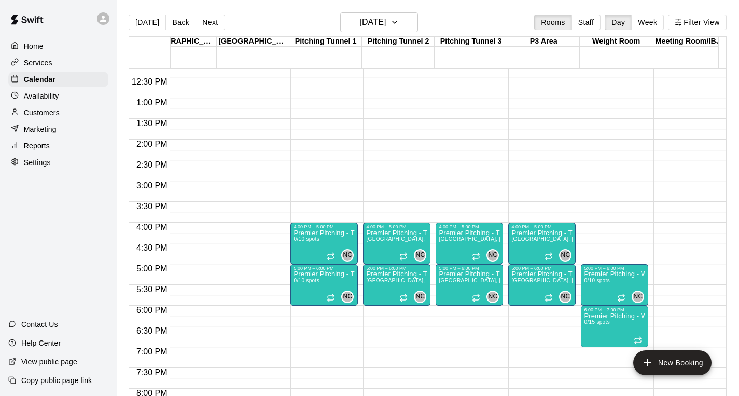
scroll to position [495, 753]
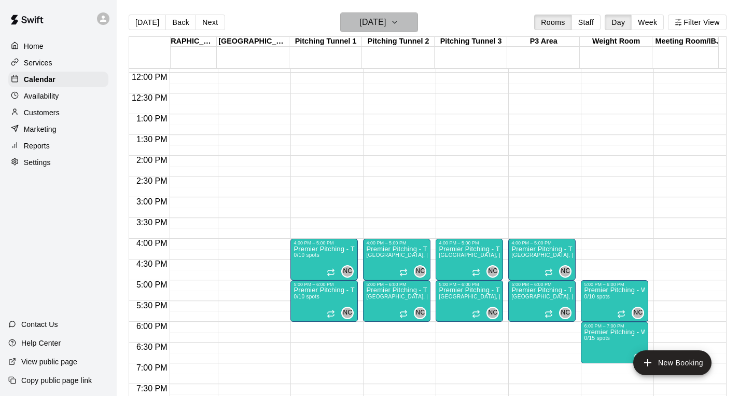
click at [399, 25] on icon "button" at bounding box center [395, 22] width 8 height 12
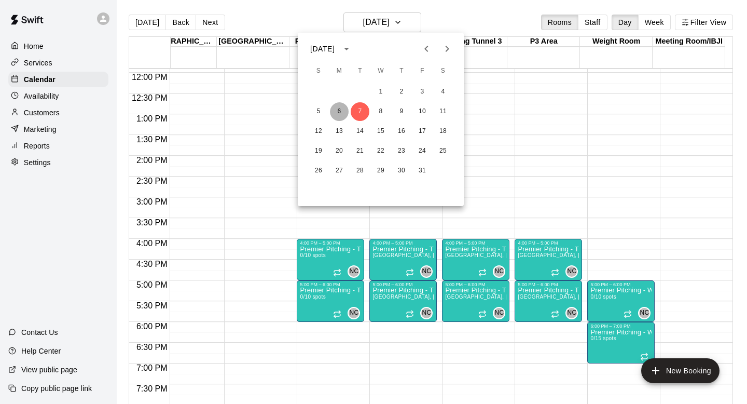
click at [341, 108] on button "6" at bounding box center [339, 111] width 19 height 19
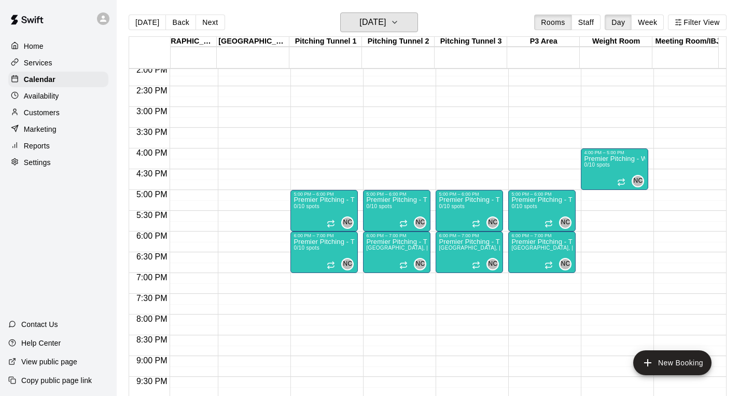
scroll to position [584, 753]
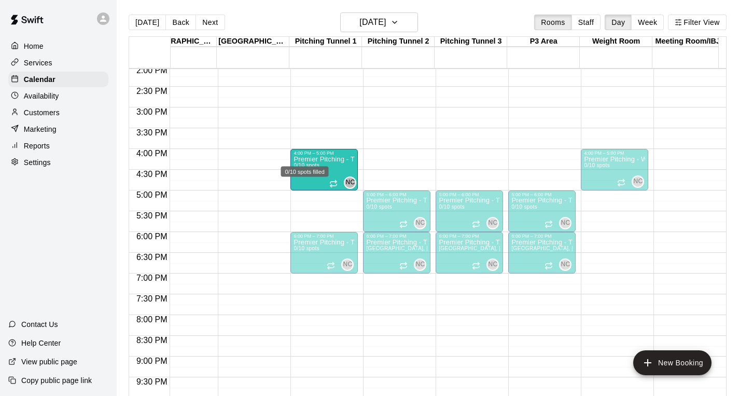
drag, startPoint x: 317, startPoint y: 200, endPoint x: 316, endPoint y: 164, distance: 35.3
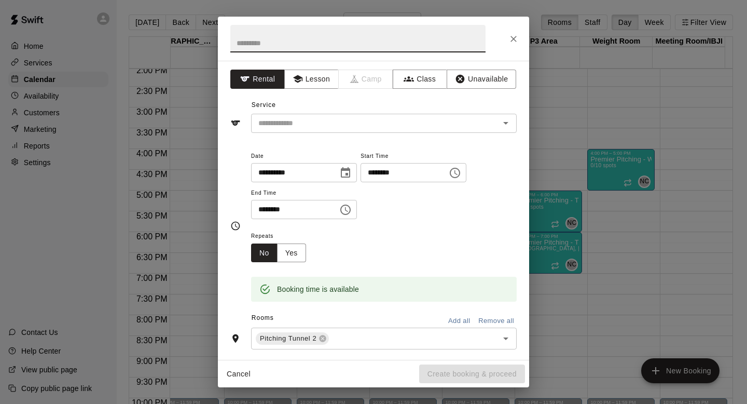
click at [511, 35] on icon "Close" at bounding box center [514, 39] width 10 height 10
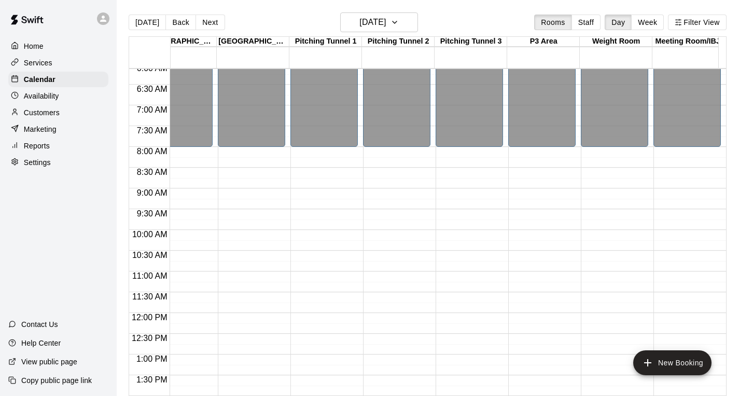
scroll to position [0, 753]
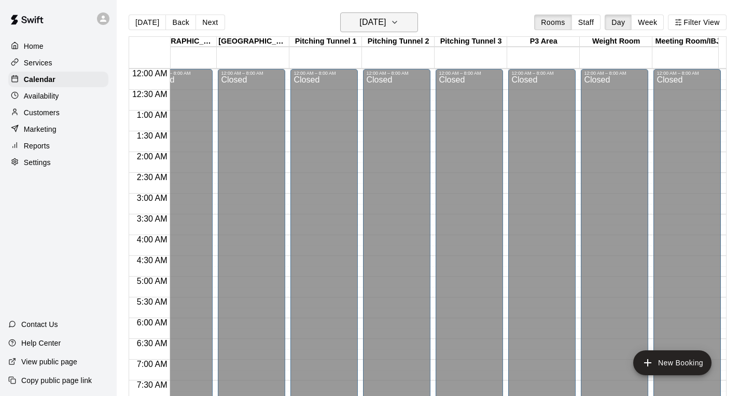
click at [386, 17] on h6 "[DATE]" at bounding box center [373, 22] width 26 height 15
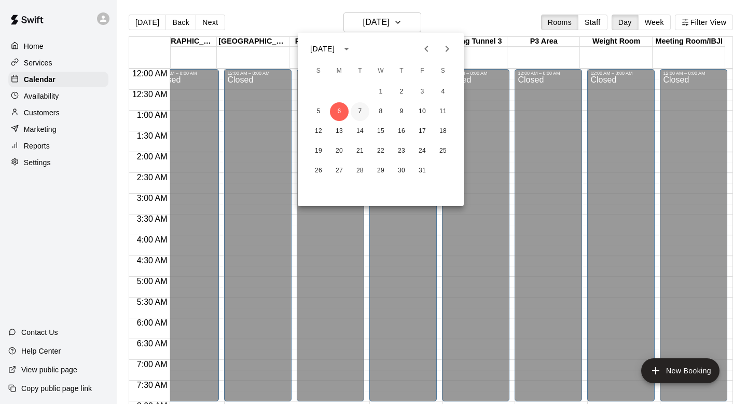
click at [359, 111] on button "7" at bounding box center [360, 111] width 19 height 19
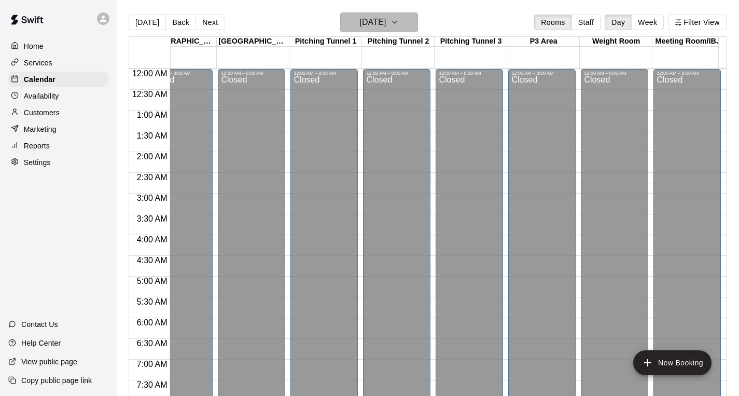
click at [399, 19] on icon "button" at bounding box center [395, 22] width 8 height 12
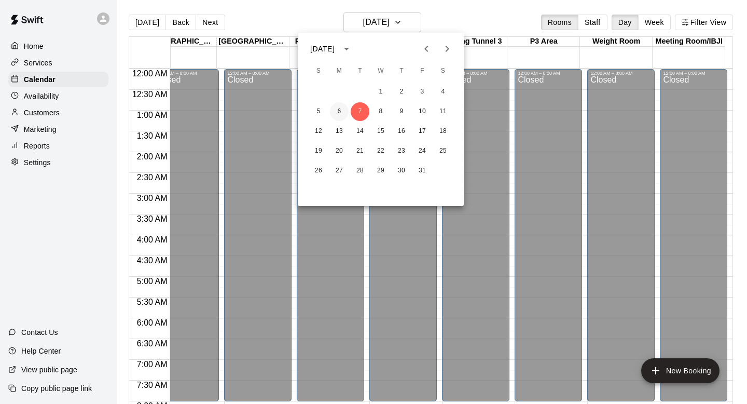
click at [341, 111] on button "6" at bounding box center [339, 111] width 19 height 19
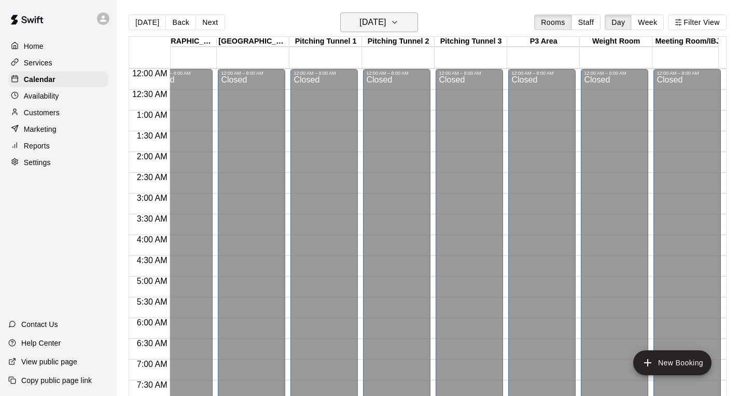
click at [386, 16] on h6 "[DATE]" at bounding box center [373, 22] width 26 height 15
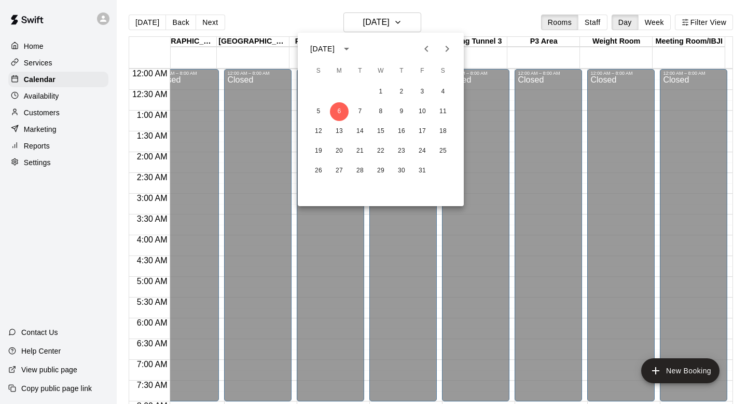
click at [427, 51] on icon "Previous month" at bounding box center [426, 49] width 12 height 12
click at [339, 149] on button "22" at bounding box center [339, 151] width 19 height 19
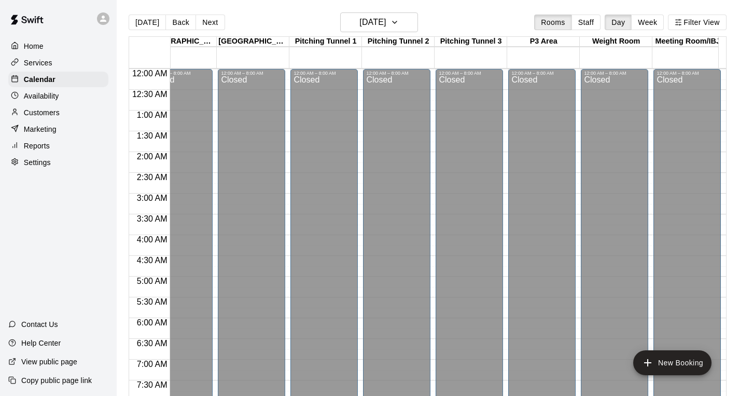
click at [389, 34] on div "[DATE] Back [DATE][DATE] Rooms Staff Day Week Filter View" at bounding box center [428, 24] width 598 height 24
click at [386, 29] on h6 "[DATE]" at bounding box center [373, 22] width 26 height 15
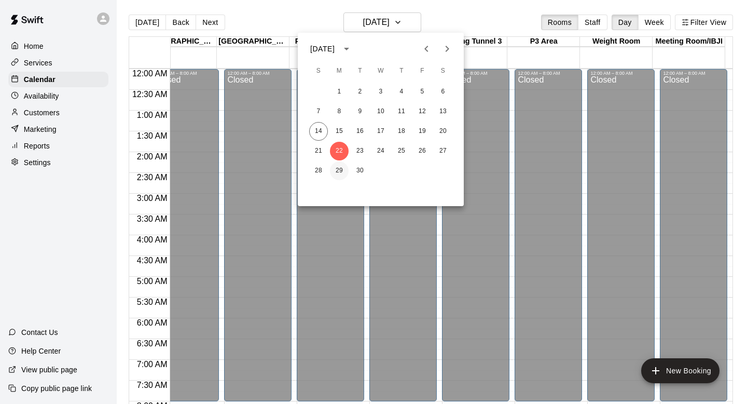
click at [337, 169] on button "29" at bounding box center [339, 170] width 19 height 19
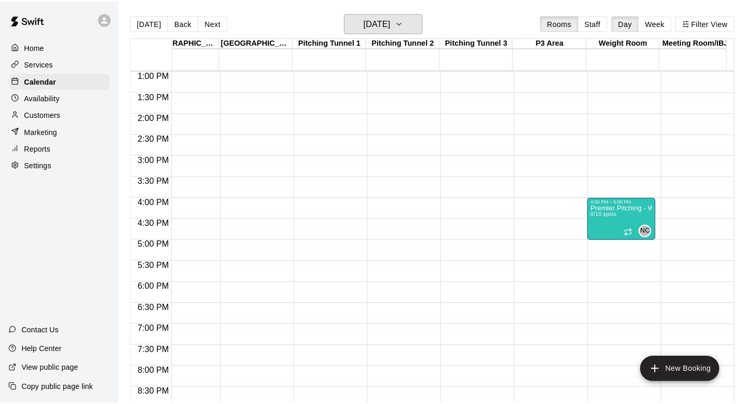
scroll to position [542, 753]
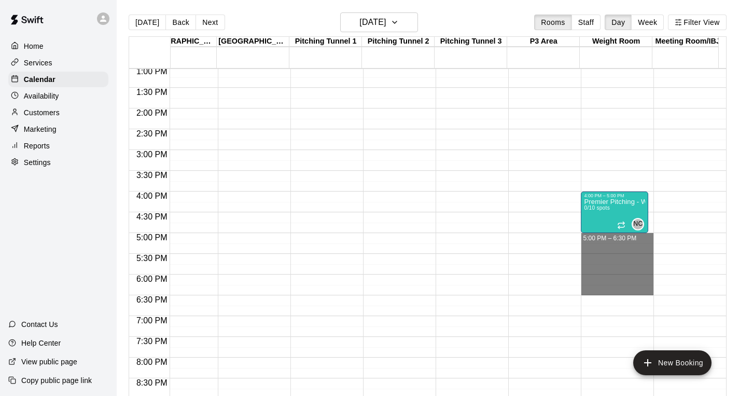
drag, startPoint x: 594, startPoint y: 242, endPoint x: 614, endPoint y: 295, distance: 57.2
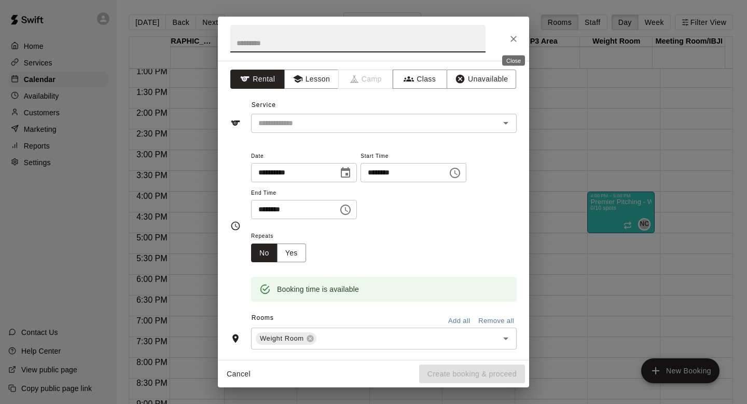
click at [515, 39] on icon "Close" at bounding box center [514, 39] width 10 height 10
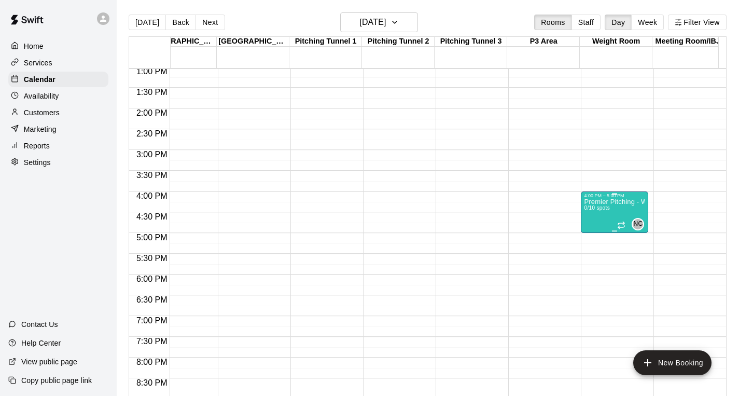
click at [592, 202] on p "Premier Pitching - Weight Room" at bounding box center [614, 202] width 61 height 0
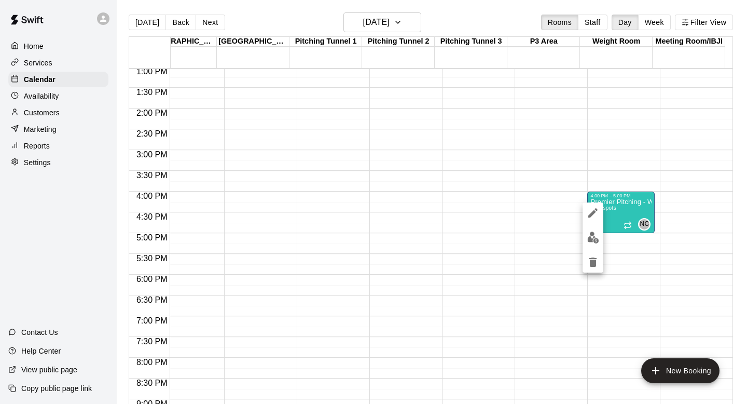
click at [571, 163] on div at bounding box center [373, 202] width 747 height 404
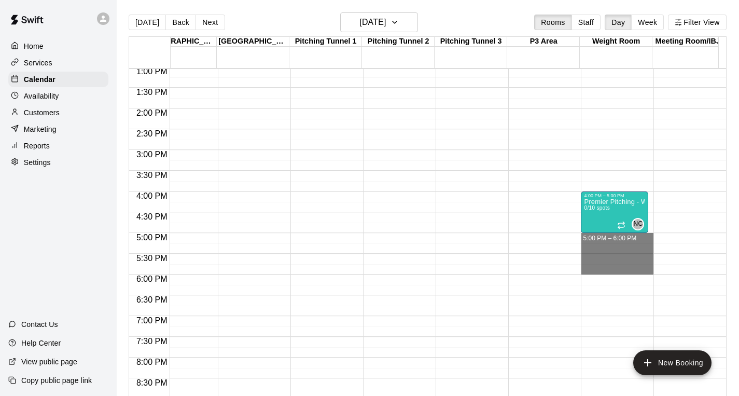
drag, startPoint x: 605, startPoint y: 242, endPoint x: 609, endPoint y: 267, distance: 25.9
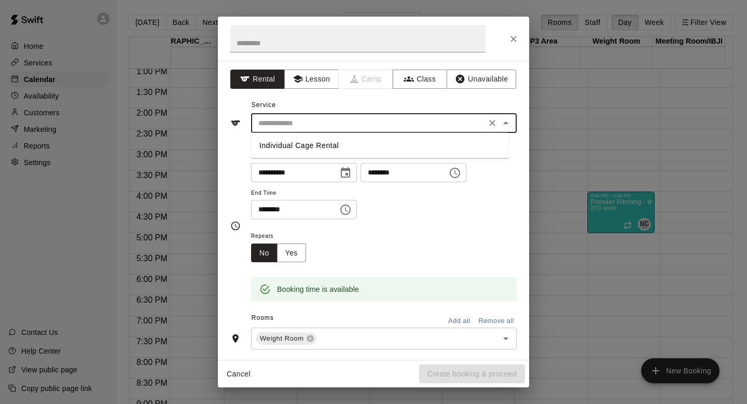
click at [312, 122] on input "text" at bounding box center [368, 123] width 229 height 13
click at [393, 72] on button "Class" at bounding box center [420, 79] width 54 height 19
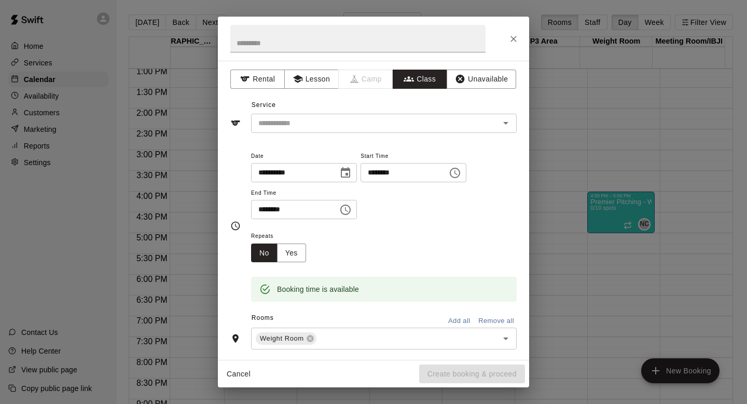
click at [371, 121] on input "text" at bounding box center [375, 123] width 242 height 13
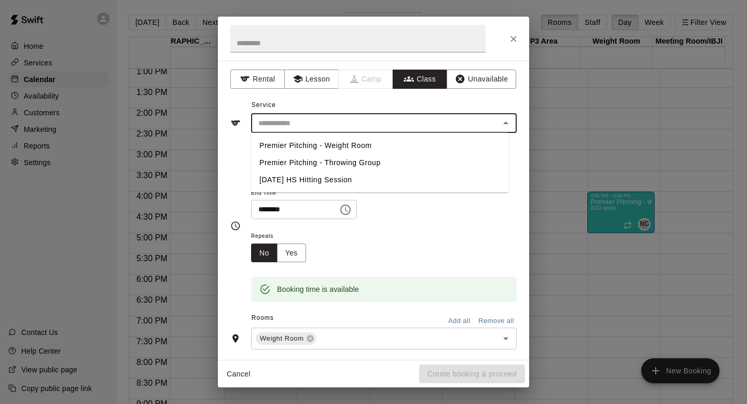
click at [369, 148] on li "Premier Pitching - Weight Room" at bounding box center [380, 145] width 258 height 17
type input "**********"
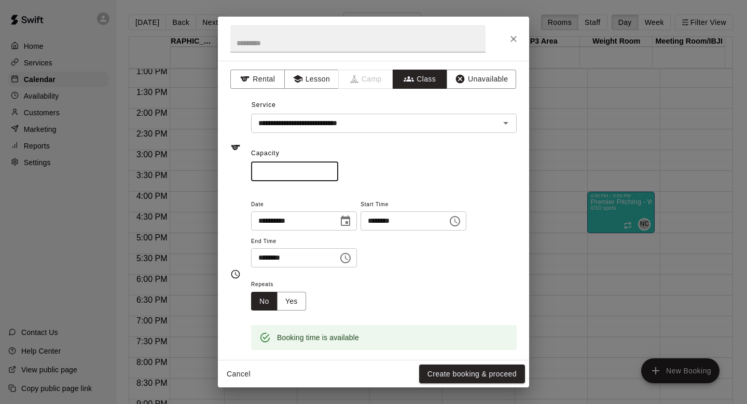
click at [289, 171] on input "*" at bounding box center [294, 171] width 87 height 19
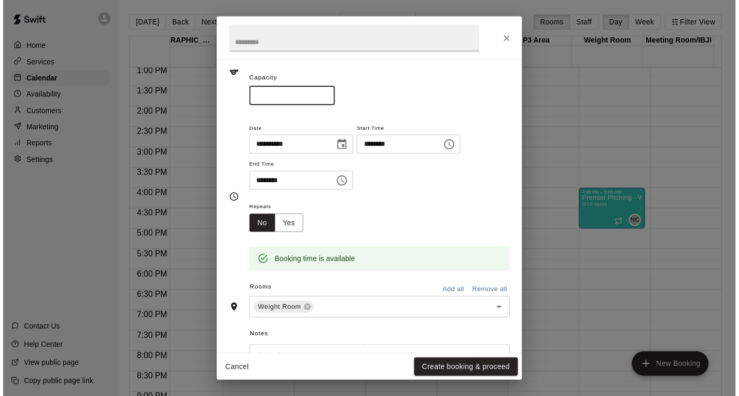
scroll to position [205, 0]
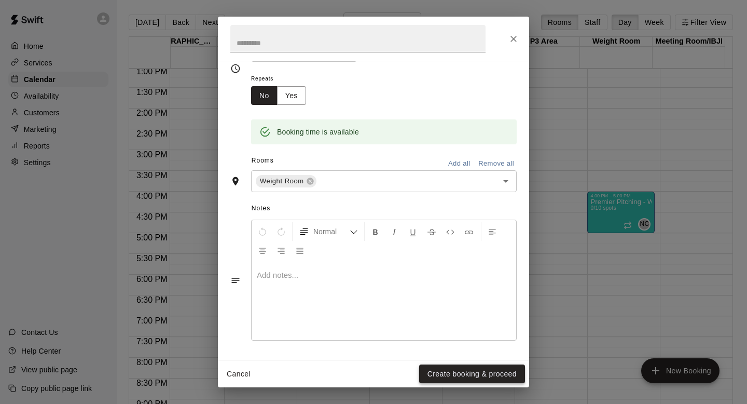
type input "**"
click at [479, 374] on button "Create booking & proceed" at bounding box center [472, 373] width 106 height 19
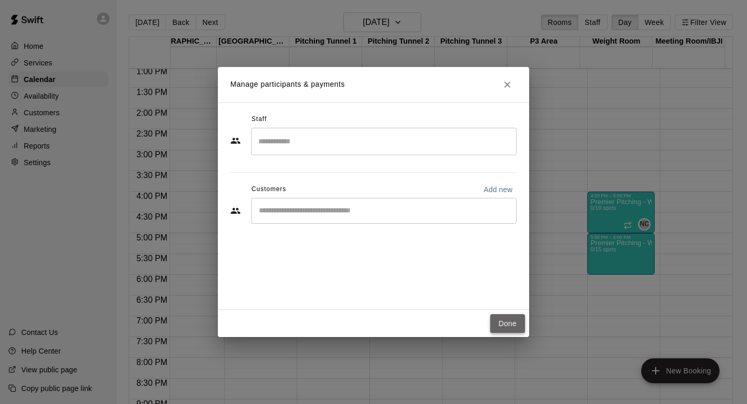
click at [515, 326] on button "Done" at bounding box center [507, 323] width 35 height 19
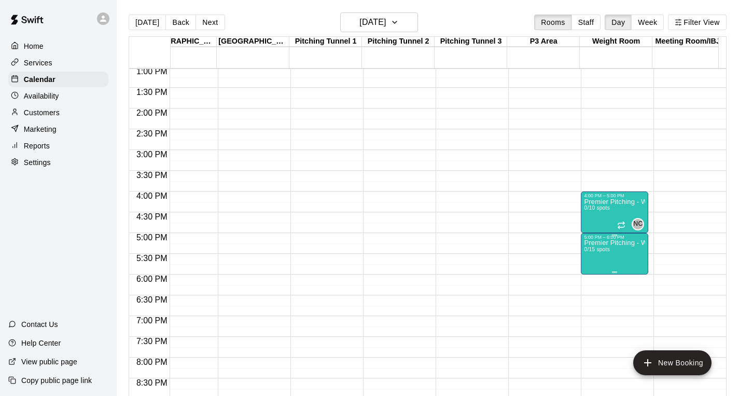
scroll to position [0, 6]
click at [378, 16] on h6 "[DATE]" at bounding box center [373, 22] width 26 height 15
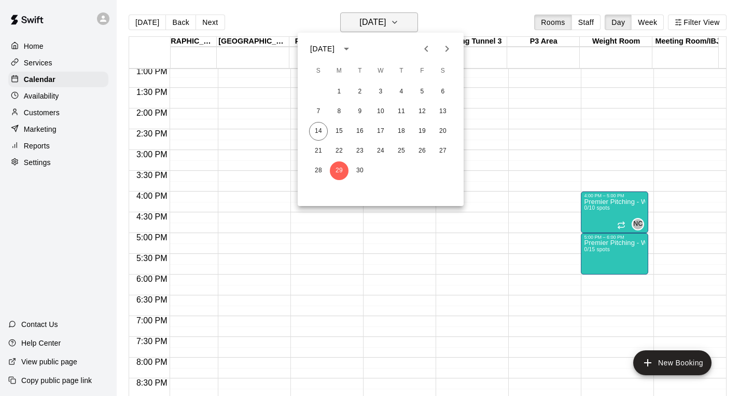
scroll to position [0, 0]
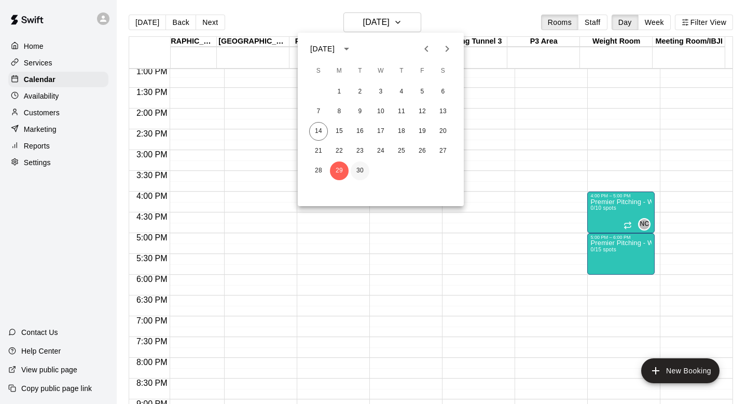
click at [356, 171] on button "30" at bounding box center [360, 170] width 19 height 19
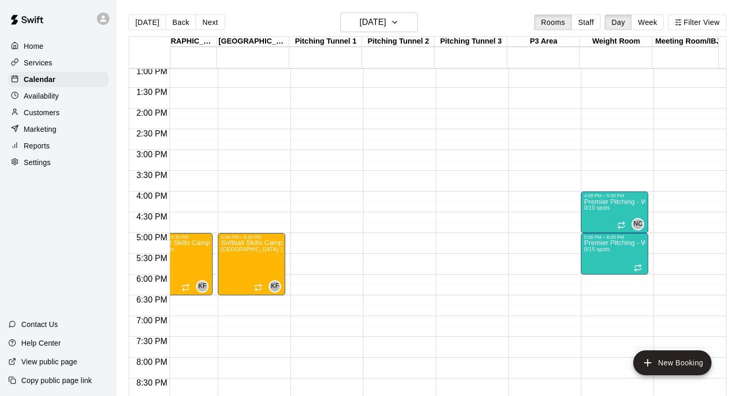
click at [362, 11] on main "[DATE] Back [DATE][DATE] Rooms Staff Day Week Filter View Batting Cage 1 30 Tue…" at bounding box center [428, 206] width 623 height 413
click at [368, 24] on h6 "[DATE]" at bounding box center [373, 22] width 26 height 15
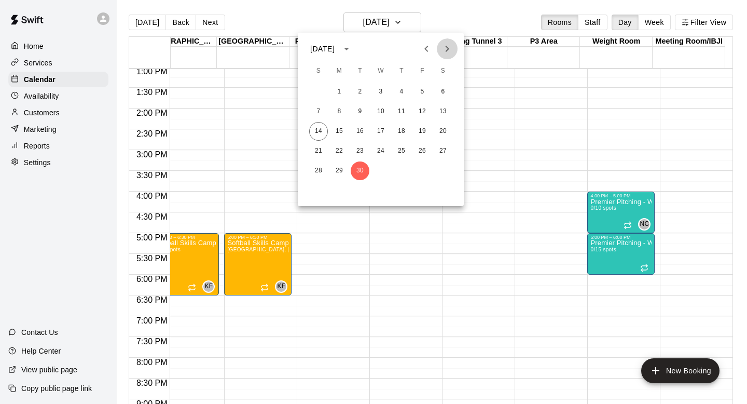
click at [447, 47] on icon "Next month" at bounding box center [447, 49] width 12 height 12
click at [379, 89] on button "1" at bounding box center [381, 92] width 19 height 19
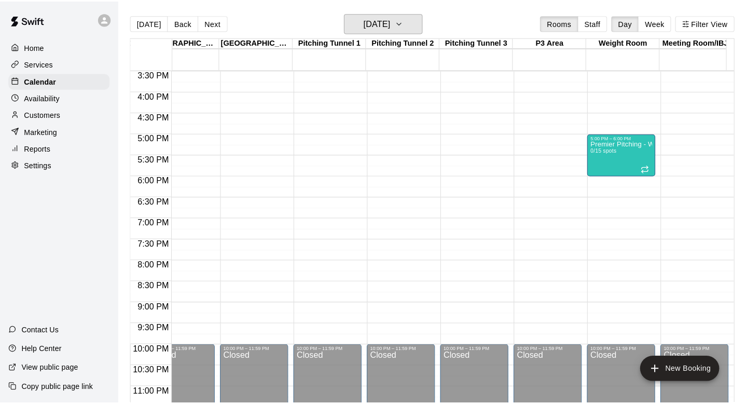
scroll to position [644, 753]
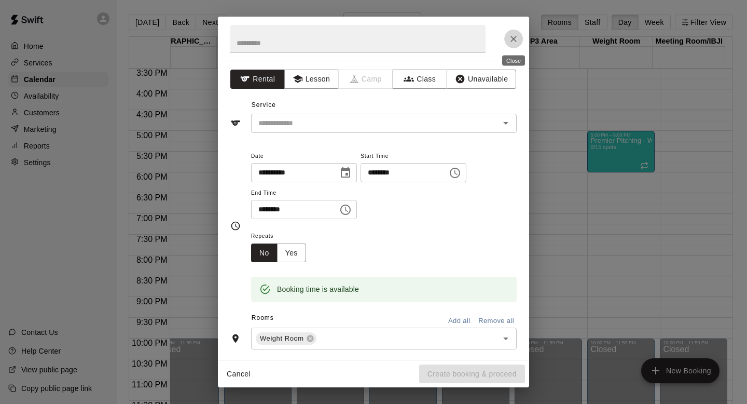
click at [512, 42] on icon "Close" at bounding box center [514, 39] width 10 height 10
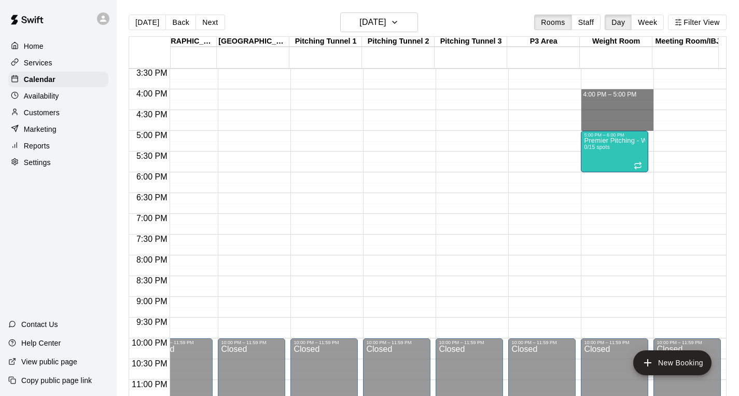
drag, startPoint x: 595, startPoint y: 96, endPoint x: 604, endPoint y: 130, distance: 34.7
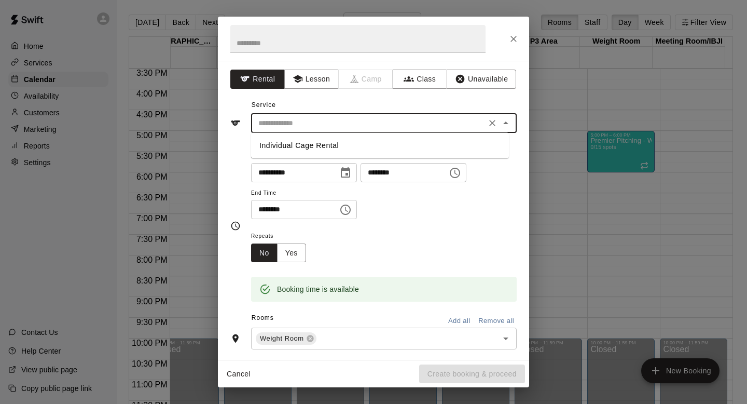
click at [374, 122] on input "text" at bounding box center [368, 123] width 229 height 13
click at [404, 76] on icon "button" at bounding box center [409, 79] width 10 height 10
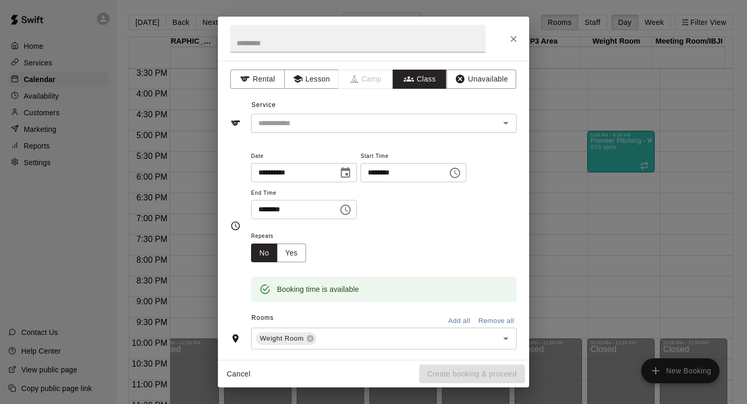
click at [404, 76] on icon "button" at bounding box center [409, 79] width 10 height 10
click at [418, 126] on input "text" at bounding box center [375, 123] width 242 height 13
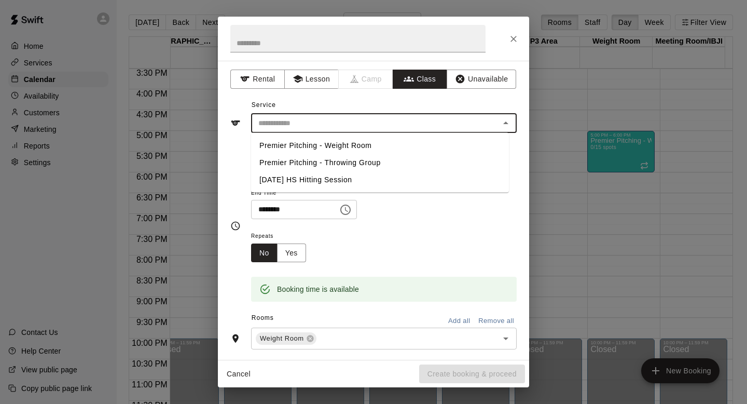
click at [406, 145] on li "Premier Pitching - Weight Room" at bounding box center [380, 145] width 258 height 17
type input "**********"
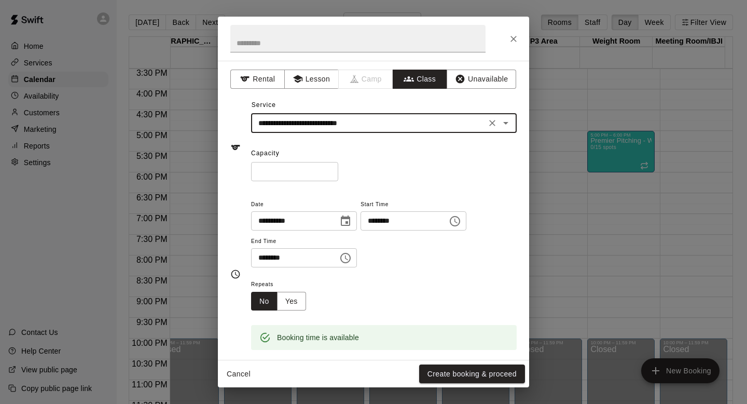
click at [297, 176] on input "*" at bounding box center [294, 171] width 87 height 19
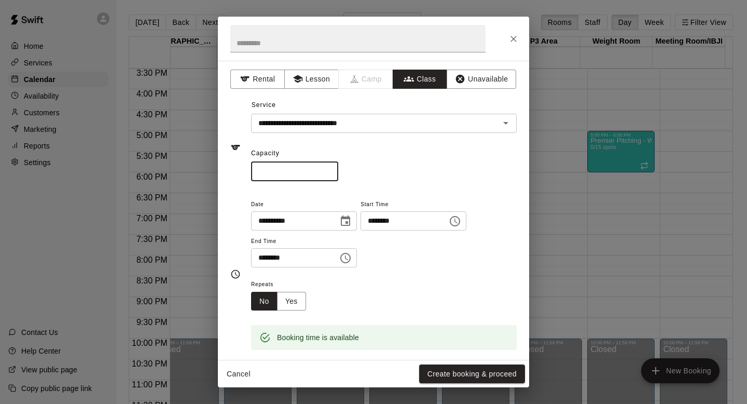
type input "**"
click at [347, 222] on icon "Choose date, selected date is Oct 1, 2025" at bounding box center [345, 221] width 12 height 12
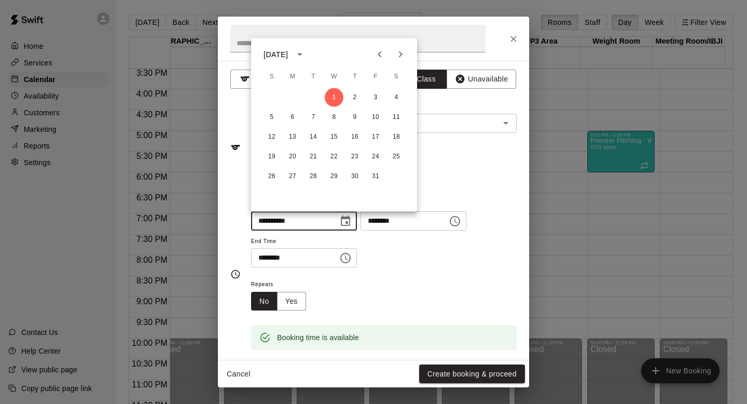
click at [414, 271] on div "**********" at bounding box center [384, 238] width 266 height 80
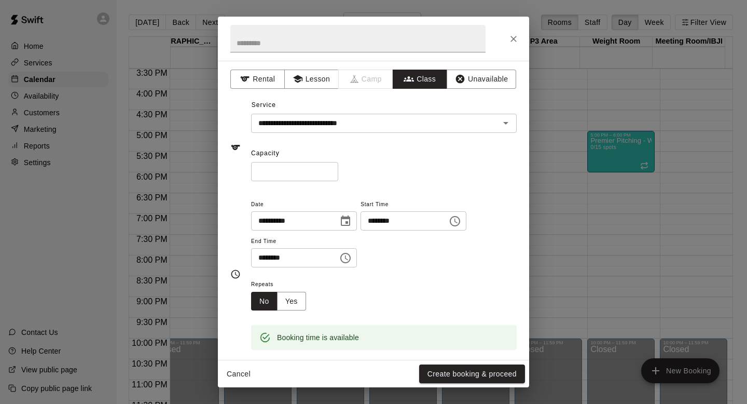
click at [422, 284] on div "Repeats No Yes" at bounding box center [384, 294] width 266 height 33
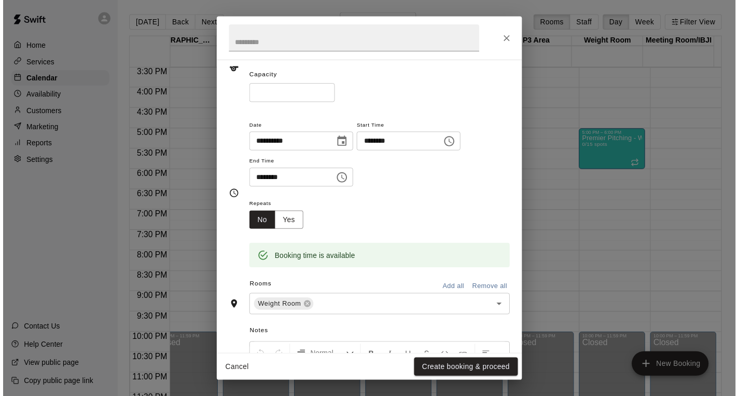
scroll to position [205, 0]
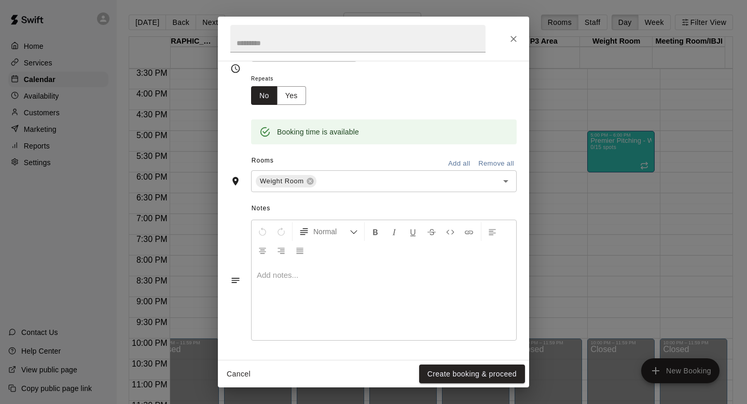
click at [457, 356] on div "**********" at bounding box center [373, 210] width 311 height 299
click at [457, 372] on button "Create booking & proceed" at bounding box center [472, 373] width 106 height 19
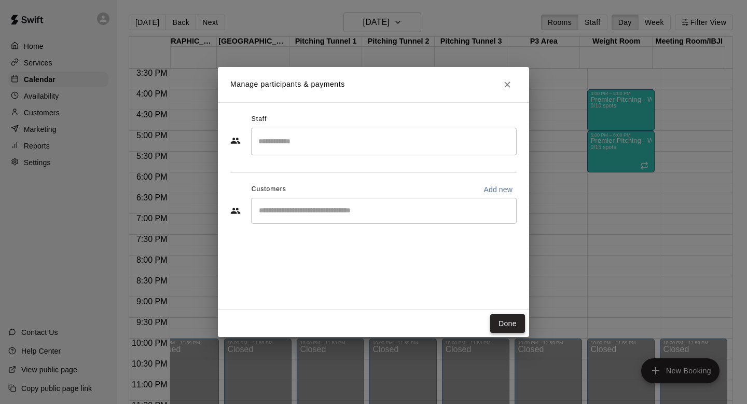
click at [509, 321] on button "Done" at bounding box center [507, 323] width 35 height 19
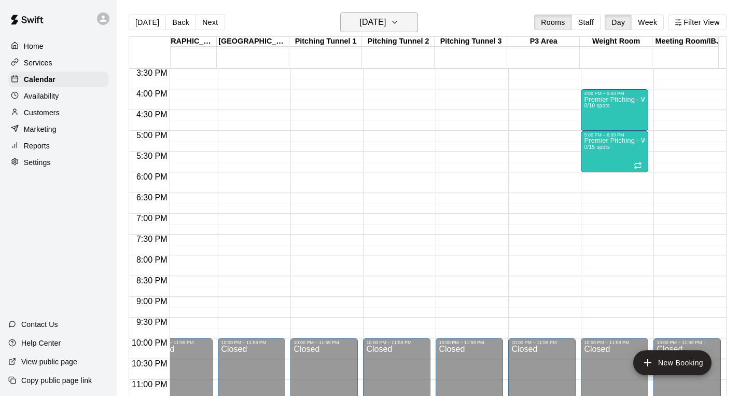
scroll to position [0, 1]
click at [413, 18] on button "[DATE]" at bounding box center [379, 22] width 78 height 20
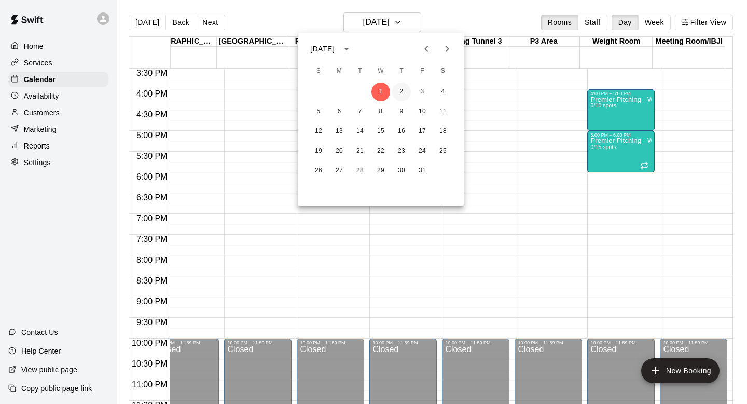
click at [399, 96] on button "2" at bounding box center [401, 92] width 19 height 19
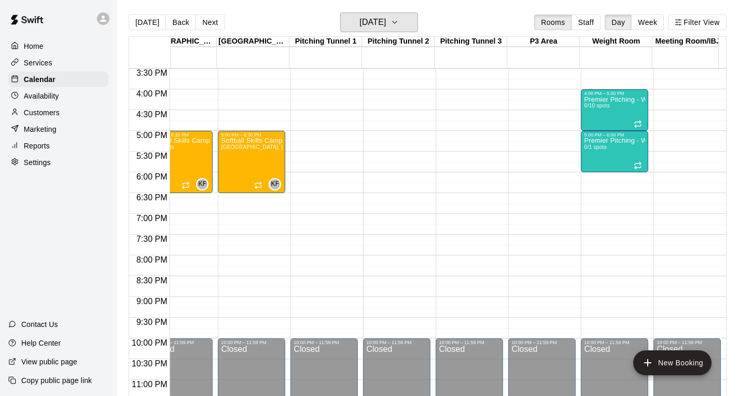
scroll to position [0, 6]
click at [602, 156] on div "Premier Pitching - Weight Room 0/1 spots" at bounding box center [614, 336] width 61 height 396
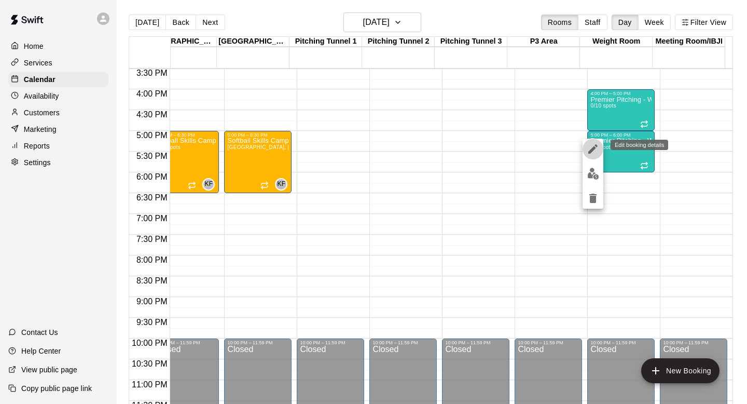
click at [586, 141] on button "edit" at bounding box center [593, 149] width 21 height 21
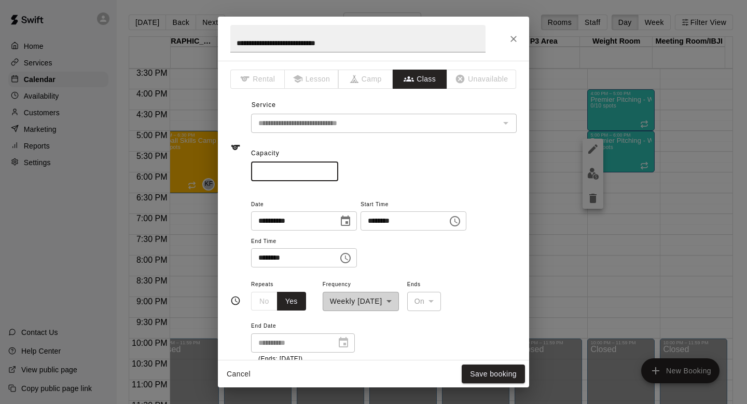
click at [293, 167] on input "*" at bounding box center [294, 171] width 87 height 19
type input "**"
click at [493, 368] on button "Save booking" at bounding box center [493, 373] width 63 height 19
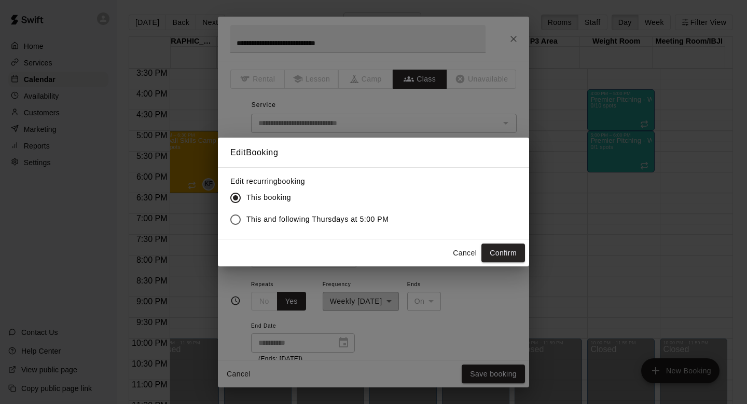
click at [369, 222] on span "This and following Thursdays at 5:00 PM" at bounding box center [317, 219] width 143 height 11
click at [498, 249] on button "Confirm" at bounding box center [504, 252] width 44 height 19
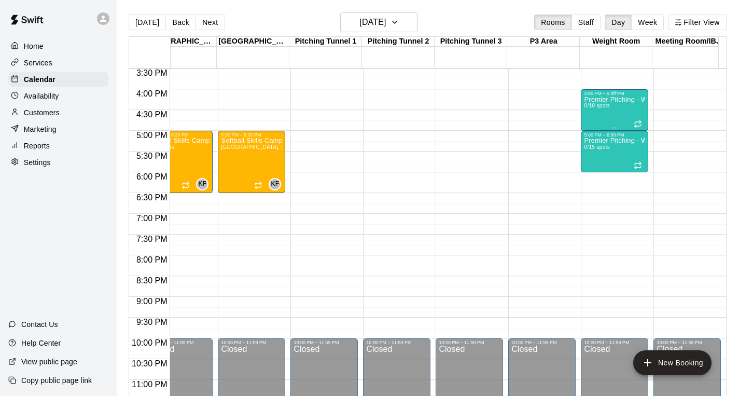
click at [625, 95] on div "4:00 PM – 5:00 PM" at bounding box center [614, 93] width 61 height 5
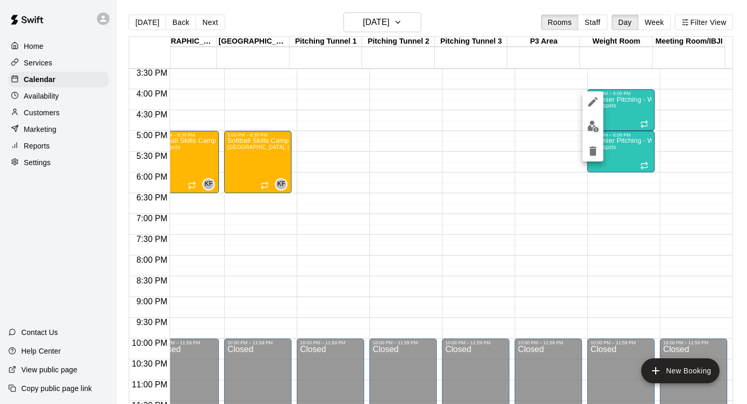
click at [674, 122] on div at bounding box center [373, 202] width 747 height 404
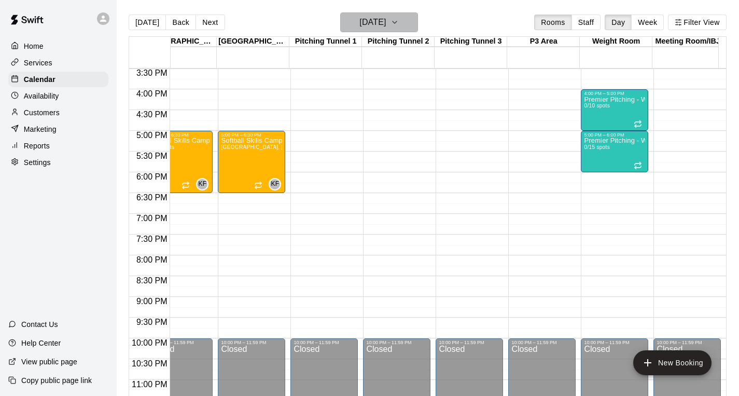
click at [386, 20] on h6 "[DATE]" at bounding box center [373, 22] width 26 height 15
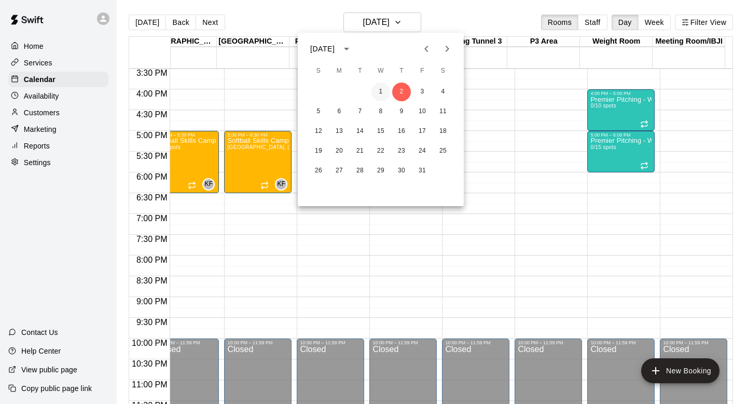
click at [379, 92] on button "1" at bounding box center [381, 92] width 19 height 19
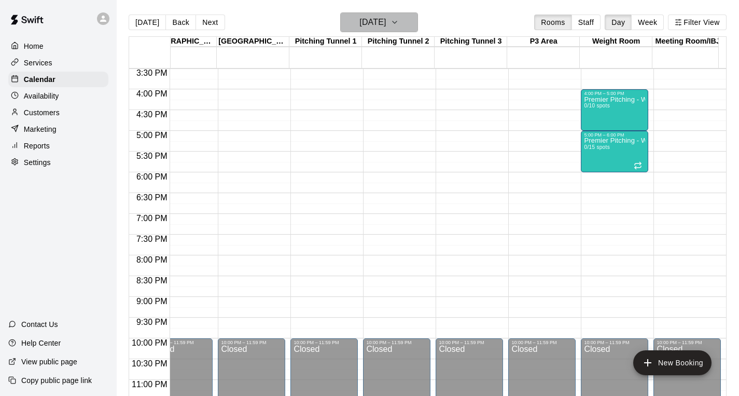
click at [386, 17] on h6 "[DATE]" at bounding box center [373, 22] width 26 height 15
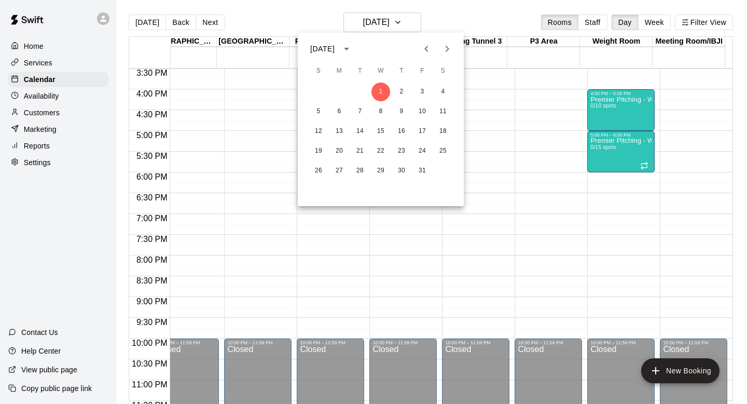
click at [428, 52] on icon "Previous month" at bounding box center [426, 49] width 12 height 12
click at [360, 164] on button "30" at bounding box center [360, 170] width 19 height 19
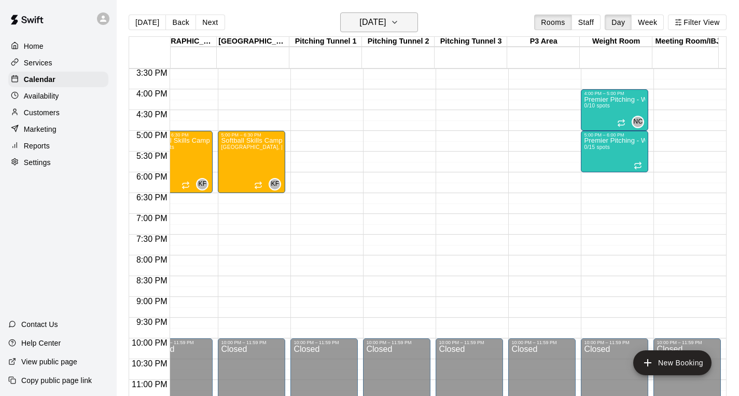
click at [399, 22] on icon "button" at bounding box center [395, 22] width 8 height 12
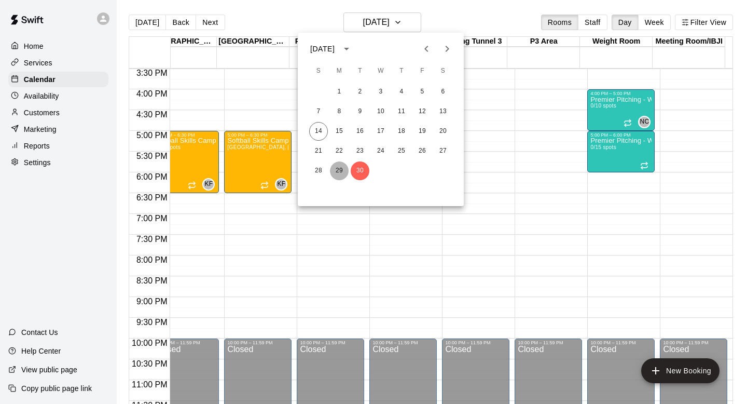
click at [339, 168] on button "29" at bounding box center [339, 170] width 19 height 19
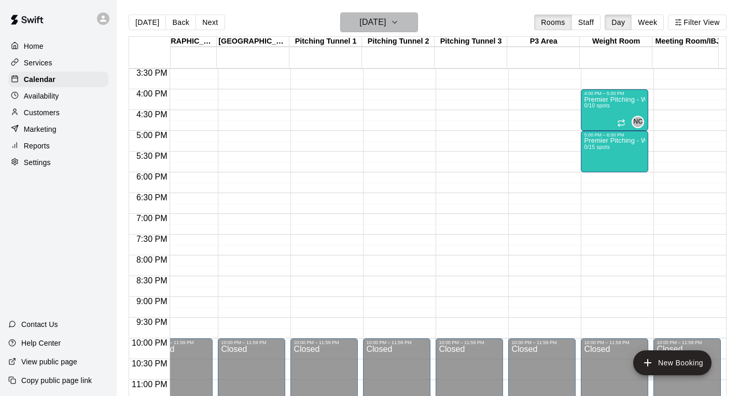
click at [416, 30] on button "[DATE]" at bounding box center [379, 22] width 78 height 20
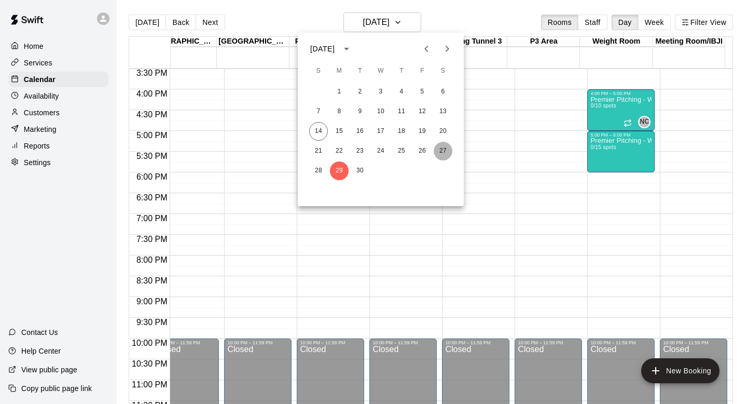
click at [439, 154] on button "27" at bounding box center [443, 151] width 19 height 19
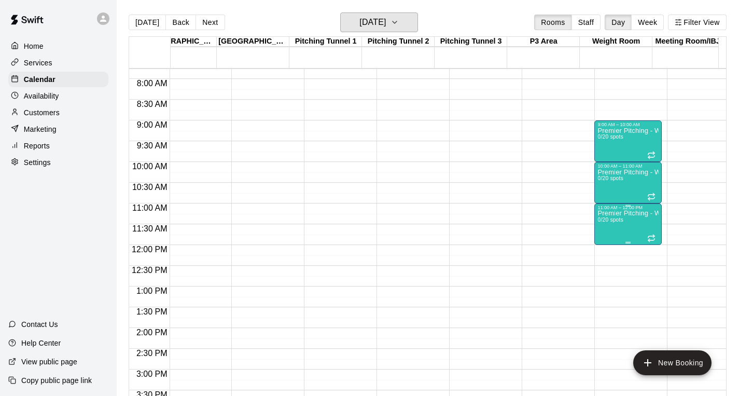
scroll to position [0, 732]
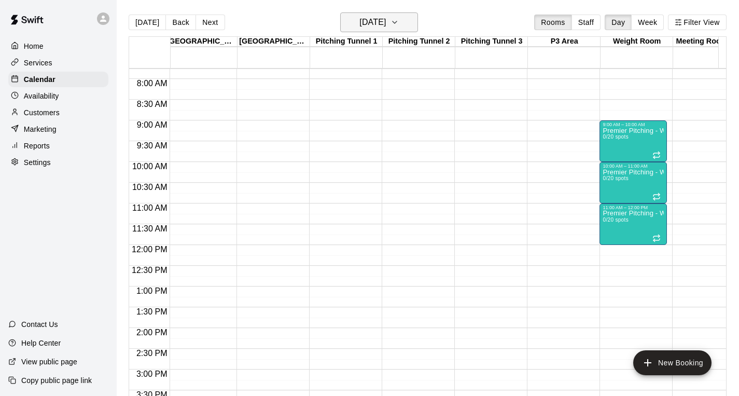
click at [399, 23] on icon "button" at bounding box center [395, 22] width 8 height 12
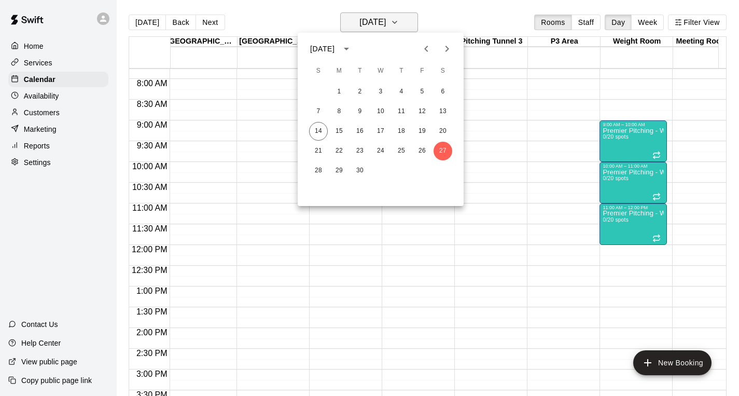
scroll to position [0, 0]
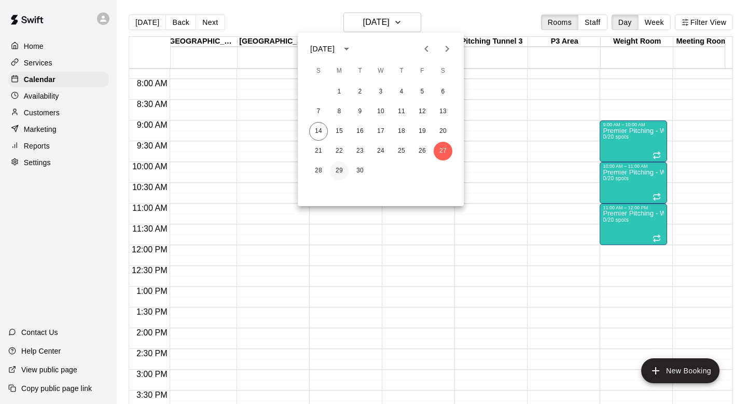
click at [338, 173] on button "29" at bounding box center [339, 170] width 19 height 19
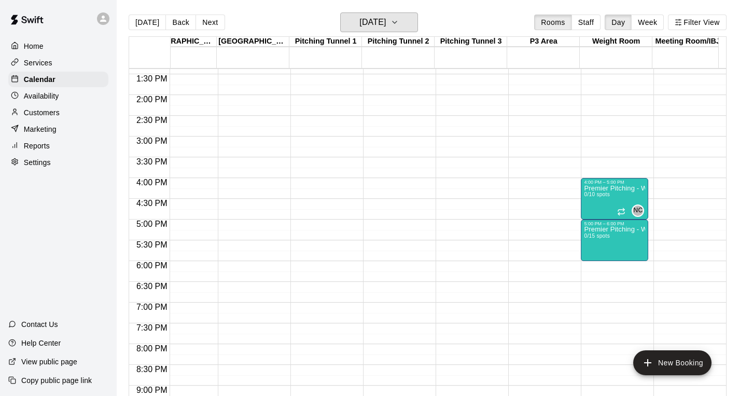
scroll to position [537, 753]
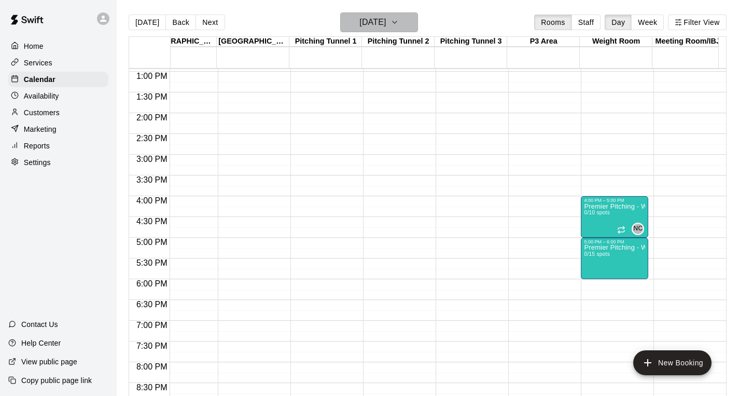
click at [386, 28] on h6 "[DATE]" at bounding box center [373, 22] width 26 height 15
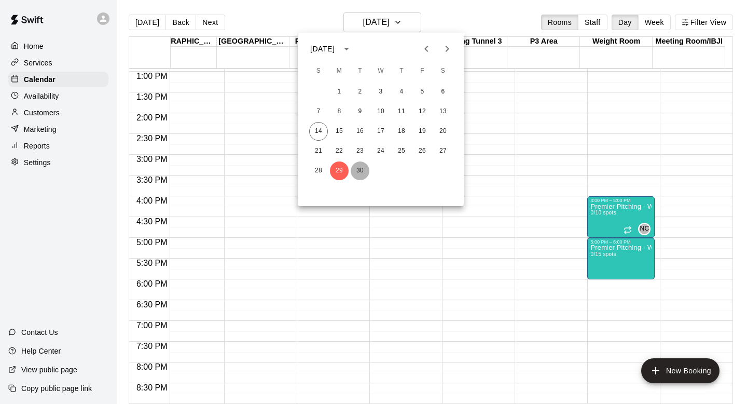
click at [355, 175] on button "30" at bounding box center [360, 170] width 19 height 19
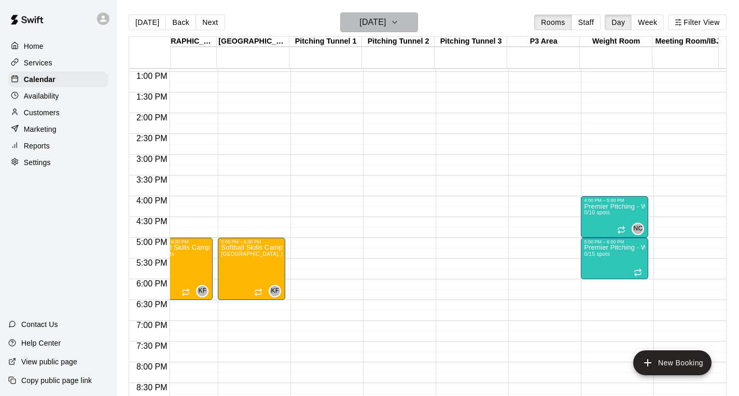
click at [386, 22] on h6 "[DATE]" at bounding box center [373, 22] width 26 height 15
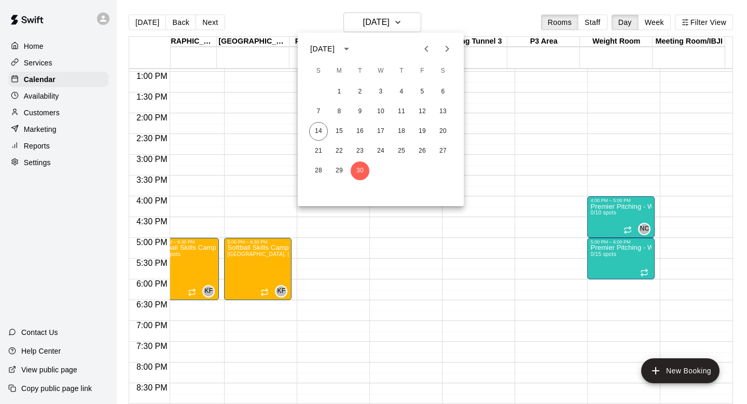
click at [444, 45] on icon "Next month" at bounding box center [447, 49] width 12 height 12
click at [388, 91] on button "1" at bounding box center [381, 92] width 19 height 19
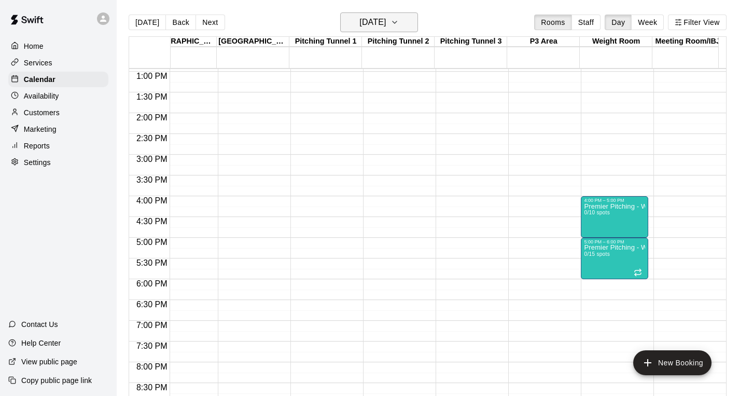
click at [386, 25] on h6 "[DATE]" at bounding box center [373, 22] width 26 height 15
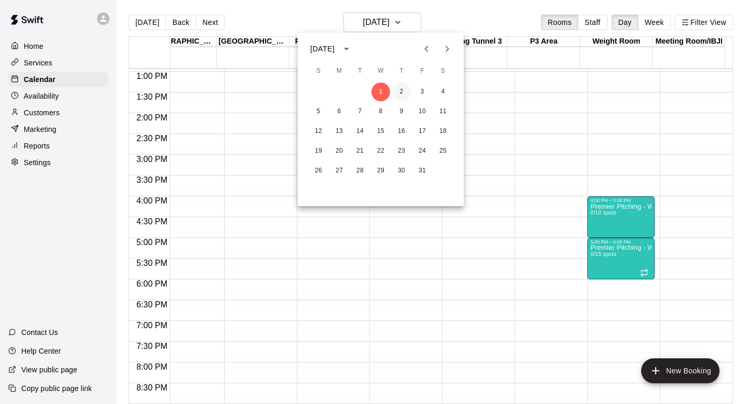
click at [400, 91] on button "2" at bounding box center [401, 92] width 19 height 19
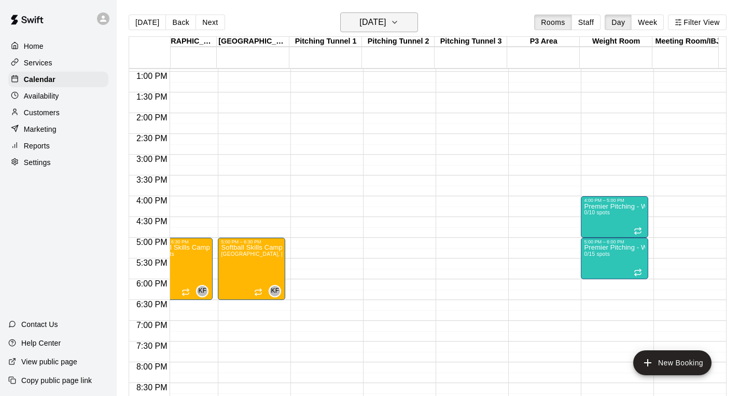
click at [399, 18] on icon "button" at bounding box center [395, 22] width 8 height 12
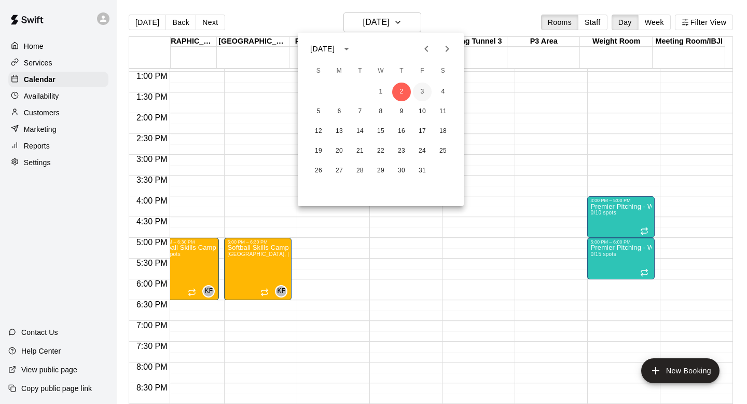
click at [421, 94] on button "3" at bounding box center [422, 92] width 19 height 19
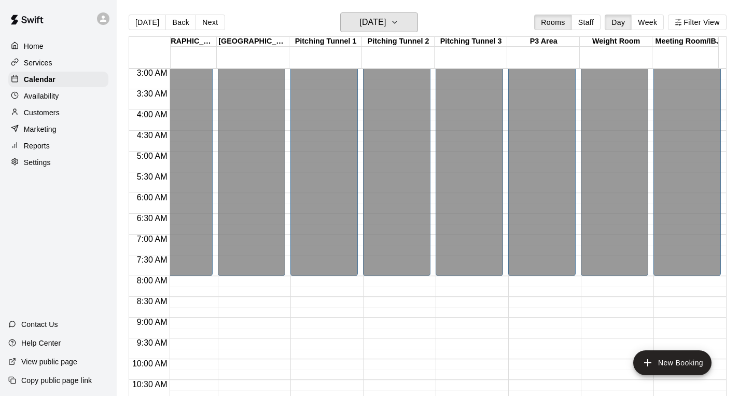
scroll to position [127, 753]
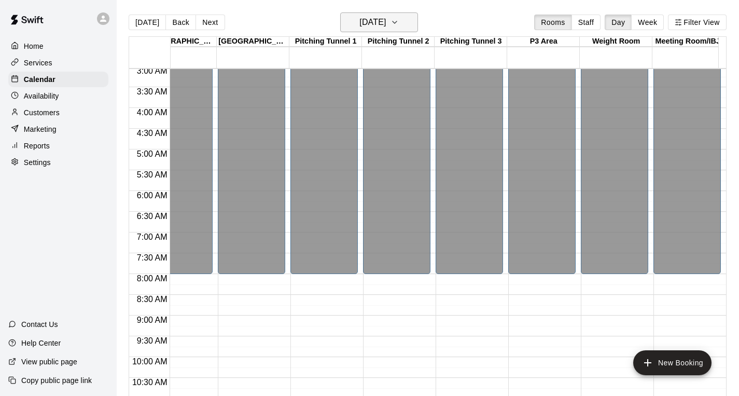
click at [386, 19] on h6 "[DATE]" at bounding box center [373, 22] width 26 height 15
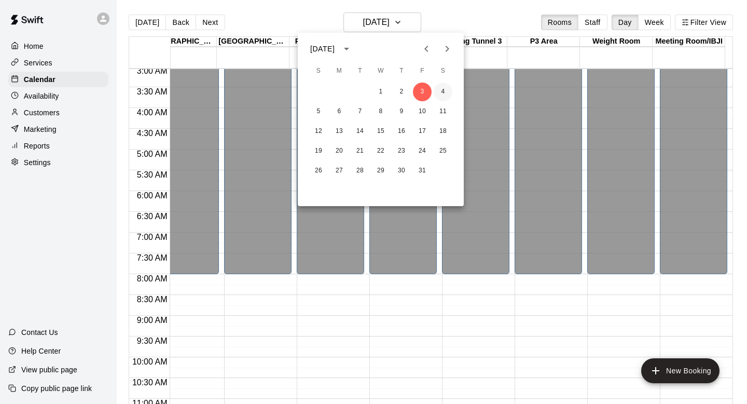
click at [445, 90] on button "4" at bounding box center [443, 92] width 19 height 19
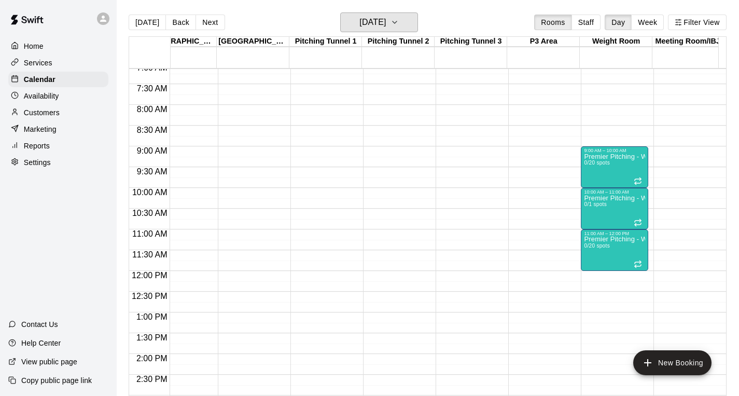
scroll to position [297, 753]
click at [589, 218] on div "Premier Pitching - Weight Room 0/1 spots" at bounding box center [614, 392] width 61 height 396
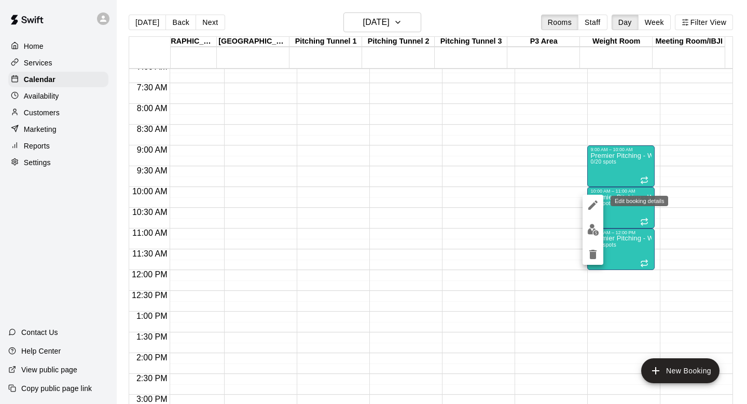
click at [592, 206] on icon "edit" at bounding box center [592, 204] width 9 height 9
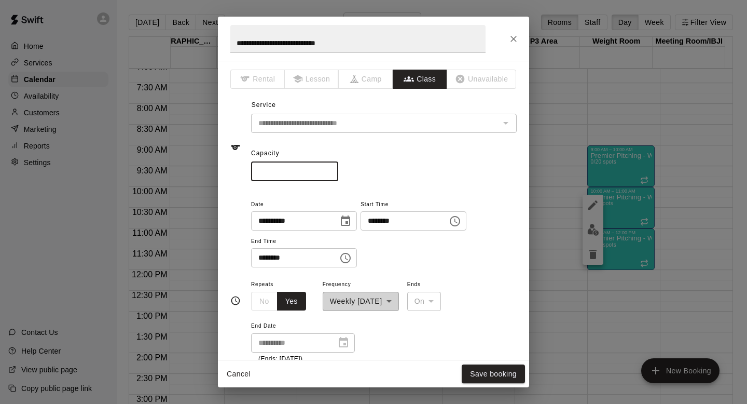
click at [294, 175] on input "*" at bounding box center [294, 171] width 87 height 19
type input "**"
click at [488, 380] on button "Save booking" at bounding box center [493, 373] width 63 height 19
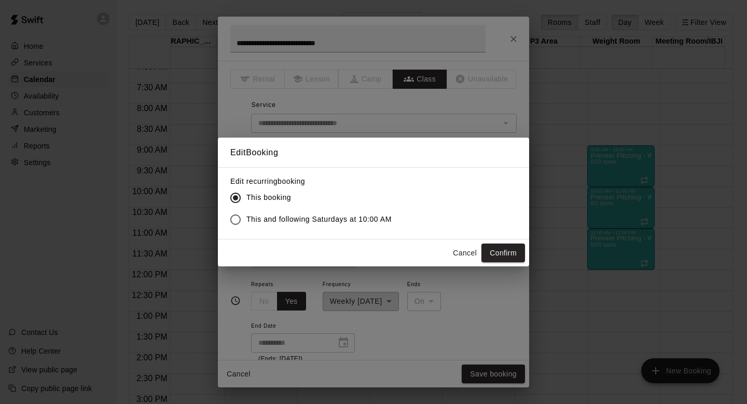
click at [370, 218] on span "This and following Saturdays at 10:00 AM" at bounding box center [318, 219] width 145 height 11
click at [515, 251] on button "Confirm" at bounding box center [504, 252] width 44 height 19
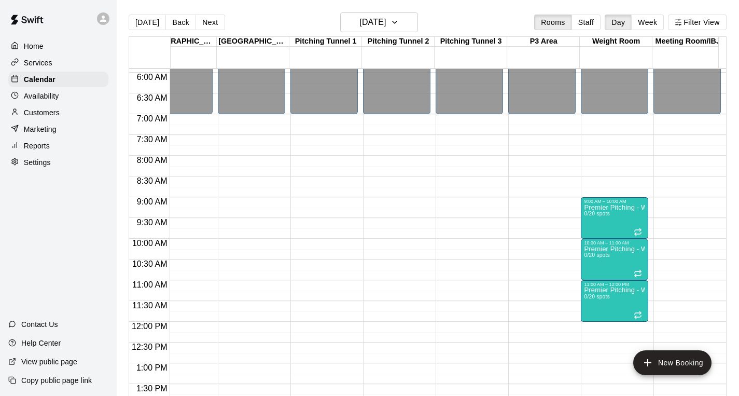
scroll to position [242, 753]
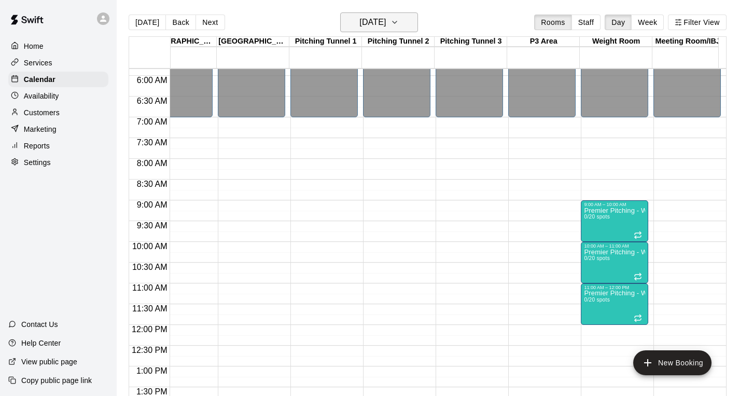
click at [386, 19] on h6 "[DATE]" at bounding box center [373, 22] width 26 height 15
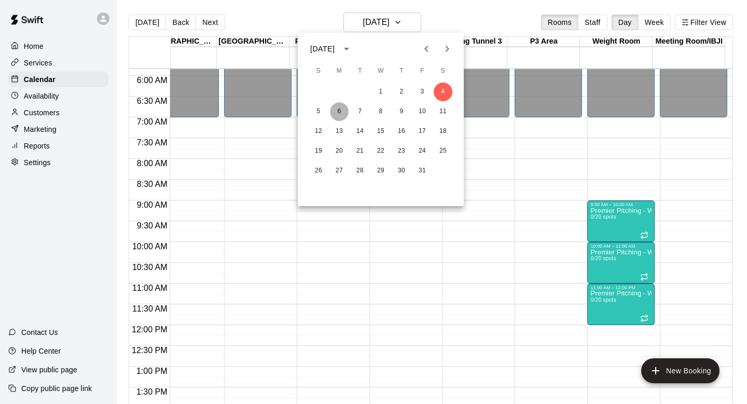
click at [344, 113] on button "6" at bounding box center [339, 111] width 19 height 19
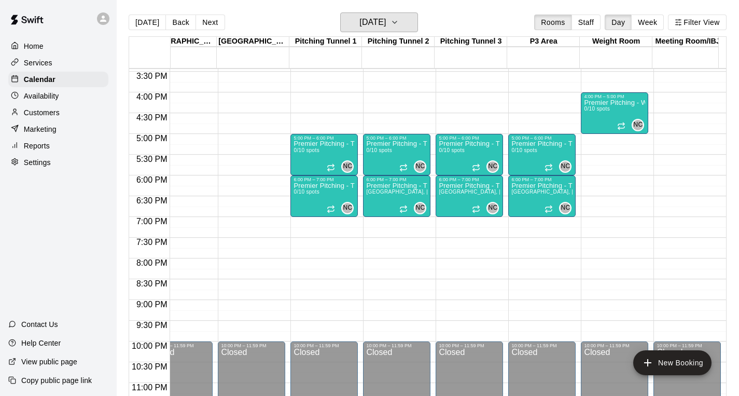
scroll to position [641, 753]
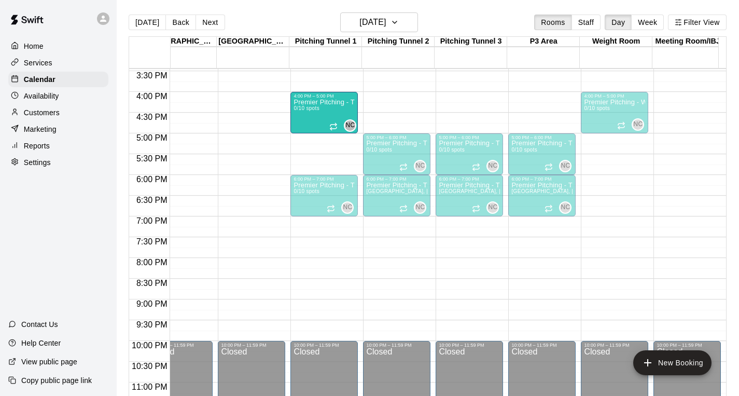
drag, startPoint x: 323, startPoint y: 148, endPoint x: 325, endPoint y: 110, distance: 37.9
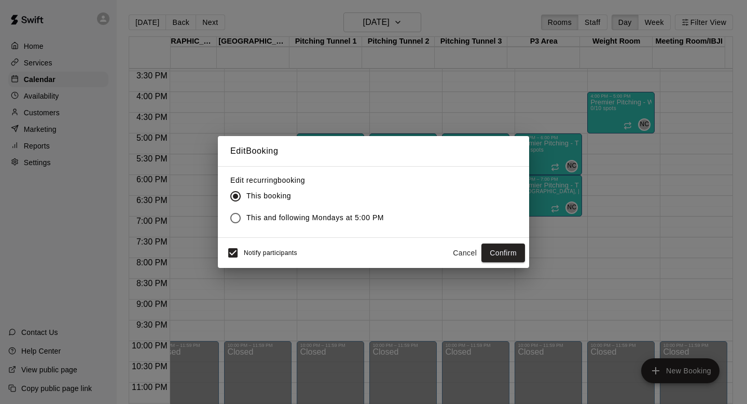
click at [314, 218] on span "This and following Mondays at 5:00 PM" at bounding box center [315, 217] width 138 height 11
click at [496, 251] on button "Confirm" at bounding box center [504, 252] width 44 height 19
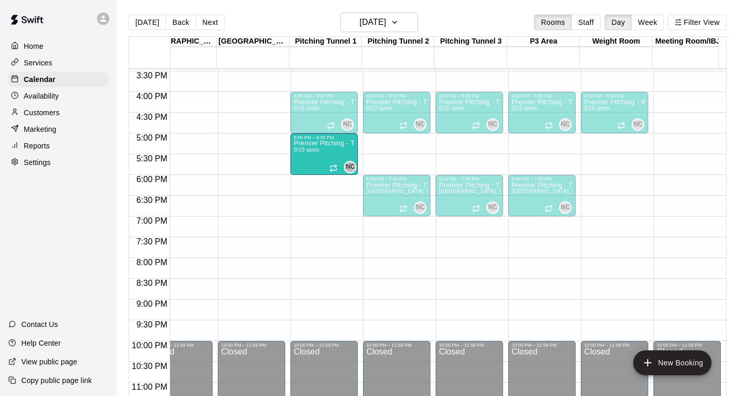
drag, startPoint x: 339, startPoint y: 195, endPoint x: 340, endPoint y: 159, distance: 35.3
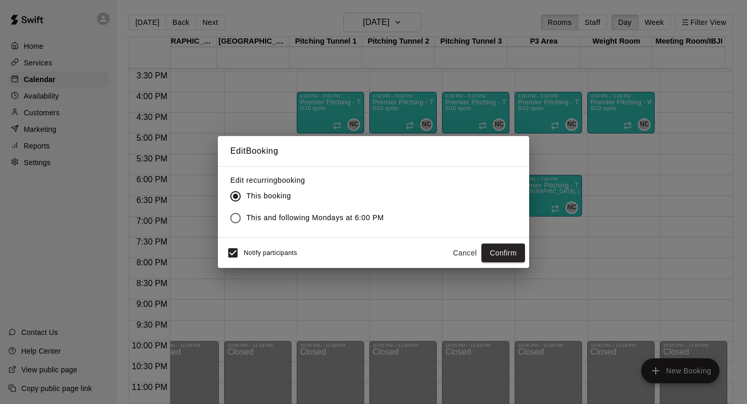
click at [367, 213] on span "This and following Mondays at 6:00 PM" at bounding box center [315, 217] width 138 height 11
click at [514, 252] on button "Confirm" at bounding box center [504, 252] width 44 height 19
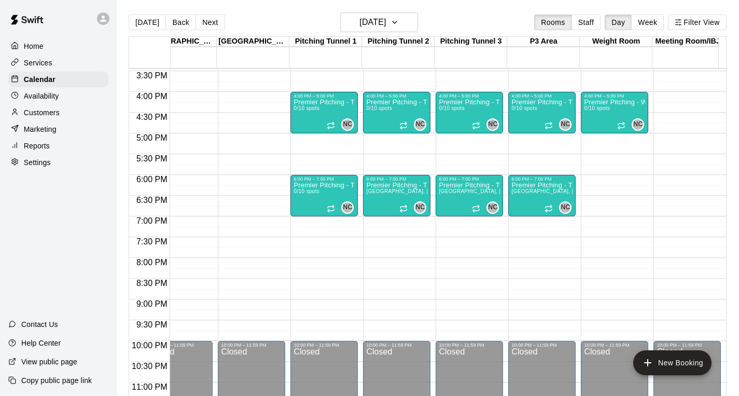
scroll to position [0, 6]
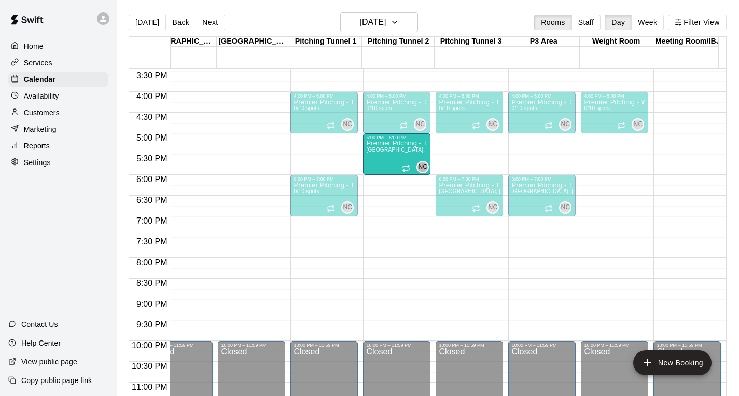
drag, startPoint x: 376, startPoint y: 183, endPoint x: 379, endPoint y: 150, distance: 33.3
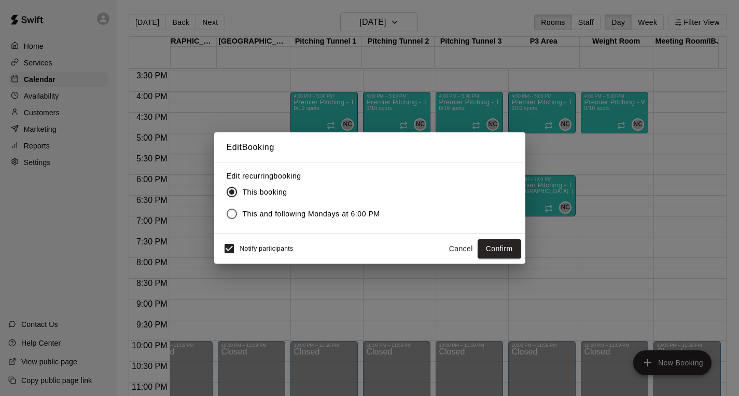
scroll to position [0, 0]
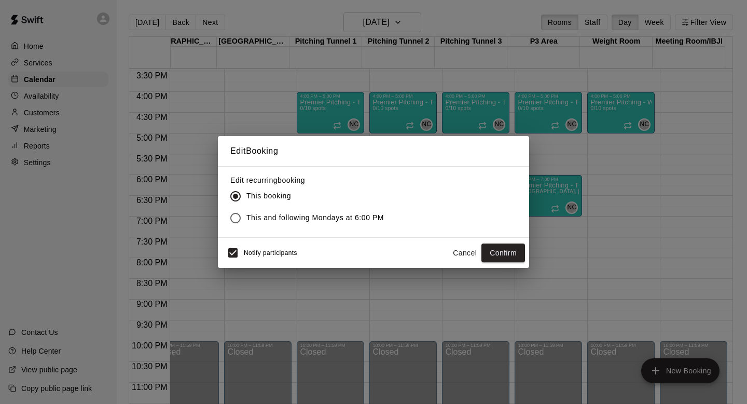
click at [330, 219] on span "This and following Mondays at 6:00 PM" at bounding box center [315, 217] width 138 height 11
click at [509, 250] on button "Confirm" at bounding box center [504, 252] width 44 height 19
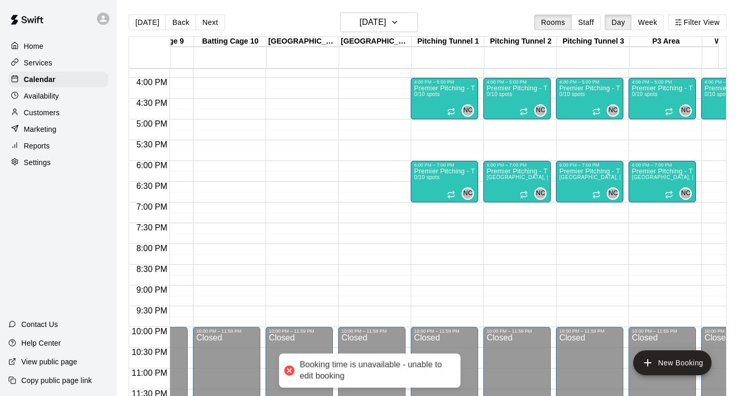
scroll to position [0, 753]
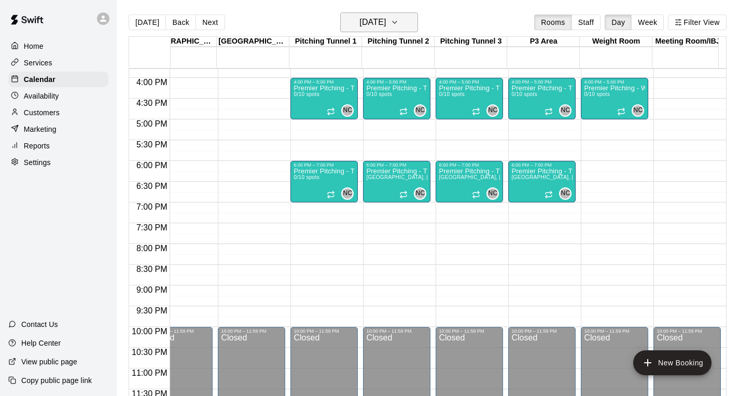
click at [386, 28] on h6 "[DATE]" at bounding box center [373, 22] width 26 height 15
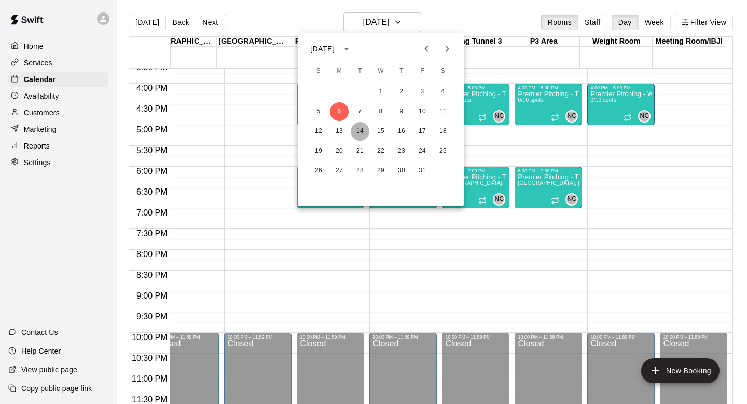
click at [358, 127] on button "14" at bounding box center [360, 131] width 19 height 19
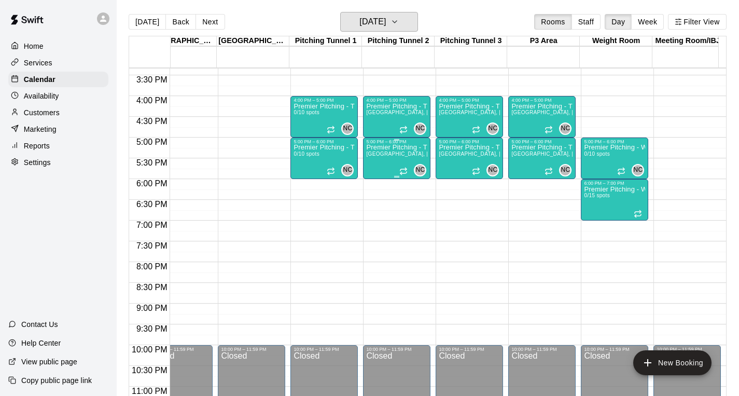
scroll to position [630, 753]
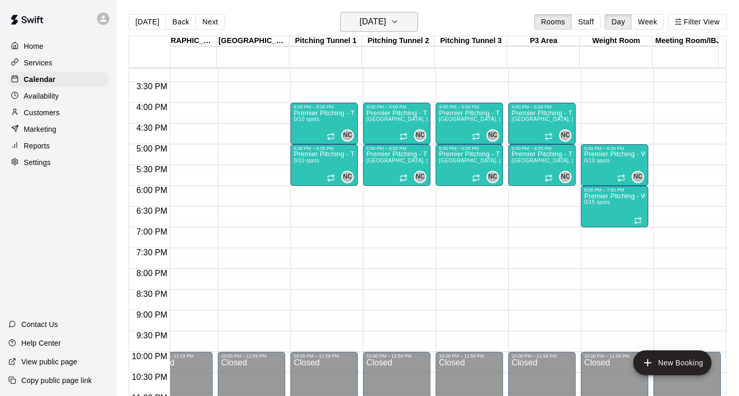
click at [368, 26] on h6 "[DATE]" at bounding box center [373, 22] width 26 height 15
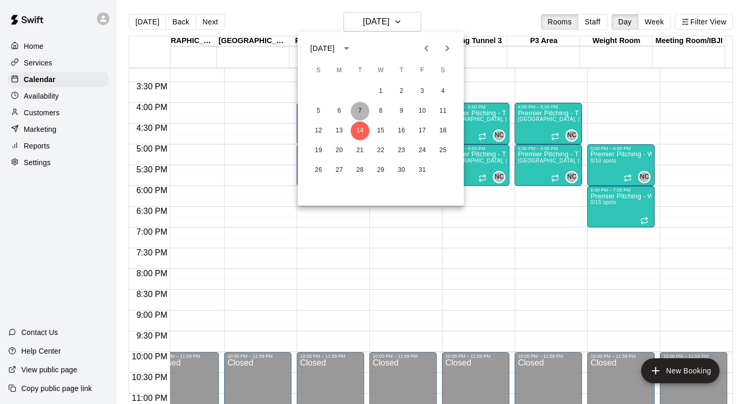
click at [360, 110] on button "7" at bounding box center [360, 111] width 19 height 19
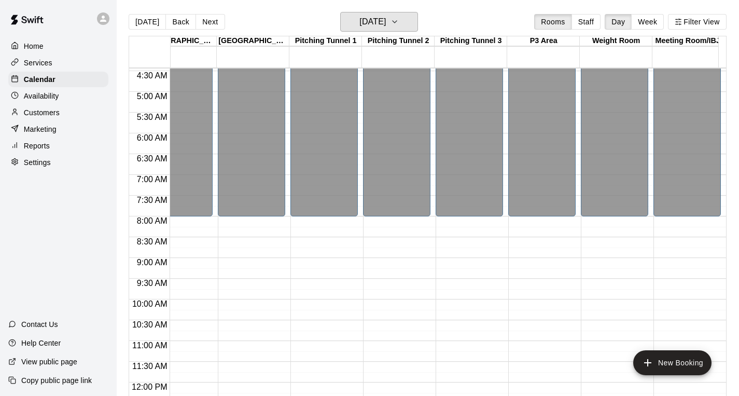
scroll to position [363, 753]
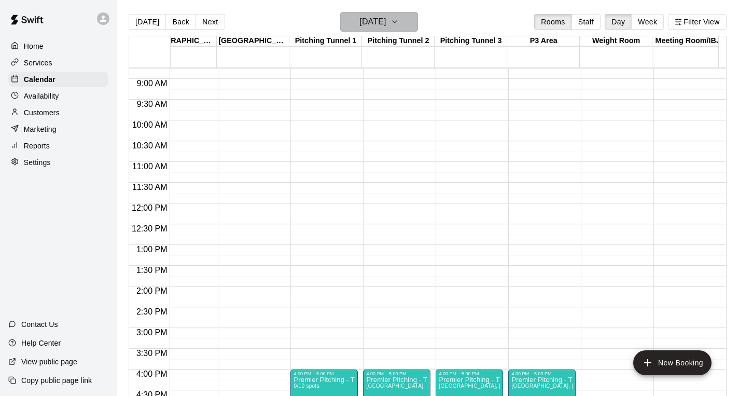
click at [360, 18] on h6 "[DATE]" at bounding box center [373, 22] width 26 height 15
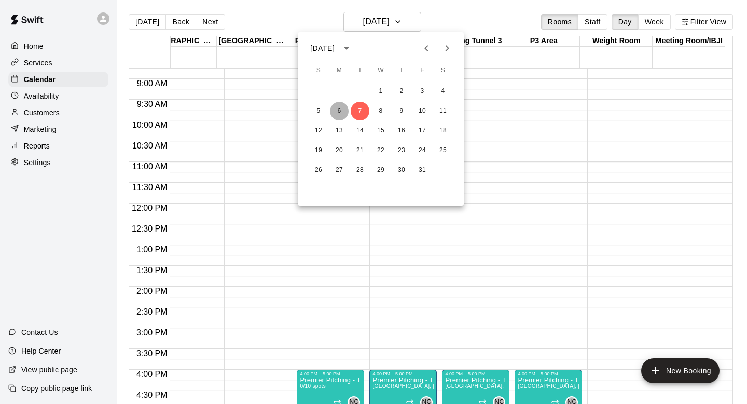
click at [341, 111] on button "6" at bounding box center [339, 111] width 19 height 19
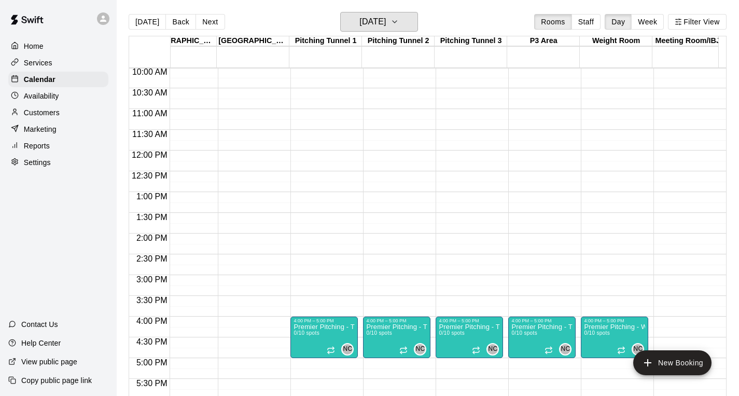
scroll to position [337, 753]
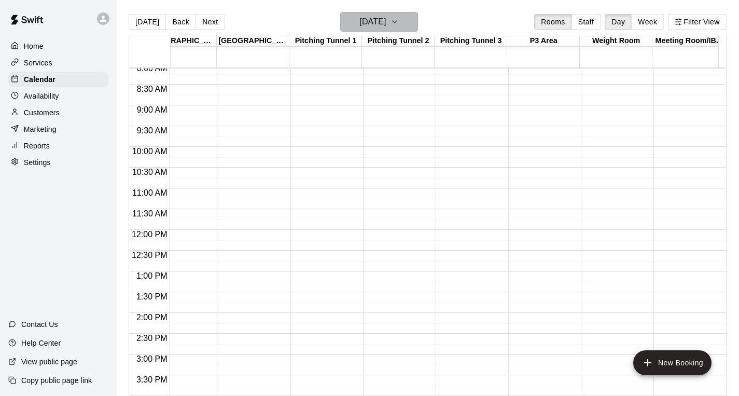
click at [369, 15] on h6 "[DATE]" at bounding box center [373, 22] width 26 height 15
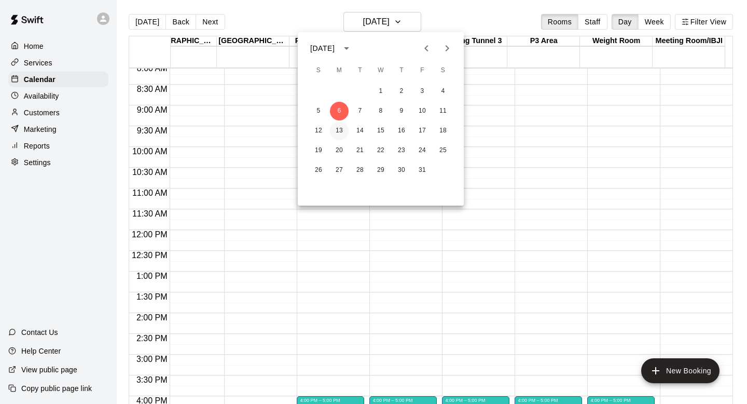
click at [343, 123] on button "13" at bounding box center [339, 130] width 19 height 19
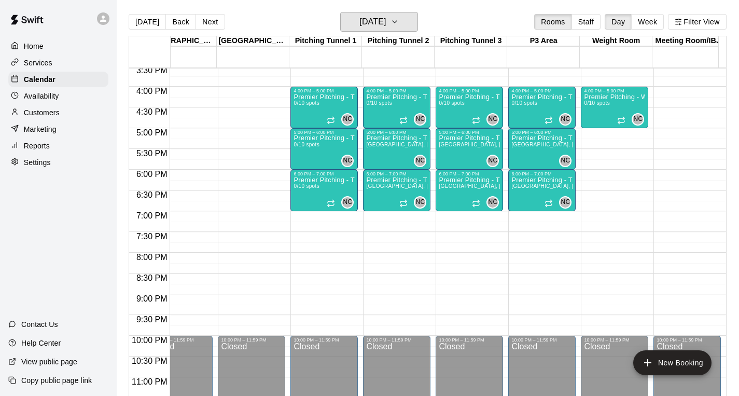
scroll to position [647, 753]
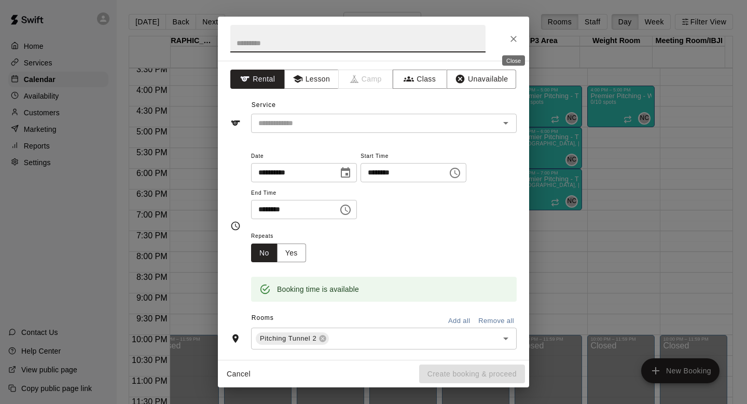
click at [510, 36] on icon "Close" at bounding box center [514, 39] width 10 height 10
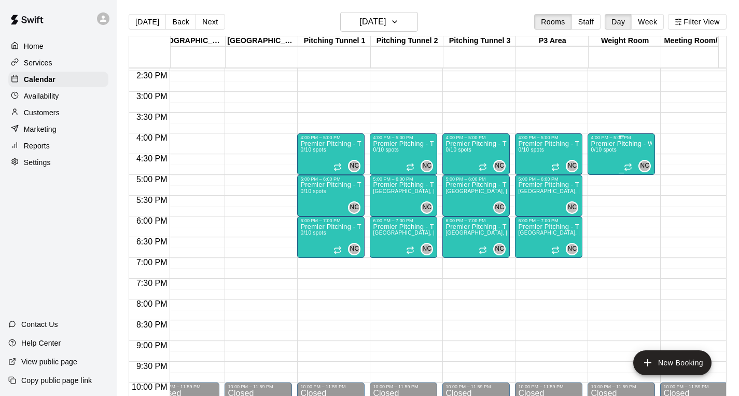
scroll to position [0, 753]
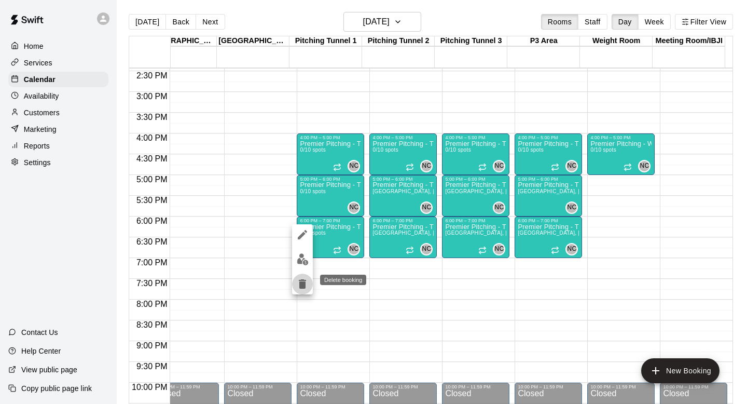
click at [301, 286] on icon "delete" at bounding box center [302, 283] width 7 height 9
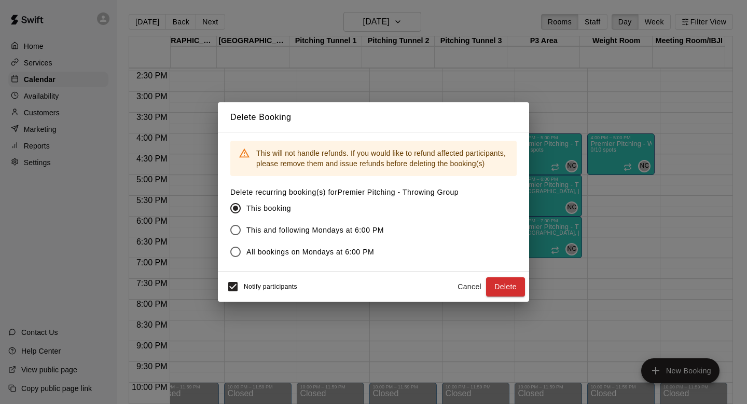
click at [322, 252] on span "All bookings on Mondays at 6:00 PM" at bounding box center [310, 251] width 128 height 11
click at [510, 292] on button "Delete" at bounding box center [505, 286] width 39 height 19
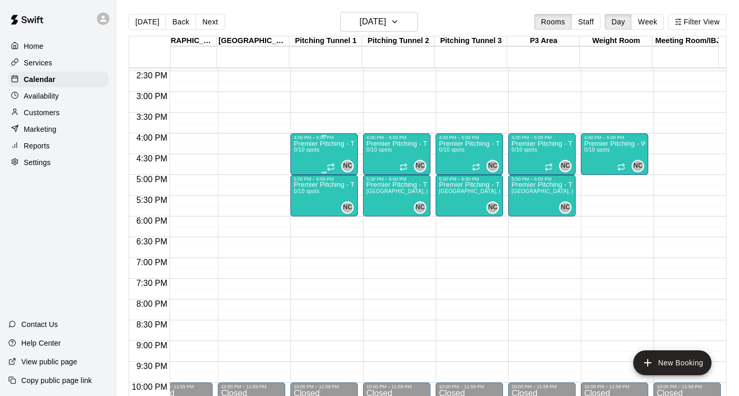
click at [330, 144] on p "Premier Pitching - Throwing Groups" at bounding box center [324, 144] width 61 height 0
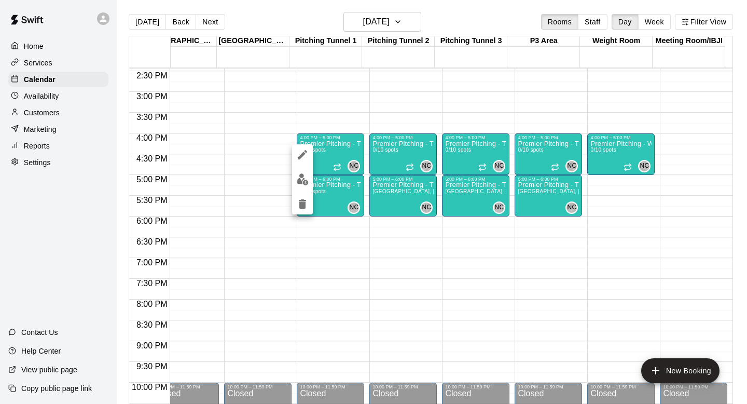
drag, startPoint x: 616, startPoint y: 154, endPoint x: 620, endPoint y: 188, distance: 35.0
click at [620, 188] on div at bounding box center [373, 202] width 747 height 404
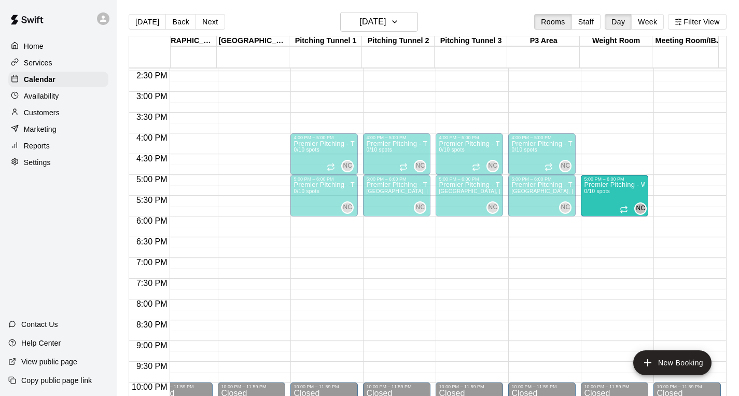
drag, startPoint x: 629, startPoint y: 150, endPoint x: 636, endPoint y: 200, distance: 50.8
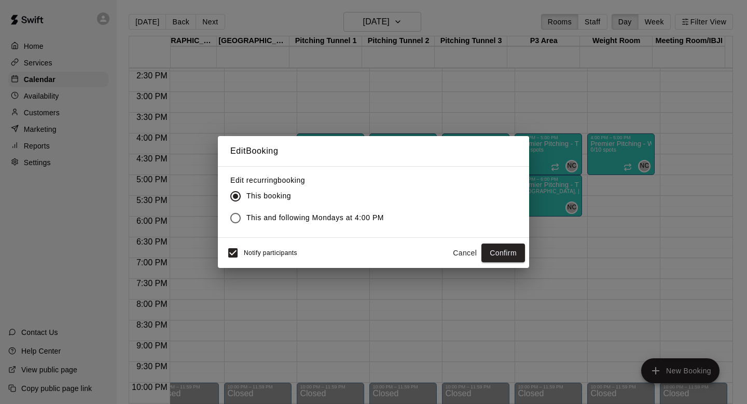
click at [365, 214] on span "This and following Mondays at 4:00 PM" at bounding box center [315, 217] width 138 height 11
click at [511, 248] on button "Confirm" at bounding box center [504, 252] width 44 height 19
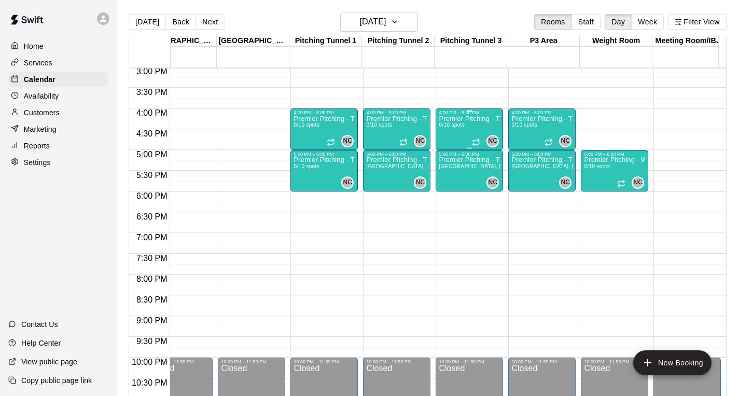
scroll to position [625, 753]
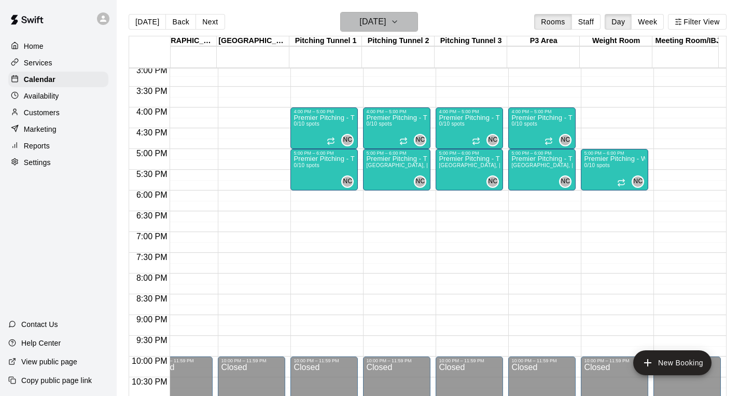
click at [376, 19] on h6 "[DATE]" at bounding box center [373, 22] width 26 height 15
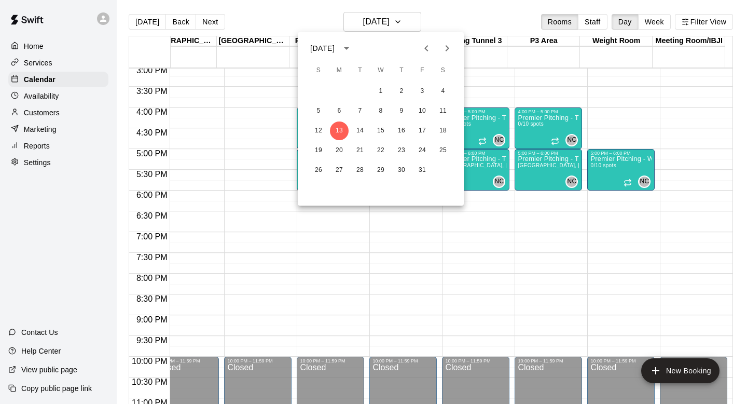
click at [485, 87] on div at bounding box center [373, 202] width 747 height 404
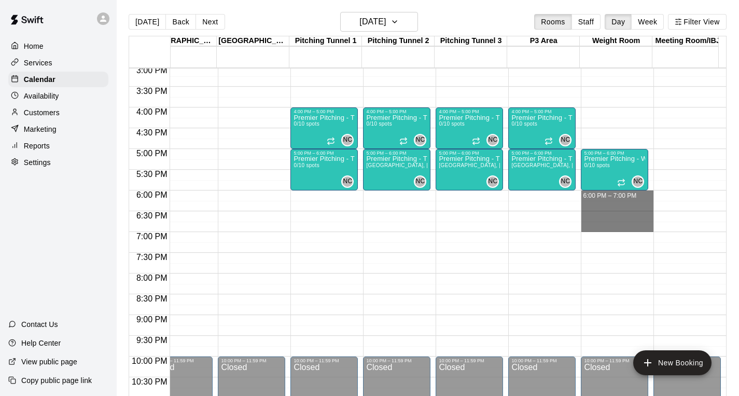
drag, startPoint x: 598, startPoint y: 198, endPoint x: 602, endPoint y: 225, distance: 27.7
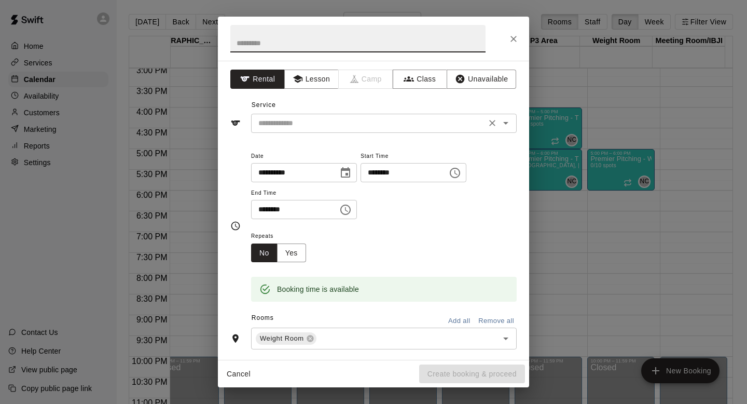
click at [321, 128] on input "text" at bounding box center [368, 123] width 229 height 13
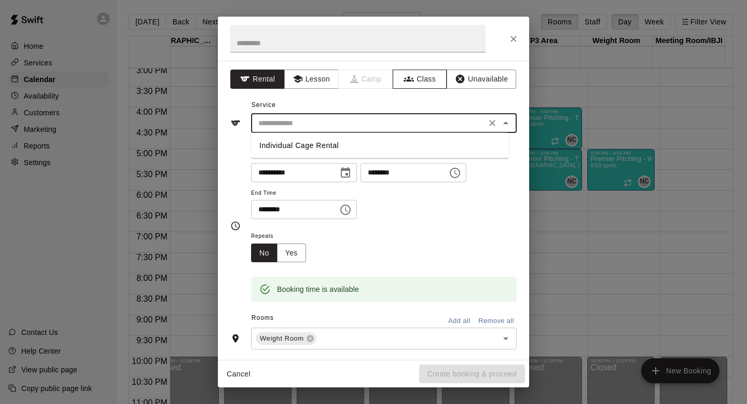
click at [408, 86] on button "Class" at bounding box center [420, 79] width 54 height 19
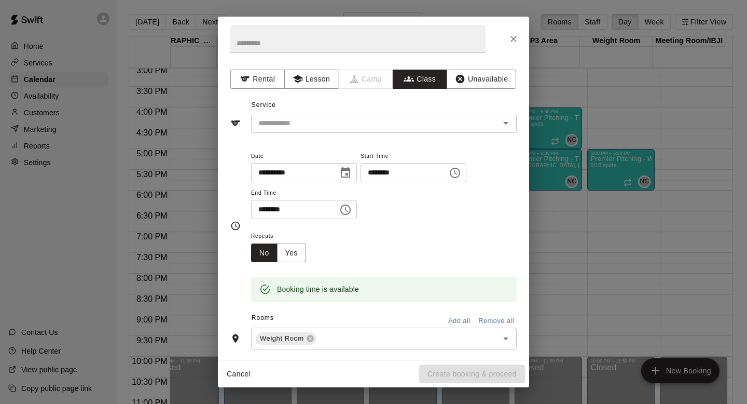
click at [500, 54] on div at bounding box center [373, 39] width 311 height 44
click at [515, 37] on icon "Close" at bounding box center [514, 39] width 10 height 10
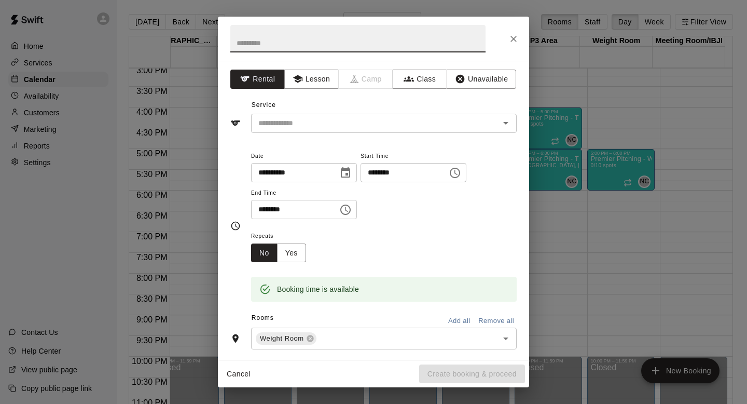
click at [520, 39] on button "Close" at bounding box center [513, 39] width 19 height 19
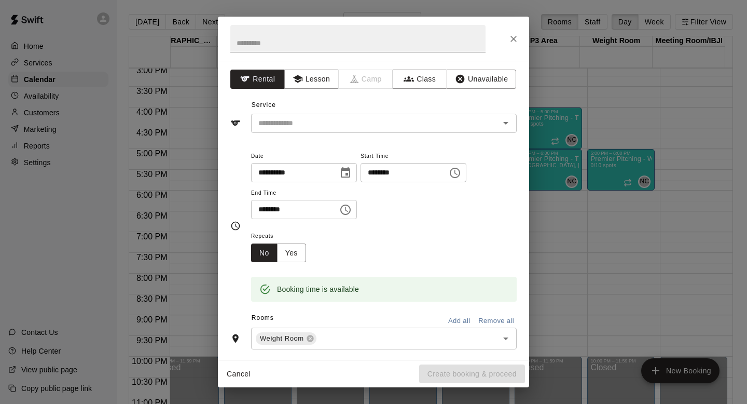
click at [607, 218] on div "**********" at bounding box center [373, 202] width 747 height 404
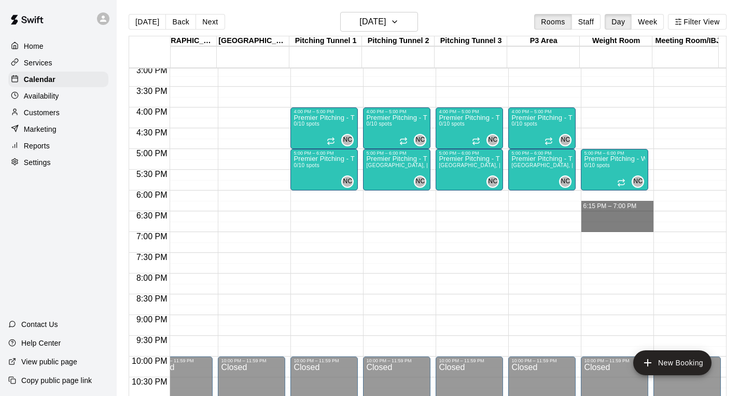
drag, startPoint x: 595, startPoint y: 202, endPoint x: 603, endPoint y: 229, distance: 28.6
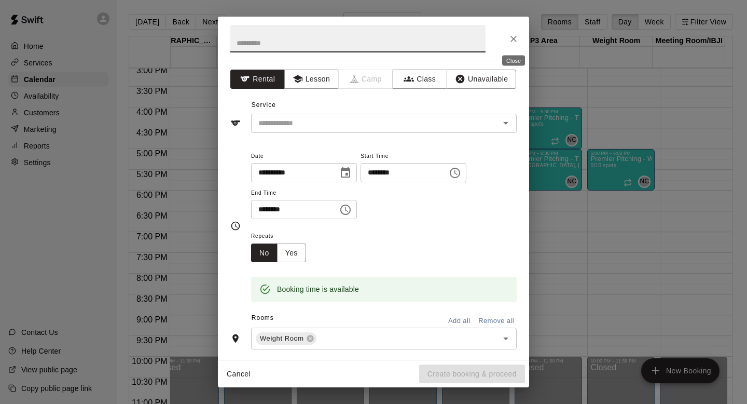
click at [514, 37] on icon "Close" at bounding box center [514, 39] width 10 height 10
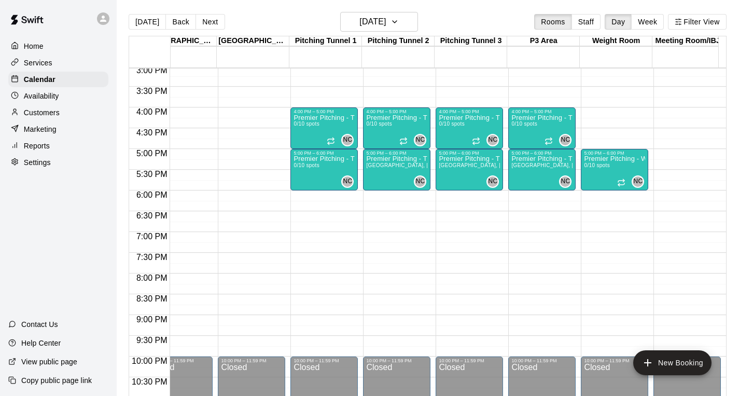
click at [391, 11] on main "[DATE] Back [DATE][DATE] Rooms Staff Day Week Filter View Batting Cage 1 13 Mon…" at bounding box center [428, 205] width 623 height 413
click at [386, 17] on h6 "[DATE]" at bounding box center [373, 22] width 26 height 15
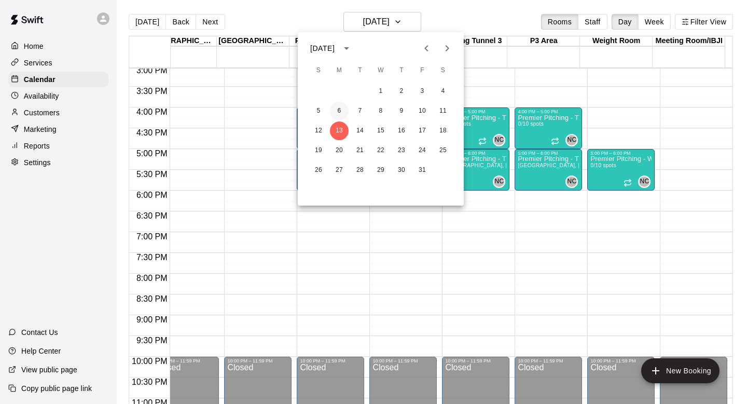
click at [336, 112] on button "6" at bounding box center [339, 111] width 19 height 19
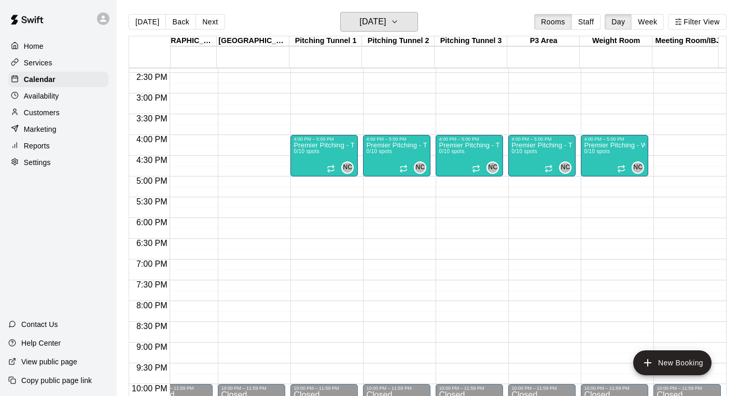
scroll to position [635, 753]
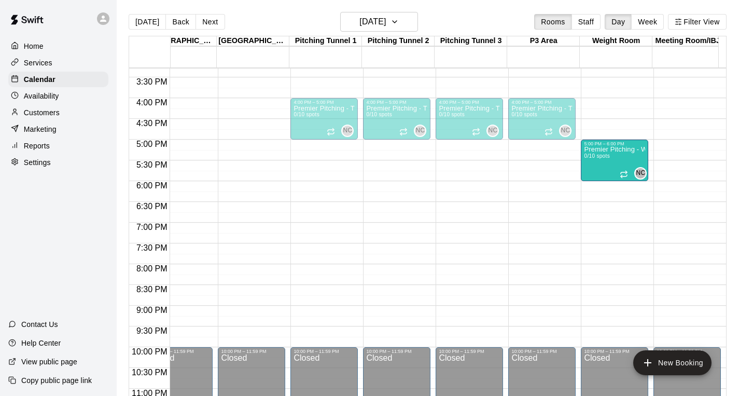
drag, startPoint x: 607, startPoint y: 129, endPoint x: 611, endPoint y: 178, distance: 48.9
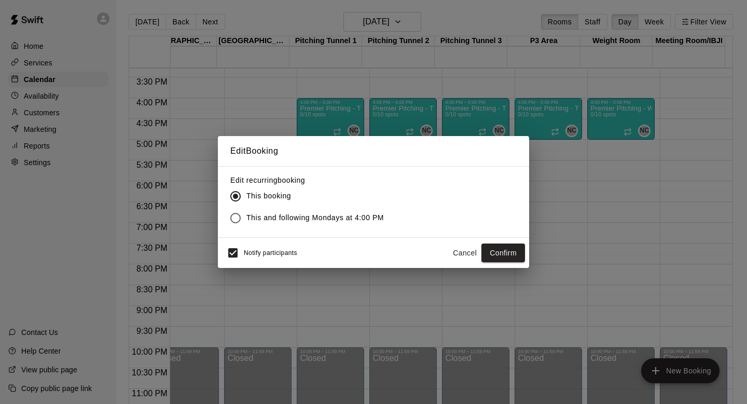
click at [365, 218] on span "This and following Mondays at 4:00 PM" at bounding box center [315, 217] width 138 height 11
click at [497, 254] on button "Confirm" at bounding box center [504, 252] width 44 height 19
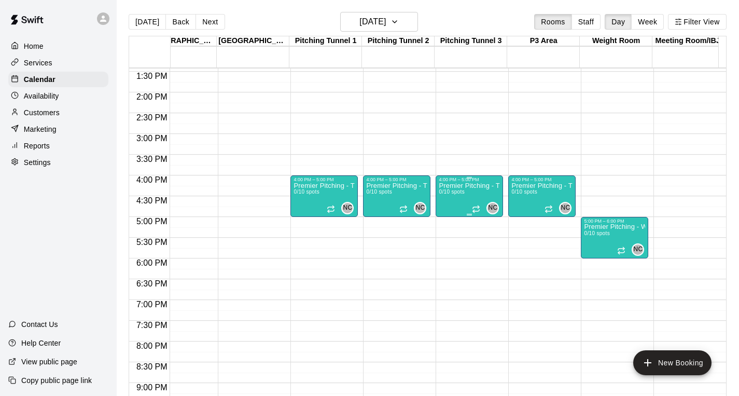
scroll to position [568, 753]
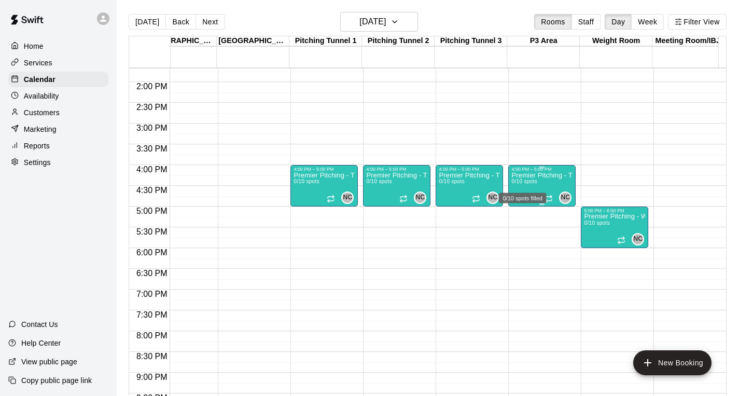
click at [534, 182] on span "0/10 spots" at bounding box center [524, 182] width 25 height 6
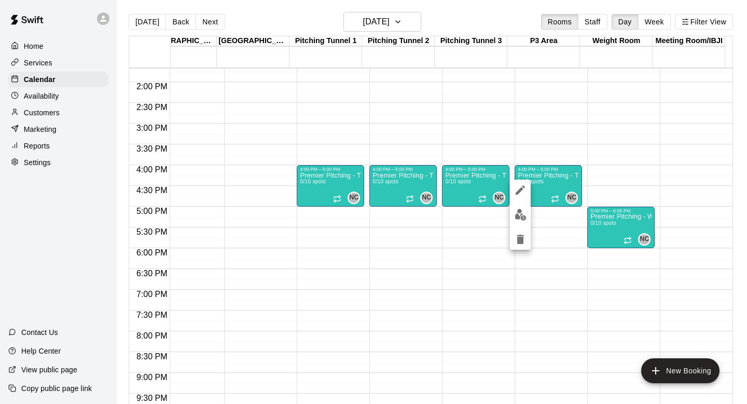
click at [503, 123] on div at bounding box center [373, 202] width 747 height 404
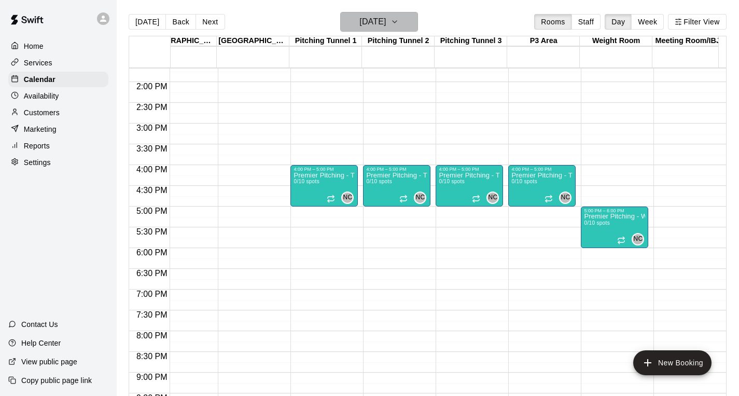
click at [386, 15] on h6 "[DATE]" at bounding box center [373, 22] width 26 height 15
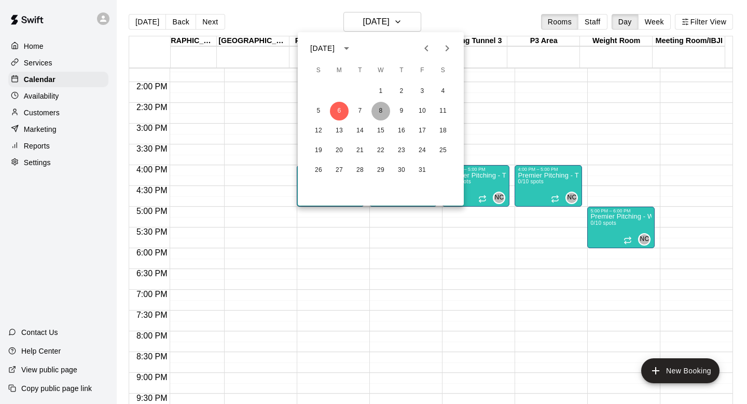
click at [382, 115] on button "8" at bounding box center [381, 111] width 19 height 19
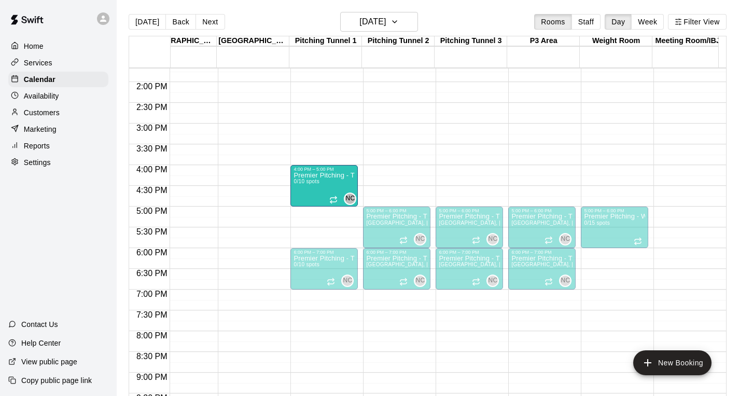
drag, startPoint x: 340, startPoint y: 225, endPoint x: 339, endPoint y: 191, distance: 33.8
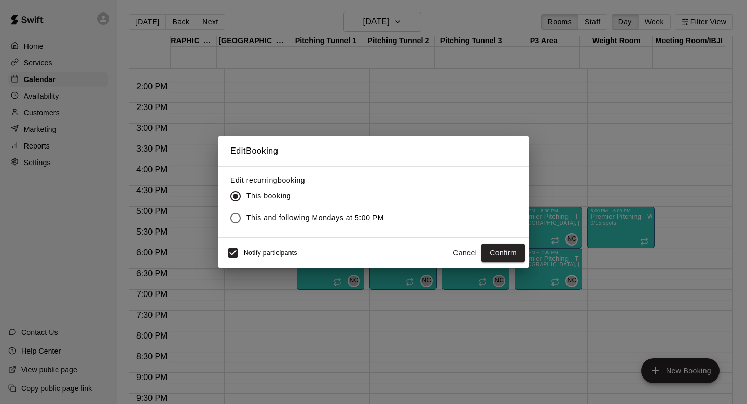
click at [321, 221] on span "This and following Mondays at 5:00 PM" at bounding box center [315, 217] width 138 height 11
click at [501, 256] on button "Confirm" at bounding box center [504, 252] width 44 height 19
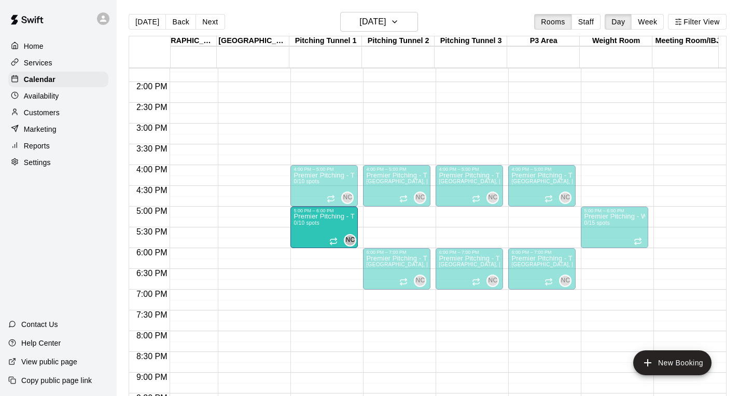
drag, startPoint x: 340, startPoint y: 262, endPoint x: 339, endPoint y: 230, distance: 31.7
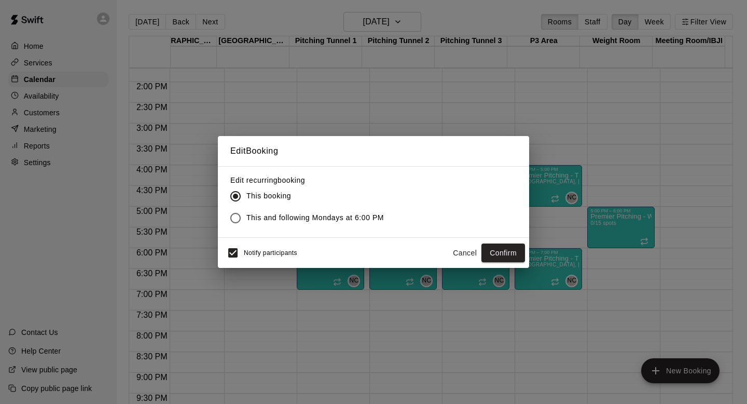
click at [378, 219] on span "This and following Mondays at 6:00 PM" at bounding box center [315, 217] width 138 height 11
click at [515, 256] on button "Confirm" at bounding box center [504, 252] width 44 height 19
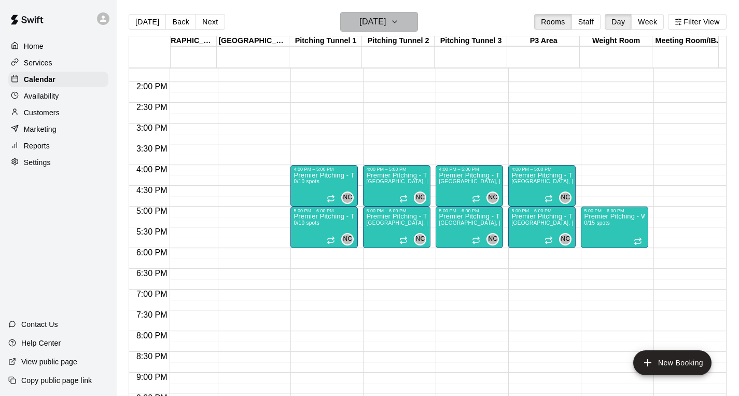
click at [386, 23] on h6 "[DATE]" at bounding box center [373, 22] width 26 height 15
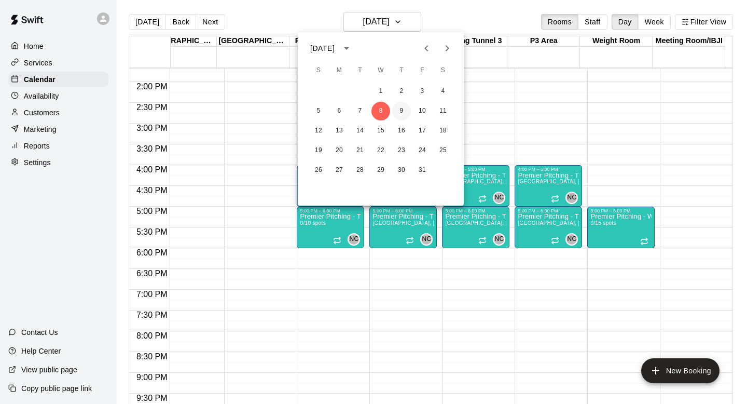
click at [400, 113] on button "9" at bounding box center [401, 111] width 19 height 19
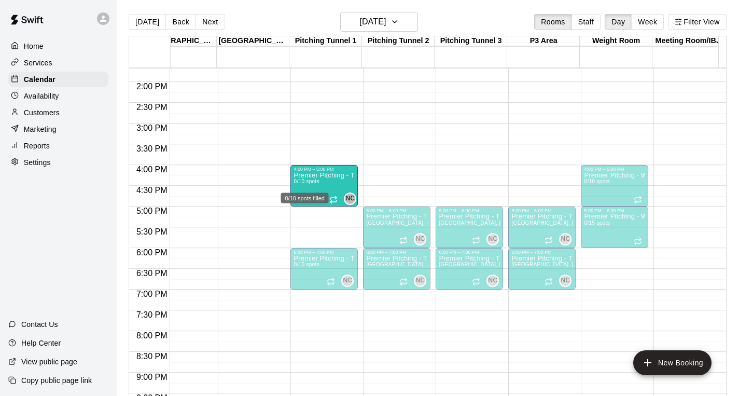
drag, startPoint x: 317, startPoint y: 222, endPoint x: 317, endPoint y: 185, distance: 36.3
drag, startPoint x: 329, startPoint y: 227, endPoint x: 325, endPoint y: 191, distance: 36.0
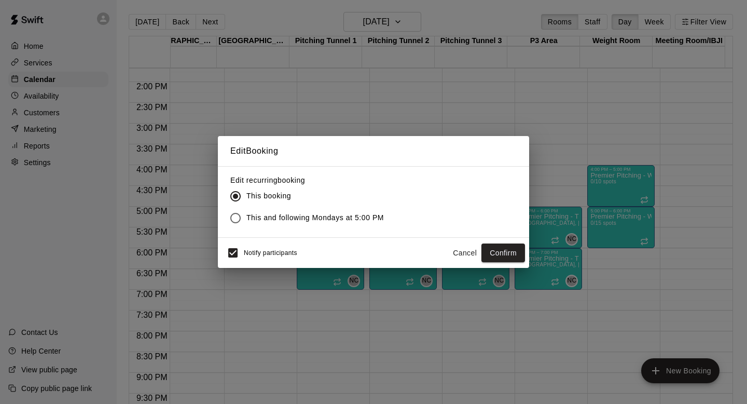
click at [320, 222] on span "This and following Mondays at 5:00 PM" at bounding box center [315, 217] width 138 height 11
click at [511, 241] on div "Notify participants Cancel Confirm" at bounding box center [373, 253] width 311 height 30
click at [511, 254] on button "Confirm" at bounding box center [504, 252] width 44 height 19
click at [511, 254] on div "Cancel Confirm" at bounding box center [486, 252] width 77 height 19
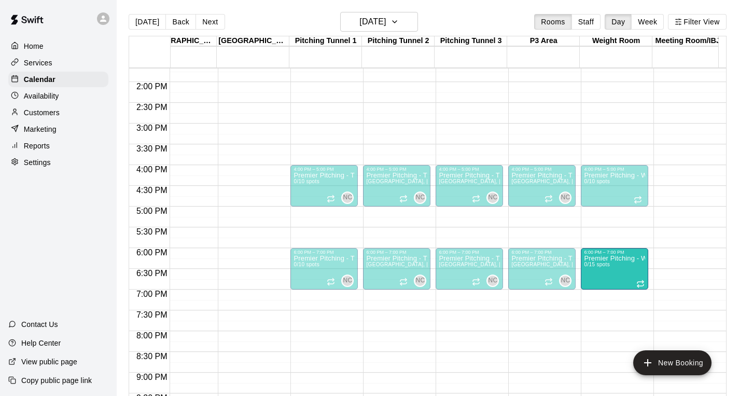
drag, startPoint x: 631, startPoint y: 234, endPoint x: 632, endPoint y: 282, distance: 48.3
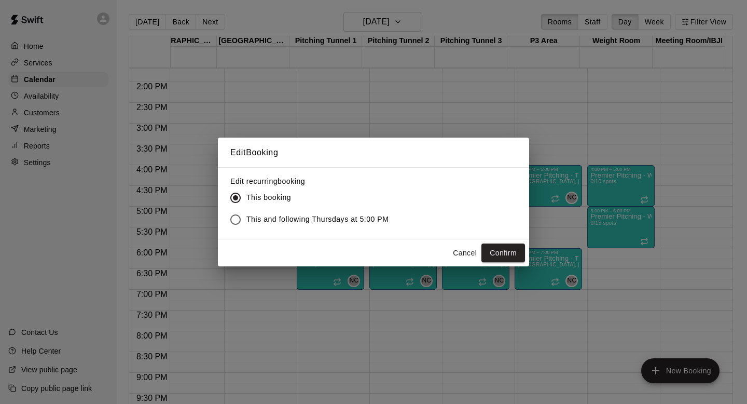
click at [351, 220] on span "This and following Thursdays at 5:00 PM" at bounding box center [317, 219] width 143 height 11
click at [495, 251] on button "Confirm" at bounding box center [504, 252] width 44 height 19
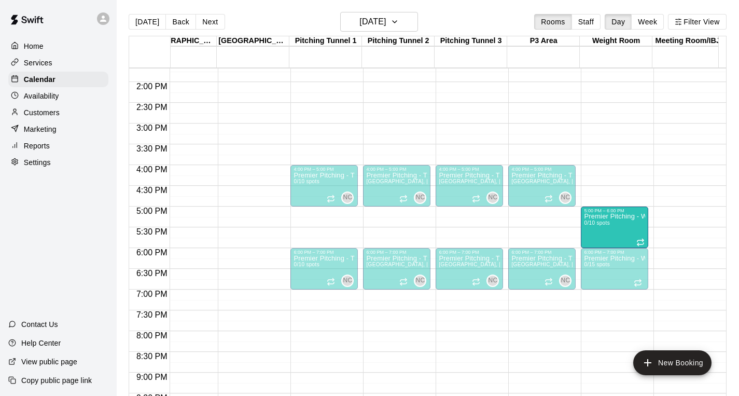
drag, startPoint x: 606, startPoint y: 176, endPoint x: 612, endPoint y: 226, distance: 50.7
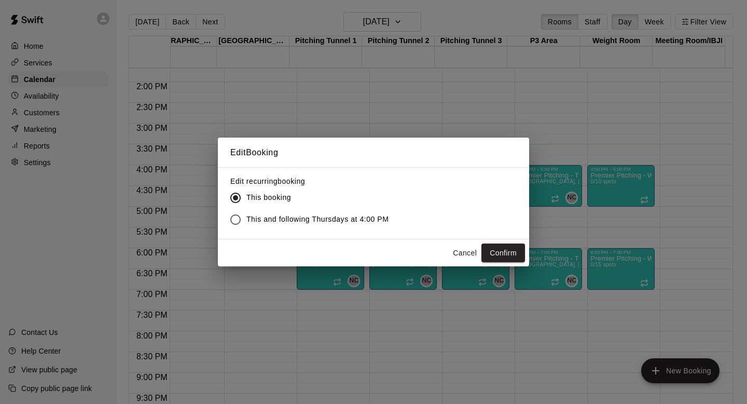
click at [346, 220] on span "This and following Thursdays at 4:00 PM" at bounding box center [317, 219] width 143 height 11
click at [503, 247] on button "Confirm" at bounding box center [504, 252] width 44 height 19
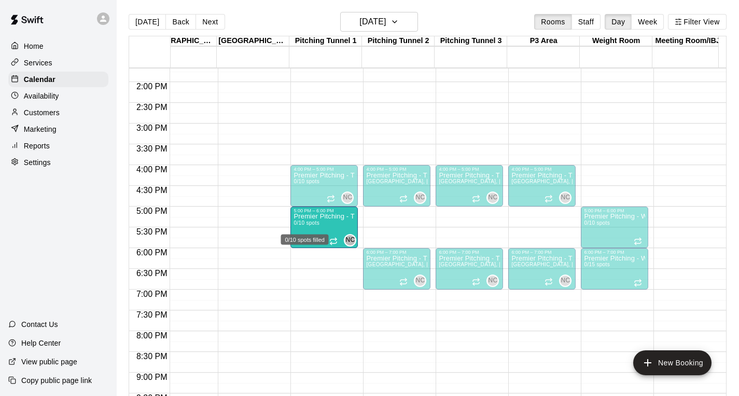
drag, startPoint x: 307, startPoint y: 265, endPoint x: 311, endPoint y: 232, distance: 33.0
drag, startPoint x: 323, startPoint y: 267, endPoint x: 323, endPoint y: 230, distance: 36.3
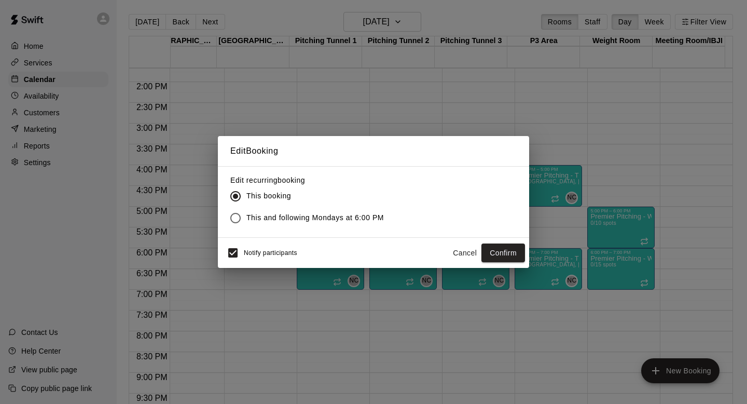
click at [369, 217] on span "This and following Mondays at 6:00 PM" at bounding box center [315, 217] width 138 height 11
click at [523, 262] on div "Notify participants Cancel Confirm" at bounding box center [373, 253] width 303 height 22
click at [516, 254] on button "Confirm" at bounding box center [504, 252] width 44 height 19
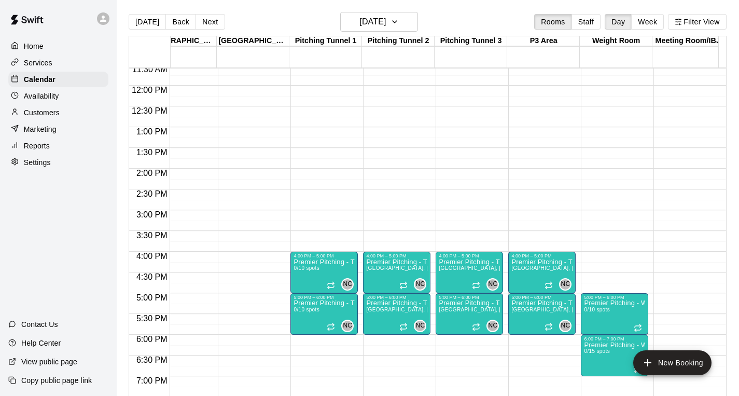
scroll to position [550, 753]
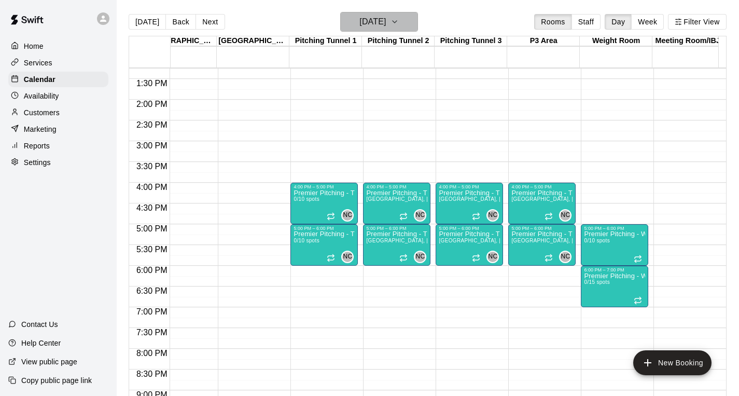
click at [402, 12] on button "[DATE]" at bounding box center [379, 22] width 78 height 20
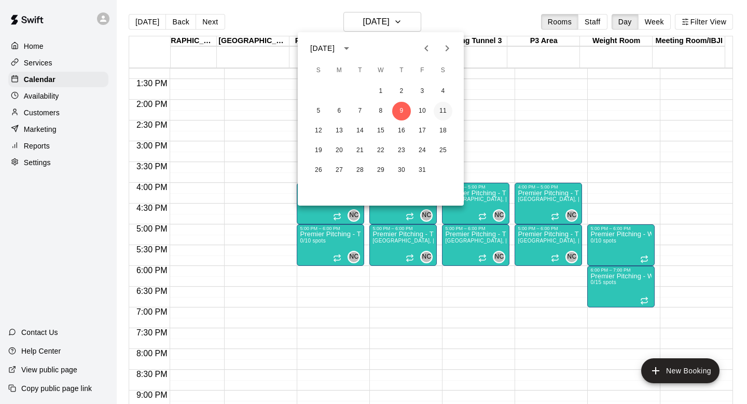
click at [440, 111] on button "11" at bounding box center [443, 111] width 19 height 19
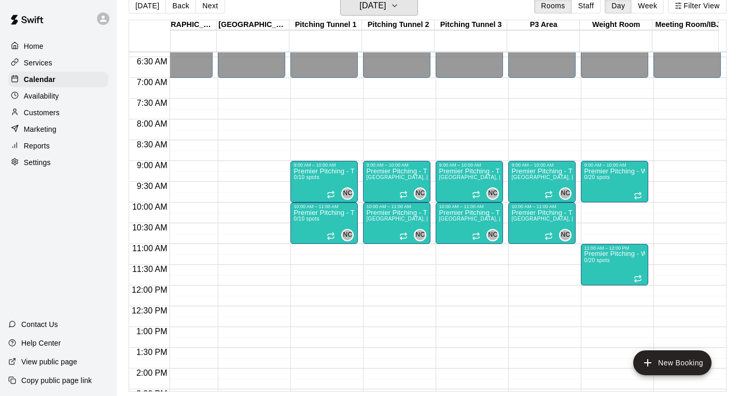
scroll to position [231, 753]
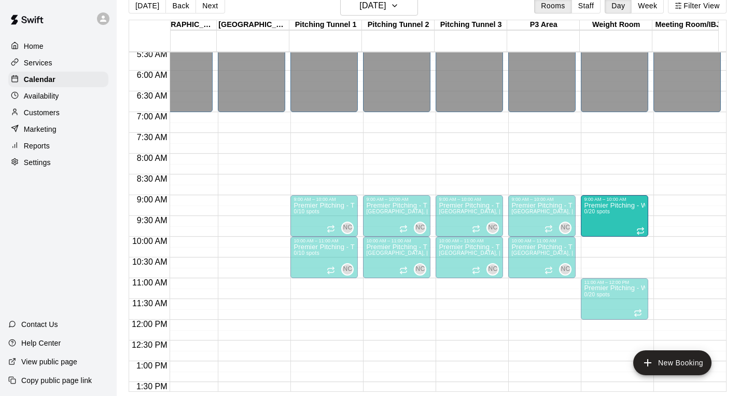
drag, startPoint x: 626, startPoint y: 190, endPoint x: 620, endPoint y: 193, distance: 7.0
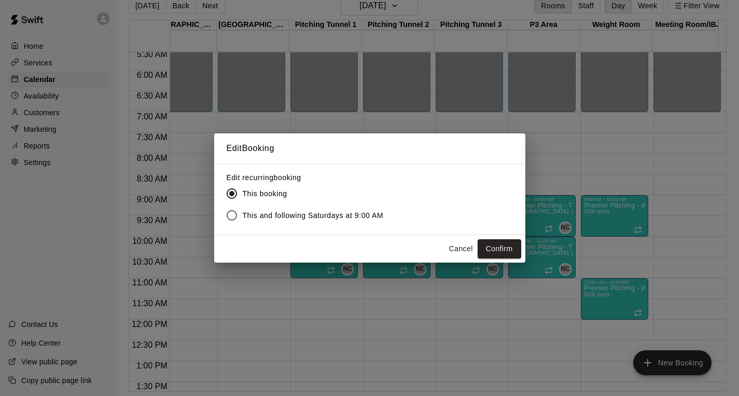
scroll to position [17, 0]
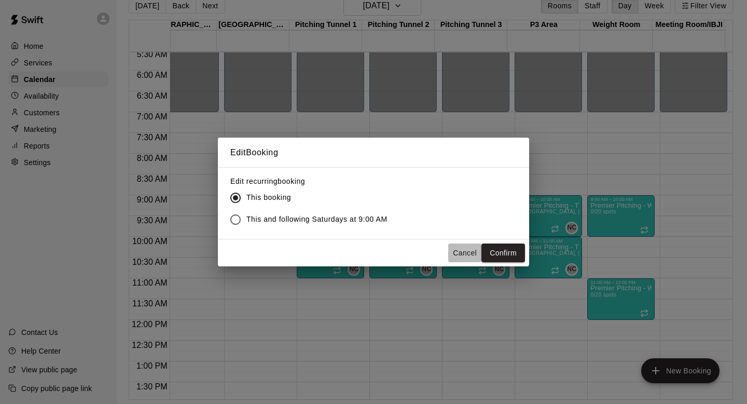
click at [460, 249] on button "Cancel" at bounding box center [464, 252] width 33 height 19
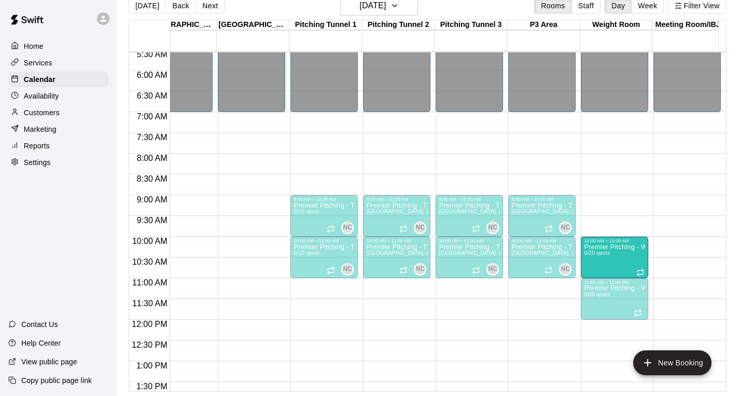
drag, startPoint x: 602, startPoint y: 221, endPoint x: 607, endPoint y: 265, distance: 43.8
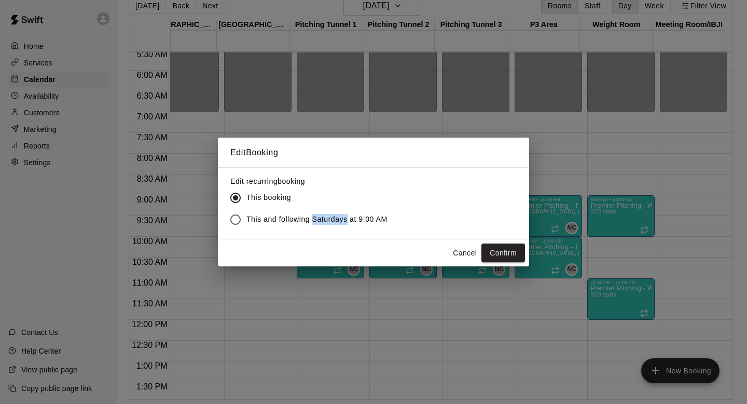
click at [337, 223] on span "This and following Saturdays at 9:00 AM" at bounding box center [316, 219] width 141 height 11
click at [502, 257] on button "Confirm" at bounding box center [504, 252] width 44 height 19
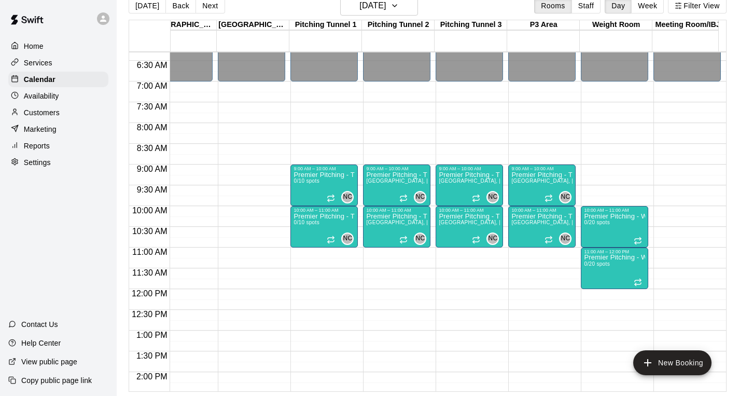
scroll to position [265, 753]
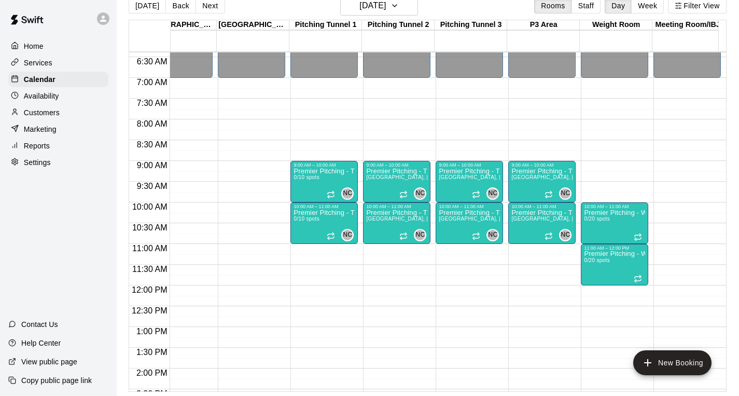
click at [585, 140] on div "12:00 AM – 7:00 AM Closed 10:00 AM – 11:00 AM Premier Pitching - Weight Room 0/…" at bounding box center [614, 285] width 67 height 996
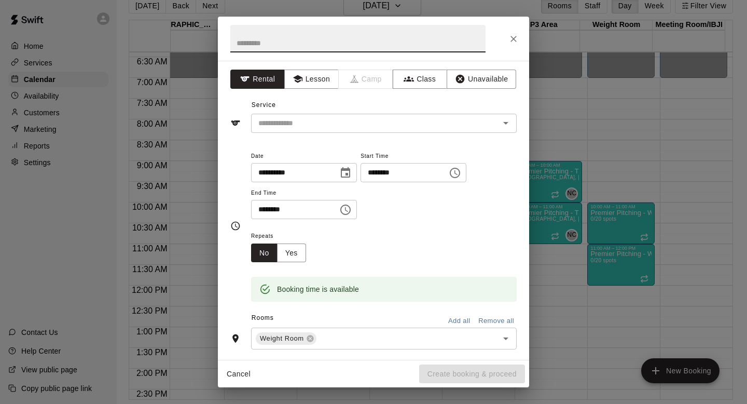
click at [522, 46] on div at bounding box center [373, 39] width 311 height 44
click at [512, 36] on icon "Close" at bounding box center [514, 39] width 10 height 10
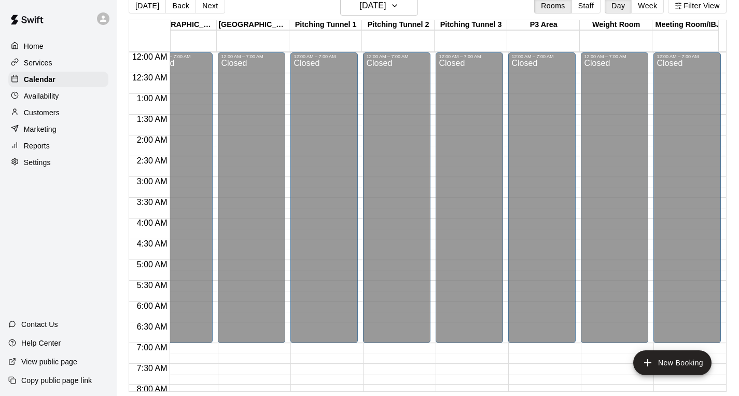
scroll to position [0, 0]
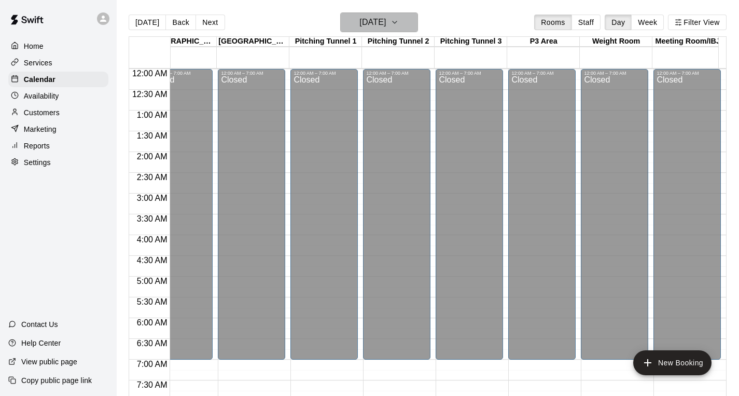
click at [406, 15] on button "[DATE]" at bounding box center [379, 22] width 78 height 20
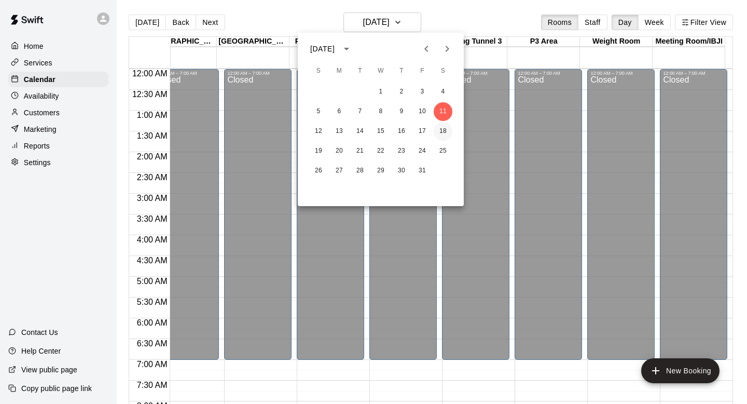
click at [437, 132] on button "18" at bounding box center [443, 131] width 19 height 19
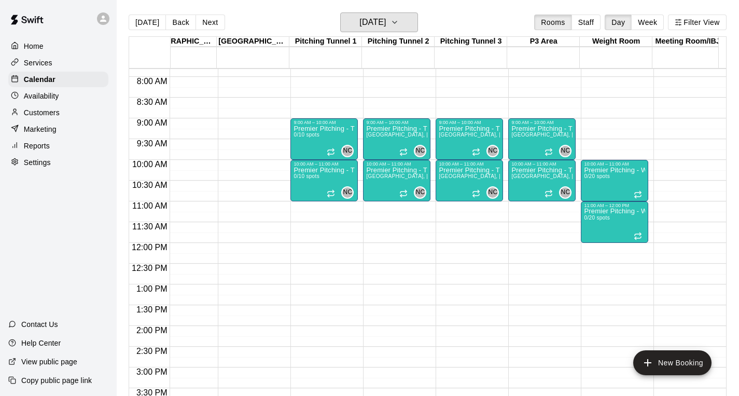
scroll to position [0, 753]
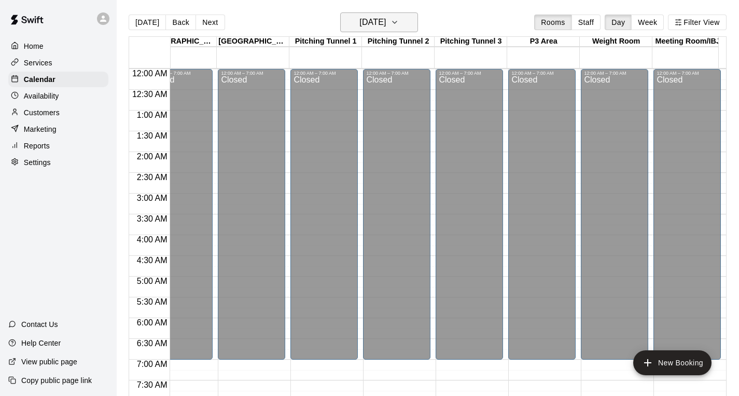
click at [386, 25] on h6 "[DATE]" at bounding box center [373, 22] width 26 height 15
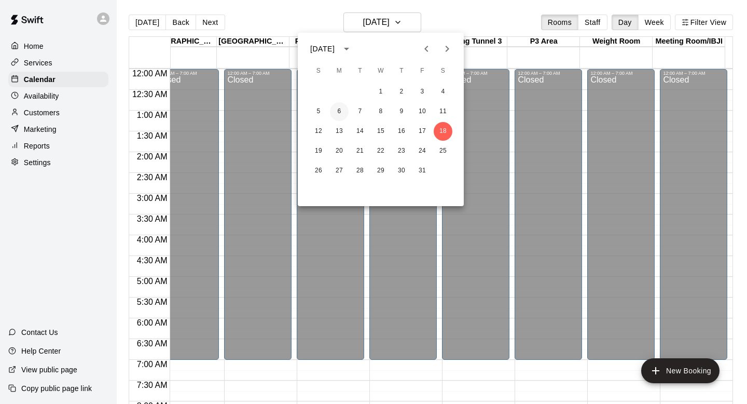
click at [339, 119] on button "6" at bounding box center [339, 111] width 19 height 19
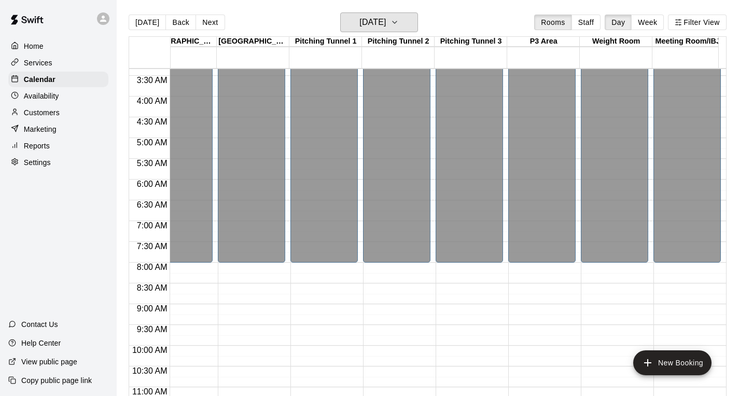
scroll to position [132, 753]
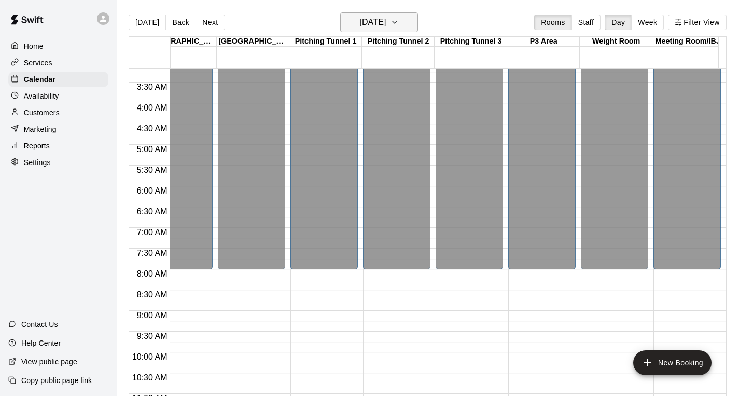
click at [378, 22] on h6 "[DATE]" at bounding box center [373, 22] width 26 height 15
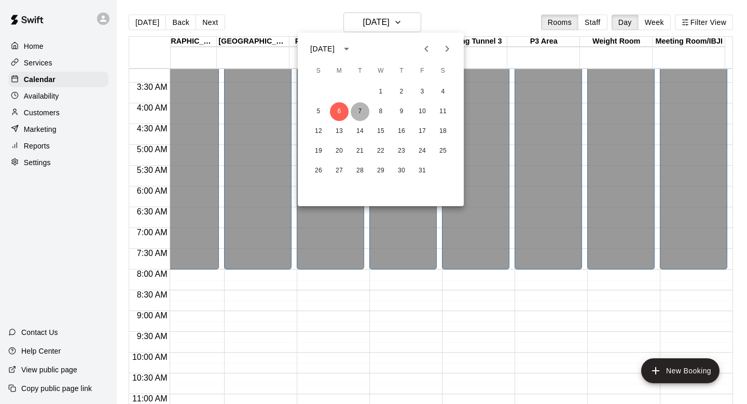
click at [352, 109] on button "7" at bounding box center [360, 111] width 19 height 19
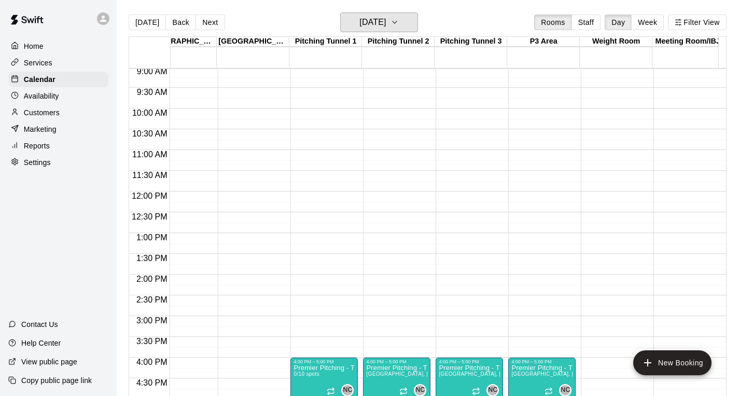
scroll to position [161, 753]
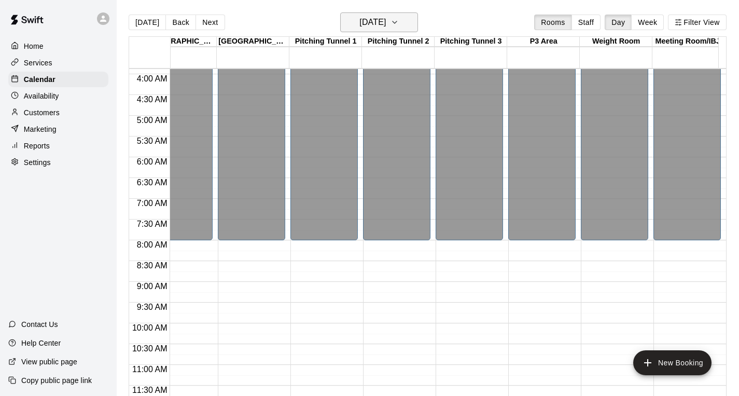
click at [367, 25] on h6 "[DATE]" at bounding box center [373, 22] width 26 height 15
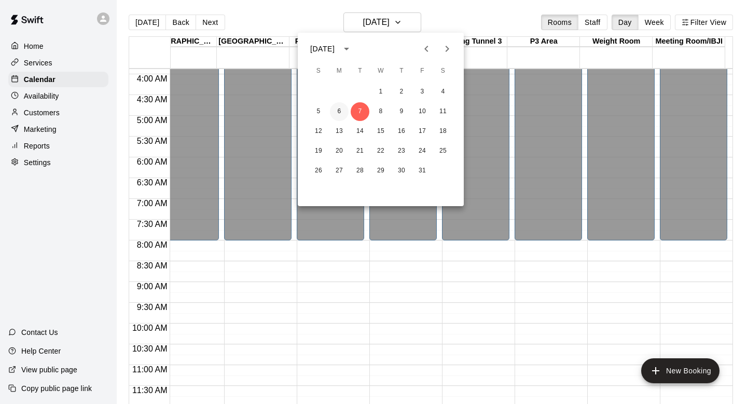
click at [339, 114] on button "6" at bounding box center [339, 111] width 19 height 19
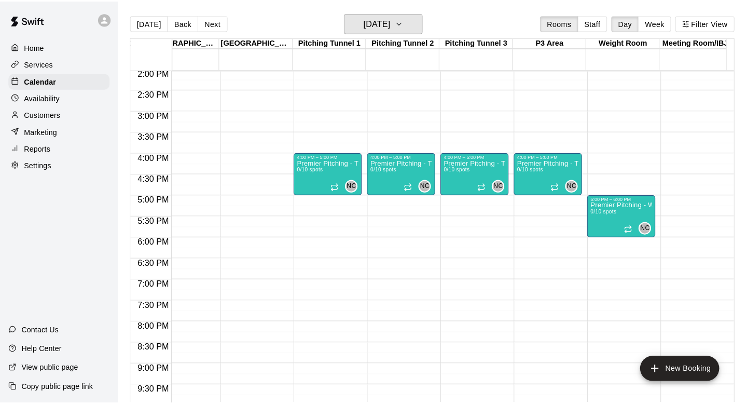
scroll to position [584, 753]
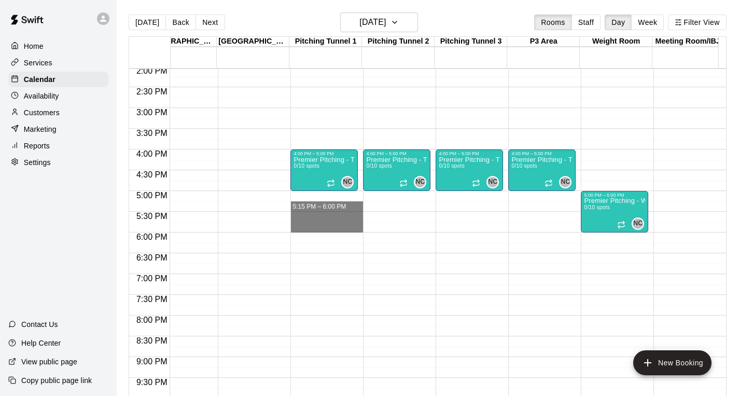
drag, startPoint x: 316, startPoint y: 203, endPoint x: 323, endPoint y: 230, distance: 28.1
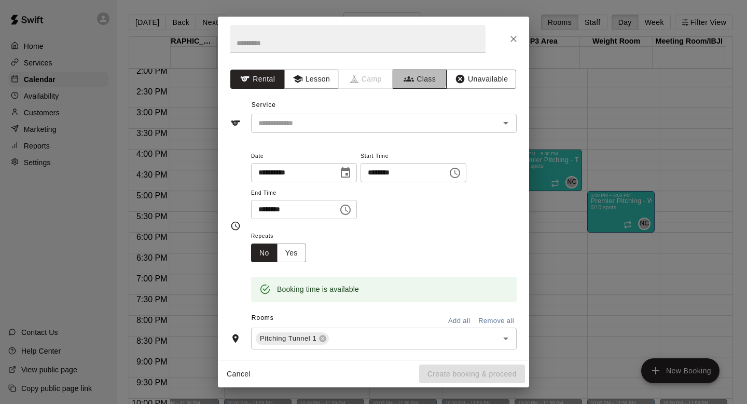
click at [413, 77] on button "Class" at bounding box center [420, 79] width 54 height 19
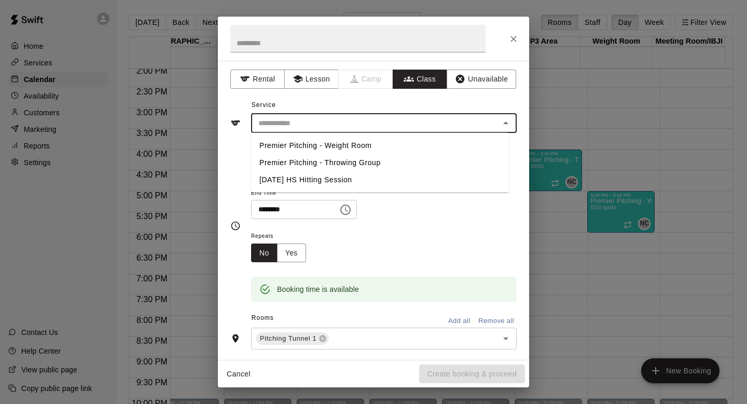
click at [381, 128] on input "text" at bounding box center [375, 123] width 242 height 13
click at [360, 161] on li "Premier Pitching - Throwing Group" at bounding box center [380, 162] width 258 height 17
type input "**********"
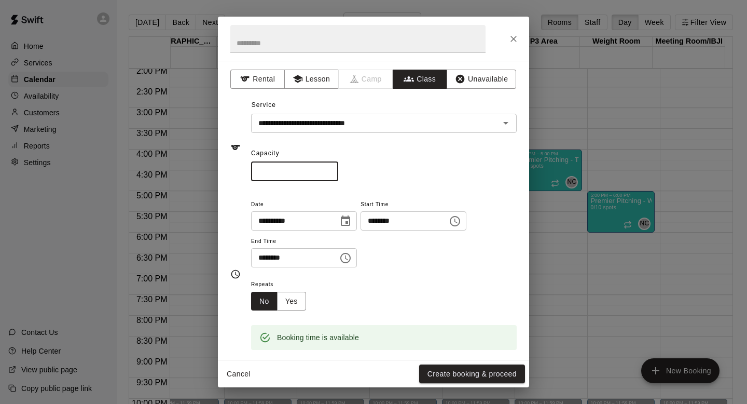
click at [269, 170] on input "*" at bounding box center [294, 171] width 87 height 19
type input "**"
click at [391, 221] on input "********" at bounding box center [401, 220] width 80 height 19
click at [455, 217] on button "Choose time, selected time is 5:15 PM" at bounding box center [455, 221] width 21 height 21
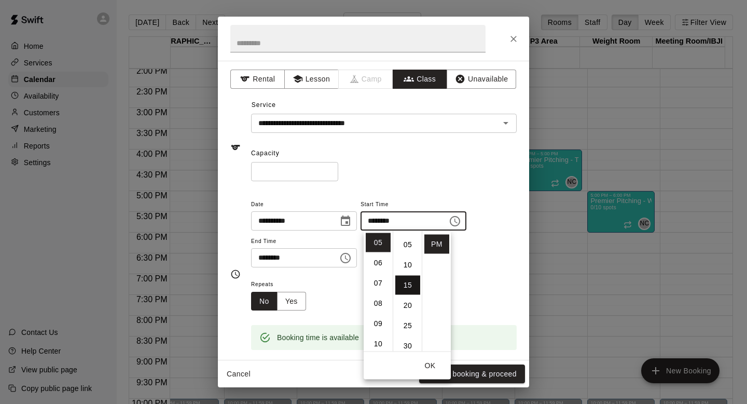
scroll to position [0, 0]
click at [405, 245] on li "00" at bounding box center [407, 242] width 25 height 19
type input "********"
click at [343, 290] on div "Repeats No Yes" at bounding box center [384, 294] width 266 height 33
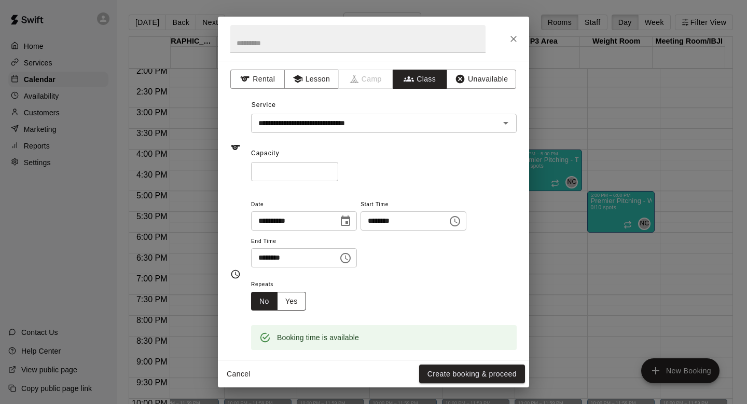
click at [303, 298] on button "Yes" at bounding box center [291, 301] width 29 height 19
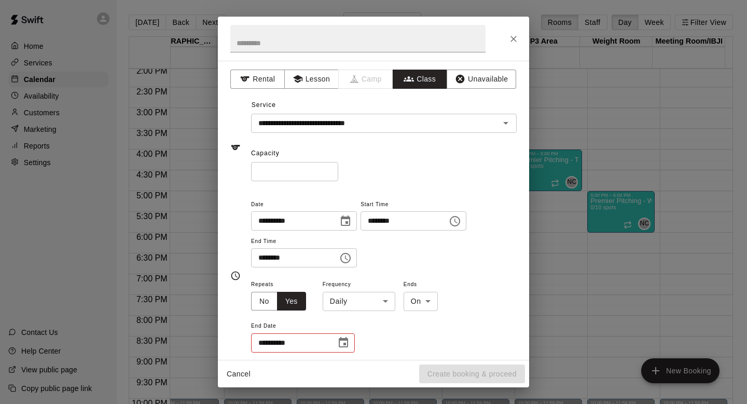
click at [347, 303] on body "Home Services Calendar Availability Customers Marketing Reports Settings Contac…" at bounding box center [373, 210] width 747 height 420
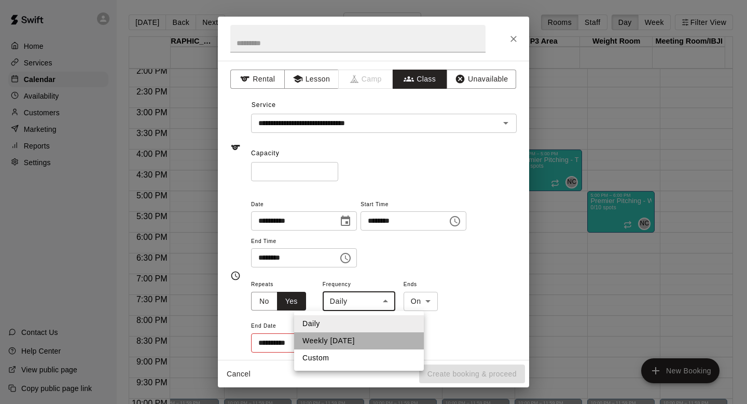
click at [342, 341] on li "Weekly [DATE]" at bounding box center [359, 340] width 130 height 17
type input "******"
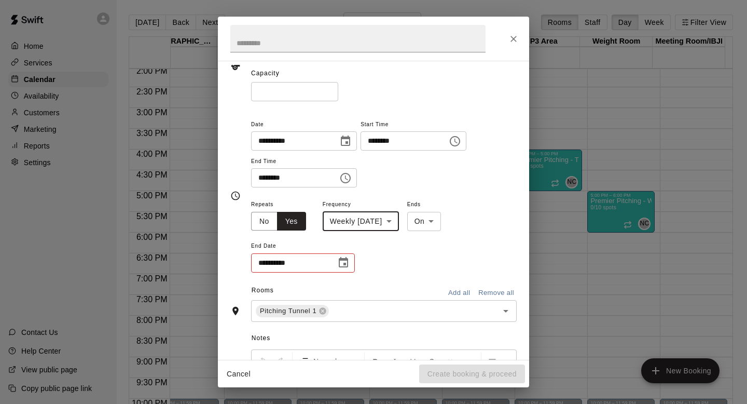
scroll to position [80, 0]
click at [342, 262] on icon "Choose date" at bounding box center [343, 262] width 12 height 12
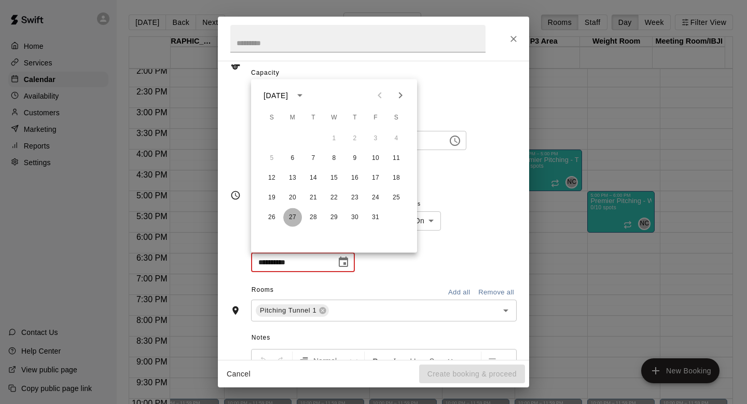
click at [295, 216] on button "27" at bounding box center [292, 217] width 19 height 19
type input "**********"
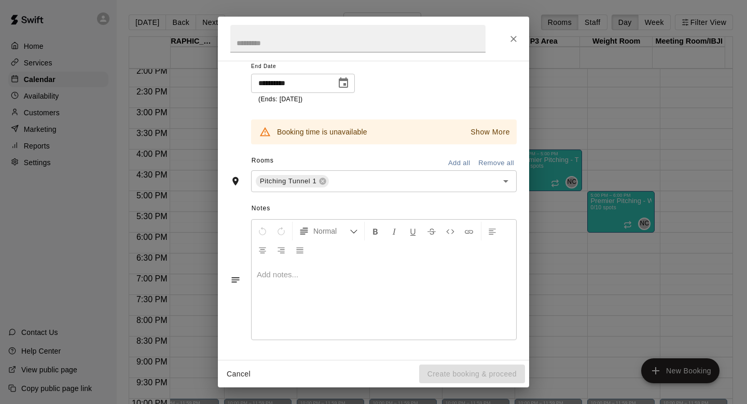
scroll to position [0, 0]
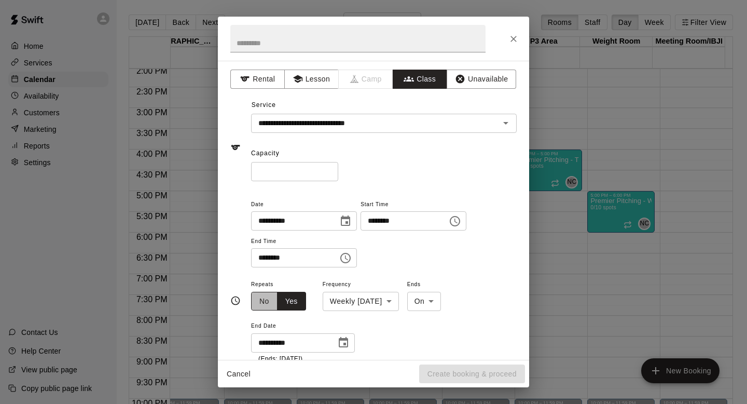
click at [265, 305] on button "No" at bounding box center [264, 301] width 26 height 19
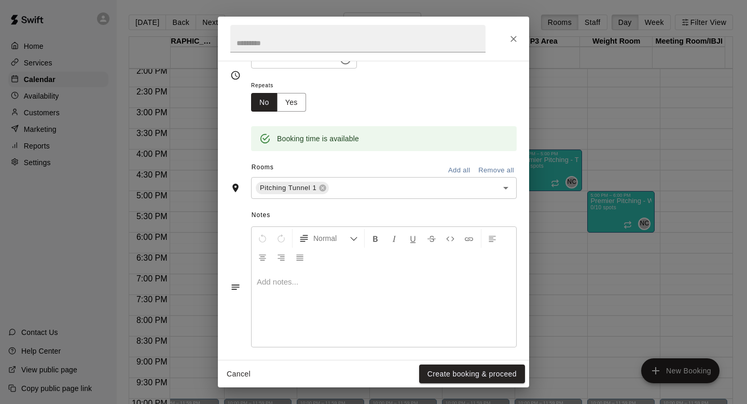
scroll to position [205, 0]
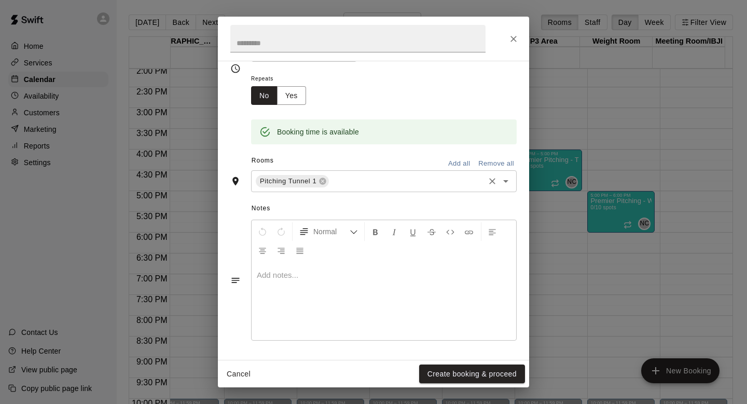
click at [500, 180] on icon "Open" at bounding box center [506, 181] width 12 height 12
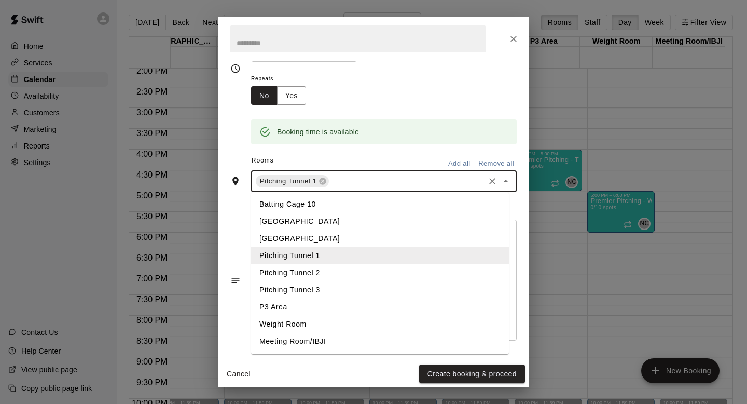
scroll to position [145, 0]
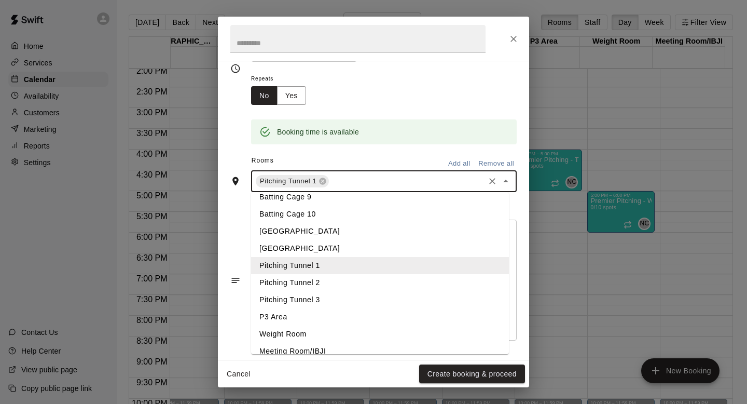
click at [308, 274] on li "Pitching Tunnel 2" at bounding box center [380, 282] width 258 height 17
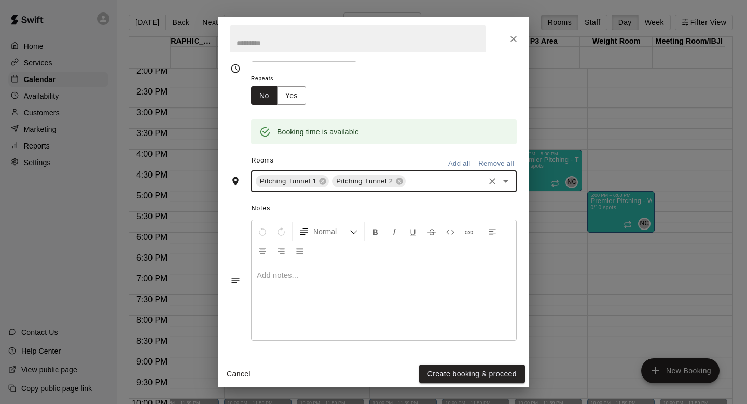
click at [500, 179] on icon "Open" at bounding box center [506, 181] width 12 height 12
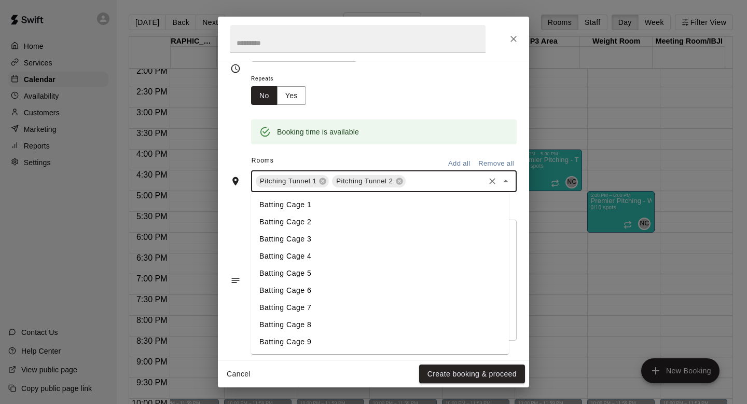
scroll to position [155, 0]
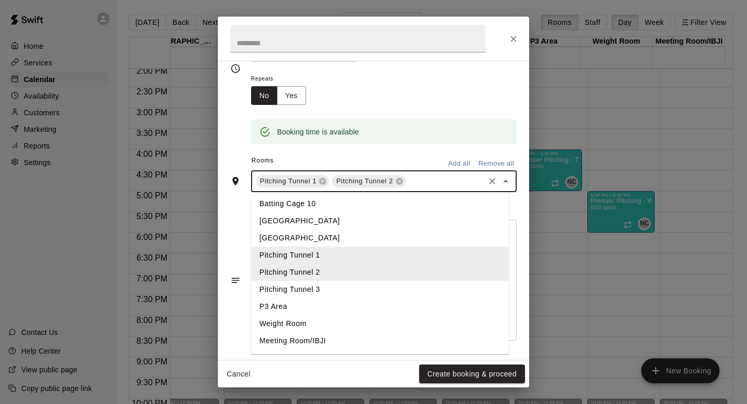
click at [290, 291] on li "Pitching Tunnel 3" at bounding box center [380, 289] width 258 height 17
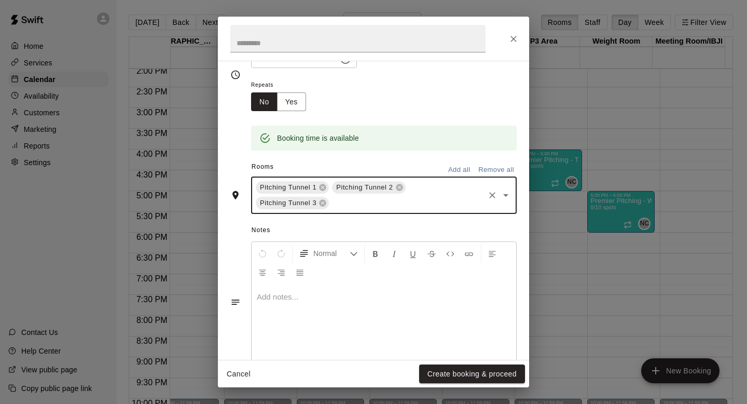
scroll to position [205, 0]
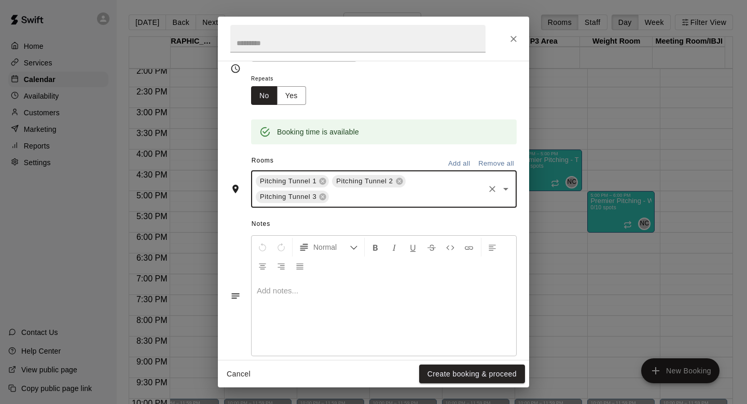
click at [503, 188] on icon "Open" at bounding box center [505, 189] width 5 height 3
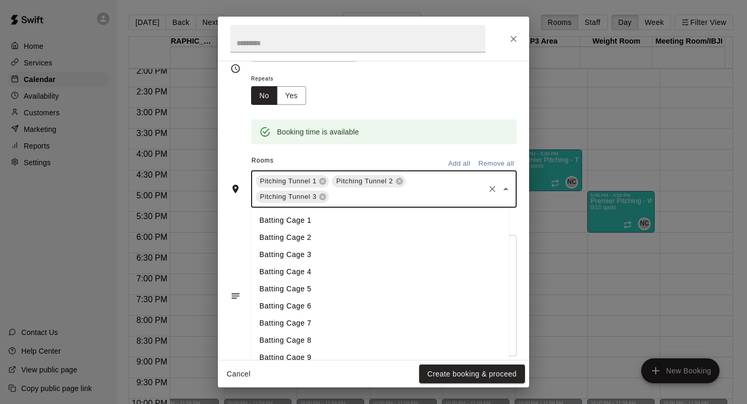
scroll to position [155, 0]
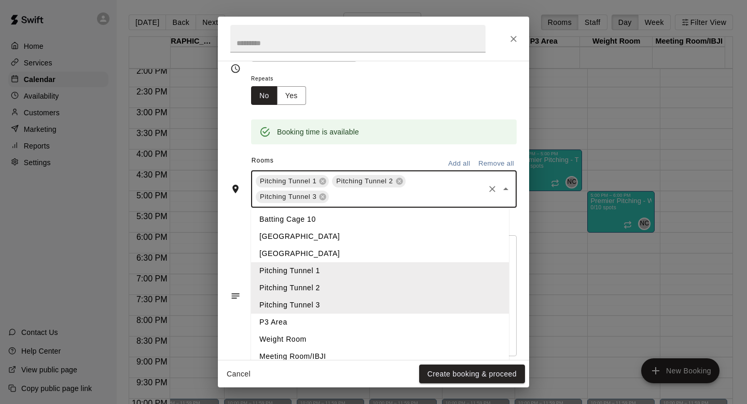
click at [286, 321] on li "P3 Area" at bounding box center [380, 321] width 258 height 17
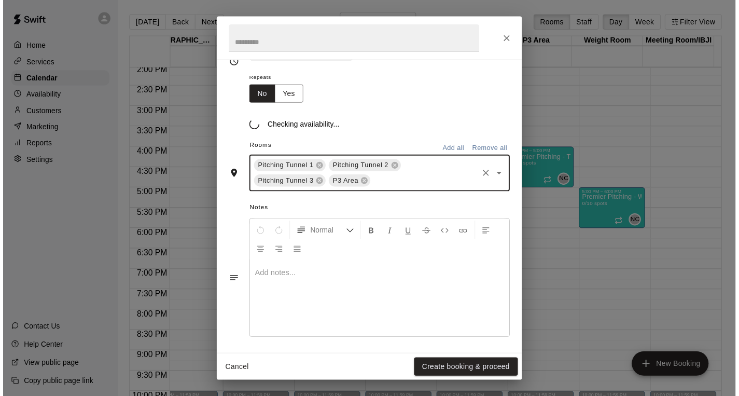
scroll to position [205, 0]
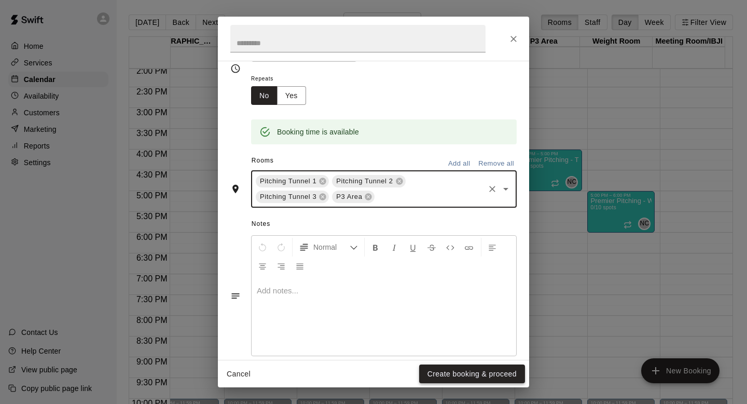
click at [485, 373] on button "Create booking & proceed" at bounding box center [472, 373] width 106 height 19
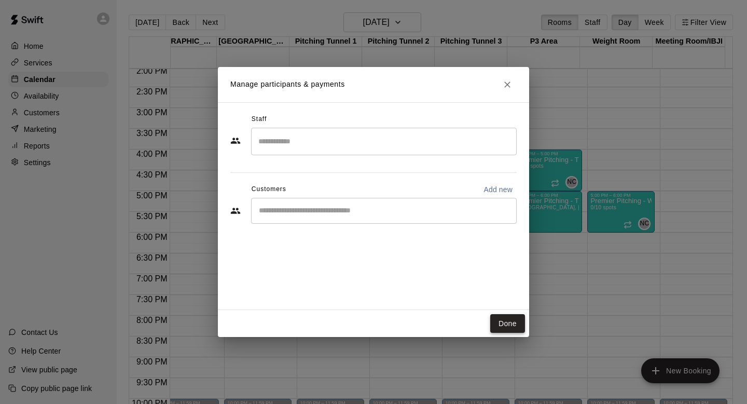
click at [509, 324] on button "Done" at bounding box center [507, 323] width 35 height 19
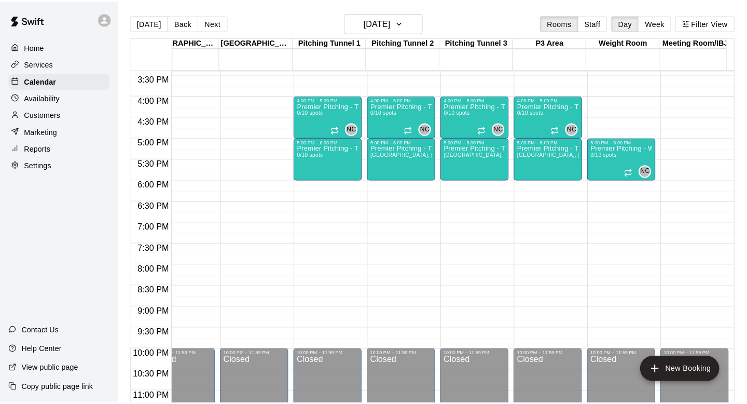
scroll to position [641, 753]
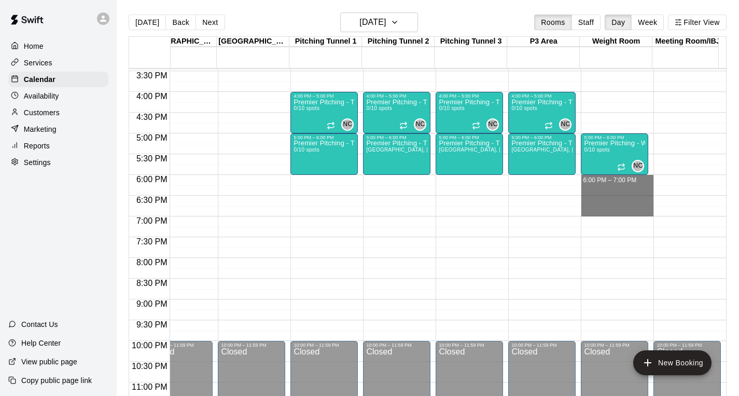
drag, startPoint x: 611, startPoint y: 181, endPoint x: 614, endPoint y: 213, distance: 32.8
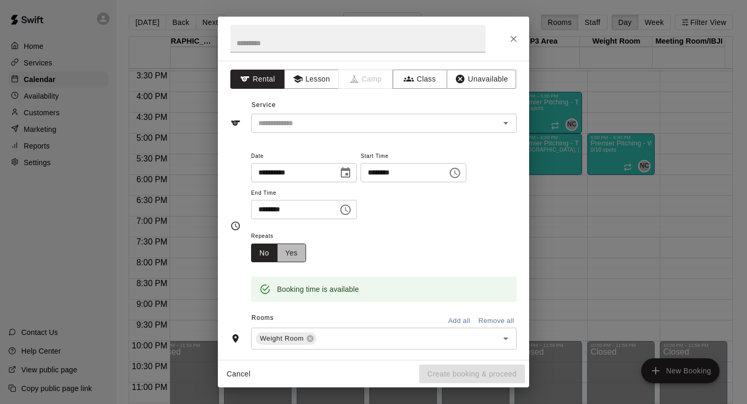
click at [293, 253] on button "Yes" at bounding box center [291, 252] width 29 height 19
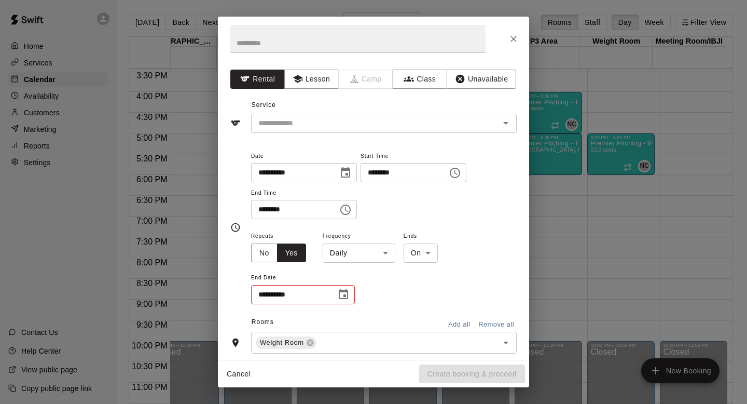
click at [287, 110] on div "Service ​" at bounding box center [373, 115] width 286 height 36
click at [288, 121] on input "text" at bounding box center [368, 123] width 229 height 13
click at [404, 79] on icon "button" at bounding box center [409, 79] width 10 height 10
click at [416, 126] on input "text" at bounding box center [375, 123] width 242 height 13
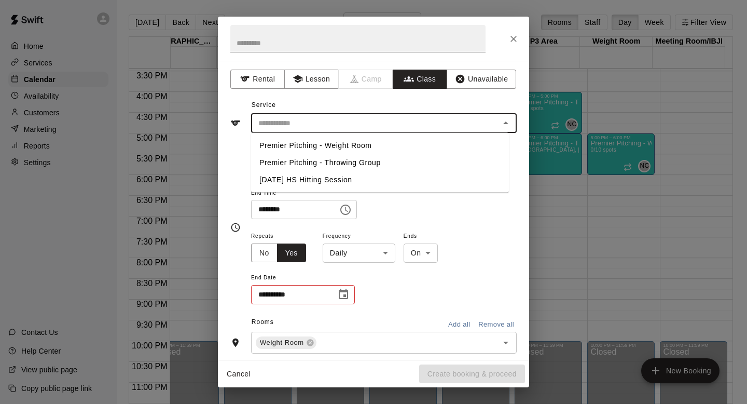
click at [393, 149] on li "Premier Pitching - Weight Room" at bounding box center [380, 145] width 258 height 17
type input "**********"
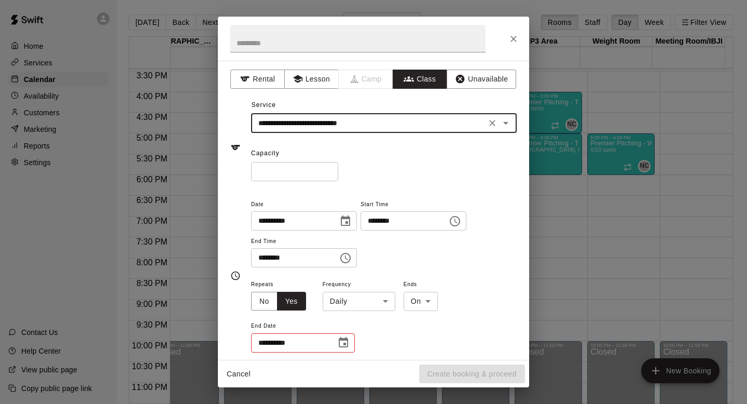
click at [307, 174] on input "*" at bounding box center [294, 171] width 87 height 19
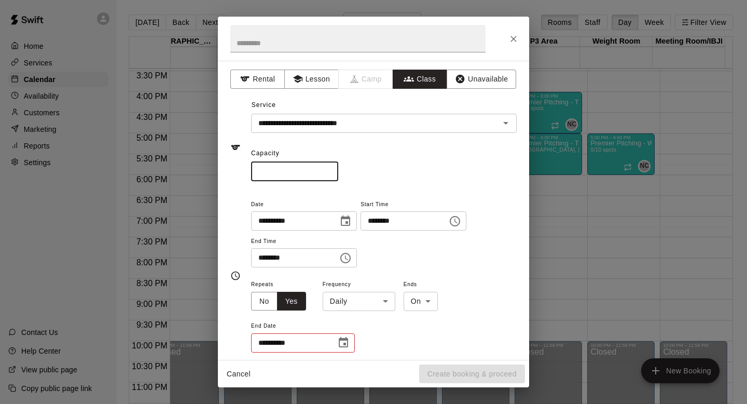
type input "**"
click at [352, 224] on icon "Choose date, selected date is Oct 6, 2025" at bounding box center [345, 221] width 12 height 12
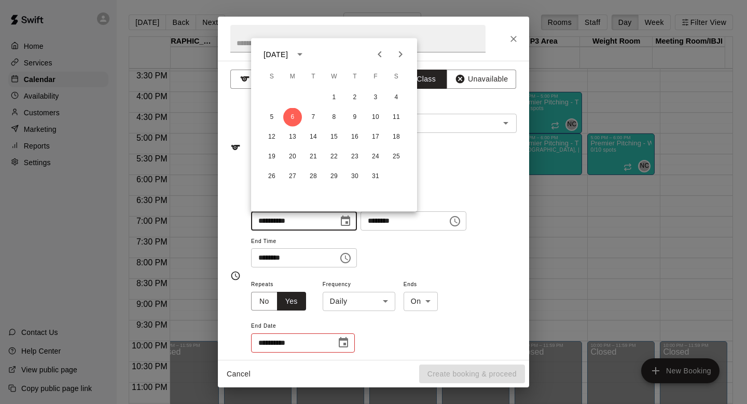
click at [407, 241] on div "**********" at bounding box center [384, 233] width 266 height 70
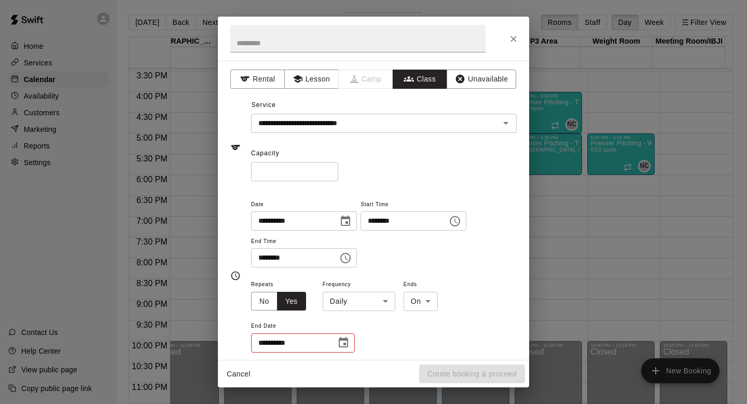
click at [354, 301] on body "Home Services Calendar Availability Customers Marketing Reports Settings Contac…" at bounding box center [373, 210] width 747 height 420
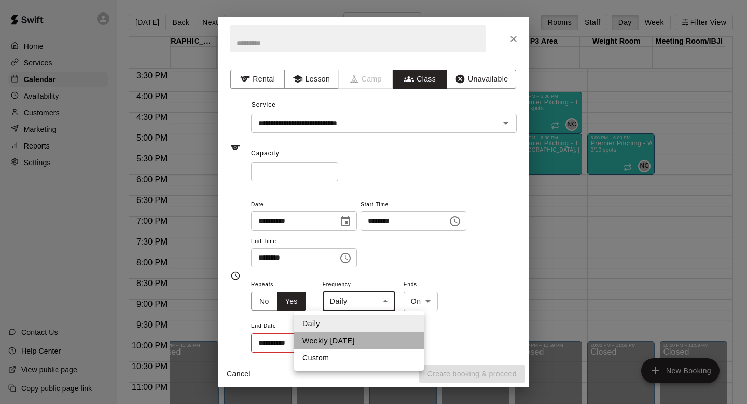
click at [353, 339] on li "Weekly [DATE]" at bounding box center [359, 340] width 130 height 17
type input "******"
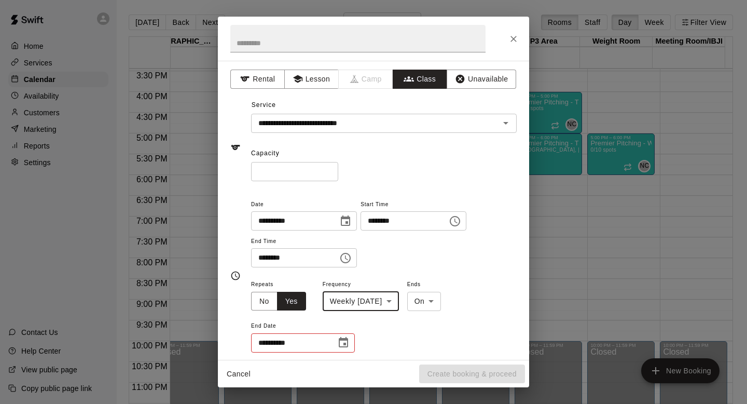
click at [340, 347] on icon "Choose date" at bounding box center [343, 342] width 12 height 12
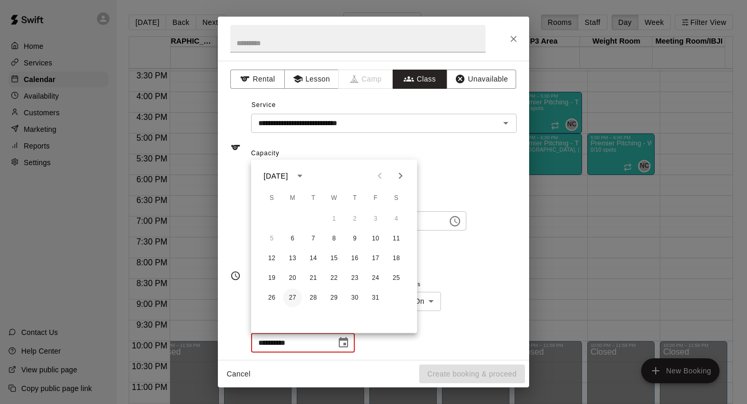
click at [290, 298] on button "27" at bounding box center [292, 298] width 19 height 19
type input "**********"
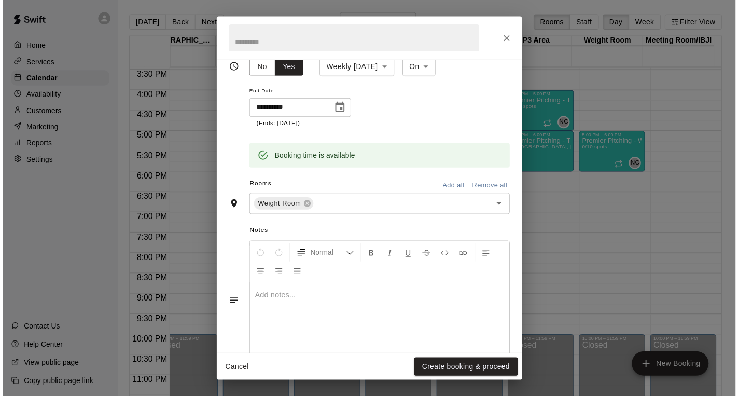
scroll to position [252, 0]
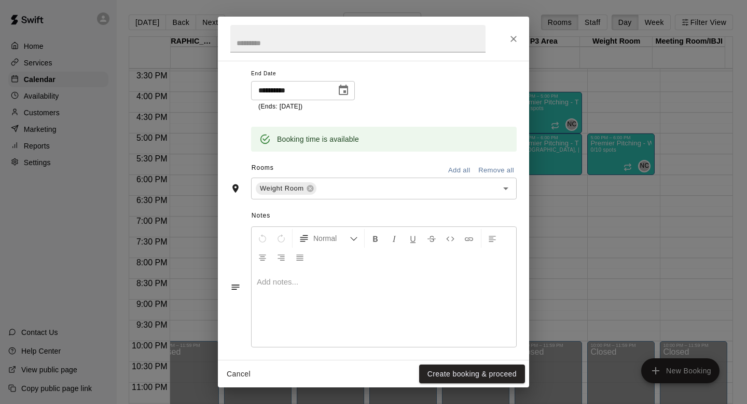
click at [474, 357] on div "Notes Normal Add notes..." at bounding box center [373, 278] width 286 height 159
click at [476, 374] on button "Create booking & proceed" at bounding box center [472, 373] width 106 height 19
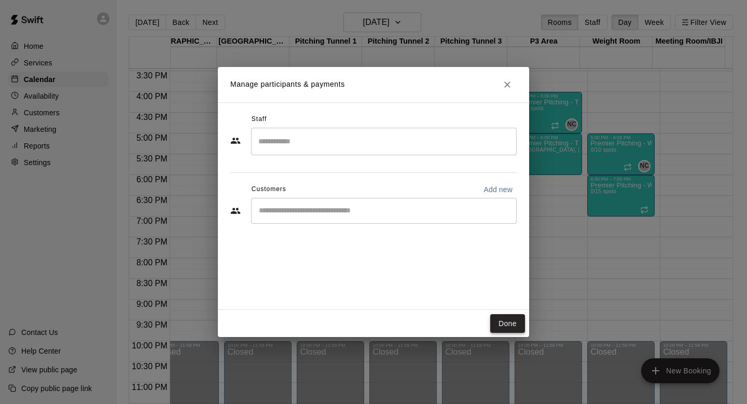
click at [514, 323] on button "Done" at bounding box center [507, 323] width 35 height 19
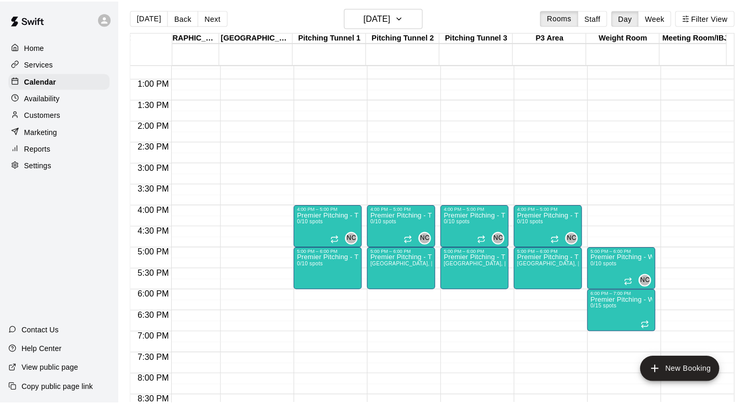
scroll to position [526, 753]
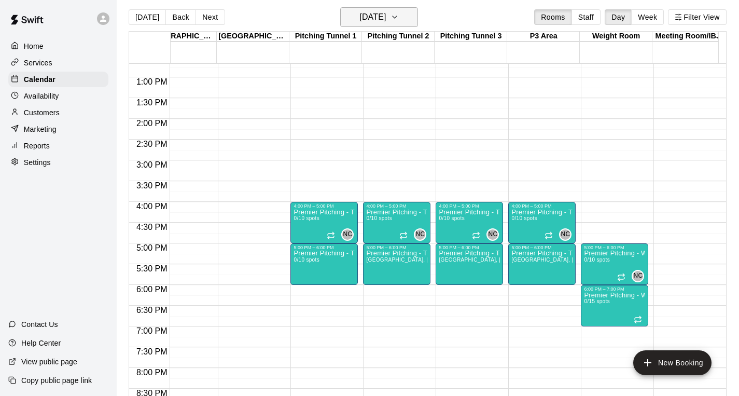
click at [386, 20] on h6 "[DATE]" at bounding box center [373, 17] width 26 height 15
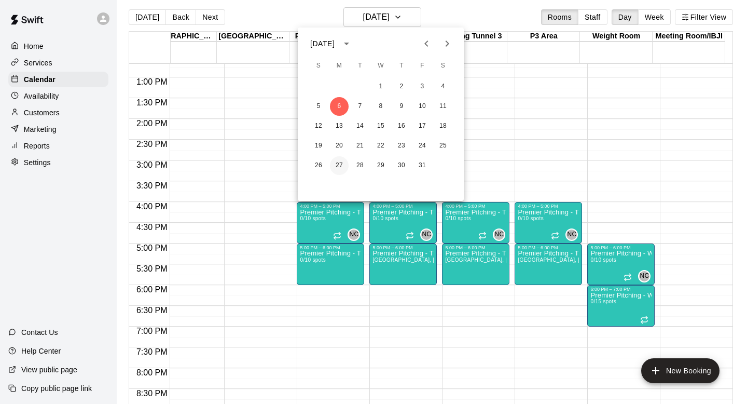
click at [340, 169] on button "27" at bounding box center [339, 165] width 19 height 19
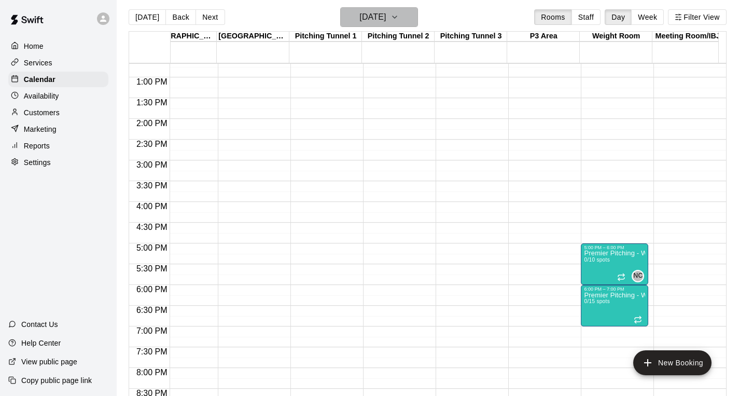
click at [381, 11] on h6 "[DATE]" at bounding box center [373, 17] width 26 height 15
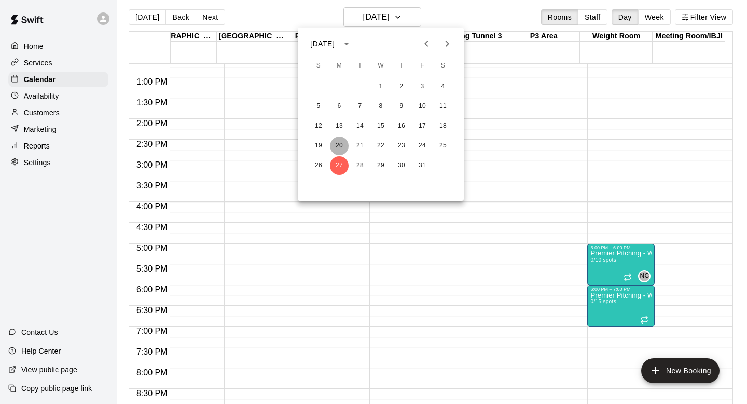
click at [342, 144] on button "20" at bounding box center [339, 145] width 19 height 19
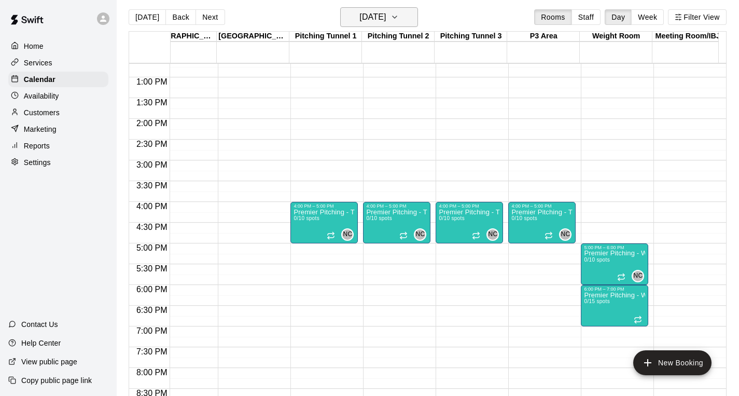
click at [373, 17] on h6 "[DATE]" at bounding box center [373, 17] width 26 height 15
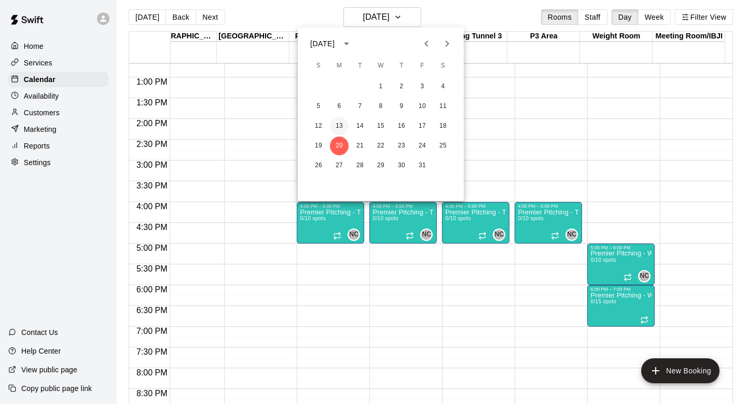
click at [333, 122] on button "13" at bounding box center [339, 126] width 19 height 19
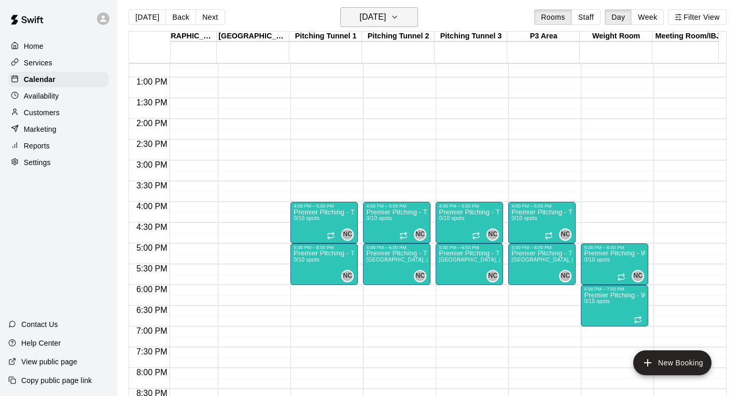
click at [371, 20] on h6 "[DATE]" at bounding box center [373, 17] width 26 height 15
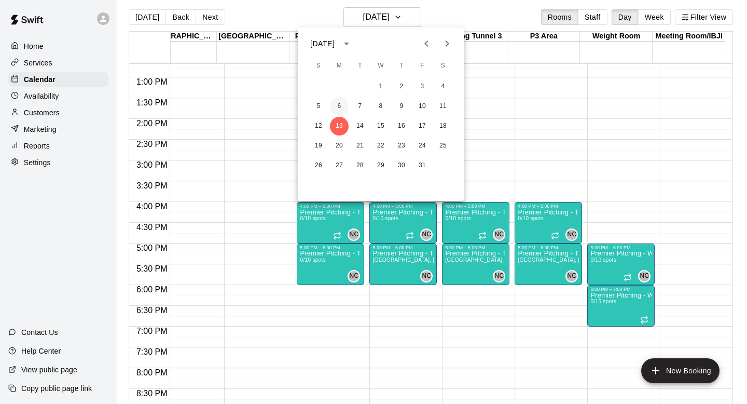
click at [341, 106] on button "6" at bounding box center [339, 106] width 19 height 19
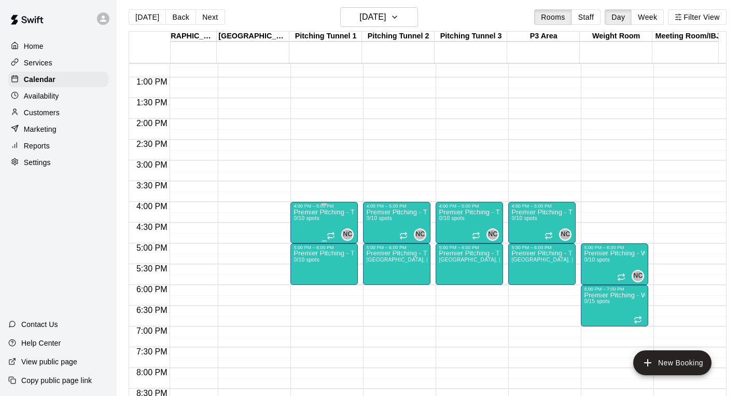
click at [316, 220] on span "0/10 spots" at bounding box center [306, 218] width 25 height 6
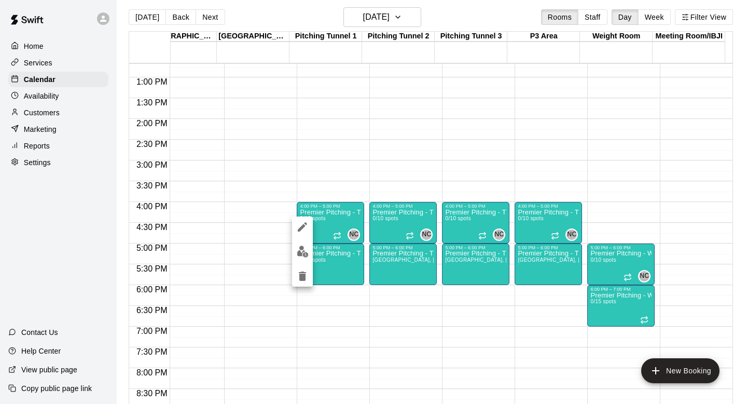
click at [379, 18] on div at bounding box center [373, 202] width 747 height 404
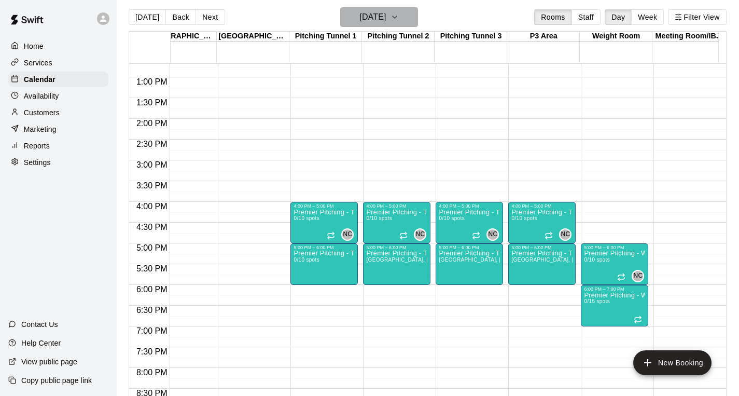
click at [379, 18] on h6 "[DATE]" at bounding box center [373, 17] width 26 height 15
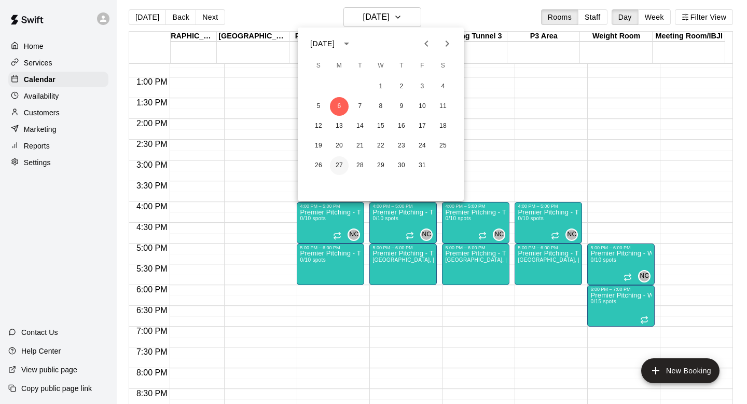
click at [339, 165] on button "27" at bounding box center [339, 165] width 19 height 19
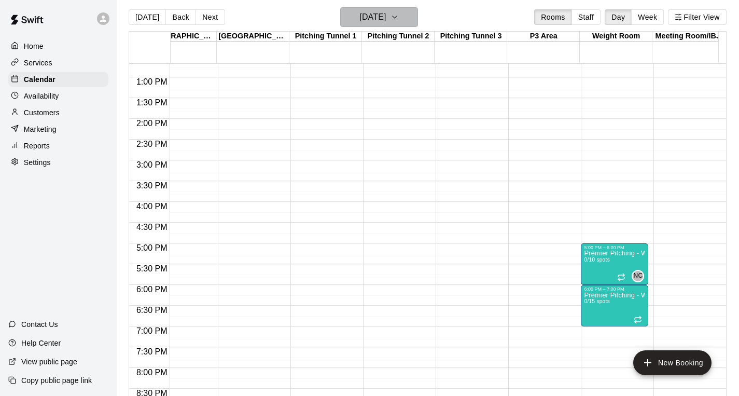
click at [386, 20] on h6 "[DATE]" at bounding box center [373, 17] width 26 height 15
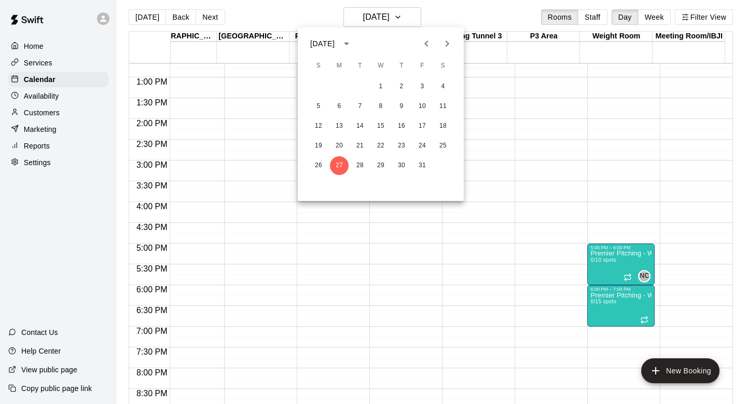
click at [342, 97] on div "1 2 3 4 5 6 7 8 9 10 11 12 13 14 15 16 17 18 19 20 21 22 23 24 25 26 27 28 29 3…" at bounding box center [381, 126] width 166 height 100
click at [337, 107] on button "6" at bounding box center [339, 106] width 19 height 19
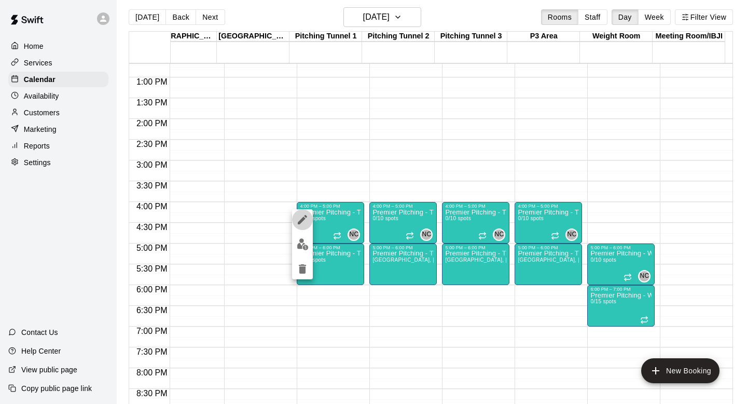
click at [297, 213] on icon "edit" at bounding box center [302, 219] width 12 height 12
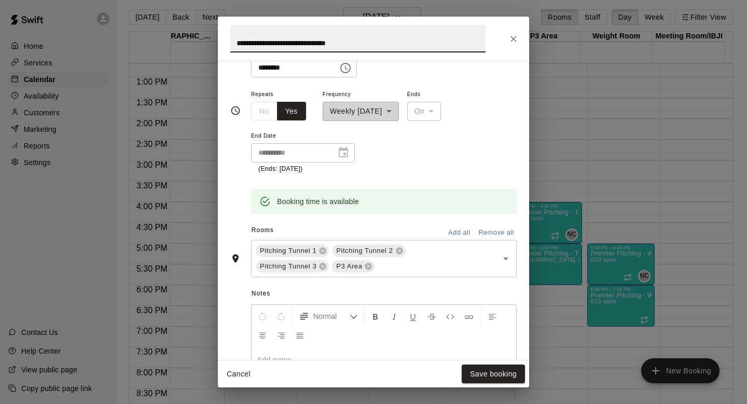
scroll to position [190, 0]
click at [372, 113] on div "**********" at bounding box center [361, 103] width 76 height 33
click at [286, 115] on button "Yes" at bounding box center [291, 110] width 29 height 19
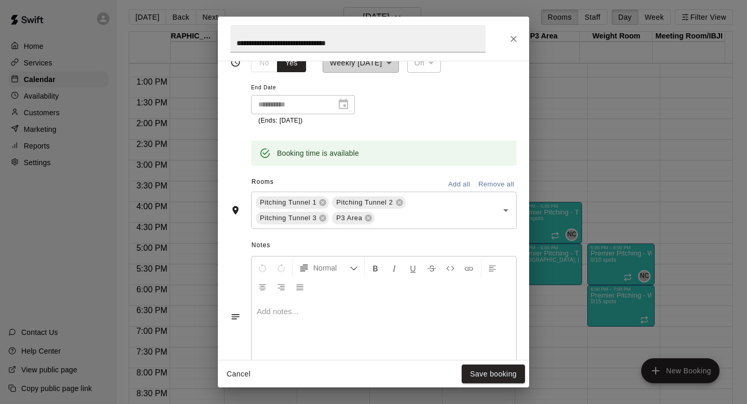
scroll to position [361, 0]
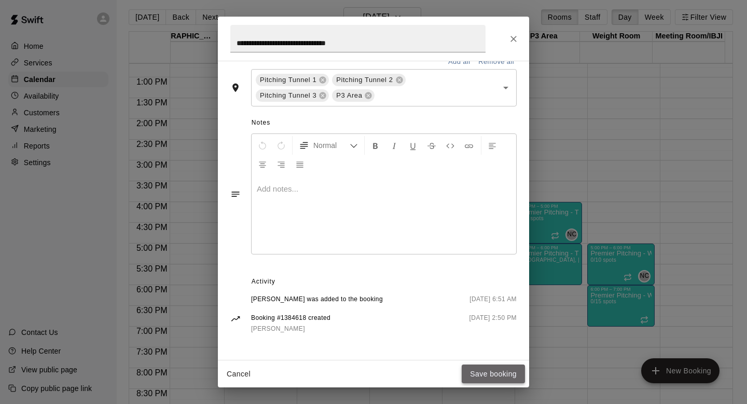
click at [486, 378] on button "Save booking" at bounding box center [493, 373] width 63 height 19
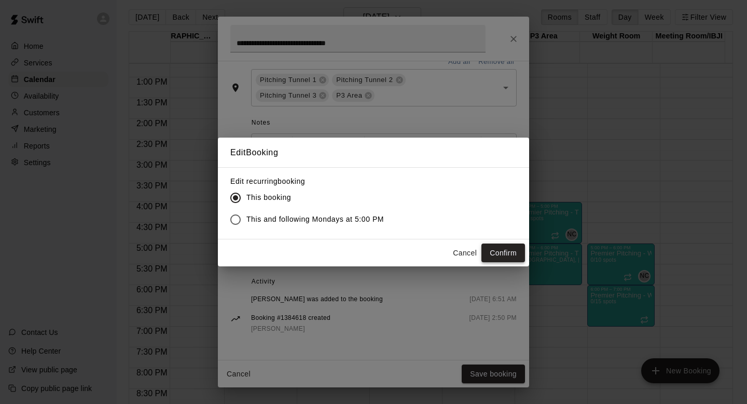
click at [510, 253] on button "Confirm" at bounding box center [504, 252] width 44 height 19
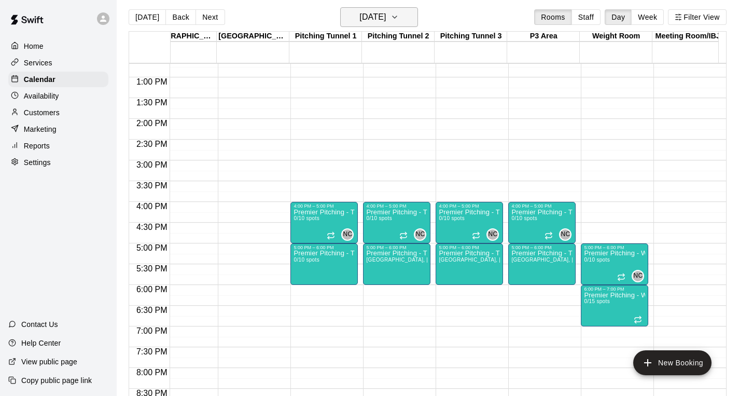
click at [417, 19] on button "[DATE]" at bounding box center [379, 17] width 78 height 20
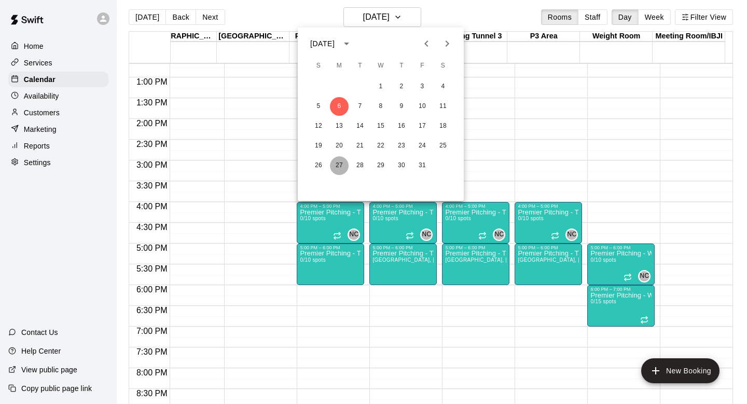
click at [339, 163] on button "27" at bounding box center [339, 165] width 19 height 19
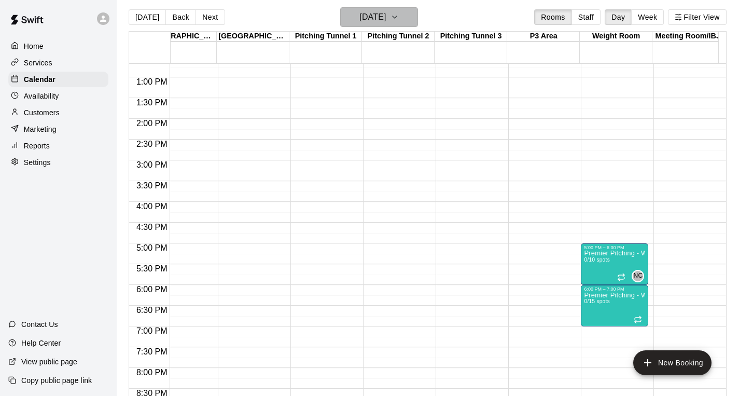
click at [375, 15] on h6 "[DATE]" at bounding box center [373, 17] width 26 height 15
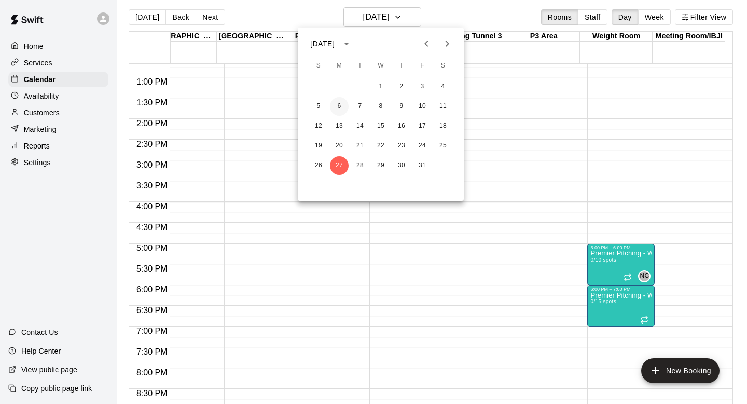
click at [340, 97] on button "6" at bounding box center [339, 106] width 19 height 19
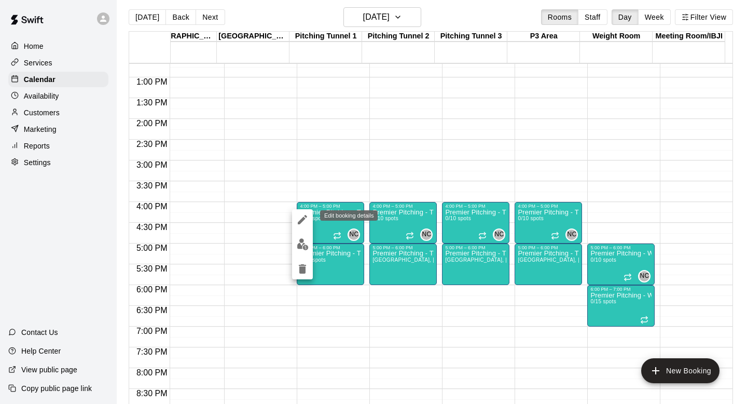
click at [302, 224] on icon "edit" at bounding box center [302, 219] width 12 height 12
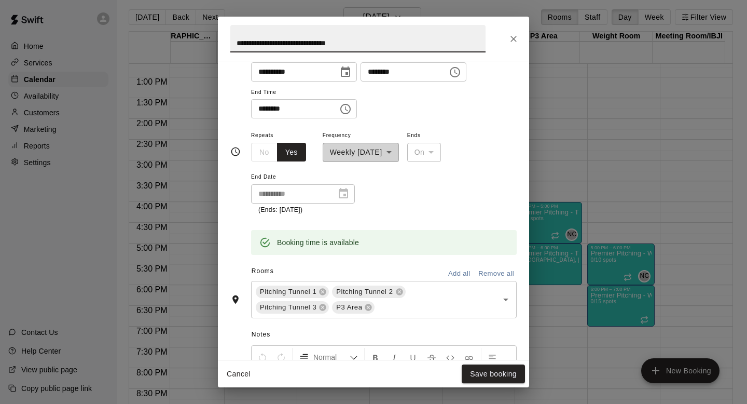
scroll to position [227, 0]
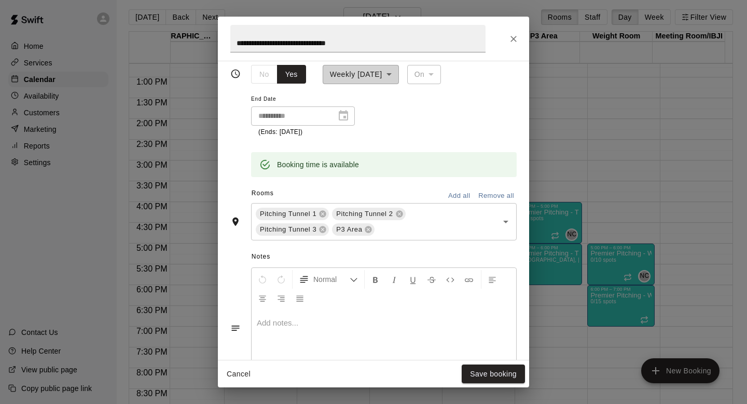
click at [345, 111] on div "**********" at bounding box center [303, 115] width 104 height 19
click at [341, 120] on div "**********" at bounding box center [303, 115] width 104 height 19
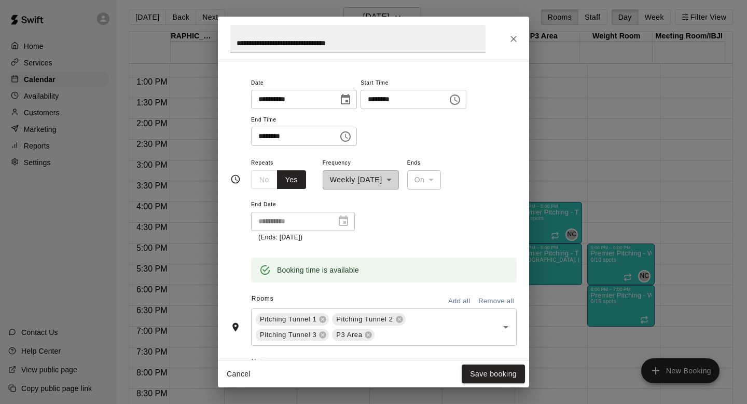
scroll to position [119, 0]
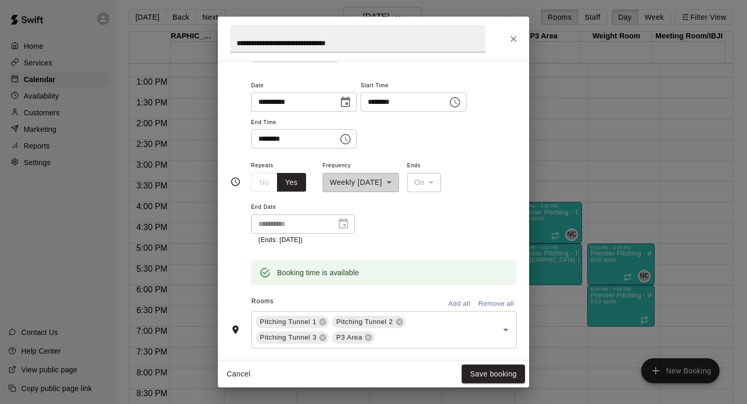
click at [372, 180] on div "**********" at bounding box center [361, 175] width 76 height 33
click at [319, 105] on input "**********" at bounding box center [291, 101] width 80 height 19
click at [348, 103] on icon "Choose date, selected date is Oct 6, 2025" at bounding box center [345, 102] width 12 height 12
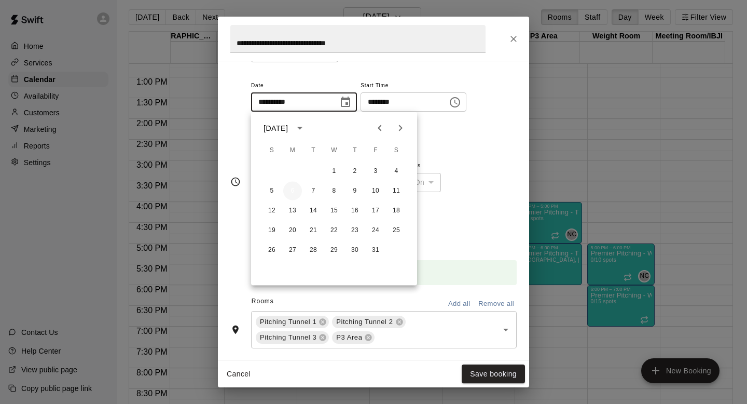
click at [291, 184] on button "6" at bounding box center [292, 191] width 19 height 19
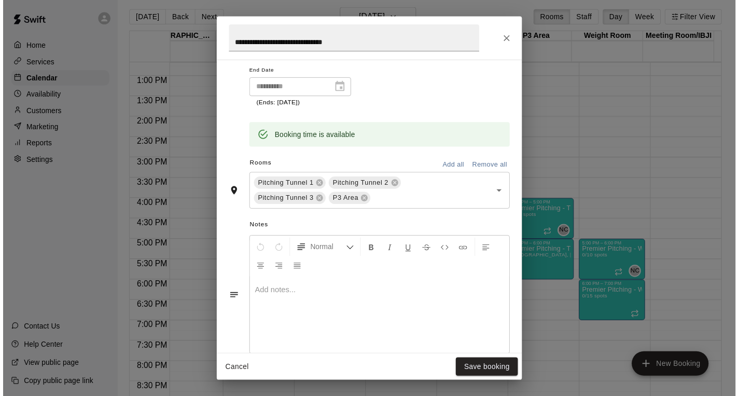
scroll to position [361, 0]
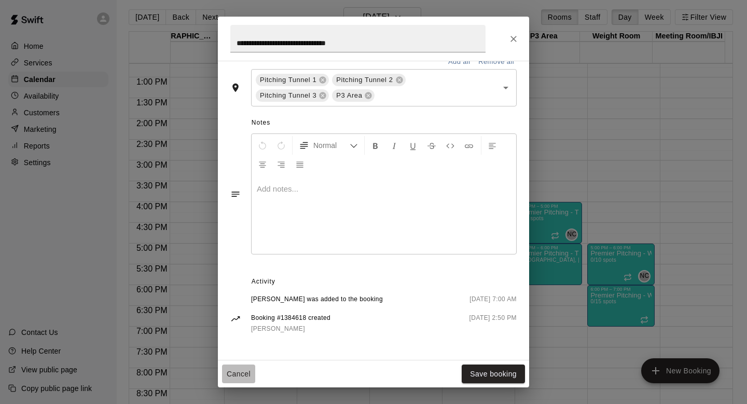
click at [230, 375] on button "Cancel" at bounding box center [238, 373] width 33 height 19
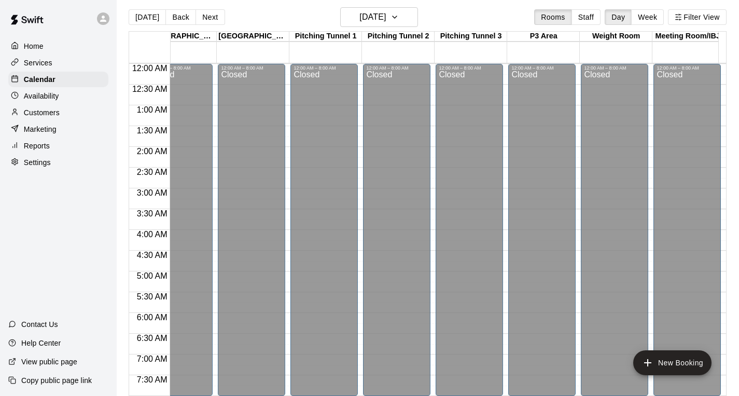
scroll to position [20, 753]
